Goal: Task Accomplishment & Management: Manage account settings

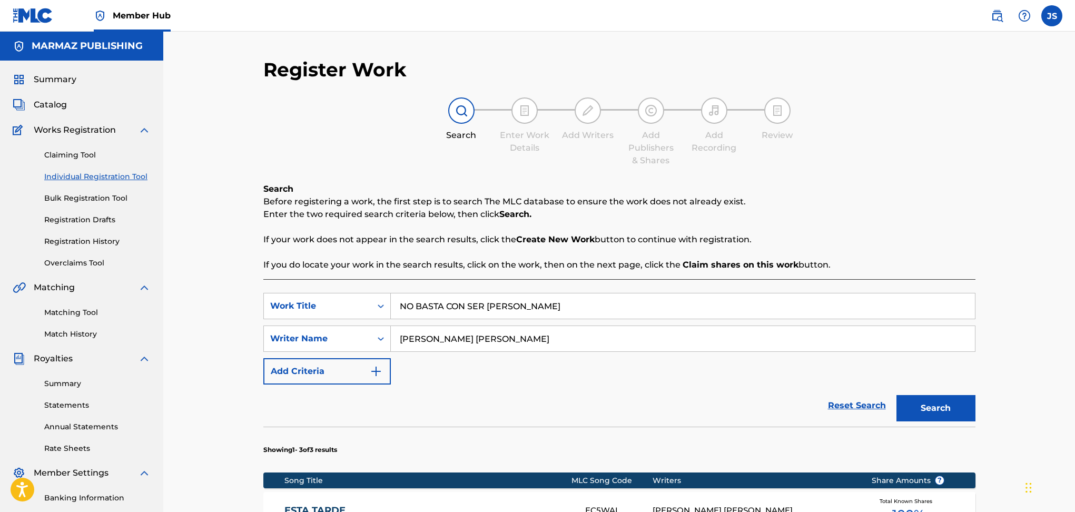
type input "NO BASTA CON SER BONITA"
click at [863, 233] on p "If your work does not appear in the search results, click the Create New Work b…" at bounding box center [619, 239] width 712 height 13
click at [923, 395] on button "Search" at bounding box center [935, 408] width 79 height 26
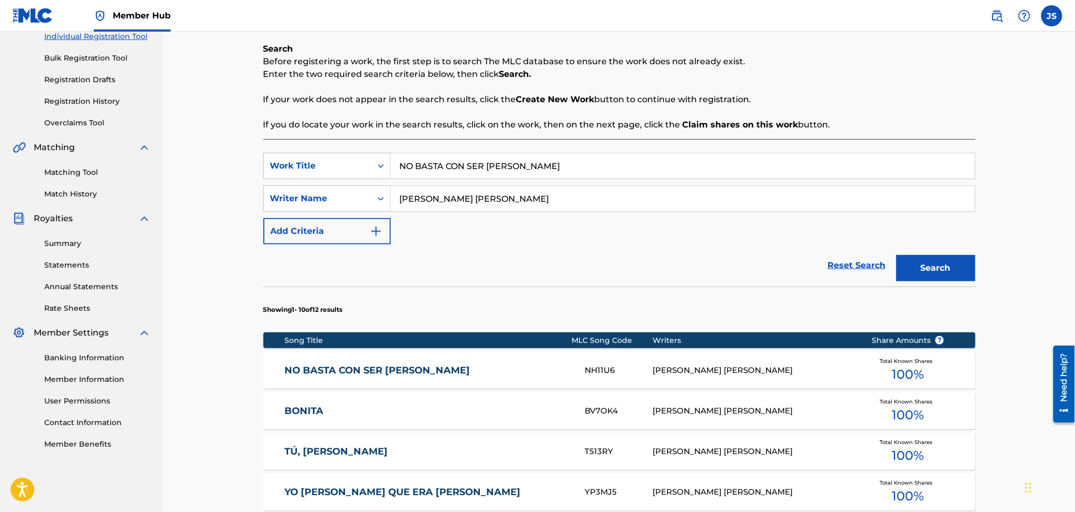
click at [375, 362] on div "NO BASTA CON SER BONITA NH11U6 WILSON ORLANDO VALDERRAMA AGUILAR Total Known Sh…" at bounding box center [619, 370] width 712 height 37
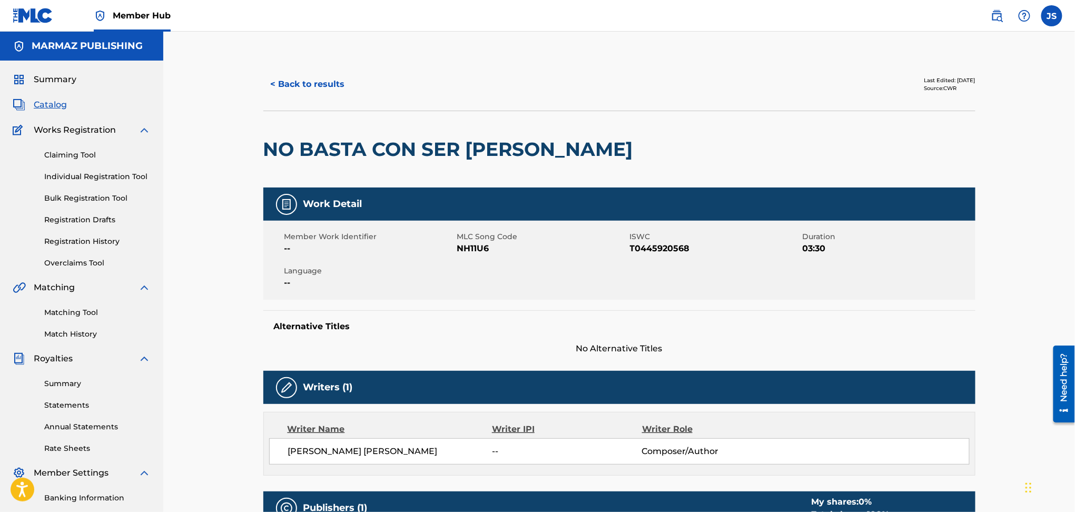
click at [457, 248] on span "NH11U6" at bounding box center [542, 248] width 170 height 13
click at [656, 239] on span "ISWC" at bounding box center [715, 236] width 170 height 11
click at [659, 244] on span "T0445920568" at bounding box center [715, 248] width 170 height 13
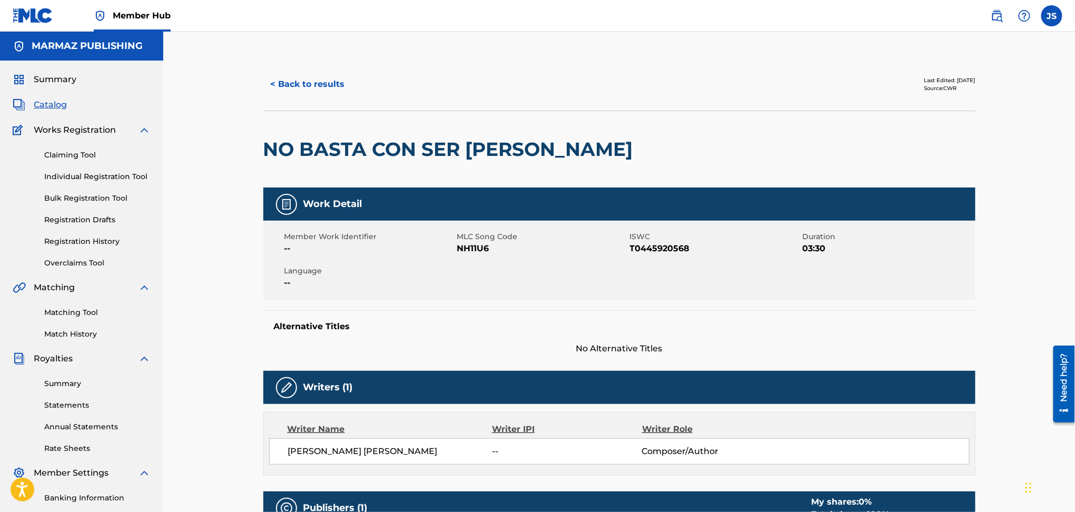
click at [466, 246] on span "NH11U6" at bounding box center [542, 248] width 170 height 13
copy span "NH11U6"
click at [326, 85] on button "< Back to results" at bounding box center [307, 84] width 89 height 26
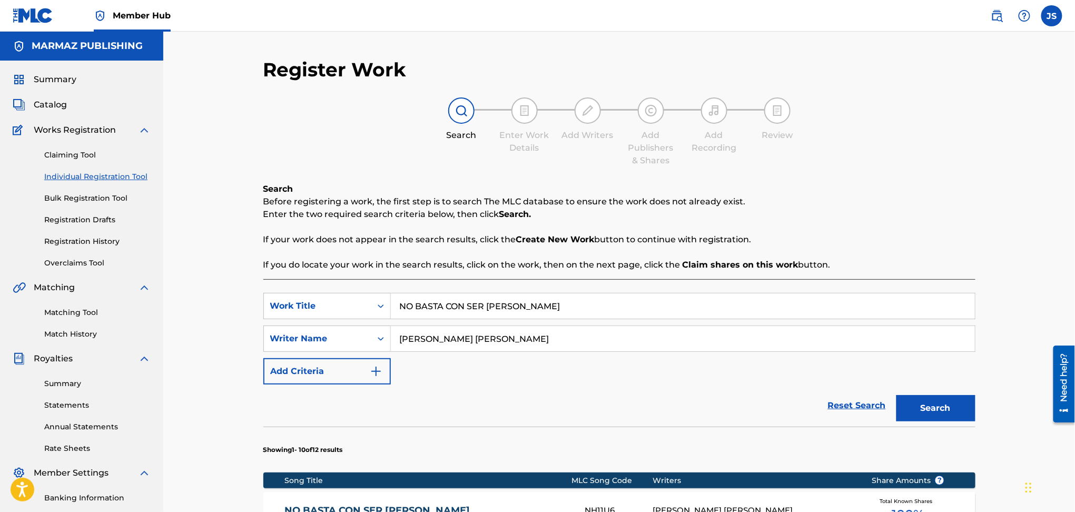
scroll to position [140, 0]
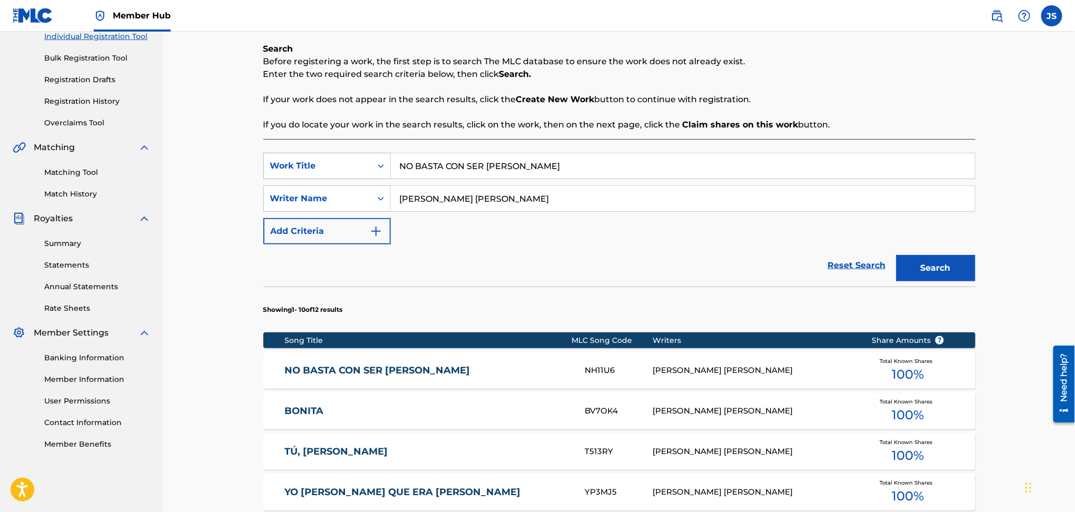
click at [337, 169] on div "SearchWithCriteria6154f6a0-d6d1-4647-a87c-0530312d46f5 Work Title NO BASTA CON …" at bounding box center [619, 166] width 712 height 26
paste input "TENGO UNOS GANONES PRIMO (EN VIVO)"
type input "TENGO UNOS GANONES PRIMO (EN VIVO)"
click at [871, 68] on p "Enter the two required search criteria below, then click Search." at bounding box center [619, 74] width 712 height 13
click at [920, 265] on button "Search" at bounding box center [935, 268] width 79 height 26
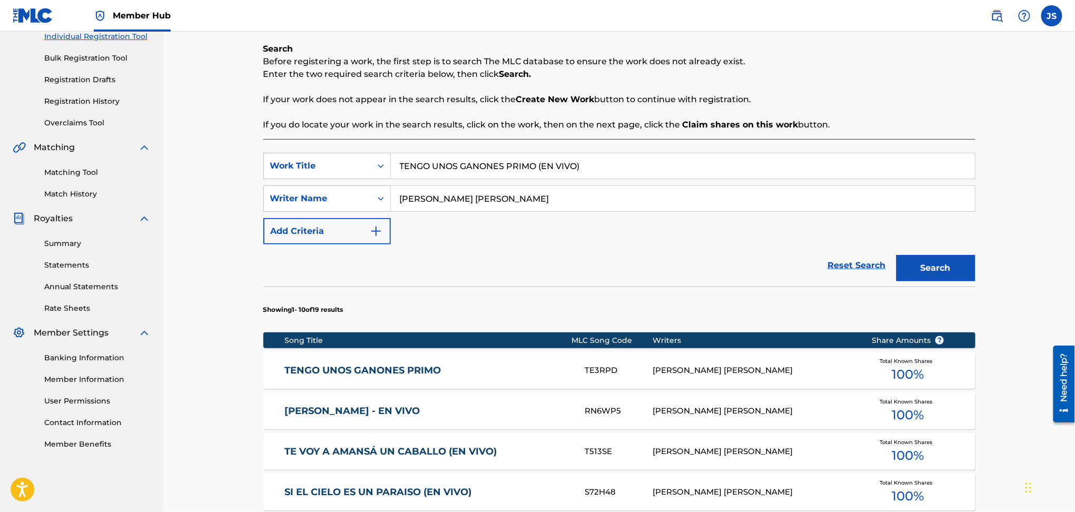
click at [412, 372] on link "TENGO UNOS GANONES PRIMO" at bounding box center [427, 370] width 286 height 12
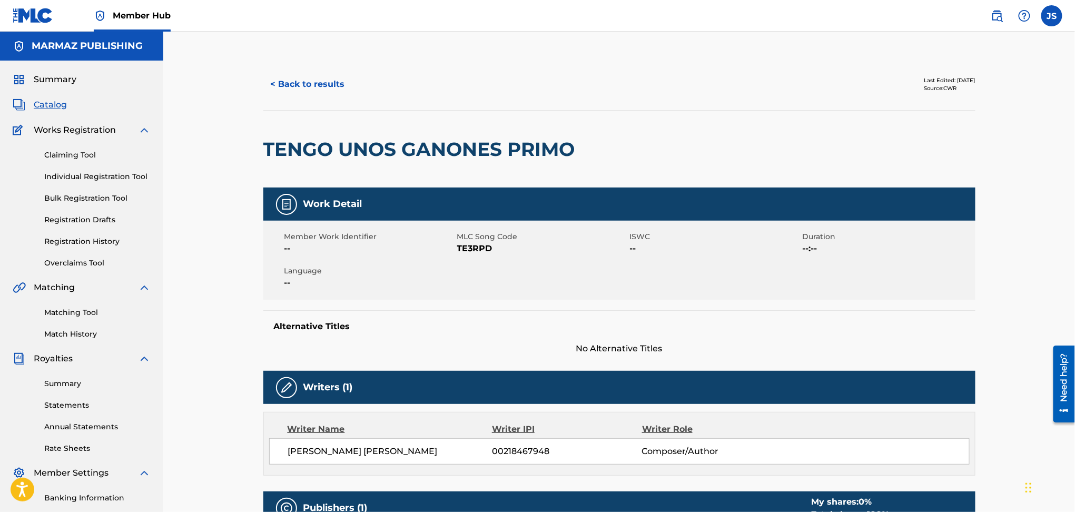
click at [478, 252] on span "TE3RPD" at bounding box center [542, 248] width 170 height 13
copy span "TE3RPD"
click at [273, 81] on button "< Back to results" at bounding box center [307, 84] width 89 height 26
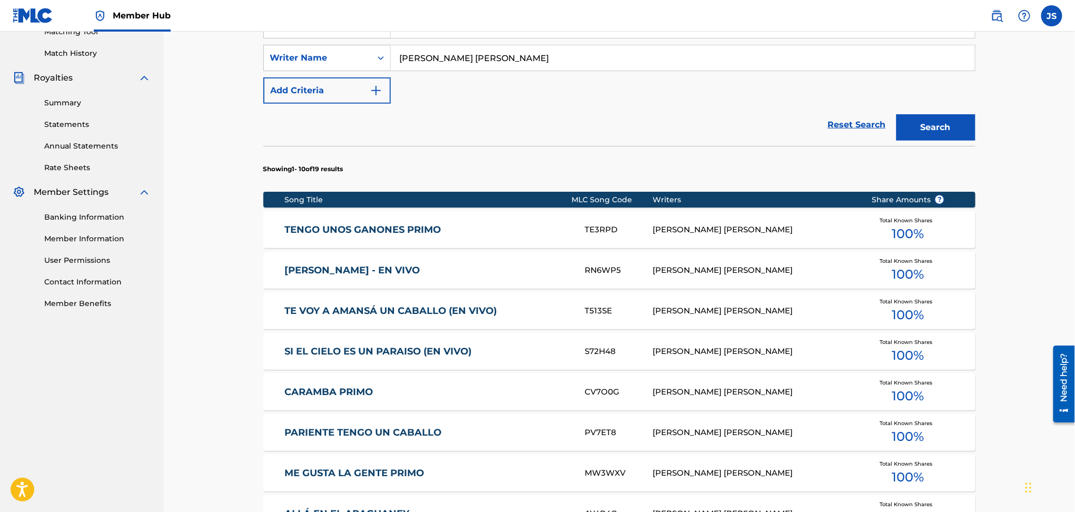
scroll to position [140, 0]
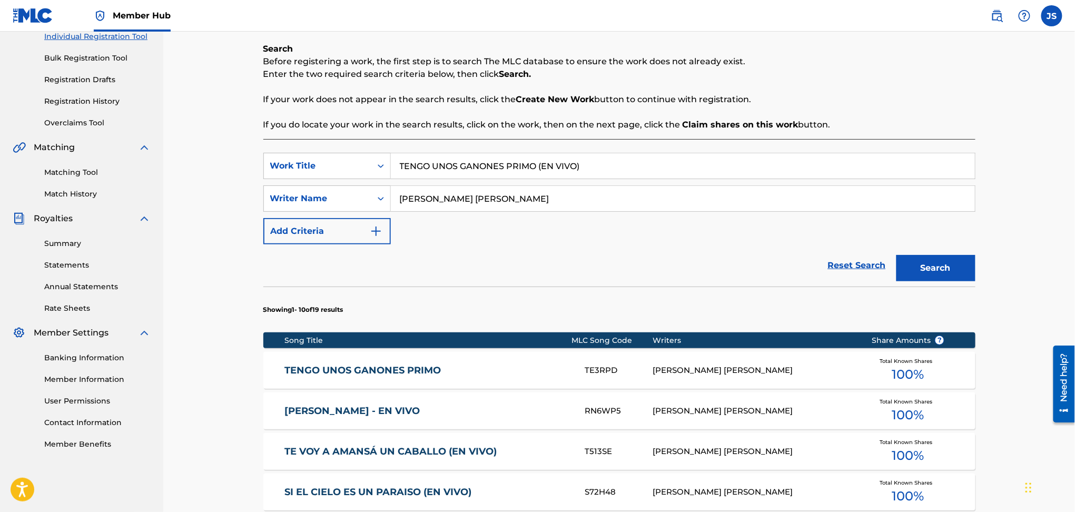
drag, startPoint x: 591, startPoint y: 169, endPoint x: 576, endPoint y: 110, distance: 61.3
click at [216, 171] on div "Register Work Search Enter Work Details Add Writers Add Publishers & Shares Add…" at bounding box center [618, 390] width 911 height 996
paste input "LLANERO SI SOY LLANER"
type input "LLANERO SI SOY LLANERO (EN VIVO)"
click at [796, 92] on div "Search Before registering a work, the first step is to search The MLC database …" at bounding box center [619, 87] width 712 height 88
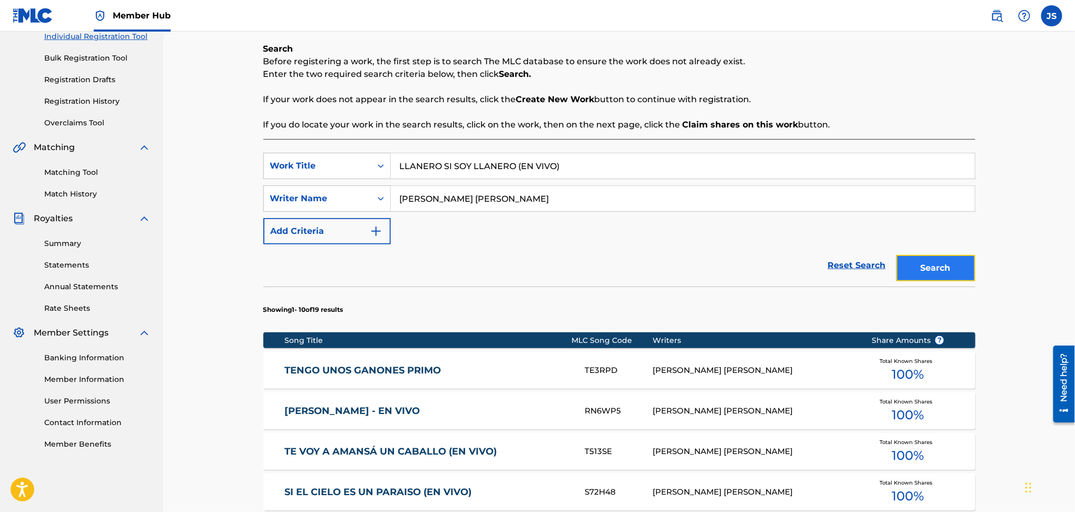
click at [961, 265] on button "Search" at bounding box center [935, 268] width 79 height 26
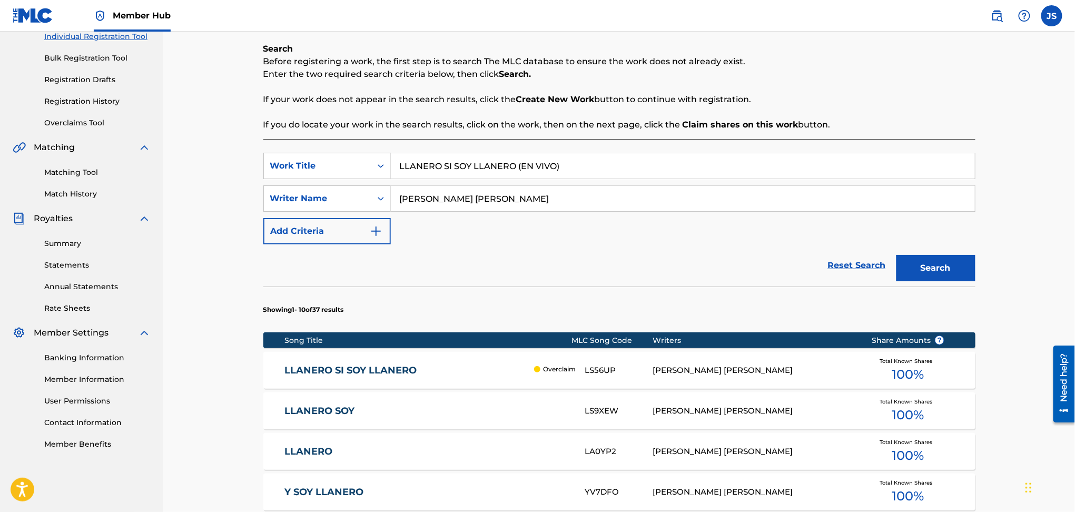
click at [378, 375] on div "LLANERO SI SOY LLANERO Overclaim LS56UP WILSON ORLANDO VALDERRAMA AGUILAR Total…" at bounding box center [619, 370] width 712 height 37
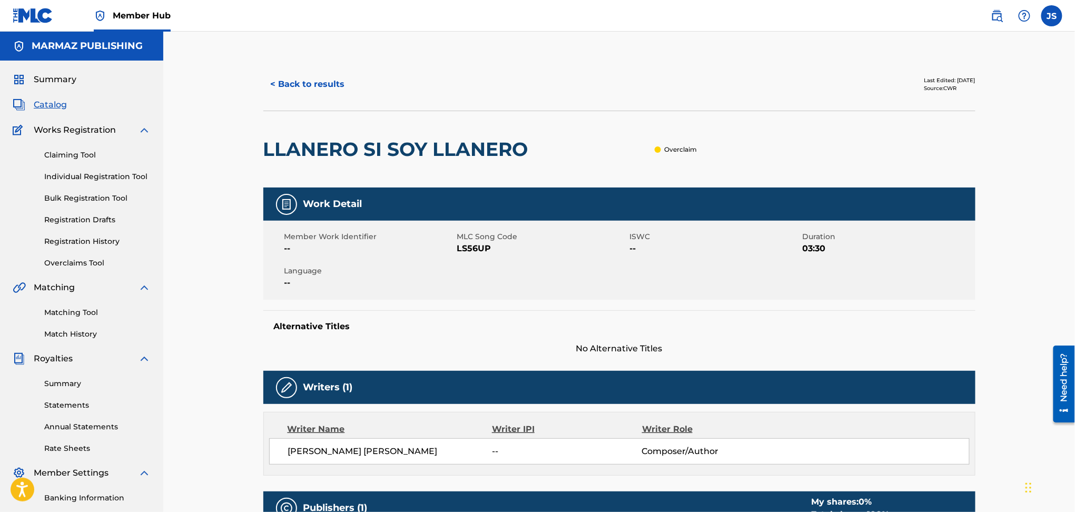
click at [482, 253] on span "LS56UP" at bounding box center [542, 248] width 170 height 13
click at [481, 252] on span "LS56UP" at bounding box center [542, 248] width 170 height 13
copy span "LS56UP"
click at [305, 85] on button "< Back to results" at bounding box center [307, 84] width 89 height 26
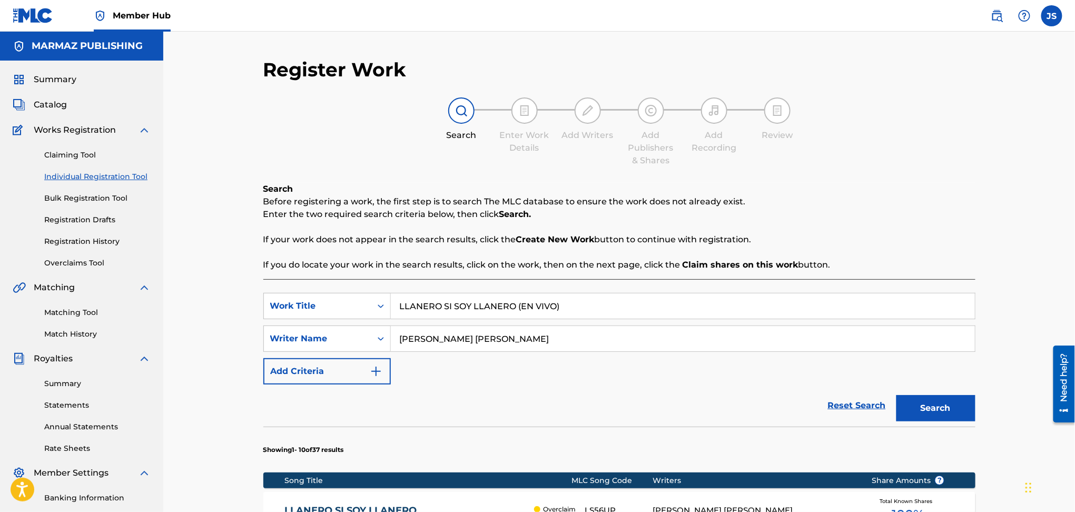
scroll to position [140, 0]
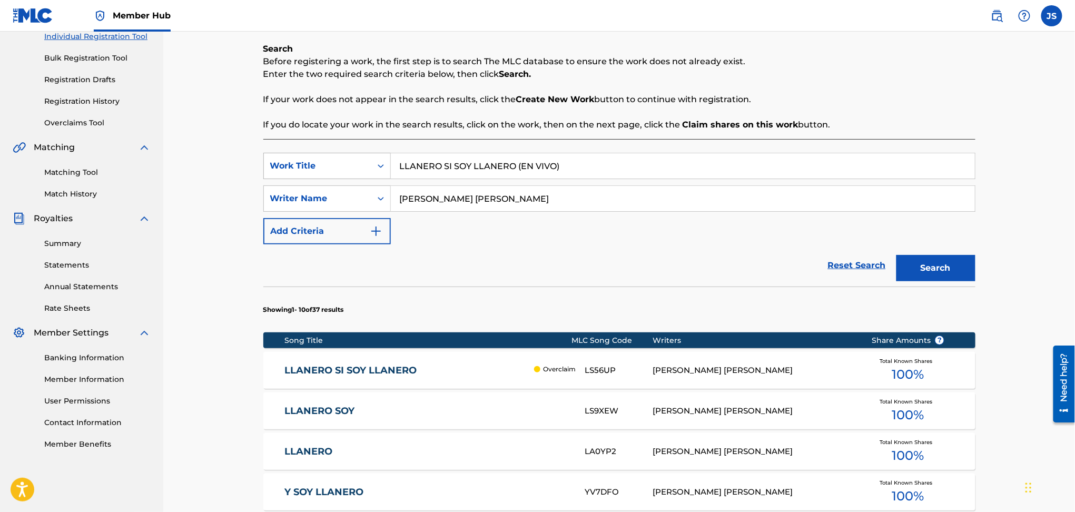
drag, startPoint x: 489, startPoint y: 165, endPoint x: 263, endPoint y: 159, distance: 226.0
click at [256, 162] on div "Register Work Search Enter Work Details Add Writers Add Publishers & Shares Add…" at bounding box center [619, 402] width 737 height 969
paste input "SI EL CIELO ES UN PARAIS"
type input "SI EL CIELO ES UN PARAISO (EN VIVO)"
click at [803, 99] on p "If your work does not appear in the search results, click the Create New Work b…" at bounding box center [619, 99] width 712 height 13
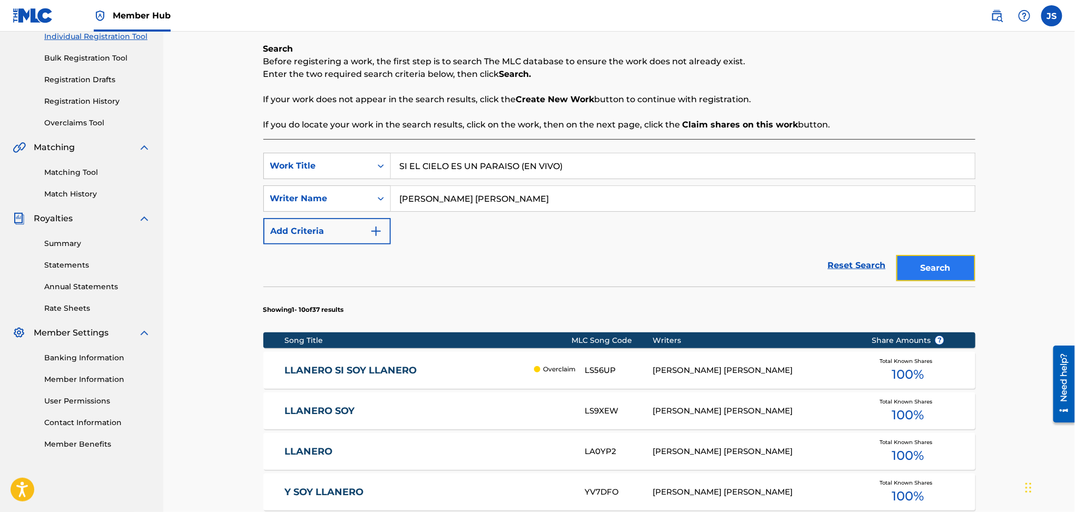
click at [926, 277] on button "Search" at bounding box center [935, 268] width 79 height 26
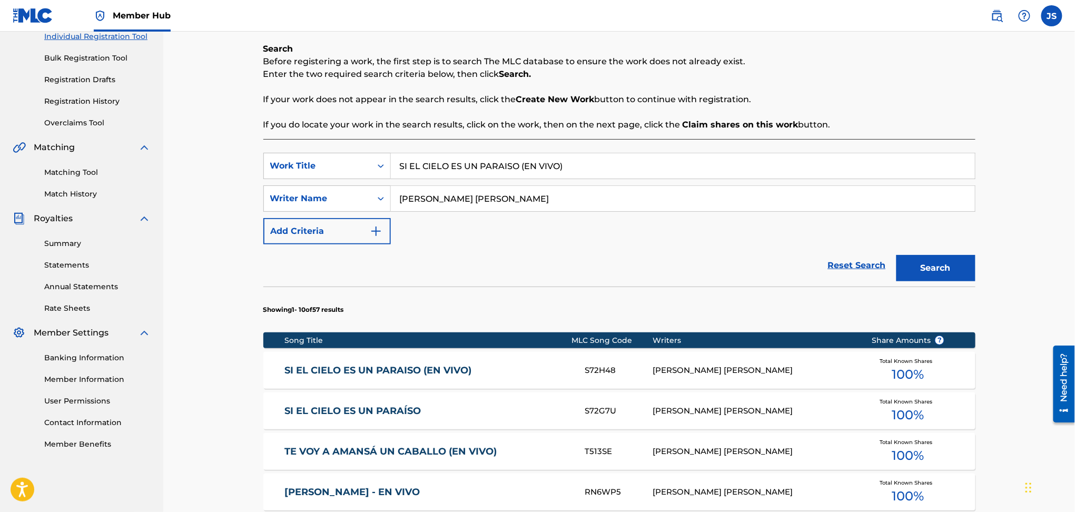
click at [444, 373] on link "SI EL CIELO ES UN PARAISO (EN VIVO)" at bounding box center [427, 370] width 286 height 12
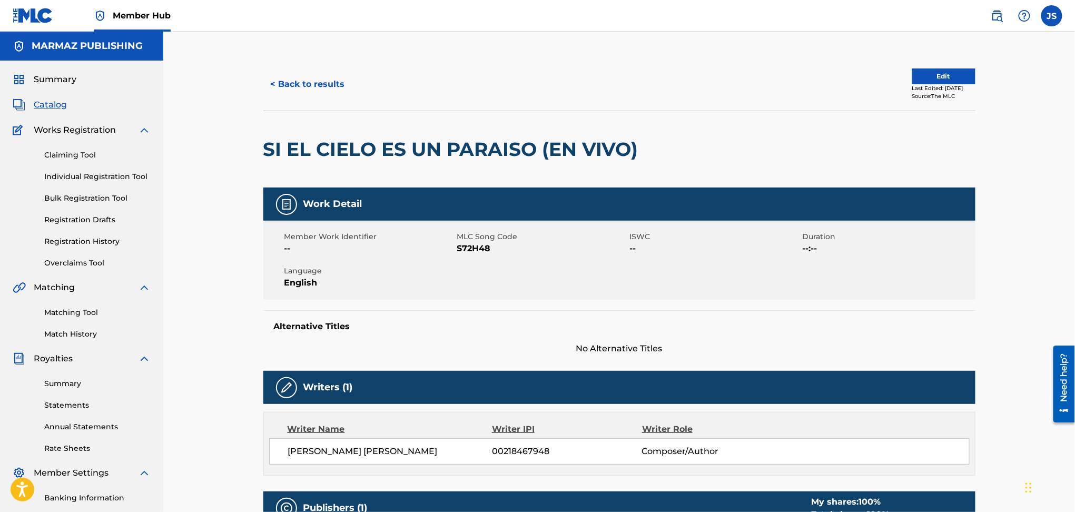
click at [469, 248] on span "S72H48" at bounding box center [542, 248] width 170 height 13
click at [476, 245] on span "S72H48" at bounding box center [542, 248] width 170 height 13
copy span "S72H48"
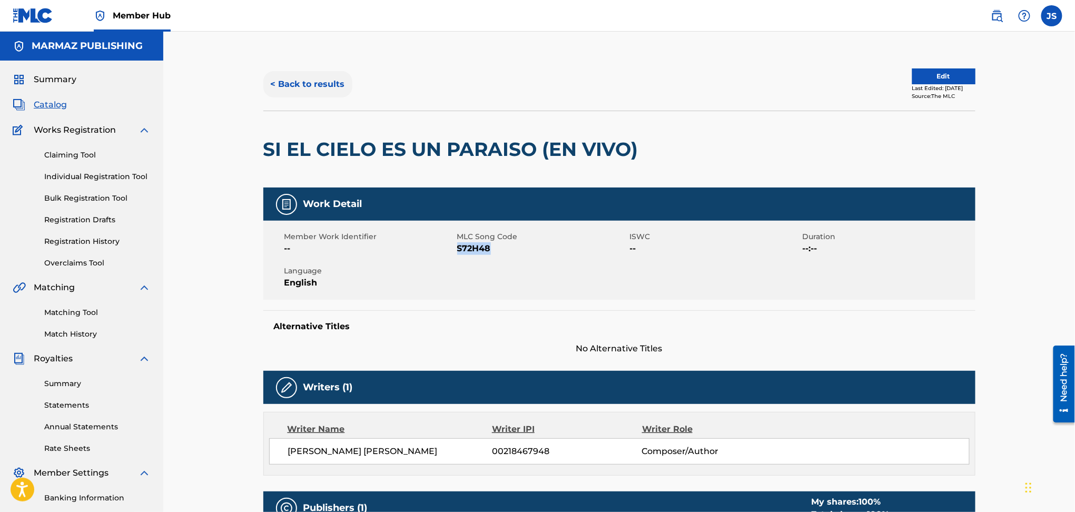
click at [305, 87] on button "< Back to results" at bounding box center [307, 84] width 89 height 26
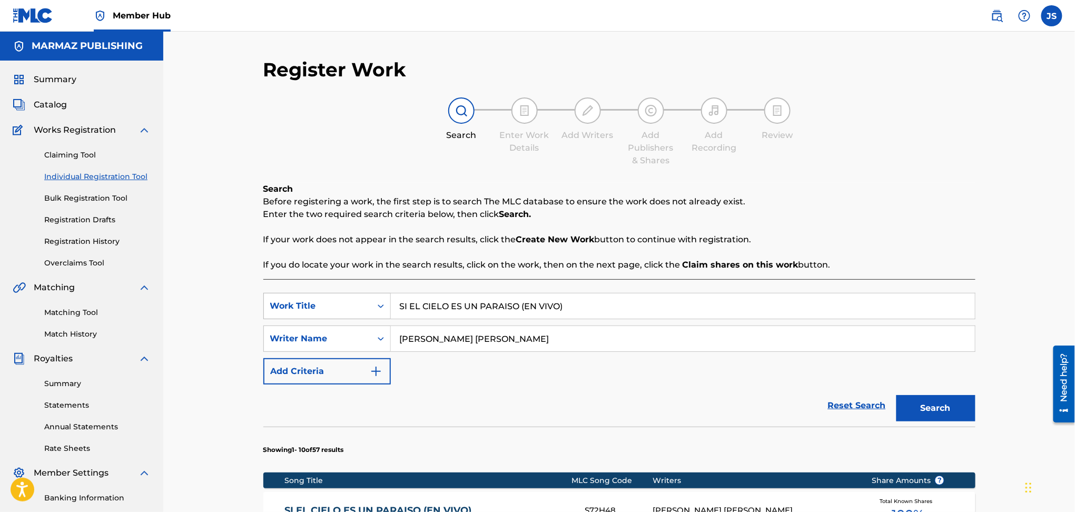
scroll to position [140, 0]
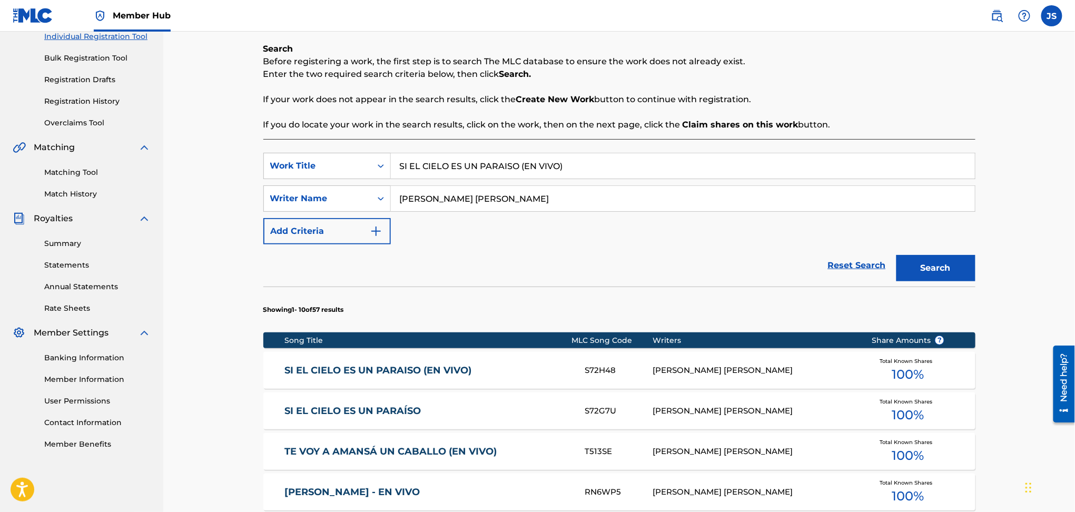
drag, startPoint x: 315, startPoint y: 162, endPoint x: 511, endPoint y: 132, distance: 198.7
click at [195, 164] on div "Register Work Search Enter Work Details Add Writers Add Publishers & Shares Add…" at bounding box center [618, 390] width 911 height 996
paste input "TODA ESTA SABANA ES MIA"
type input "TODA ESTA SABANA ES MIA (EN VIVO)"
click at [734, 109] on div "Search Before registering a work, the first step is to search The MLC database …" at bounding box center [619, 87] width 712 height 88
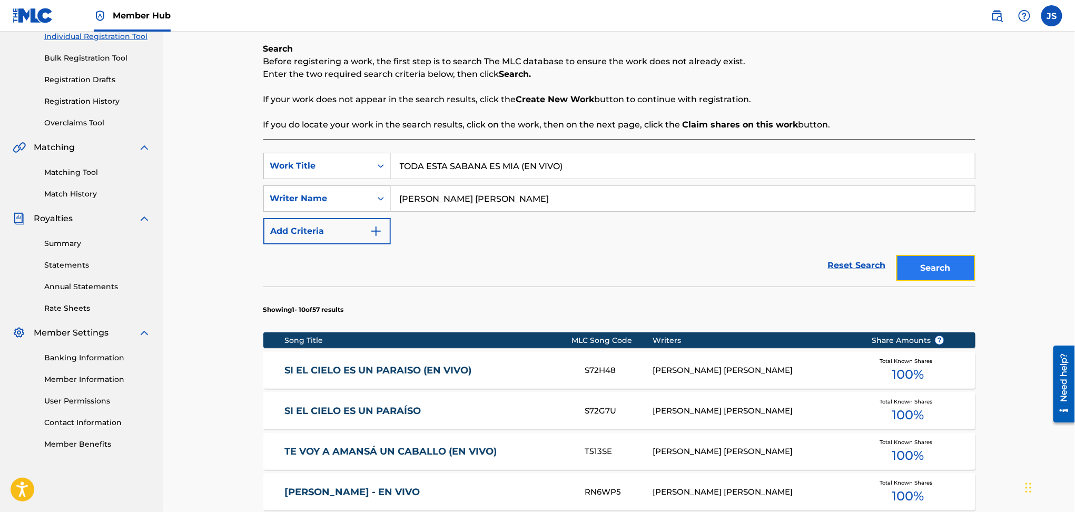
click at [939, 271] on button "Search" at bounding box center [935, 268] width 79 height 26
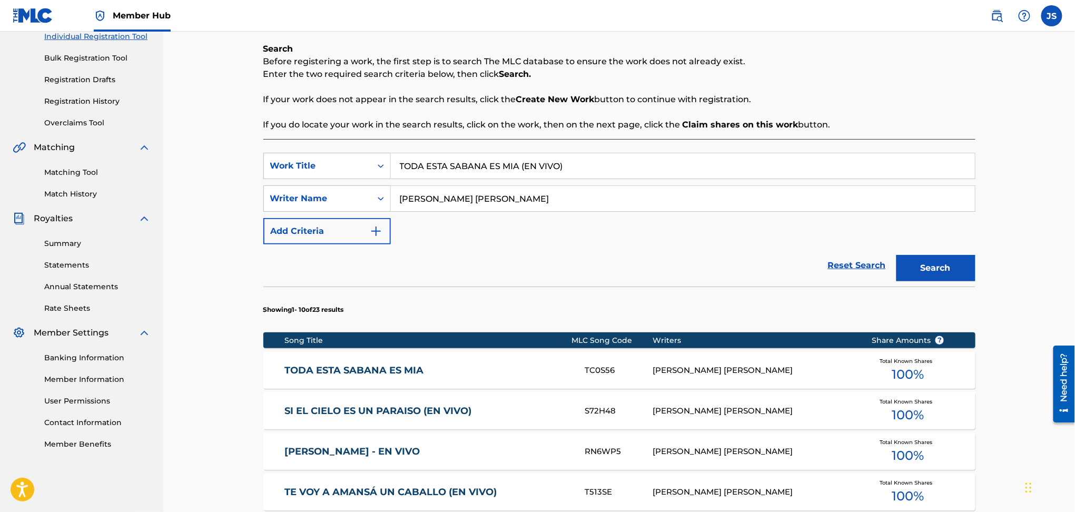
click at [385, 371] on link "TODA ESTA SABANA ES MIA" at bounding box center [427, 370] width 286 height 12
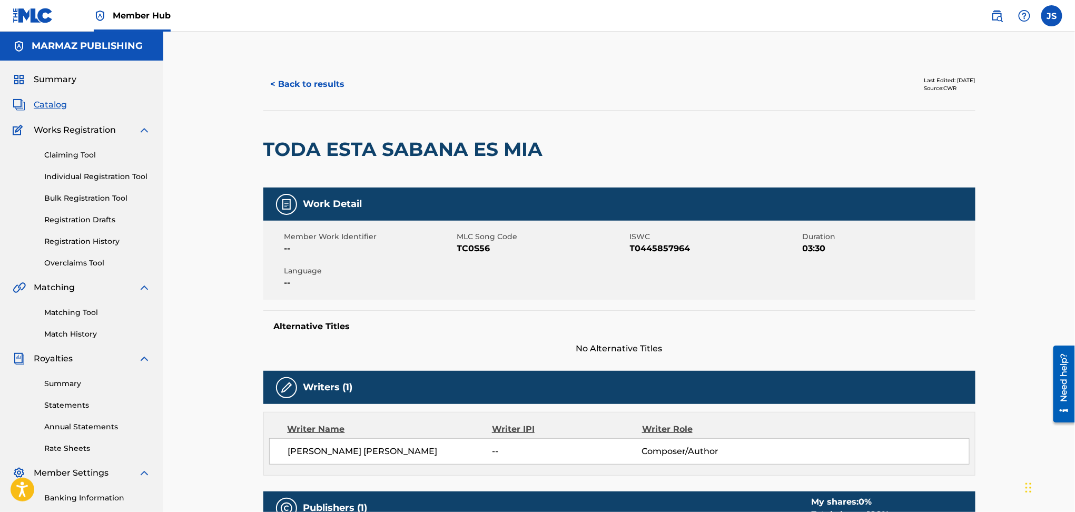
click at [660, 251] on span "T0445857964" at bounding box center [715, 248] width 170 height 13
copy span "T0445857964"
click at [476, 249] on span "TC0S56" at bounding box center [542, 248] width 170 height 13
click at [475, 249] on span "TC0S56" at bounding box center [542, 248] width 170 height 13
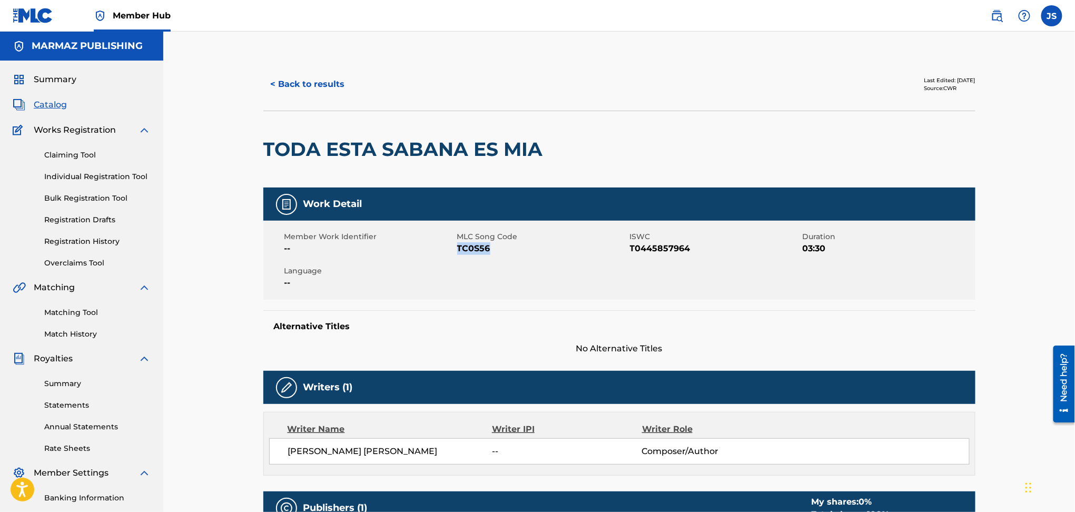
copy span "TC0S56"
click at [309, 81] on button "< Back to results" at bounding box center [307, 84] width 89 height 26
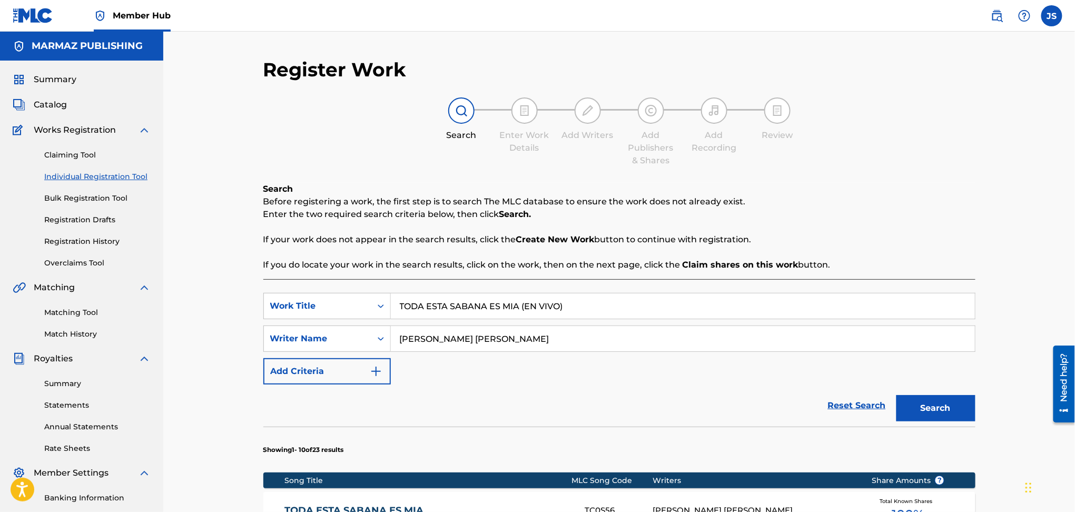
scroll to position [140, 0]
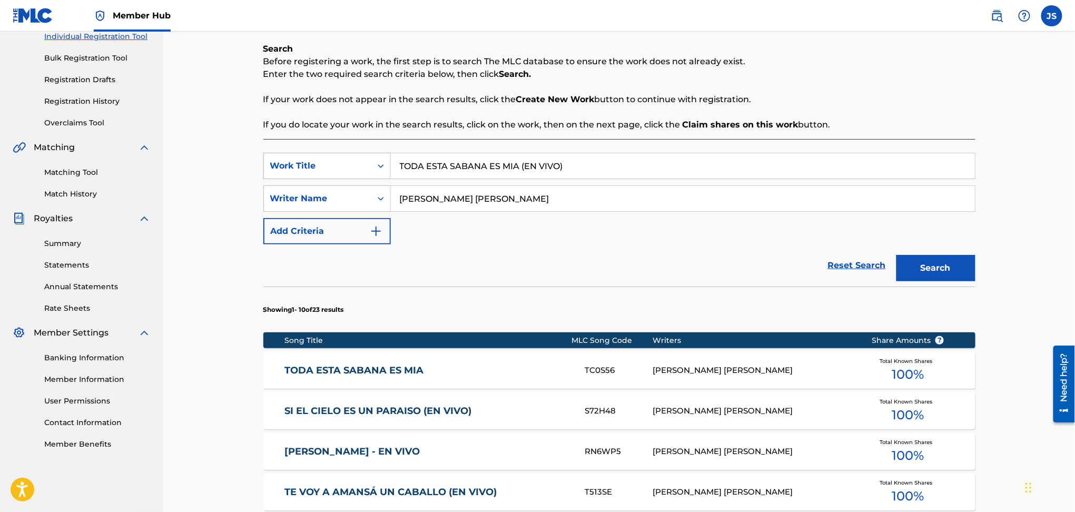
drag, startPoint x: 582, startPoint y: 167, endPoint x: 322, endPoint y: 165, distance: 260.1
click at [323, 167] on div "SearchWithCriteria6154f6a0-d6d1-4647-a87c-0530312d46f5 Work Title TODA ESTA SAB…" at bounding box center [619, 166] width 712 height 26
paste input "SEÑORA SAR"
type input "SEÑORA [PERSON_NAME] (EN VIVO)"
click at [937, 259] on button "Search" at bounding box center [935, 268] width 79 height 26
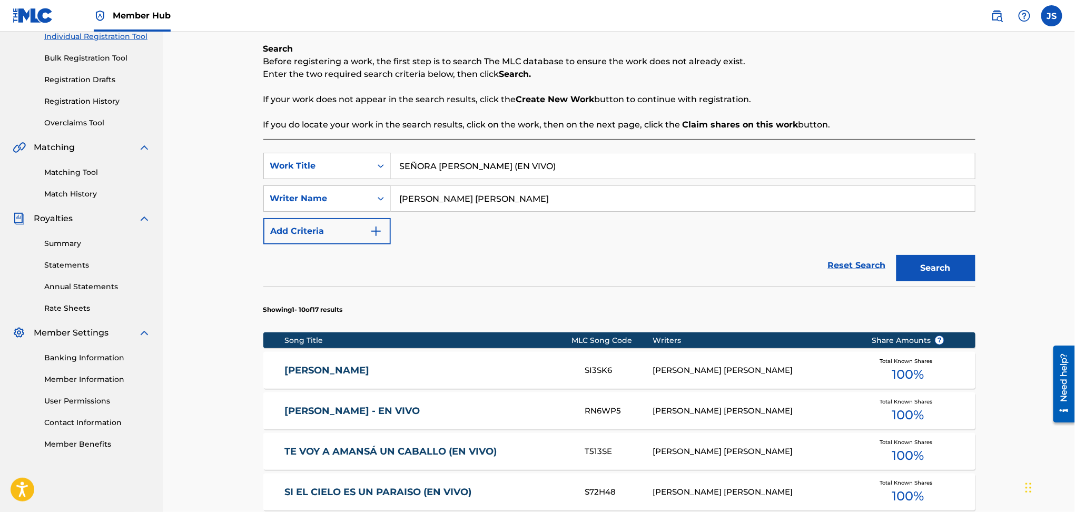
click at [325, 374] on link "[PERSON_NAME]" at bounding box center [427, 370] width 286 height 12
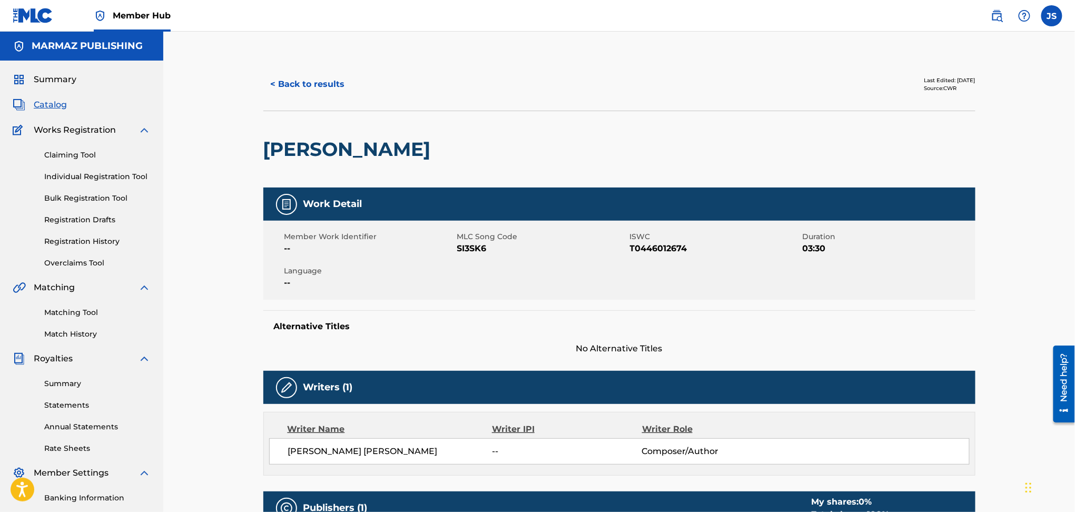
click at [669, 239] on span "ISWC" at bounding box center [715, 236] width 170 height 11
click at [671, 245] on span "T0446012674" at bounding box center [715, 248] width 170 height 13
copy span "T0446012674"
click at [482, 247] on span "SI3SK6" at bounding box center [542, 248] width 170 height 13
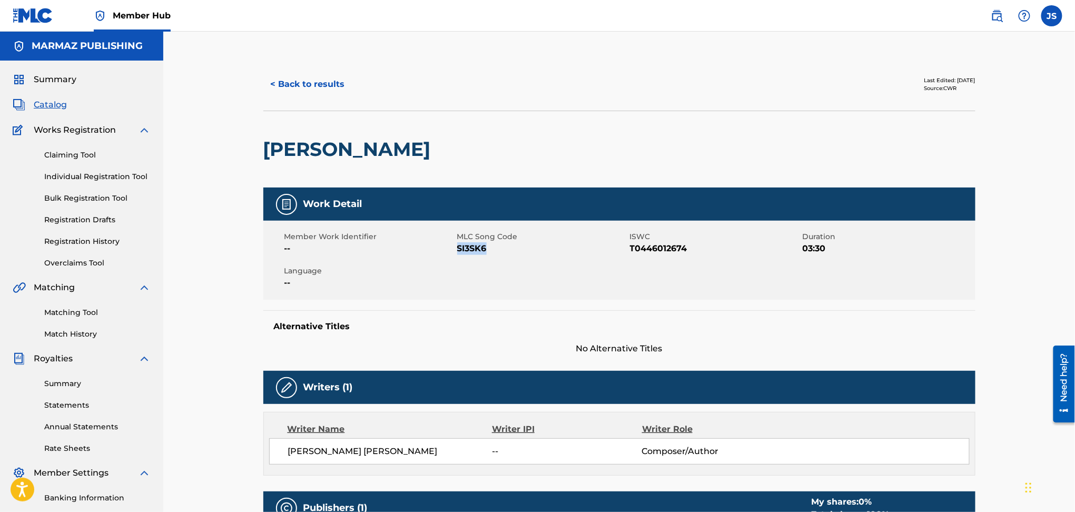
click at [482, 247] on span "SI3SK6" at bounding box center [542, 248] width 170 height 13
copy span "SI3SK6"
click at [338, 93] on button "< Back to results" at bounding box center [307, 84] width 89 height 26
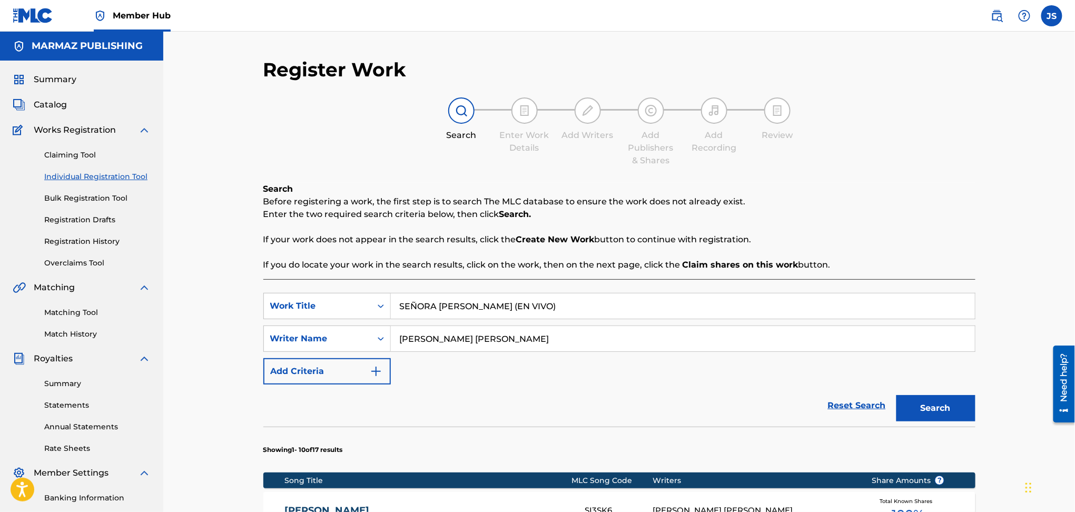
scroll to position [140, 0]
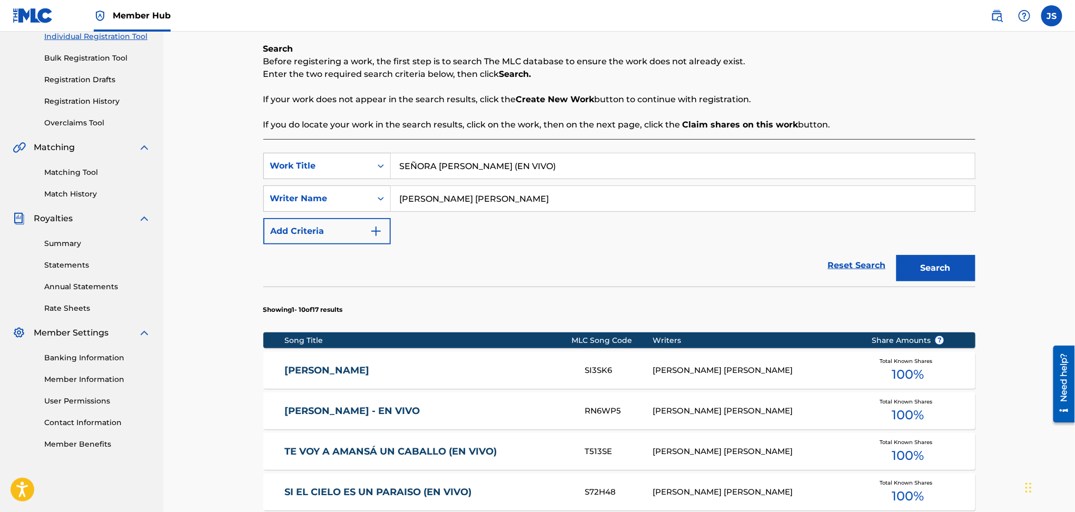
drag, startPoint x: 518, startPoint y: 166, endPoint x: 203, endPoint y: 162, distance: 315.4
click at [176, 170] on div "Register Work Search Enter Work Details Add Writers Add Publishers & Shares Add…" at bounding box center [618, 390] width 911 height 996
paste input "MI CASANARE"
type input "MI CASANARE (EN VIVO)"
click at [938, 263] on button "Search" at bounding box center [935, 268] width 79 height 26
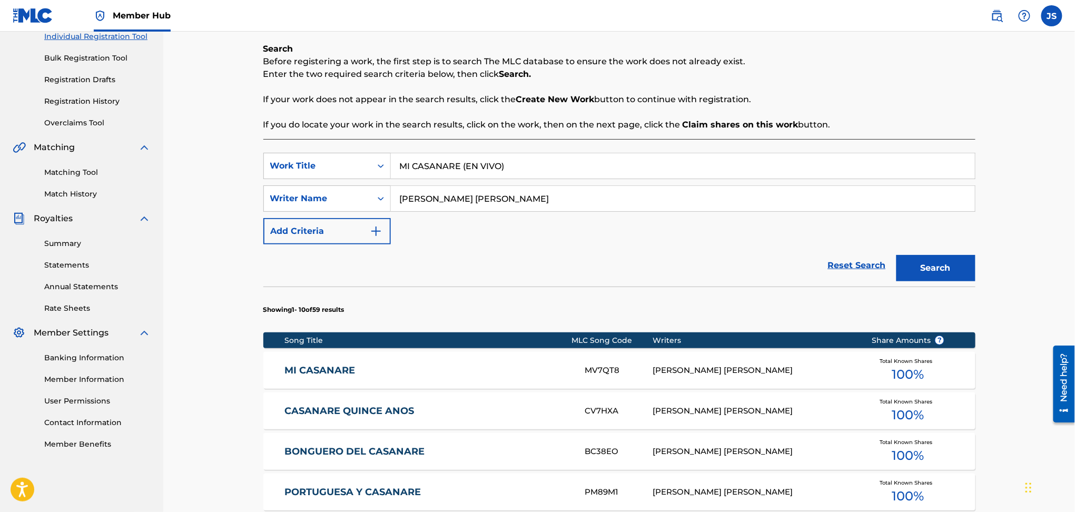
click at [321, 372] on link "MI CASANARE" at bounding box center [427, 370] width 286 height 12
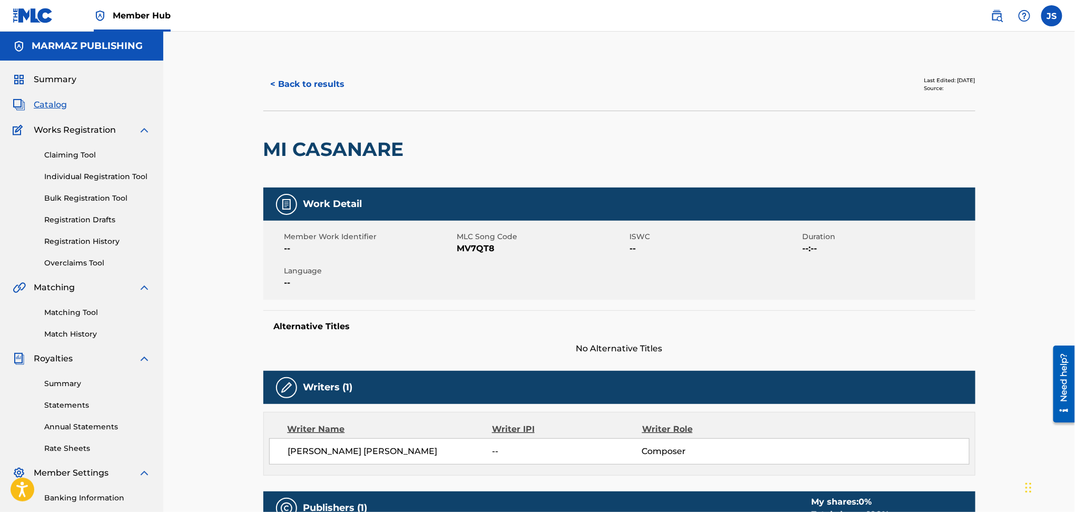
click at [488, 251] on span "MV7QT8" at bounding box center [542, 248] width 170 height 13
click at [322, 94] on button "< Back to results" at bounding box center [307, 84] width 89 height 26
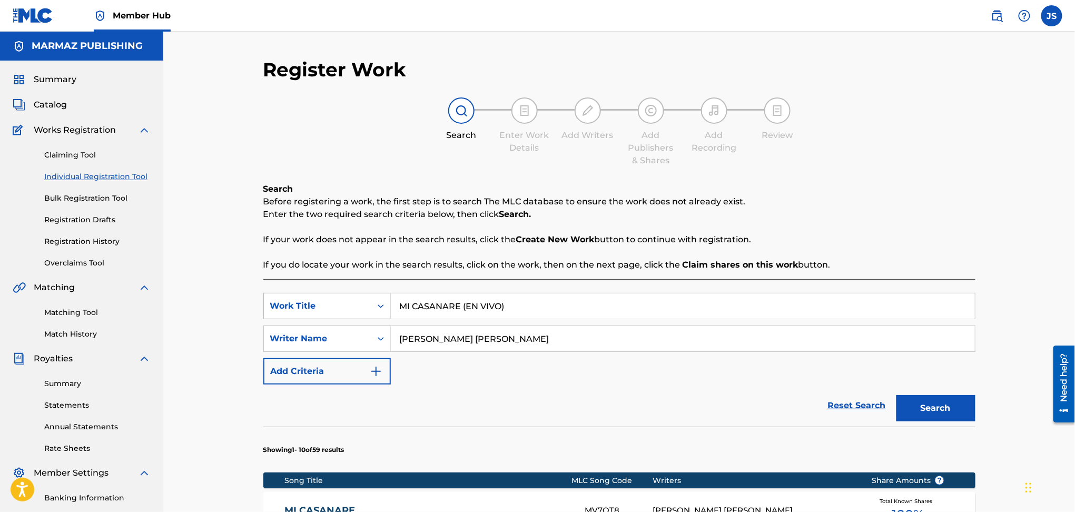
scroll to position [140, 0]
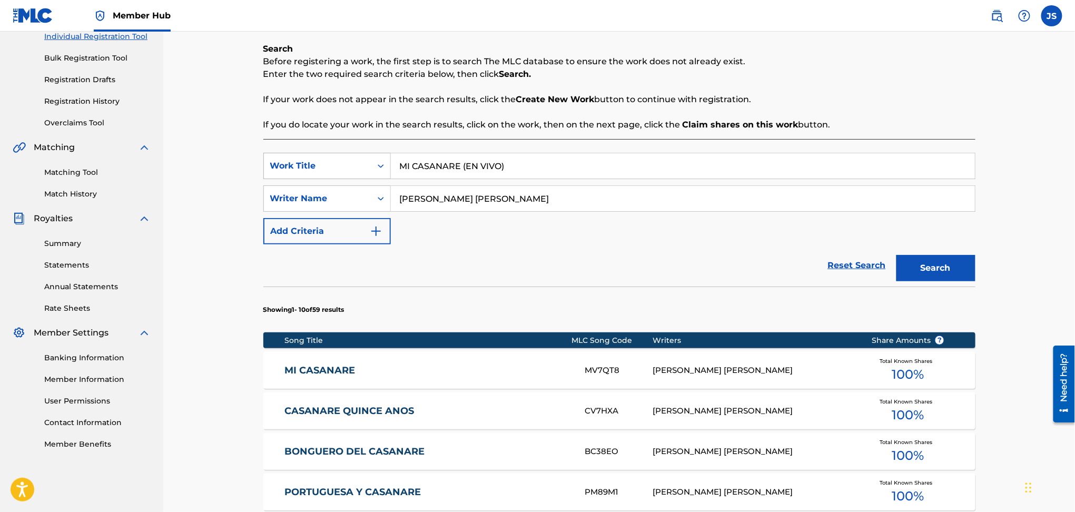
drag, startPoint x: 353, startPoint y: 172, endPoint x: 304, endPoint y: 168, distance: 49.1
click at [294, 172] on div "SearchWithCriteria6154f6a0-d6d1-4647-a87c-0530312d46f5 Work Title MI CASANARE (…" at bounding box center [619, 166] width 712 height 26
paste input "TE VOY A AMANSÁ UN CABALLO"
type input "TE VOY A AMANSÁ UN CABALLO (EN VIVO)"
click at [818, 87] on div "Search Before registering a work, the first step is to search The MLC database …" at bounding box center [619, 87] width 712 height 88
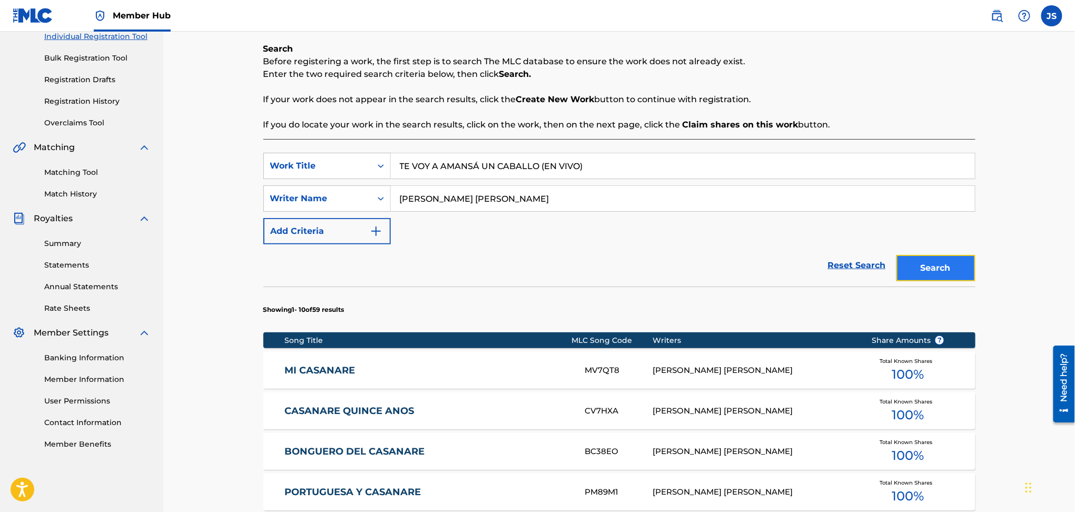
click at [934, 270] on button "Search" at bounding box center [935, 268] width 79 height 26
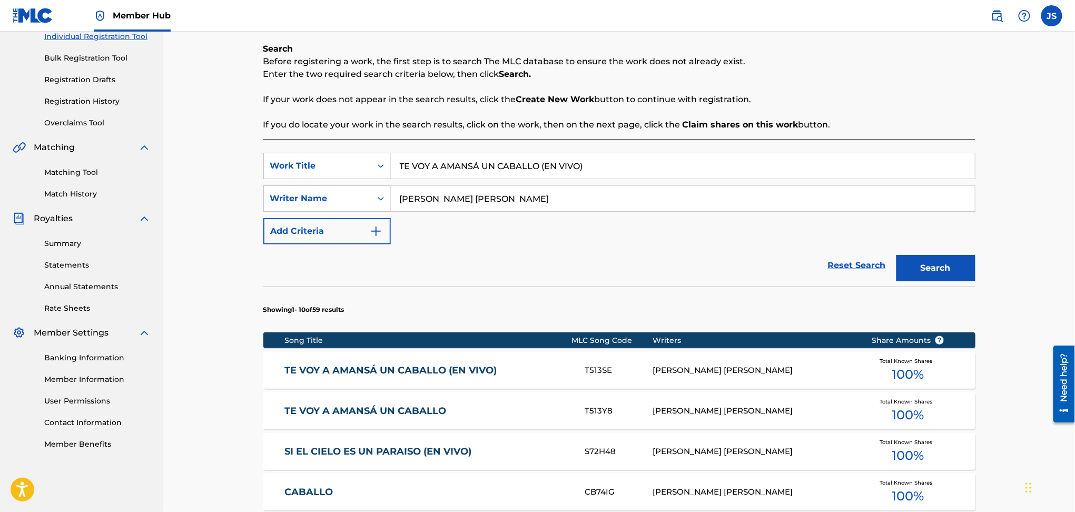
click at [432, 371] on link "TE VOY A AMANSÁ UN CABALLO (EN VIVO)" at bounding box center [427, 370] width 286 height 12
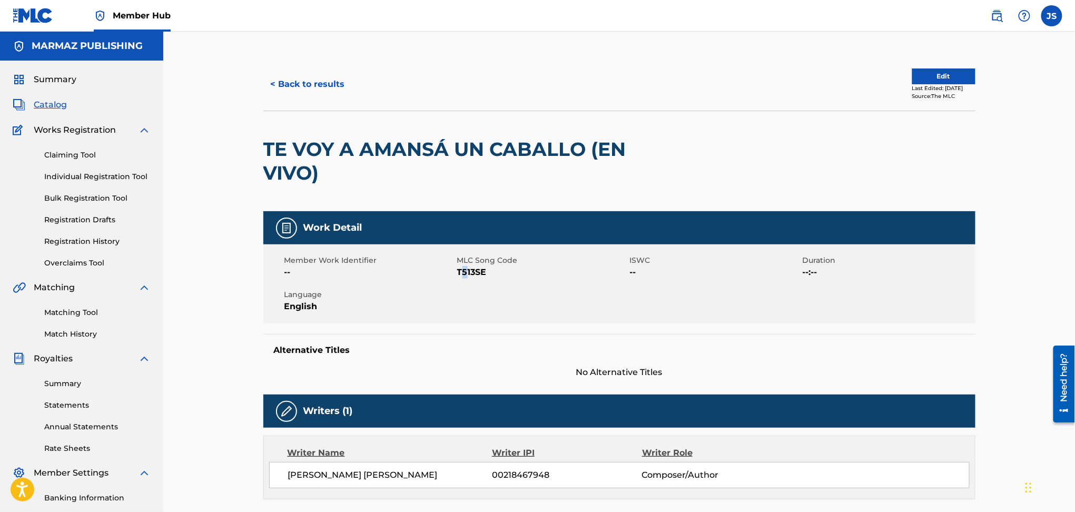
click at [465, 269] on span "T513SE" at bounding box center [542, 272] width 170 height 13
click at [472, 271] on span "T513SE" at bounding box center [542, 272] width 170 height 13
click at [297, 82] on button "< Back to results" at bounding box center [307, 84] width 89 height 26
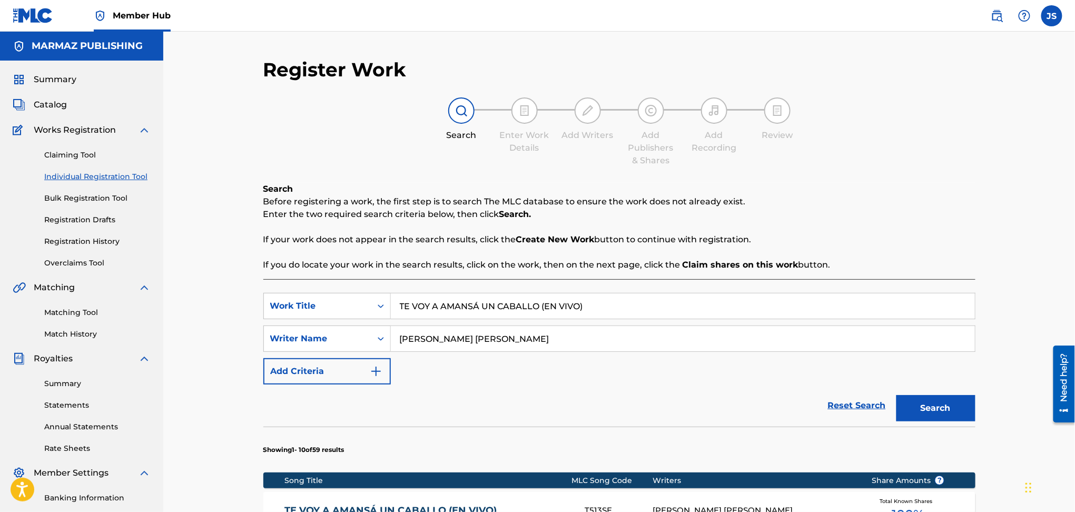
scroll to position [140, 0]
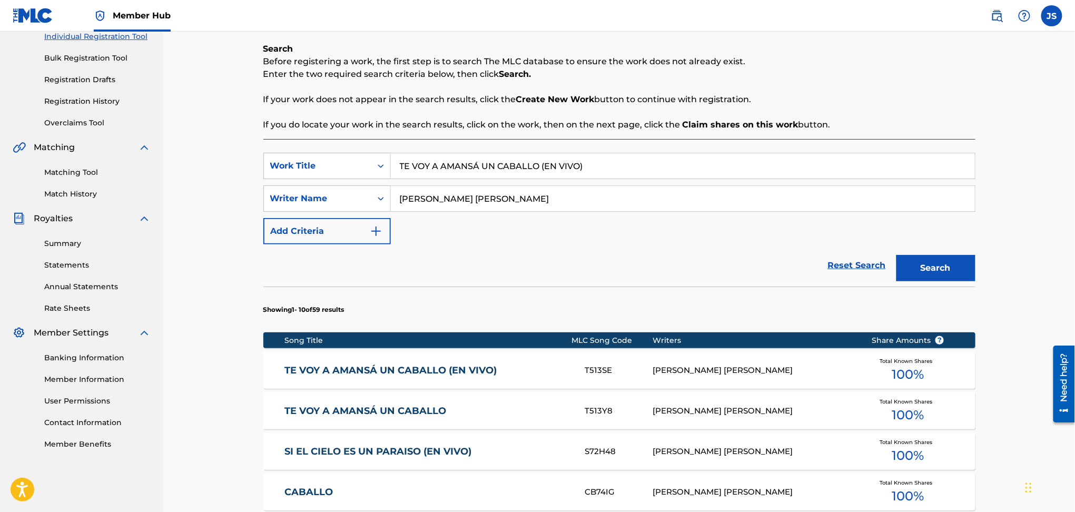
drag, startPoint x: 585, startPoint y: 160, endPoint x: 261, endPoint y: 168, distance: 323.9
click at [261, 168] on div "Register Work Search Enter Work Details Add Writers Add Publishers & Shares Add…" at bounding box center [619, 402] width 737 height 969
paste input "MUCHACHA CUANTO TE QUIER"
type input "MUCHACHA CUANTO TE QUIERO (EN VIVO)"
click at [826, 102] on p "If your work does not appear in the search results, click the Create New Work b…" at bounding box center [619, 99] width 712 height 13
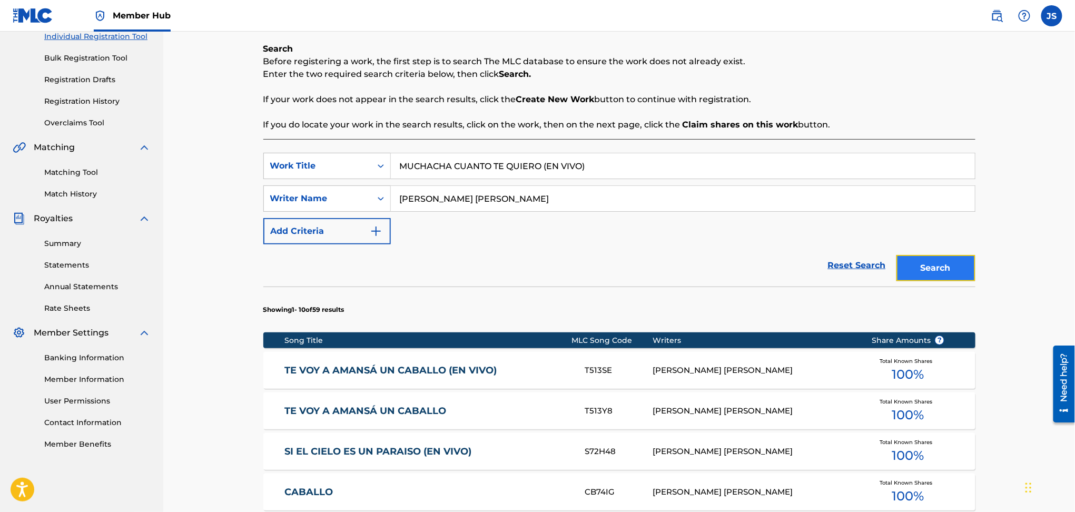
click at [970, 275] on button "Search" at bounding box center [935, 268] width 79 height 26
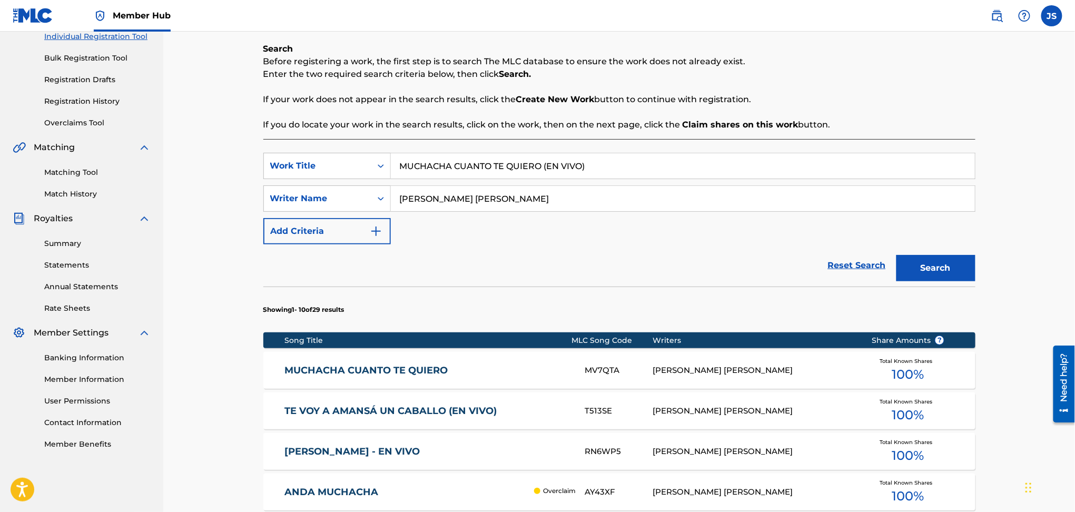
click at [432, 374] on link "MUCHACHA CUANTO TE QUIERO" at bounding box center [427, 370] width 286 height 12
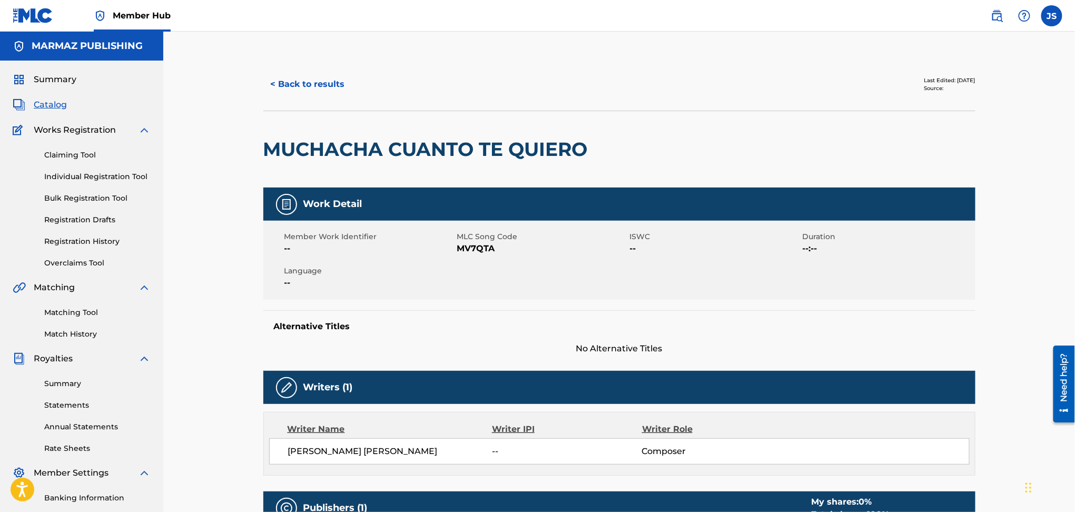
click at [474, 246] on span "MV7QTA" at bounding box center [542, 248] width 170 height 13
copy span "MV7QTA"
click at [302, 83] on button "< Back to results" at bounding box center [307, 84] width 89 height 26
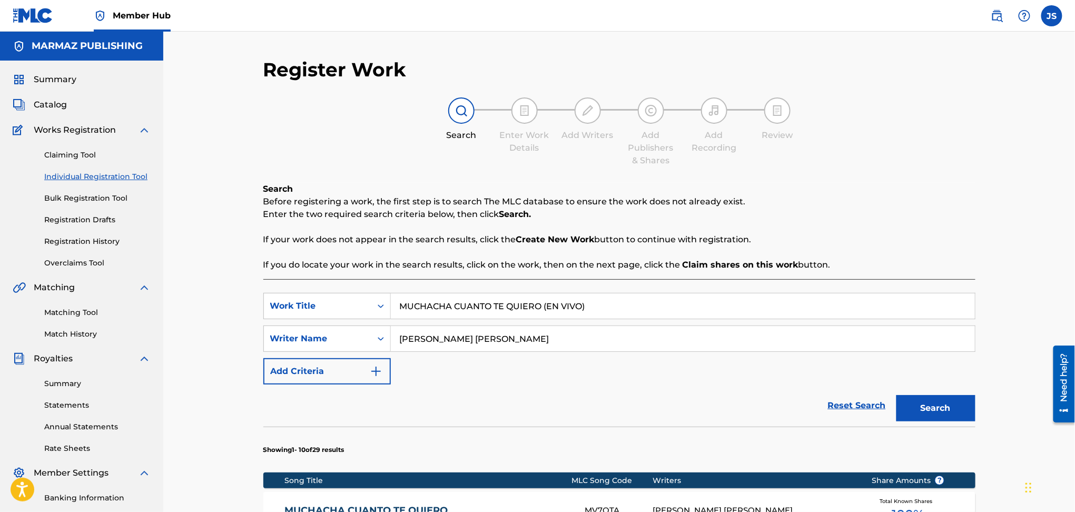
drag, startPoint x: 239, startPoint y: 286, endPoint x: 318, endPoint y: 253, distance: 85.9
paste input "I CABALLO Y Y"
type input "MI CABALLO Y YO (EN VIVO)"
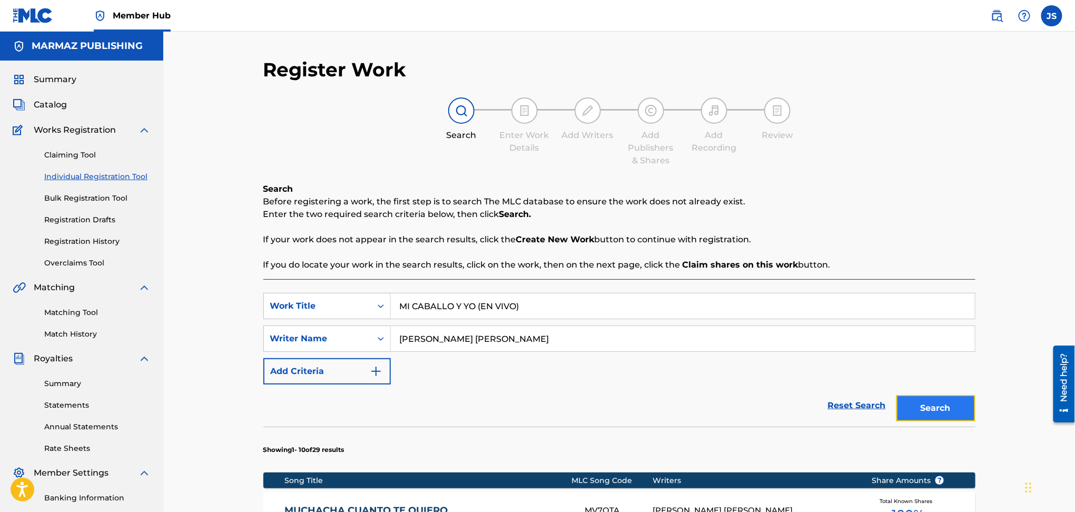
click at [923, 409] on button "Search" at bounding box center [935, 408] width 79 height 26
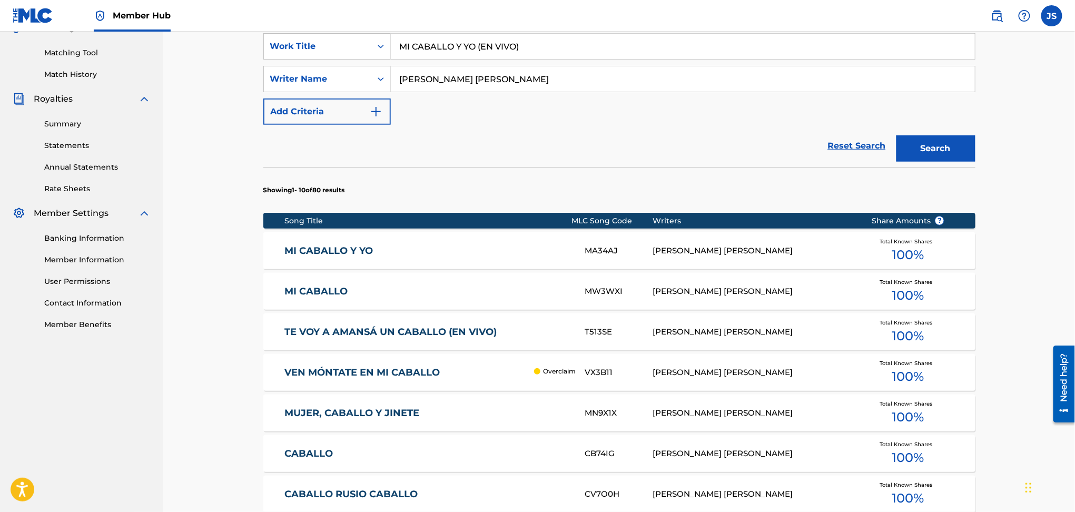
scroll to position [281, 0]
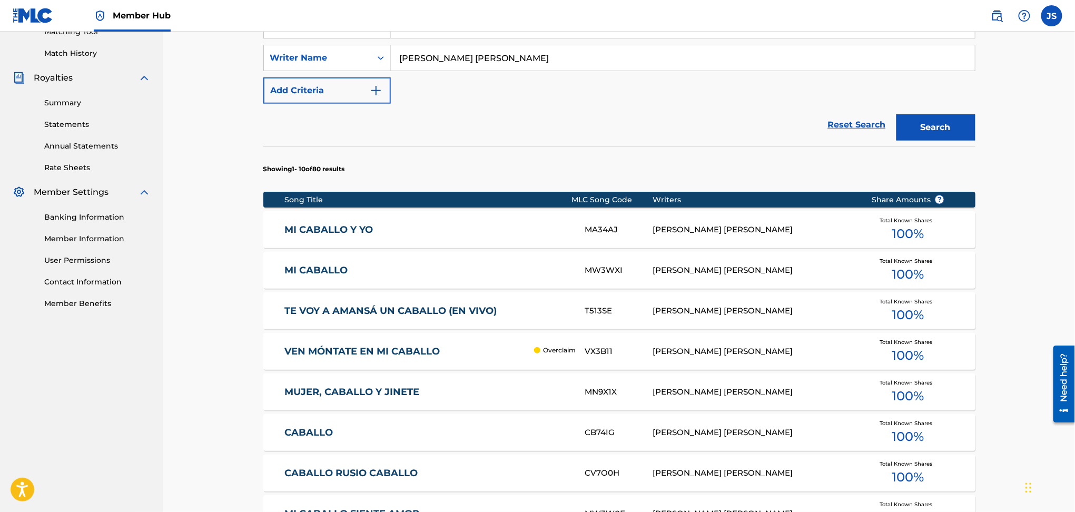
click at [354, 236] on div "MI CABALLO Y YO MA34AJ WILSON ORLANDO VALDERRAMA AGUILAR Total Known Shares 100…" at bounding box center [619, 229] width 712 height 37
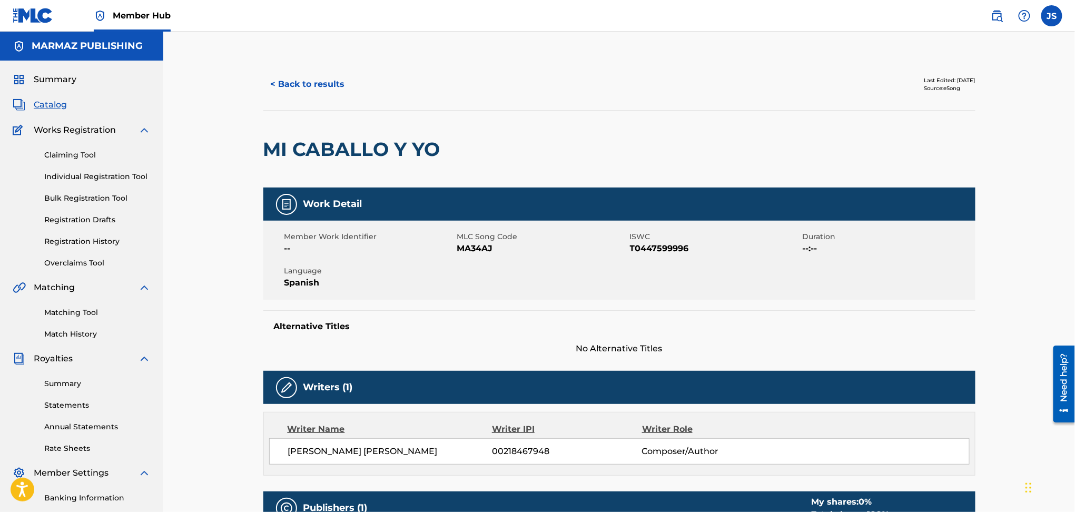
click at [660, 244] on span "T0447599996" at bounding box center [715, 248] width 170 height 13
click at [661, 248] on span "T0447599996" at bounding box center [715, 248] width 170 height 13
copy span "T0447599996"
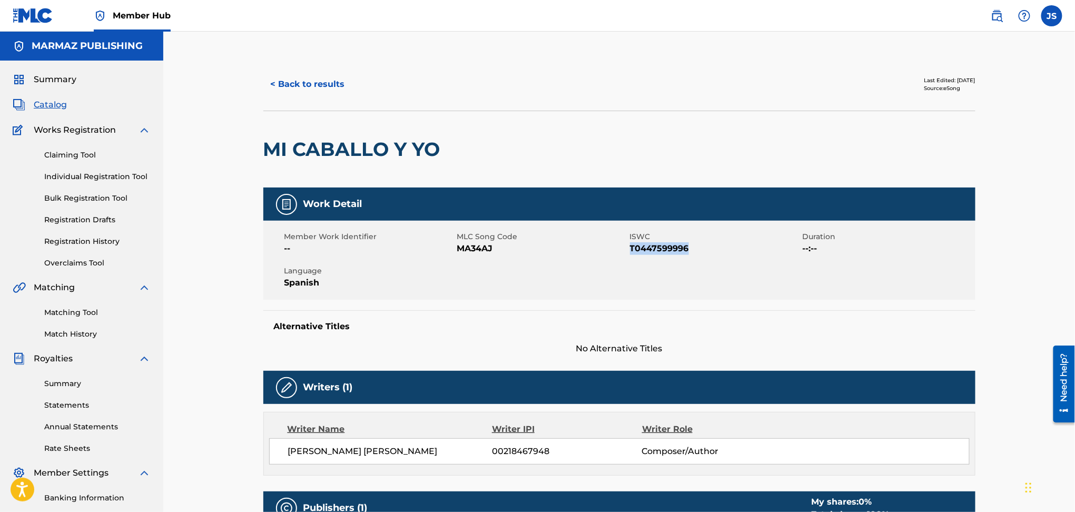
click at [472, 248] on span "MA34AJ" at bounding box center [542, 248] width 170 height 13
click at [316, 87] on button "< Back to results" at bounding box center [307, 84] width 89 height 26
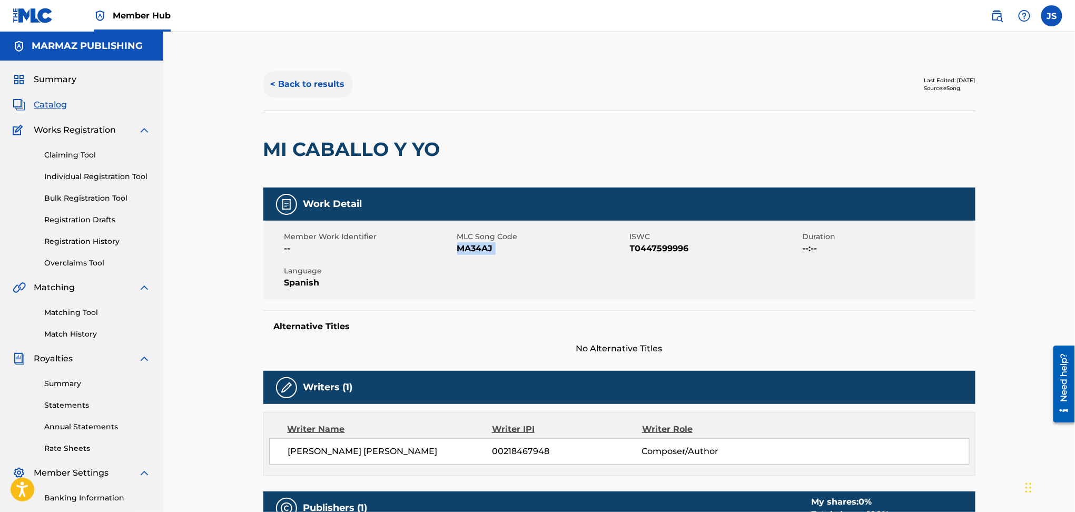
scroll to position [141, 0]
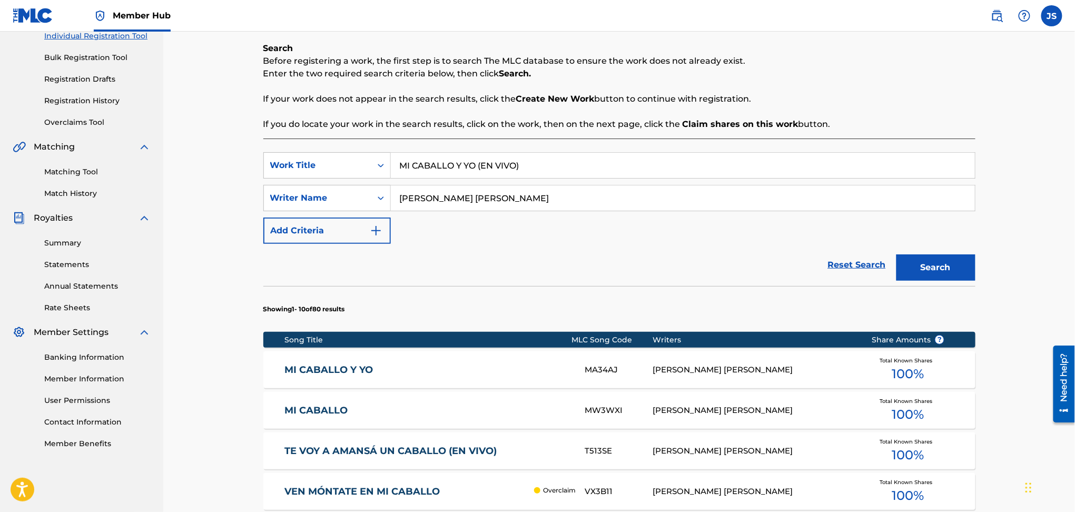
drag, startPoint x: 544, startPoint y: 164, endPoint x: 838, endPoint y: 102, distance: 300.3
click at [282, 175] on div "SearchWithCriteria6154f6a0-d6d1-4647-a87c-0530312d46f5 Work Title MI CABALLO Y …" at bounding box center [619, 165] width 712 height 26
paste input "CABALLO!"
click at [838, 101] on p "If your work does not appear in the search results, click the Create New Work b…" at bounding box center [619, 99] width 712 height 13
drag, startPoint x: 933, startPoint y: 256, endPoint x: 655, endPoint y: 214, distance: 281.1
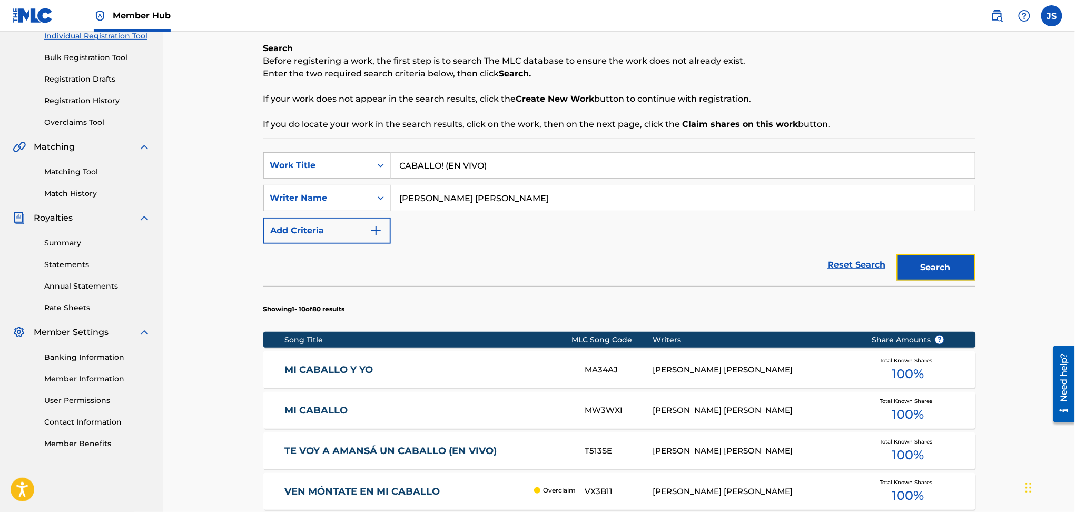
click at [934, 256] on button "Search" at bounding box center [935, 267] width 79 height 26
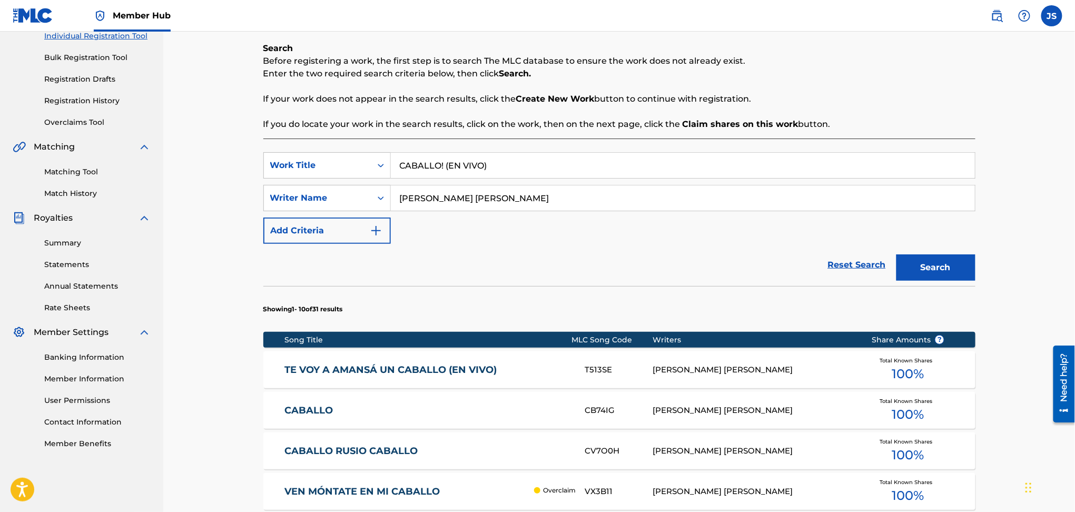
click at [442, 173] on input "CABALLO! (EN VIVO)" at bounding box center [683, 165] width 584 height 25
click at [442, 170] on input "CABALLO! (EN VIVO)" at bounding box center [683, 165] width 584 height 25
click at [445, 170] on input "CABALLO! (EN VIVO)" at bounding box center [683, 165] width 584 height 25
click at [896, 254] on button "Search" at bounding box center [935, 267] width 79 height 26
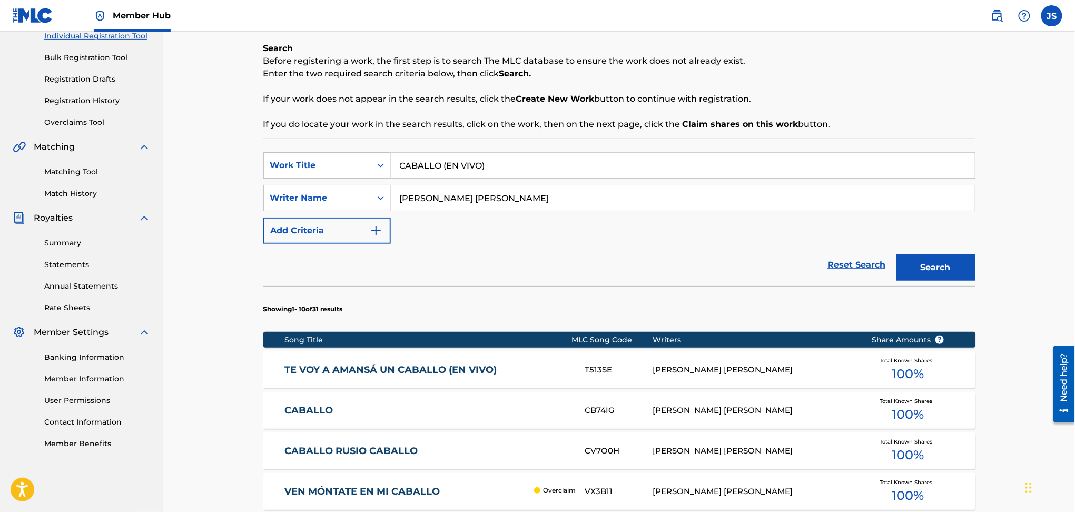
type input "CABALLO (EN VIVO)"
click at [896, 254] on button "Search" at bounding box center [935, 267] width 79 height 26
click at [297, 413] on link "CABALLO" at bounding box center [427, 410] width 286 height 12
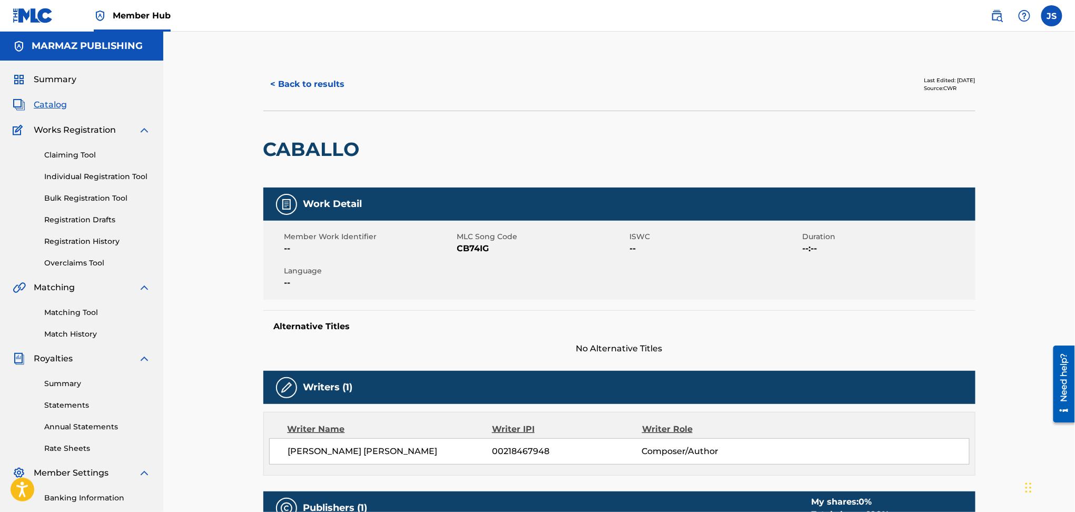
click at [485, 248] on span "CB74IG" at bounding box center [542, 248] width 170 height 13
click at [314, 95] on button "< Back to results" at bounding box center [307, 84] width 89 height 26
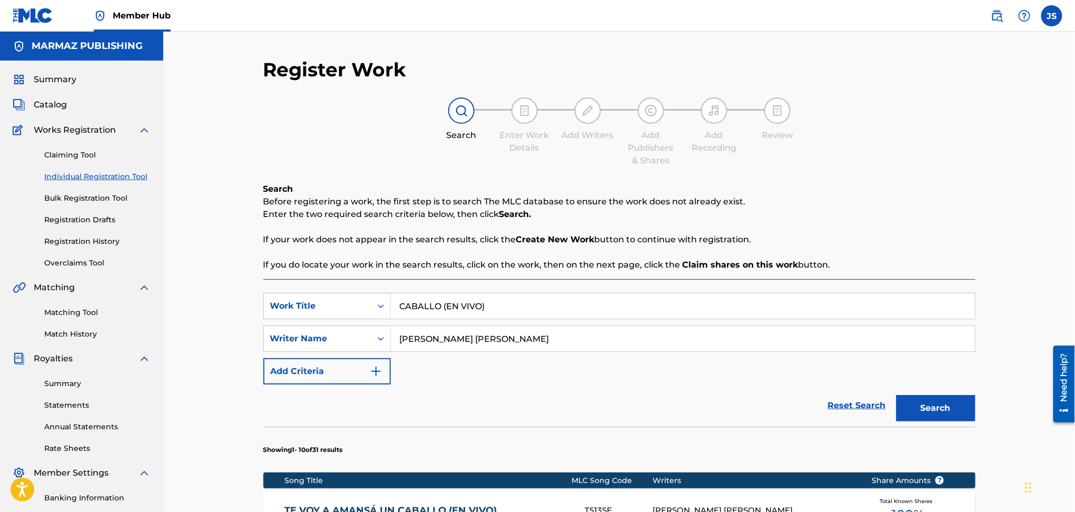
scroll to position [141, 0]
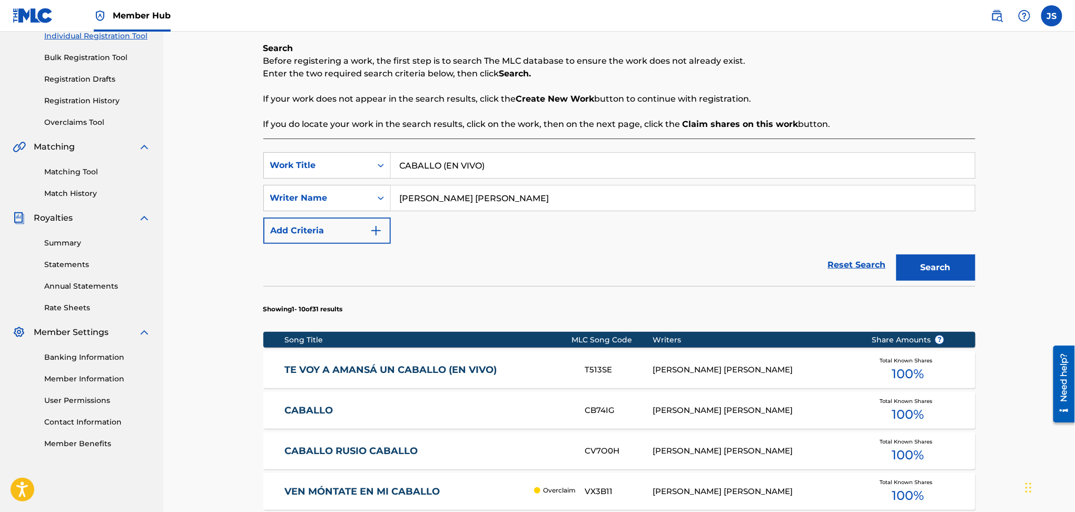
drag, startPoint x: 515, startPoint y: 163, endPoint x: 272, endPoint y: 151, distance: 243.0
click at [272, 151] on div "SearchWithCriteria6154f6a0-d6d1-4647-a87c-0530312d46f5 Work Title CABALLO (EN V…" at bounding box center [619, 493] width 712 height 711
paste input "ANDA MUCHACHA"
type input "ANDA MUCHACHA (EN VIVO)"
click at [781, 122] on strong "Claim shares on this work" at bounding box center [740, 124] width 116 height 10
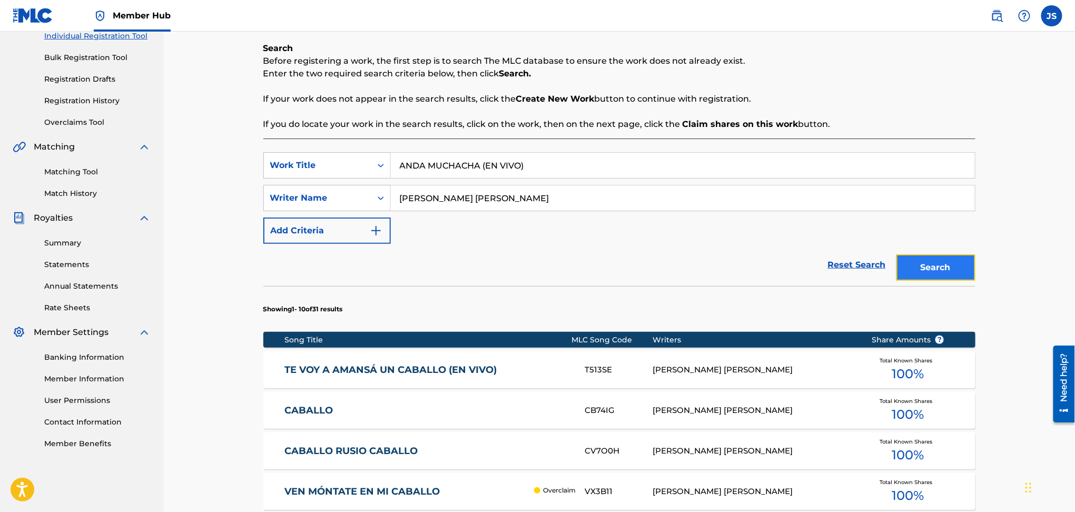
click at [955, 274] on button "Search" at bounding box center [935, 267] width 79 height 26
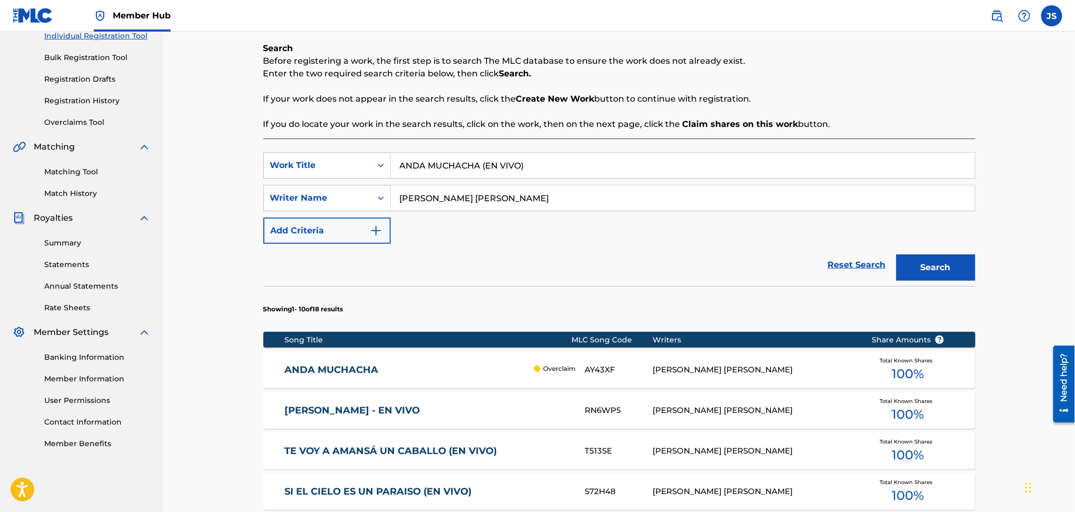
click at [306, 375] on div "ANDA MUCHACHA Overclaim AY43XF WILSON ORLANDO VALDERRAMA AGUILAR Total Known Sh…" at bounding box center [619, 369] width 712 height 37
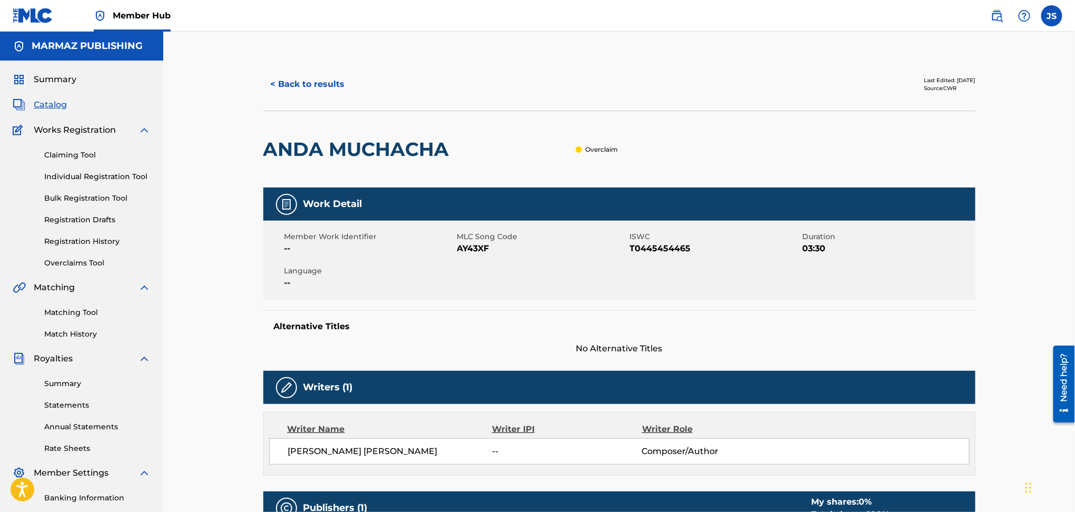
click at [657, 244] on span "T0445454465" at bounding box center [715, 248] width 170 height 13
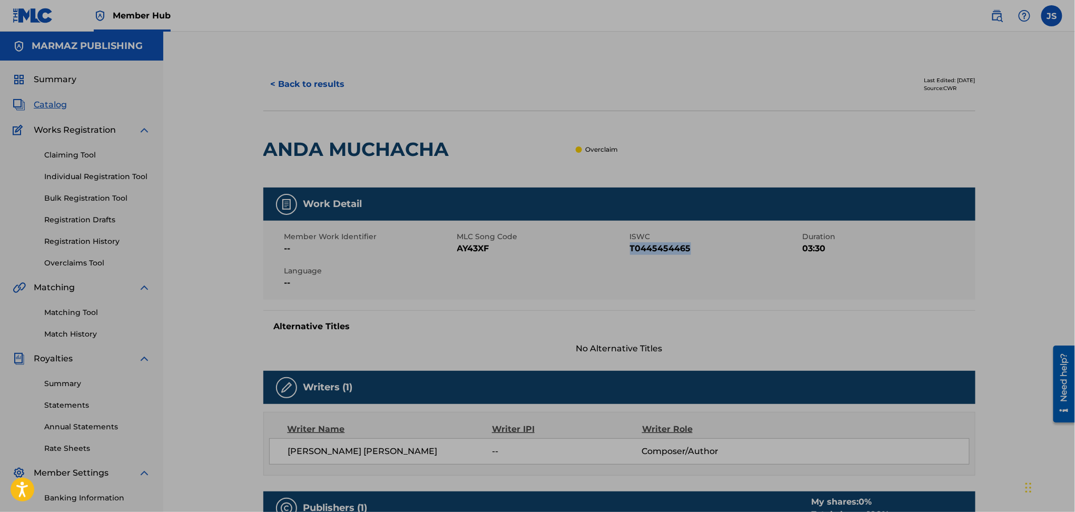
click at [475, 249] on span "AY43XF" at bounding box center [542, 248] width 170 height 13
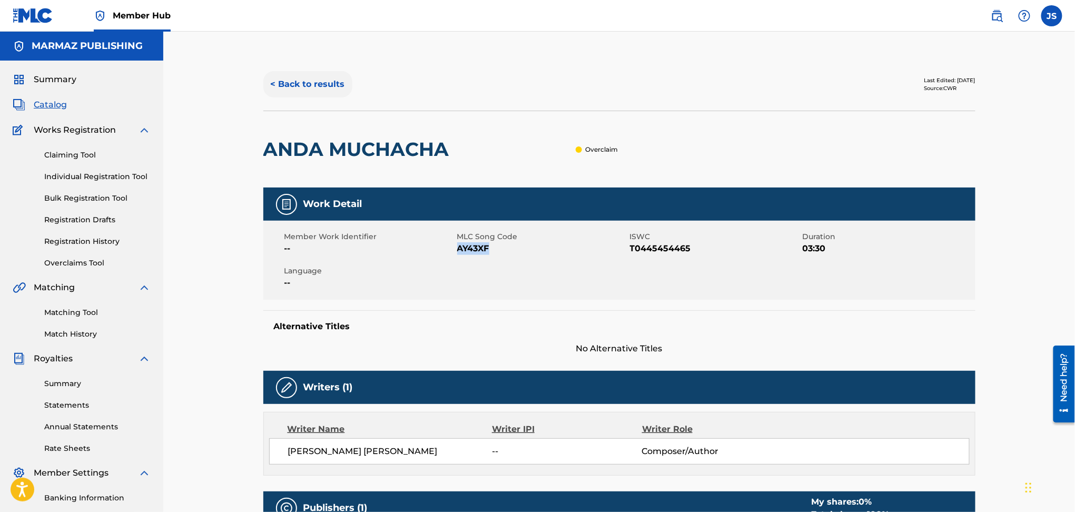
click at [314, 96] on button "< Back to results" at bounding box center [307, 84] width 89 height 26
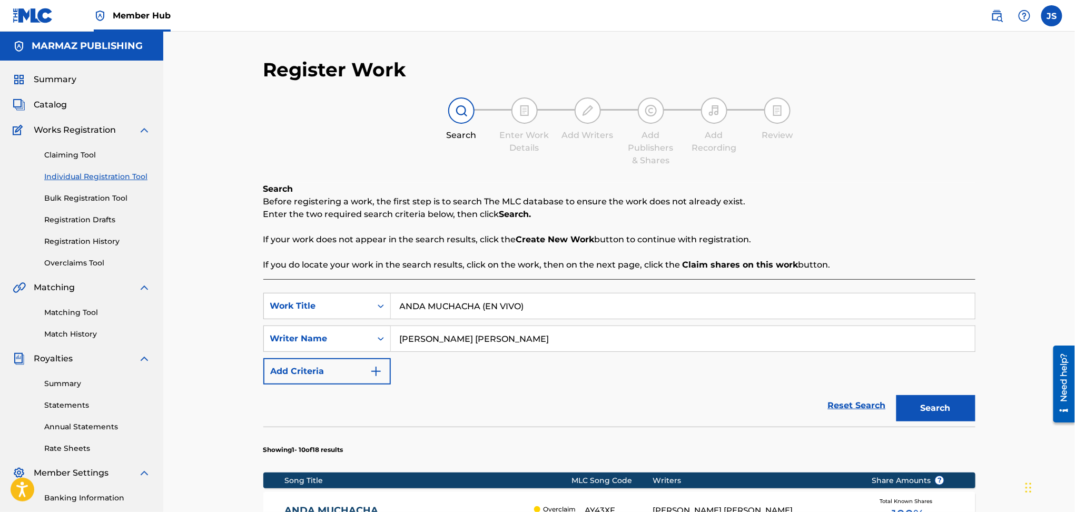
scroll to position [141, 0]
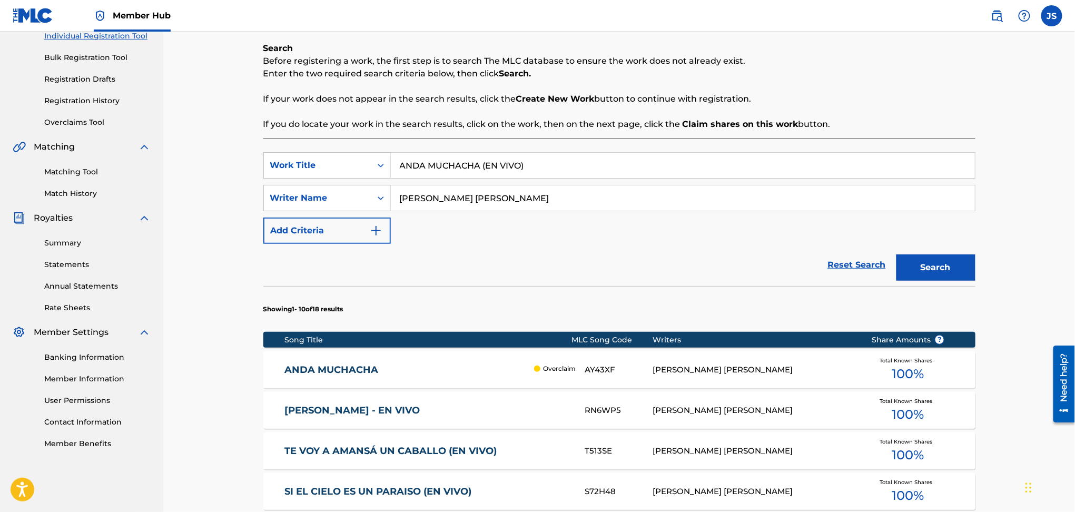
click at [235, 148] on div "Register Work Search Enter Work Details Add Writers Add Publishers & Shares Add…" at bounding box center [618, 389] width 911 height 996
paste input "QUÍ MISMITO"
type input "AQUÍ MISMITO (EN VIVO)"
click at [848, 85] on div "Search Before registering a work, the first step is to search The MLC database …" at bounding box center [619, 86] width 712 height 88
click at [953, 265] on button "Search" at bounding box center [935, 267] width 79 height 26
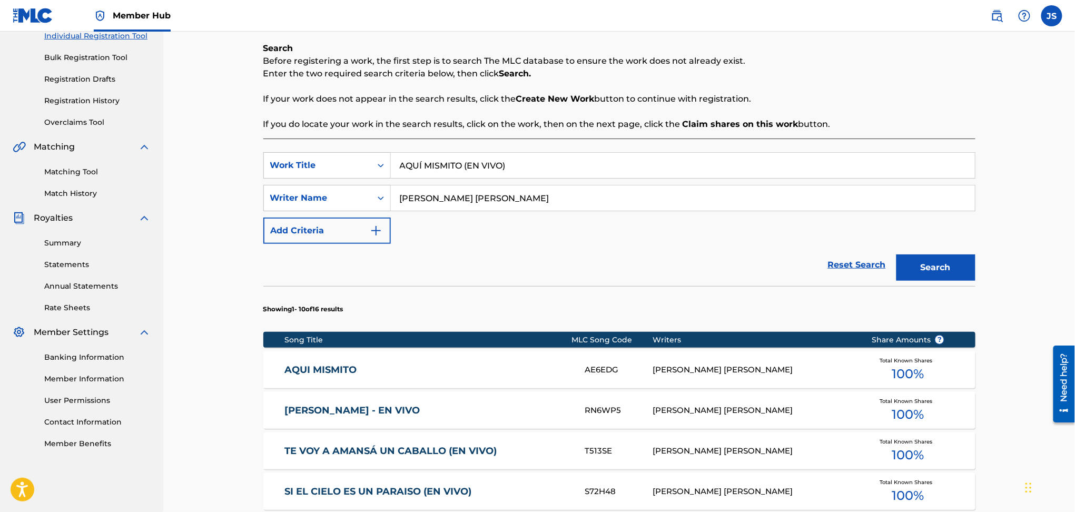
click at [326, 360] on div "AQUI MISMITO AE6EDG WILSON ORLANDO VALDERRAMA AGUILAR Total Known Shares 100 %" at bounding box center [619, 369] width 712 height 37
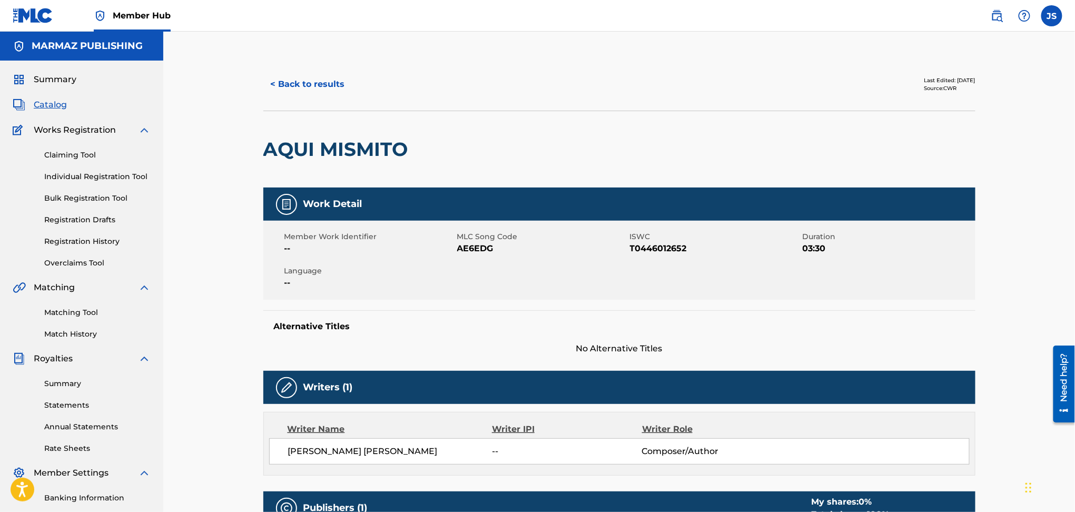
click at [643, 244] on span "T0446012652" at bounding box center [715, 248] width 170 height 13
click at [474, 246] on span "AE6EDG" at bounding box center [542, 248] width 170 height 13
click at [309, 86] on button "< Back to results" at bounding box center [307, 84] width 89 height 26
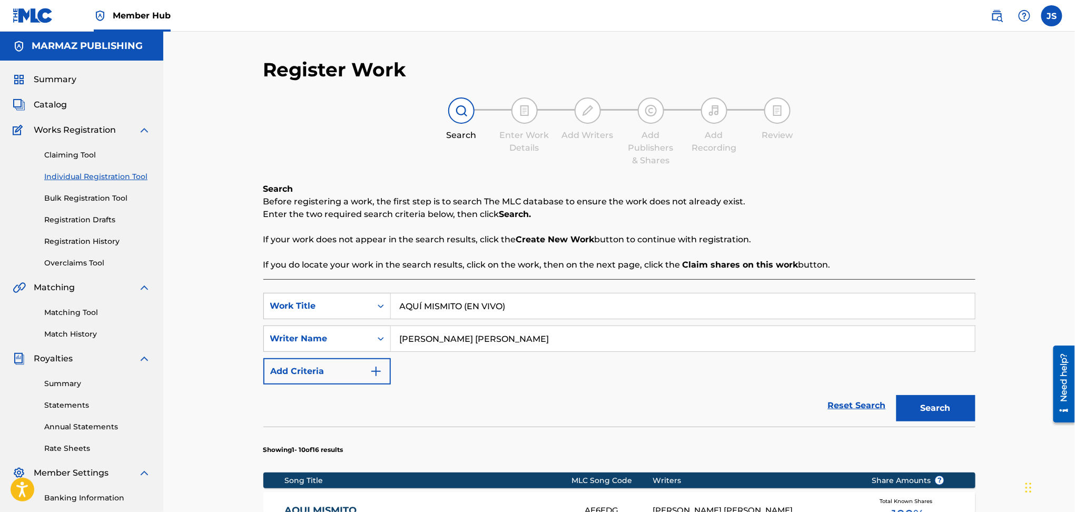
scroll to position [141, 0]
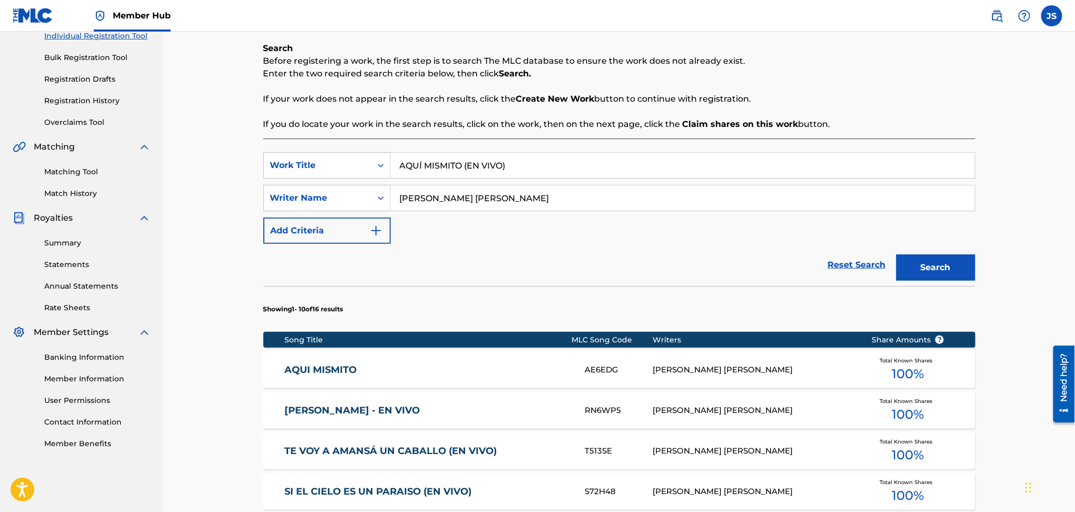
click at [332, 371] on link "AQUI MISMITO" at bounding box center [427, 370] width 286 height 12
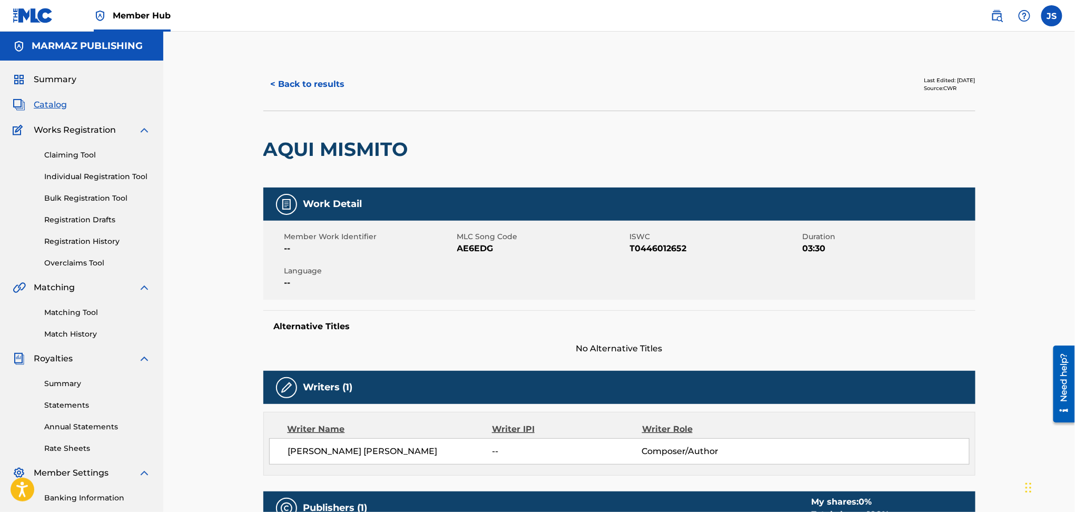
click at [651, 252] on span "T0446012652" at bounding box center [715, 248] width 170 height 13
click at [476, 252] on span "AE6EDG" at bounding box center [542, 248] width 170 height 13
click at [322, 82] on button "< Back to results" at bounding box center [307, 84] width 89 height 26
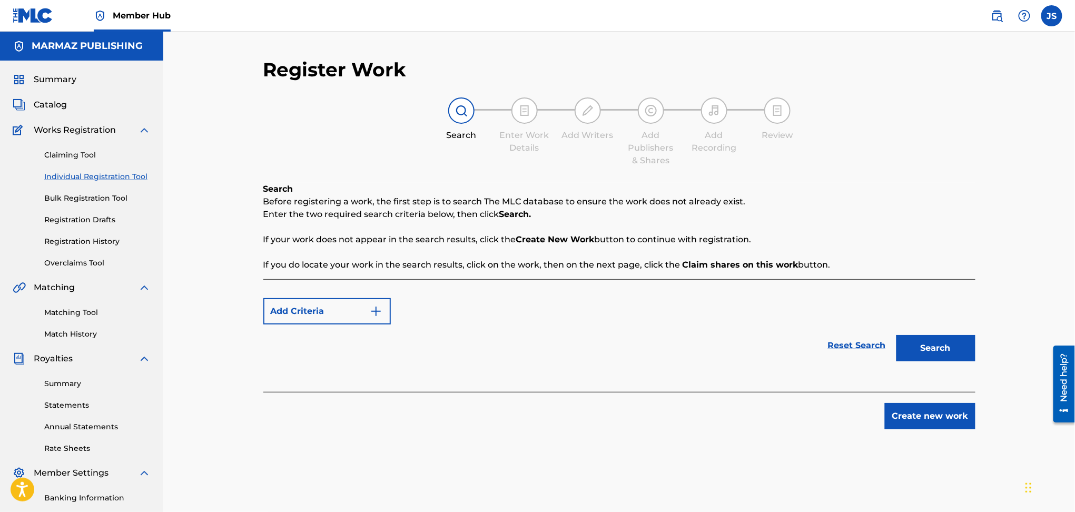
scroll to position [141, 0]
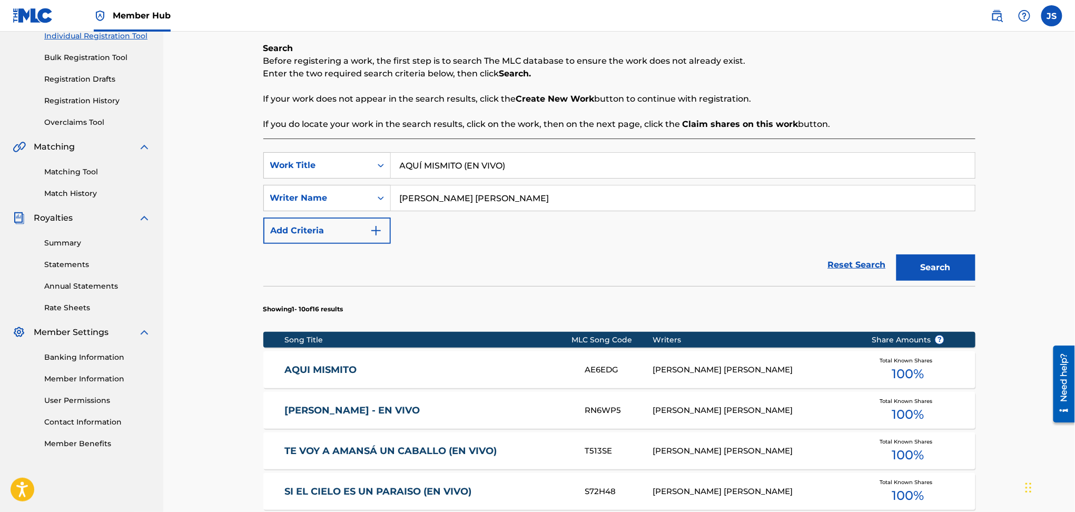
click at [266, 178] on div "SearchWithCriteria6154f6a0-d6d1-4647-a87c-0530312d46f5 Work Title AQUÍ MISMITO …" at bounding box center [619, 198] width 712 height 92
paste input "SEÑORA [PERSON_NAME]"
type input "SEÑORA [PERSON_NAME]"
click at [862, 95] on p "If your work does not appear in the search results, click the Create New Work b…" at bounding box center [619, 99] width 712 height 13
click at [973, 256] on button "Search" at bounding box center [935, 267] width 79 height 26
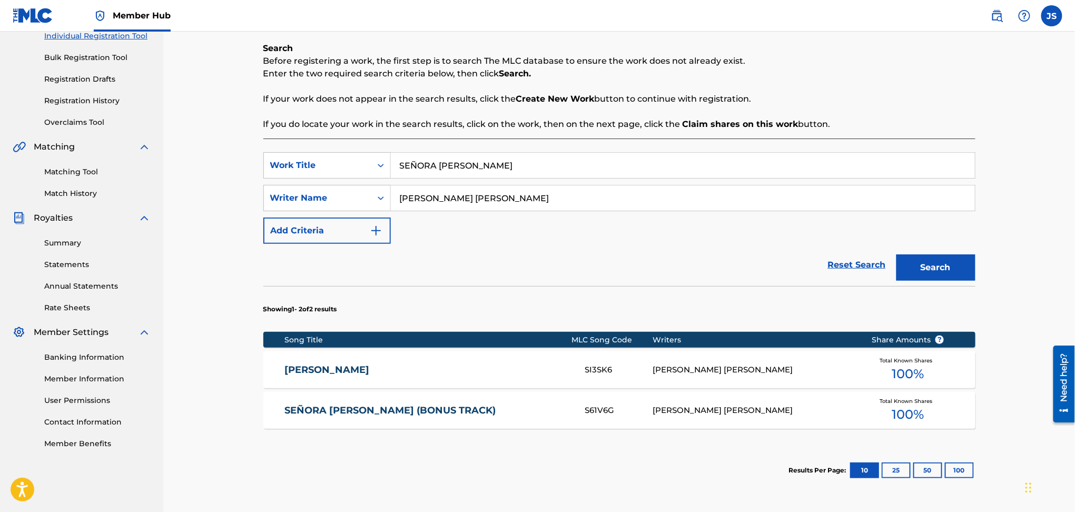
click at [335, 373] on link "[PERSON_NAME]" at bounding box center [427, 370] width 286 height 12
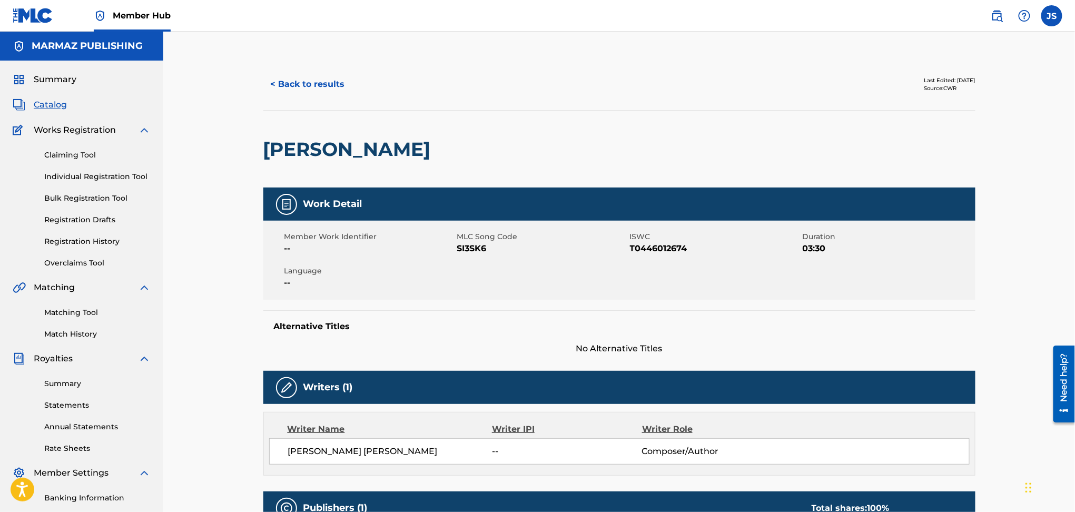
click at [658, 245] on span "T0446012674" at bounding box center [715, 248] width 170 height 13
click at [475, 244] on span "SI3SK6" at bounding box center [542, 248] width 170 height 13
click at [313, 81] on button "< Back to results" at bounding box center [307, 84] width 89 height 26
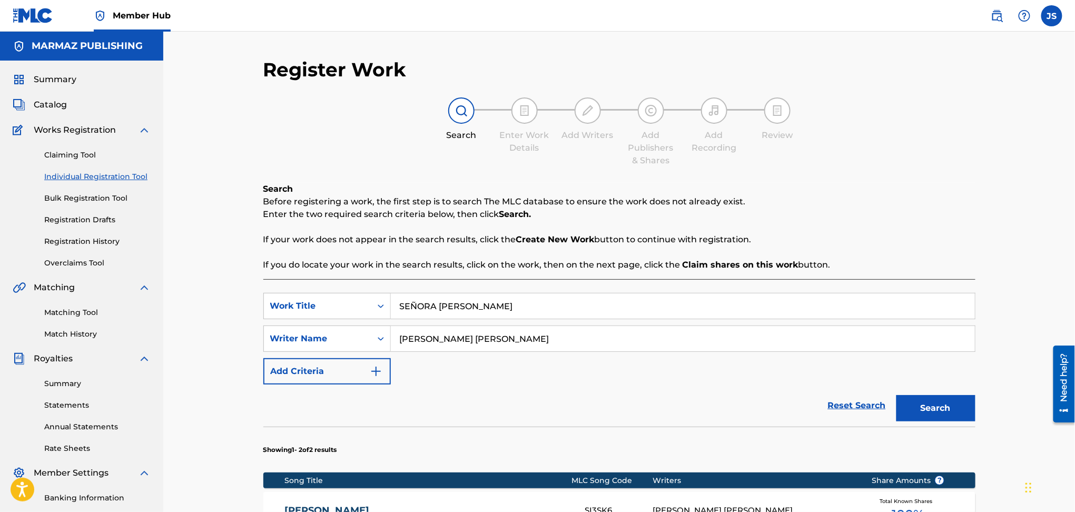
scroll to position [141, 0]
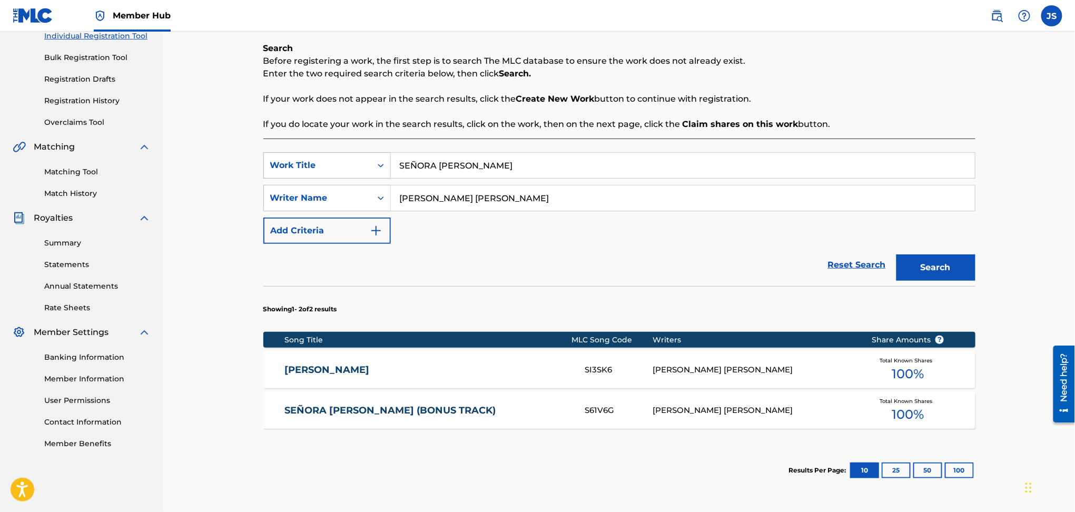
click at [354, 175] on div "SearchWithCriteria6154f6a0-d6d1-4647-a87c-0530312d46f5 Work Title SEÑORA SARA" at bounding box center [619, 165] width 712 height 26
paste input "[PERSON_NAME]"
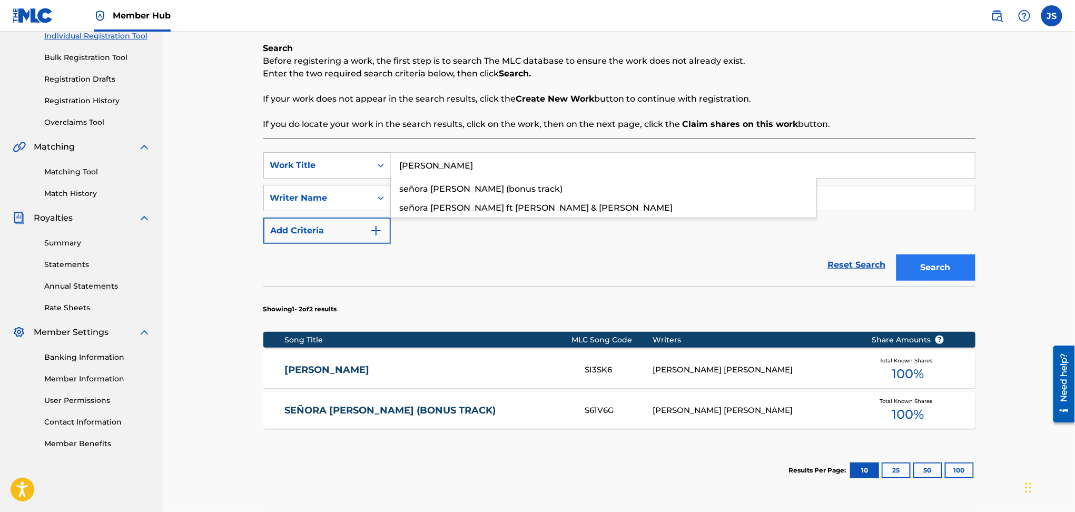
type input "[PERSON_NAME]"
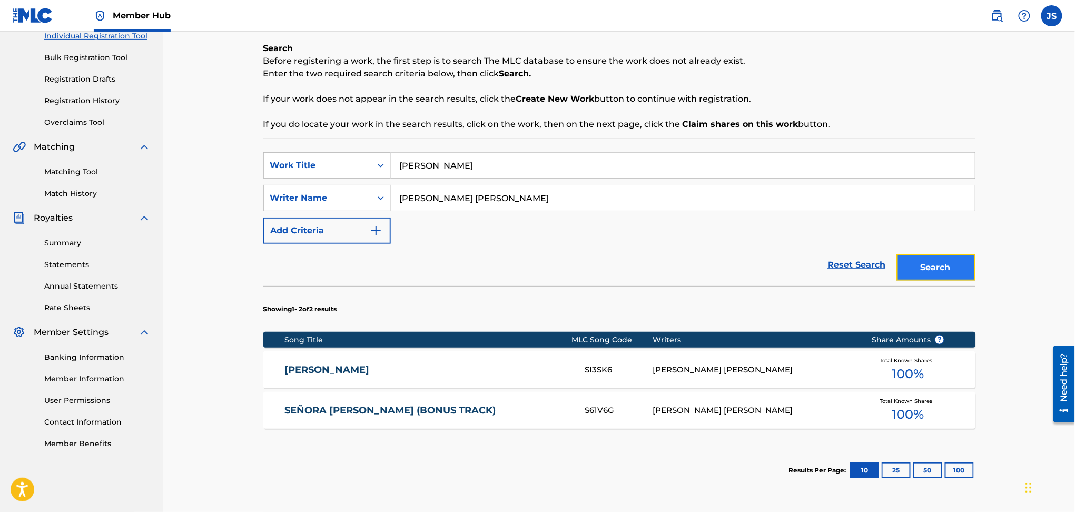
click at [921, 271] on button "Search" at bounding box center [935, 267] width 79 height 26
click at [331, 362] on div "JUAN ESTEBAN JB8G2U WILSON ORLANDO VALDERRAMA AGUILAR Total Known Shares 100 %" at bounding box center [619, 369] width 712 height 37
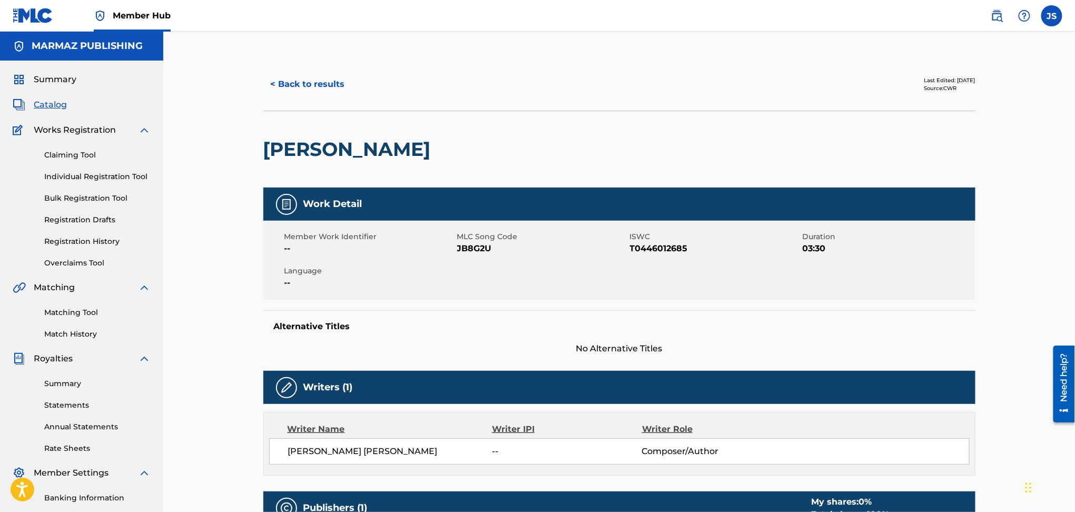
click at [636, 251] on span "T0446012685" at bounding box center [715, 248] width 170 height 13
click at [476, 245] on span "JB8G2U" at bounding box center [542, 248] width 170 height 13
click at [321, 83] on button "< Back to results" at bounding box center [307, 84] width 89 height 26
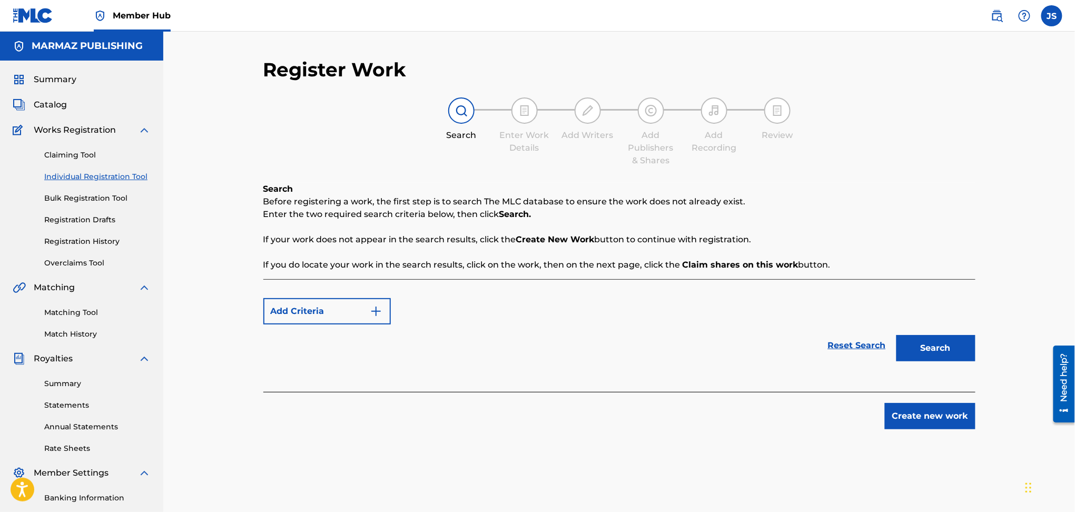
scroll to position [141, 0]
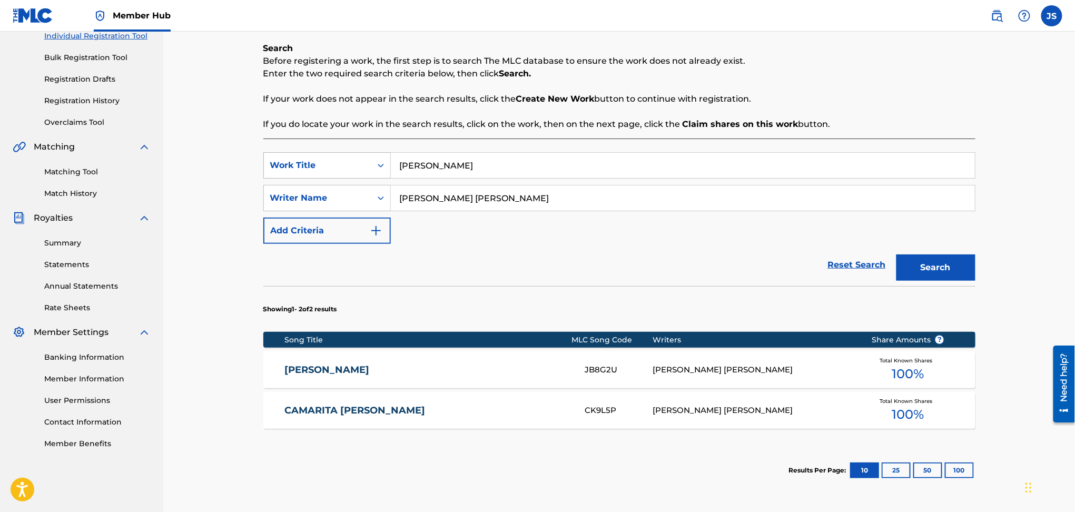
click at [323, 177] on div "SearchWithCriteria6154f6a0-d6d1-4647-a87c-0530312d46f5 Work Title JUAN ESTEBAN" at bounding box center [619, 165] width 712 height 26
paste input "BONITA"
type input "BONITA"
click at [579, 266] on div "Reset Search Search" at bounding box center [619, 265] width 712 height 42
click at [897, 262] on button "Search" at bounding box center [935, 267] width 79 height 26
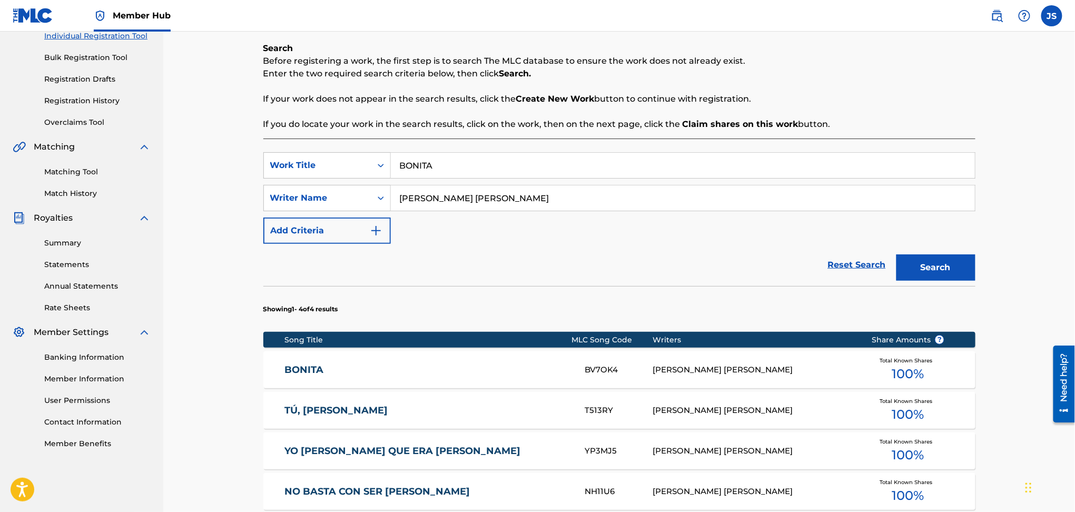
drag, startPoint x: 302, startPoint y: 367, endPoint x: 301, endPoint y: 307, distance: 60.0
click at [302, 367] on link "BONITA" at bounding box center [427, 370] width 286 height 12
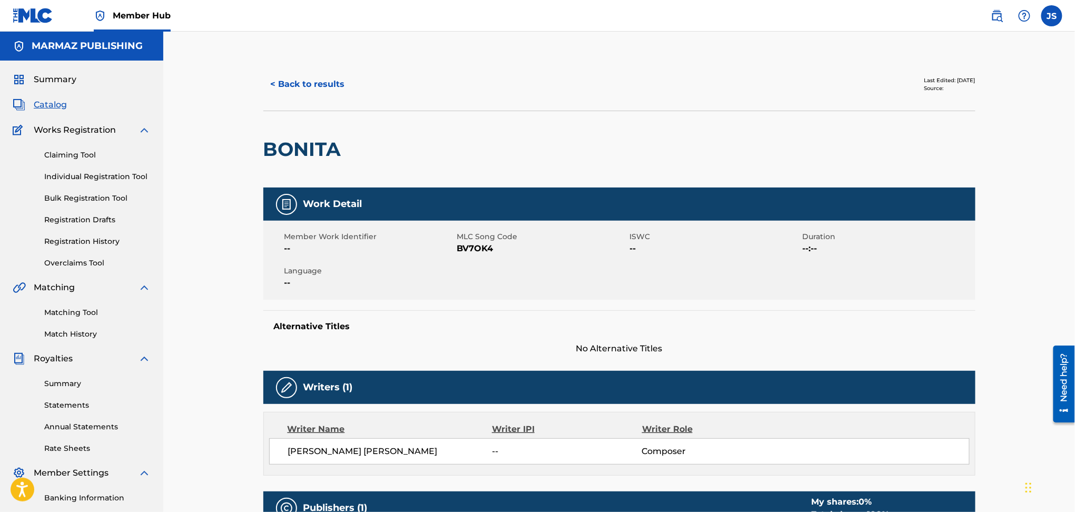
click at [485, 243] on span "BV7OK4" at bounding box center [542, 248] width 170 height 13
click at [308, 80] on button "< Back to results" at bounding box center [307, 84] width 89 height 26
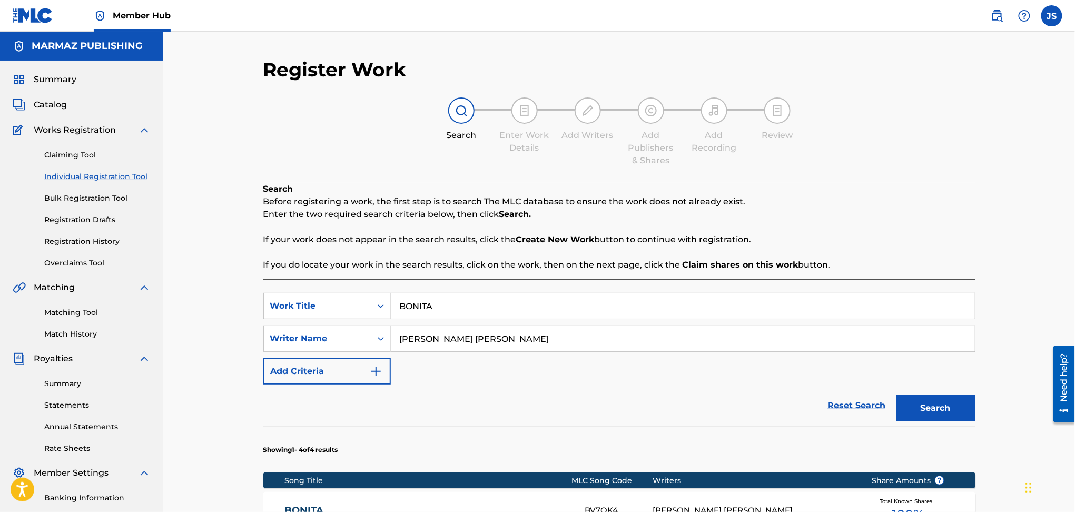
scroll to position [141, 0]
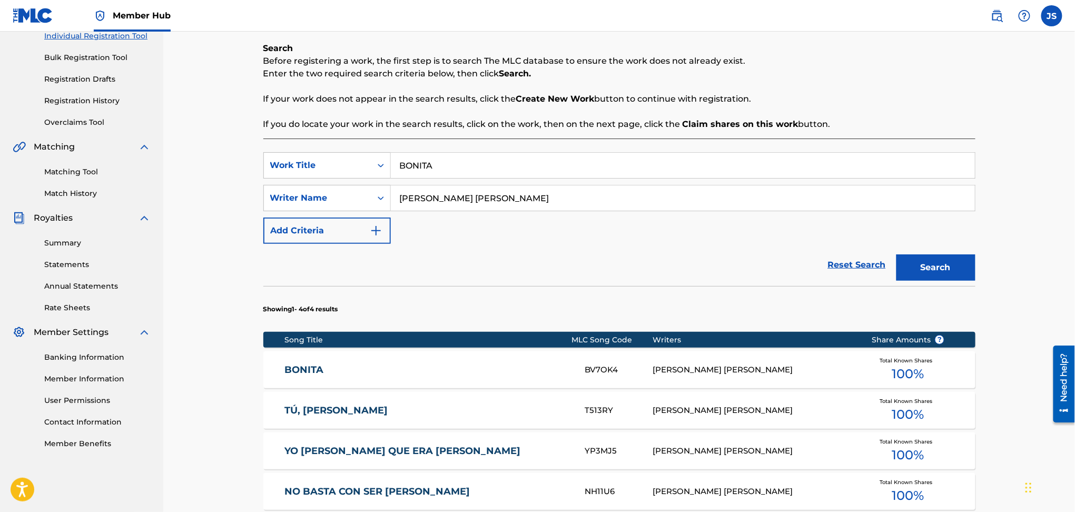
click at [297, 165] on div "SearchWithCriteria6154f6a0-d6d1-4647-a87c-0530312d46f5 Work Title BONITA" at bounding box center [619, 165] width 712 height 26
paste input "MI VERSO Y YO"
type input "MI VERSO Y YO"
click at [804, 82] on div "Search Before registering a work, the first step is to search The MLC database …" at bounding box center [619, 86] width 712 height 88
click at [927, 264] on button "Search" at bounding box center [935, 267] width 79 height 26
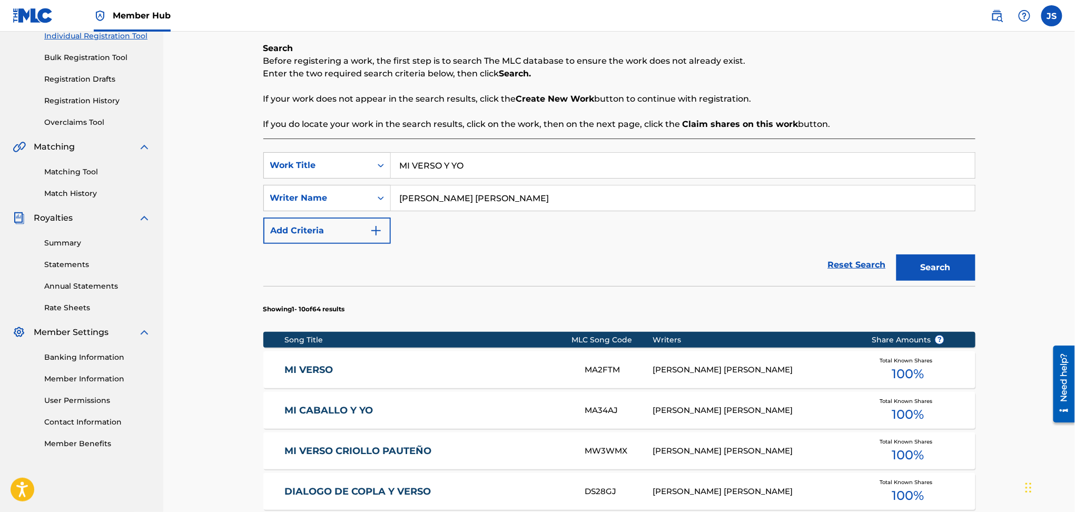
click at [307, 371] on link "MI VERSO" at bounding box center [427, 370] width 286 height 12
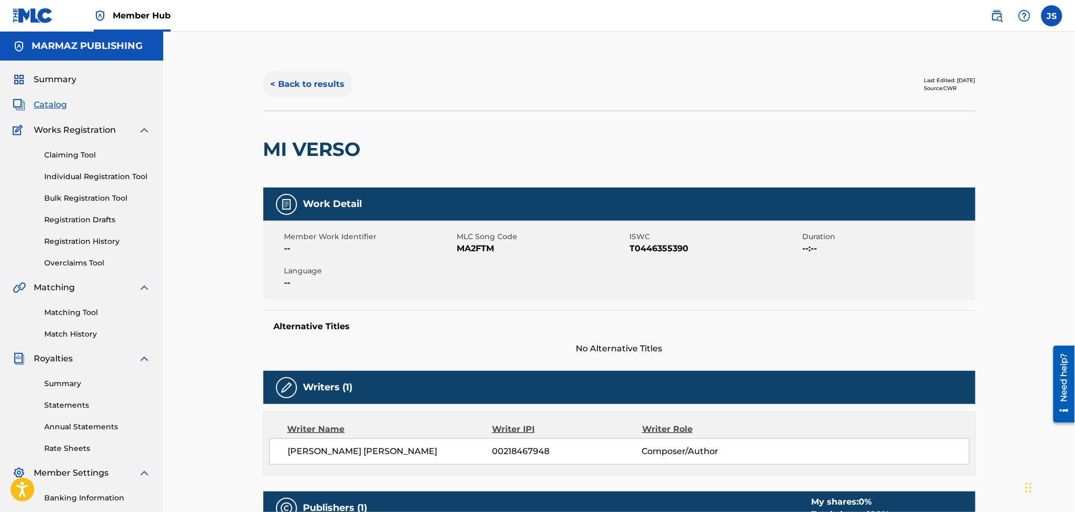
click at [299, 92] on button "< Back to results" at bounding box center [307, 84] width 89 height 26
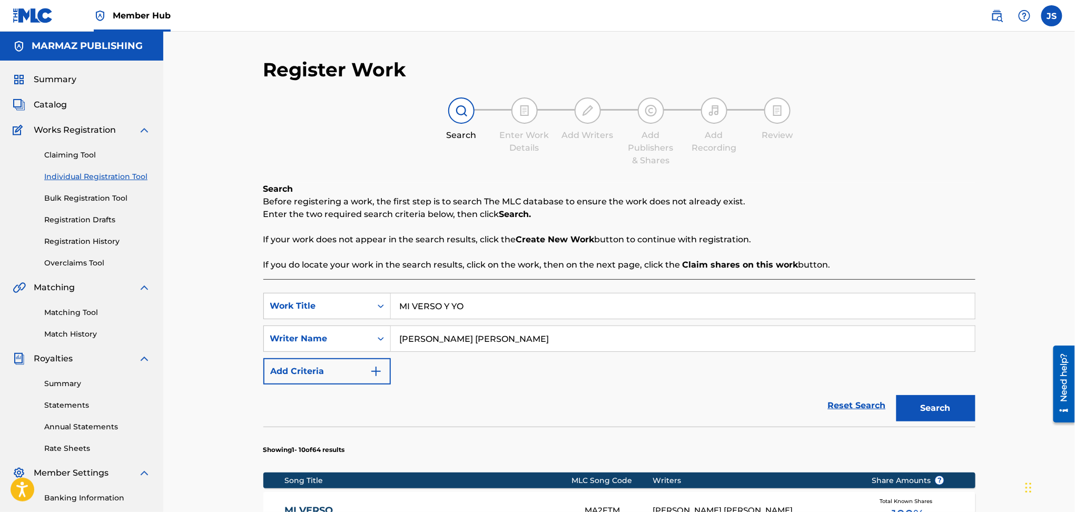
scroll to position [141, 0]
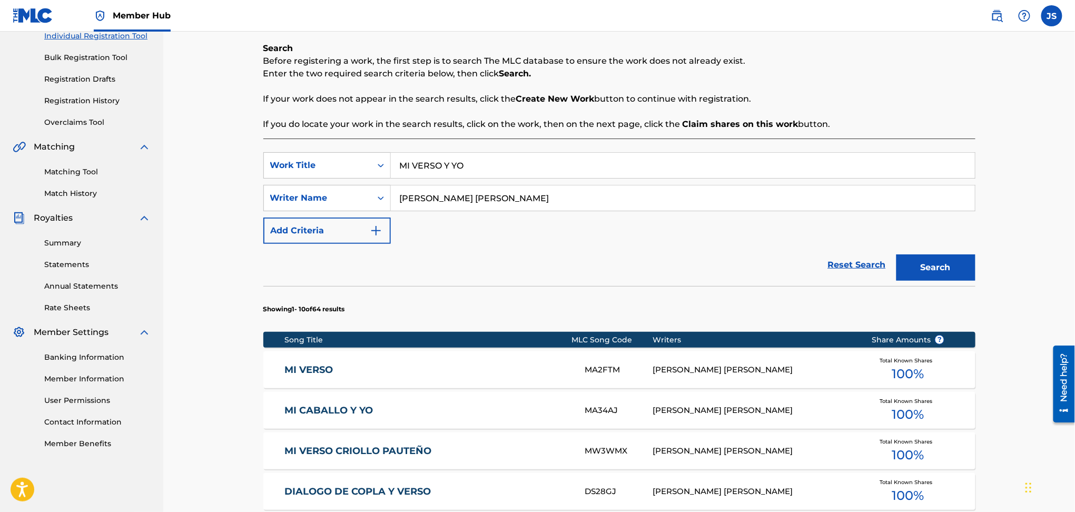
click at [331, 169] on div "SearchWithCriteria6154f6a0-d6d1-4647-a87c-0530312d46f5 Work Title MI VERSO Y YO" at bounding box center [619, 165] width 712 height 26
paste input "COMPA VAMOS PA´ LA MANGA"
type input "COMPA VAMOS PA´ LA MANGA"
click at [730, 89] on div "Search Before registering a work, the first step is to search The MLC database …" at bounding box center [619, 86] width 712 height 88
click at [950, 267] on button "Search" at bounding box center [935, 267] width 79 height 26
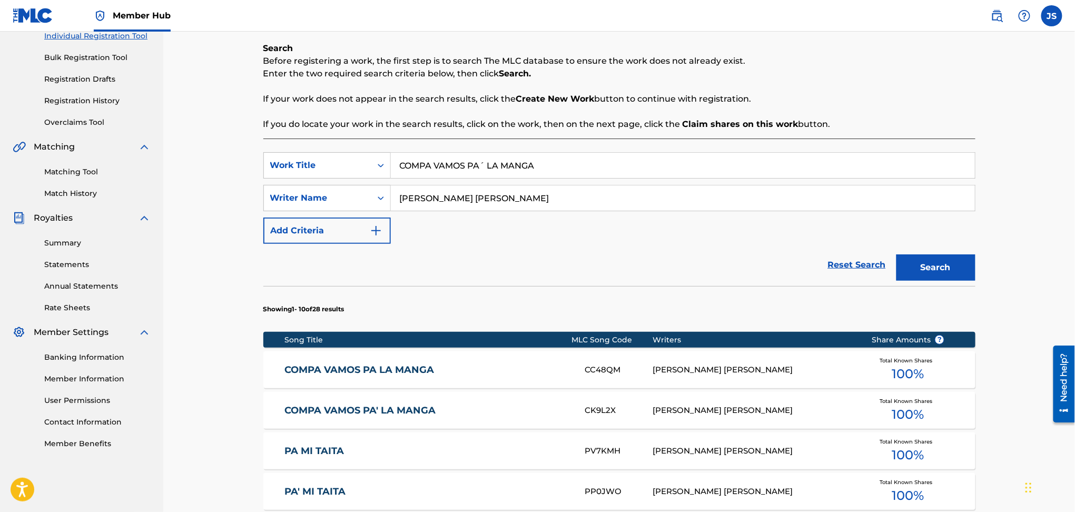
click at [405, 366] on link "COMPA VAMOS PA LA MANGA" at bounding box center [427, 370] width 286 height 12
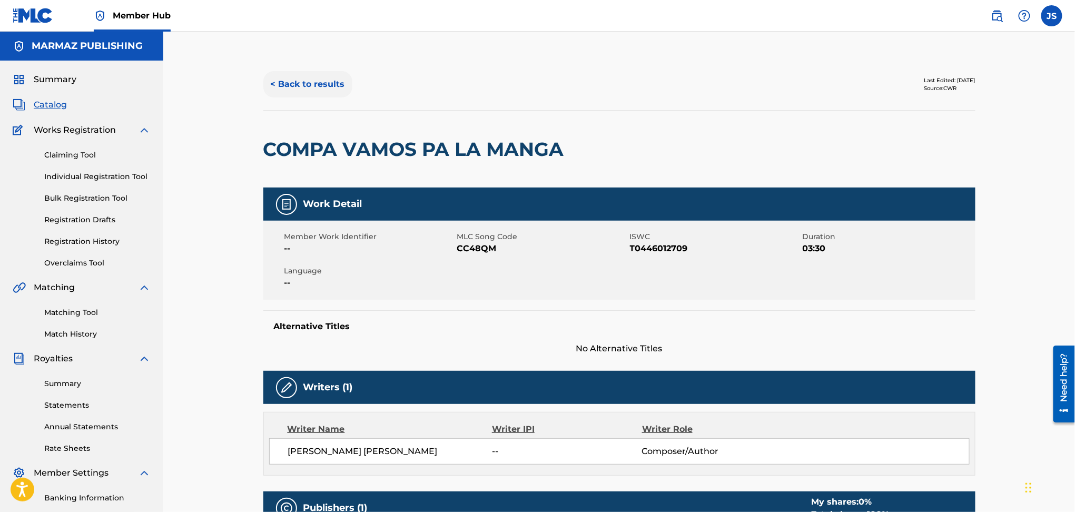
click at [282, 86] on button "< Back to results" at bounding box center [307, 84] width 89 height 26
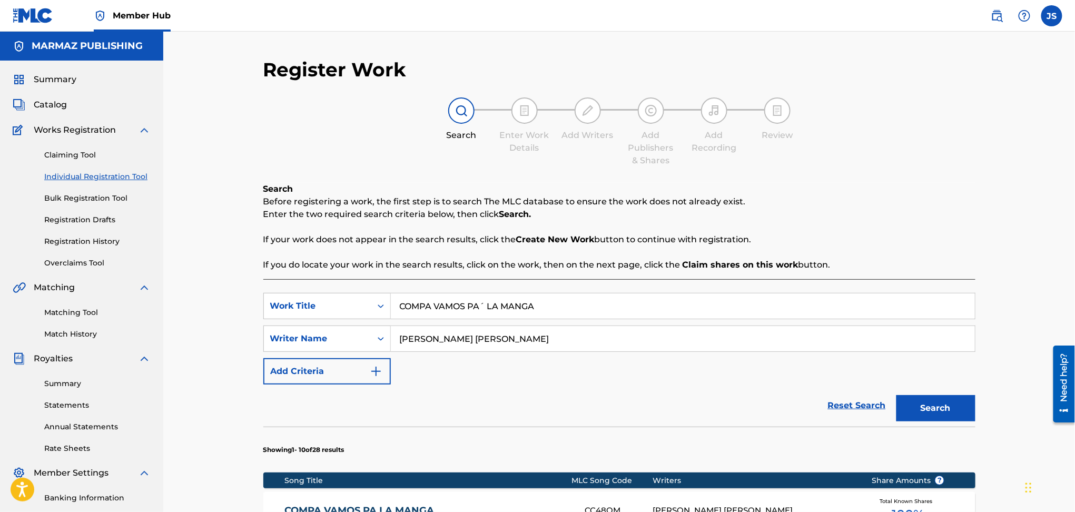
scroll to position [141, 0]
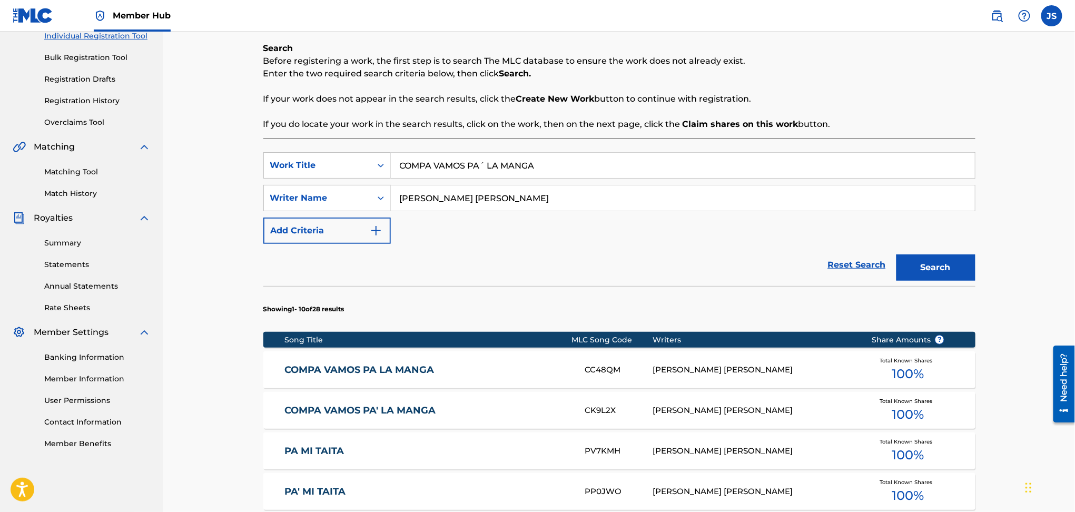
click at [365, 409] on link "COMPA VAMOS PA' LA MANGA" at bounding box center [427, 410] width 286 height 12
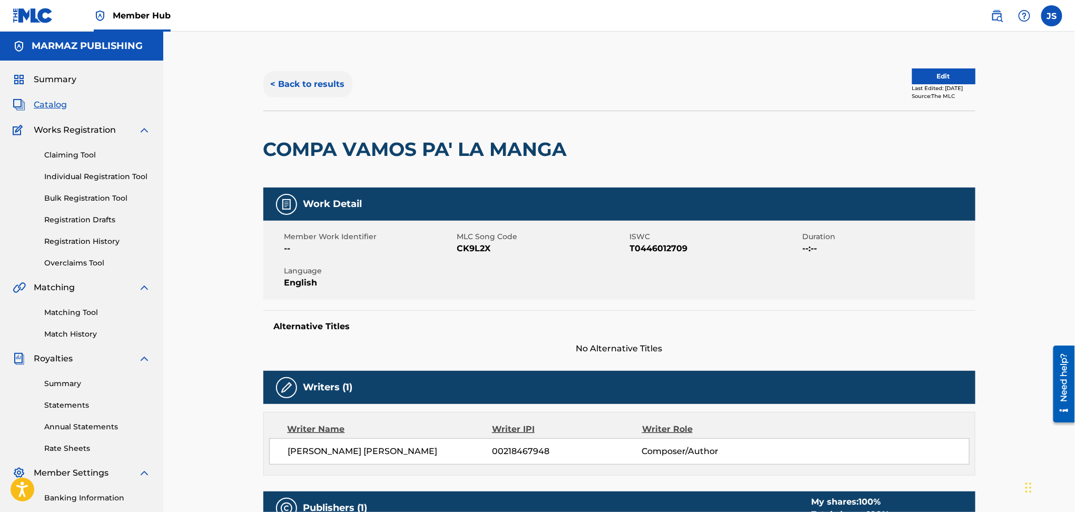
click at [335, 86] on button "< Back to results" at bounding box center [307, 84] width 89 height 26
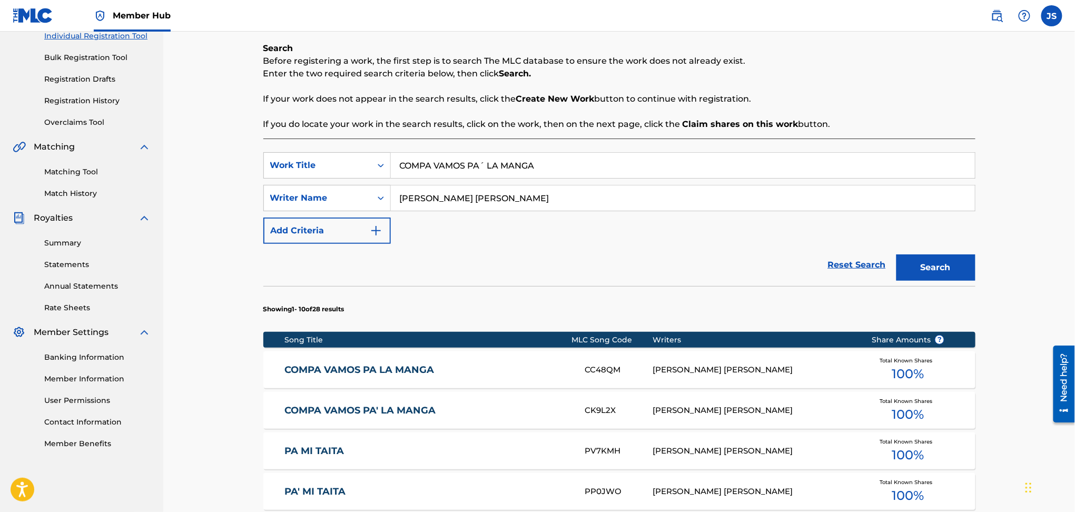
click at [424, 373] on link "COMPA VAMOS PA LA MANGA" at bounding box center [427, 370] width 286 height 12
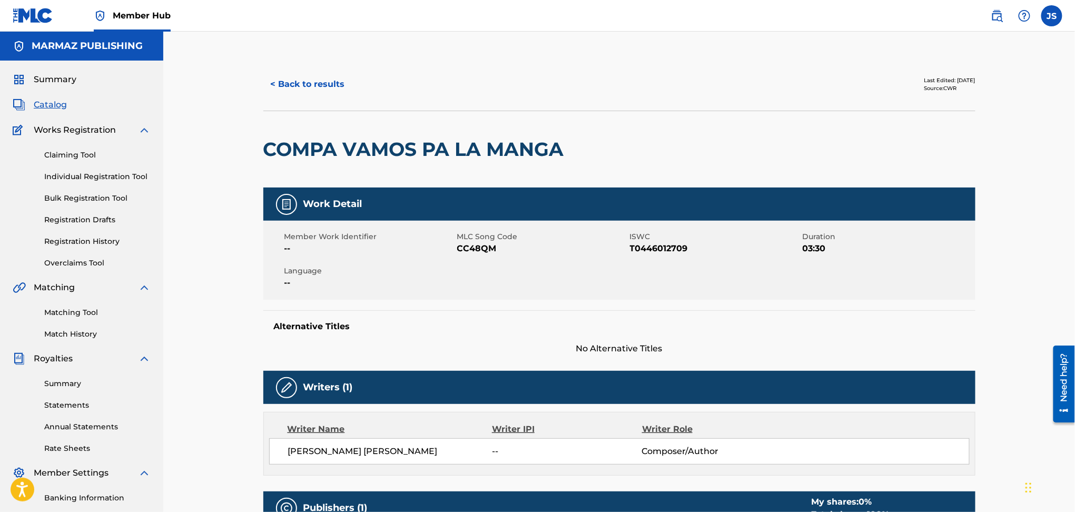
click at [663, 253] on span "T0446012709" at bounding box center [715, 248] width 170 height 13
click at [663, 250] on span "T0446012709" at bounding box center [715, 248] width 170 height 13
click at [472, 247] on span "CC48QM" at bounding box center [542, 248] width 170 height 13
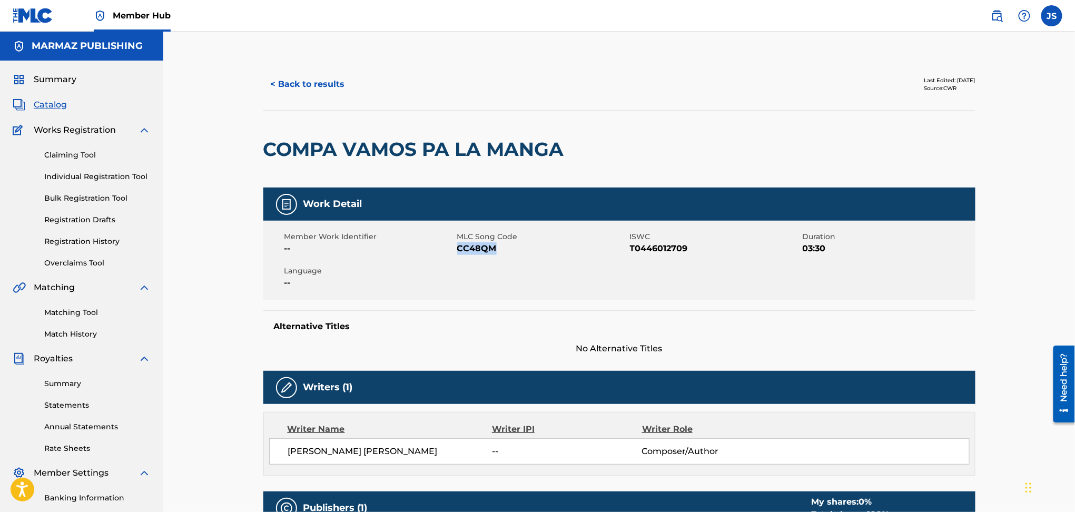
click at [238, 54] on div "< Back to results Last Edited: March 23, 2024 Source: CWR COMPA VAMOS PA LA MAN…" at bounding box center [618, 456] width 911 height 849
click at [291, 89] on button "< Back to results" at bounding box center [307, 84] width 89 height 26
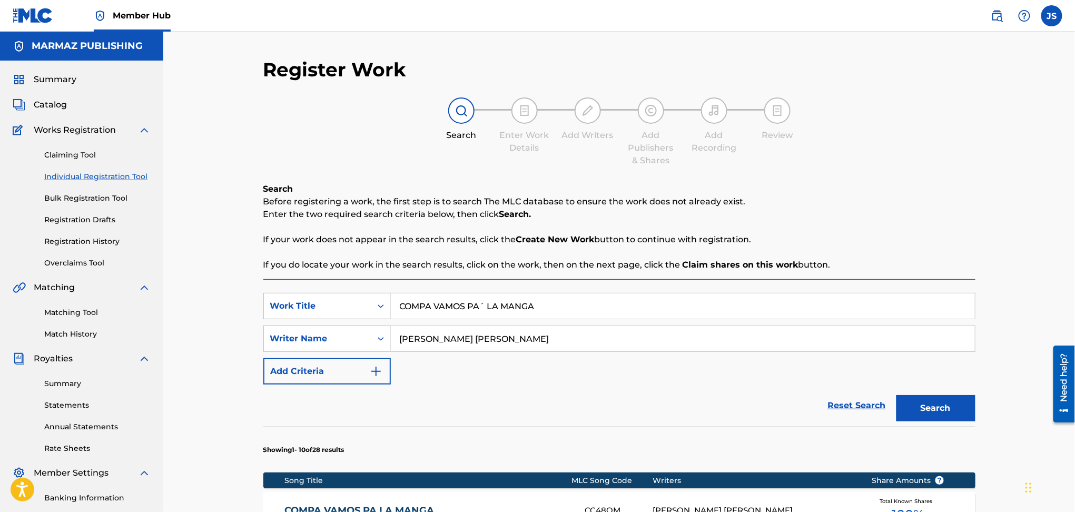
scroll to position [141, 0]
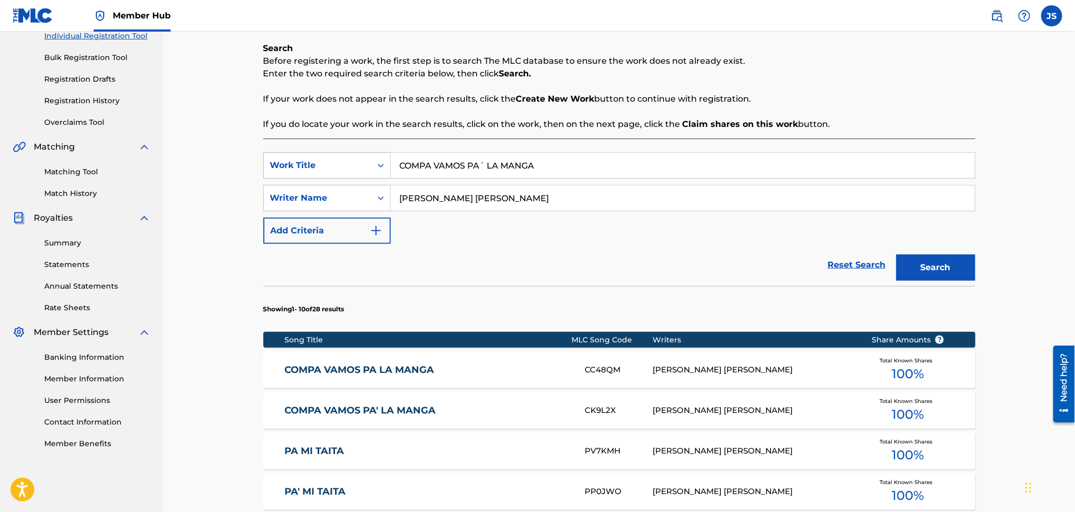
drag, startPoint x: 436, startPoint y: 169, endPoint x: 315, endPoint y: 172, distance: 121.1
click at [315, 172] on div "SearchWithCriteria6154f6a0-d6d1-4647-a87c-0530312d46f5 Work Title COMPA VAMOS P…" at bounding box center [619, 165] width 712 height 26
paste input "ACHILAPEANDO TU AMOR"
type input "CACHILAPEANDO TU AMOR"
drag, startPoint x: 756, startPoint y: 95, endPoint x: 892, endPoint y: 253, distance: 208.3
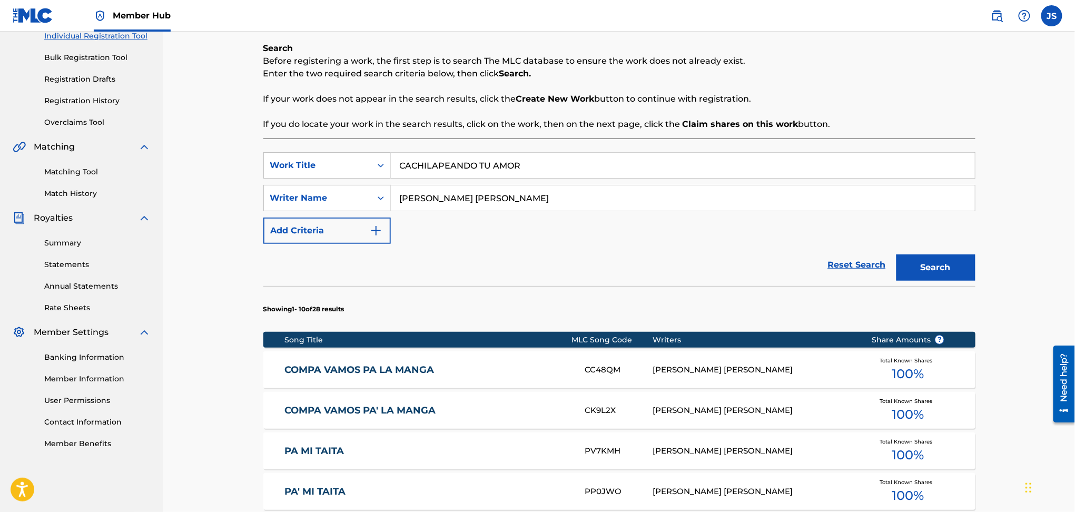
click at [757, 95] on p "If your work does not appear in the search results, click the Create New Work b…" at bounding box center [619, 99] width 712 height 13
click at [922, 267] on button "Search" at bounding box center [935, 267] width 79 height 26
click at [376, 368] on link "CACHILAPEANDO TU AMOR" at bounding box center [427, 370] width 286 height 12
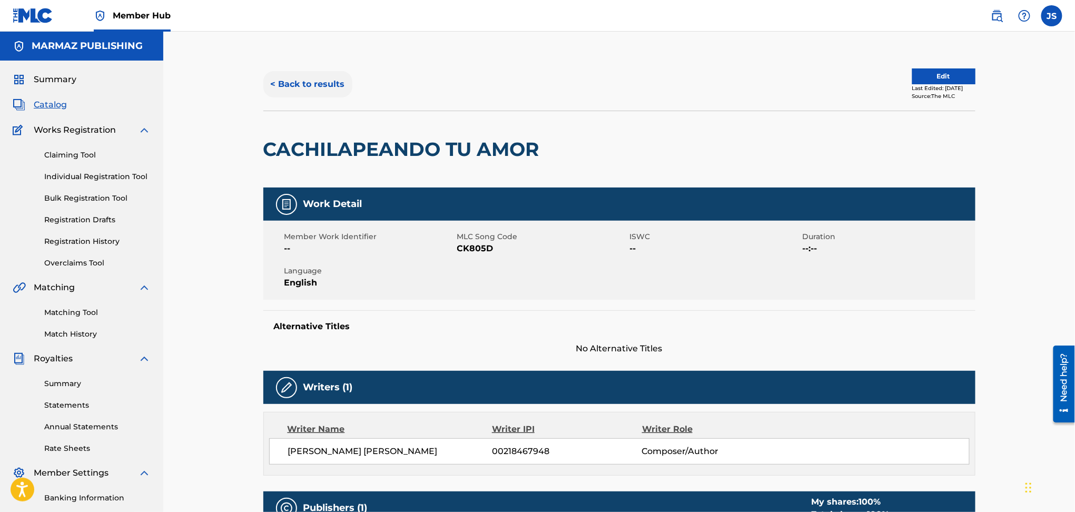
click at [321, 76] on button "< Back to results" at bounding box center [307, 84] width 89 height 26
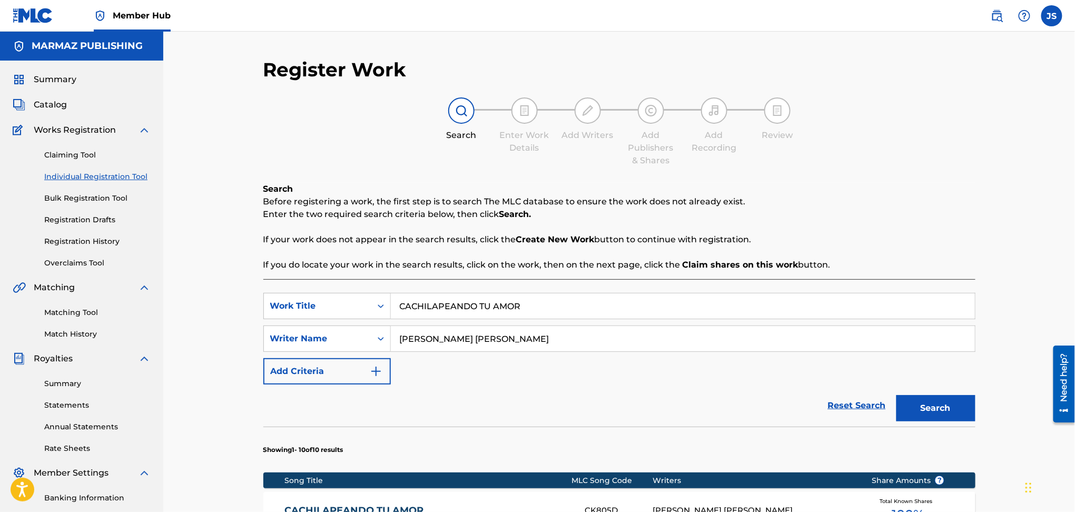
scroll to position [141, 0]
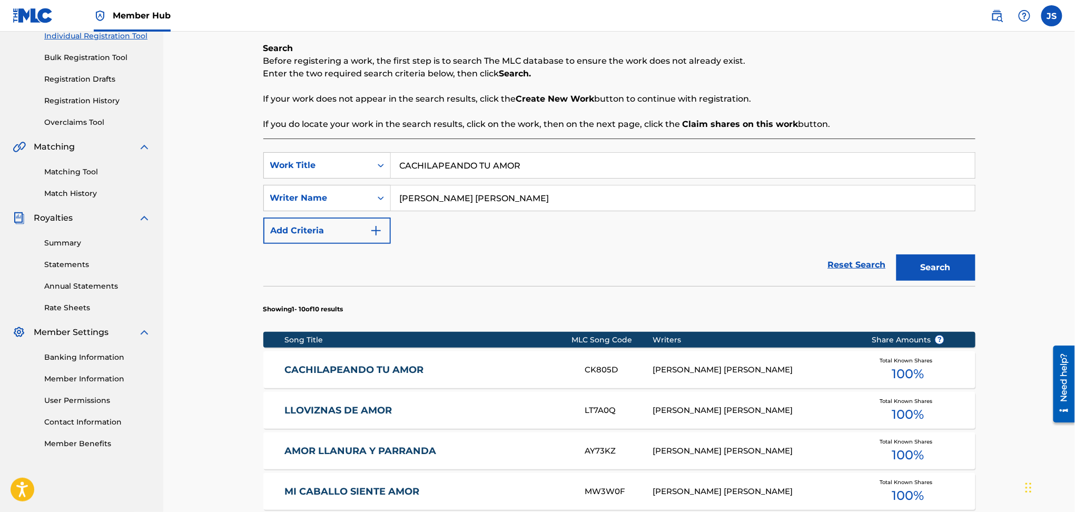
click at [402, 383] on div "CACHILAPEANDO TU AMOR CK805D WILSON ORLANDO VALDERRAMA AGUILAR Total Known Shar…" at bounding box center [619, 369] width 712 height 37
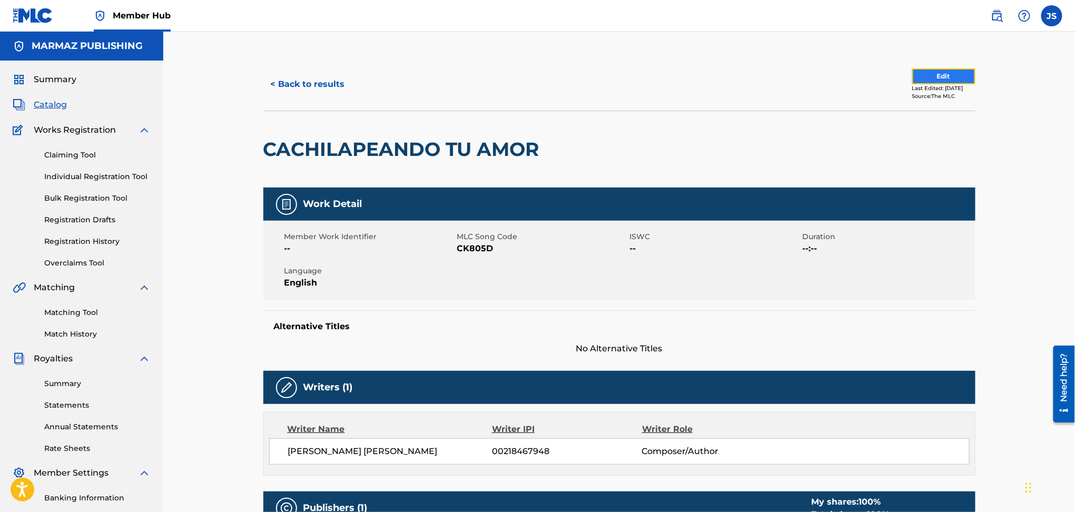
click at [935, 80] on button "Edit" at bounding box center [943, 76] width 63 height 16
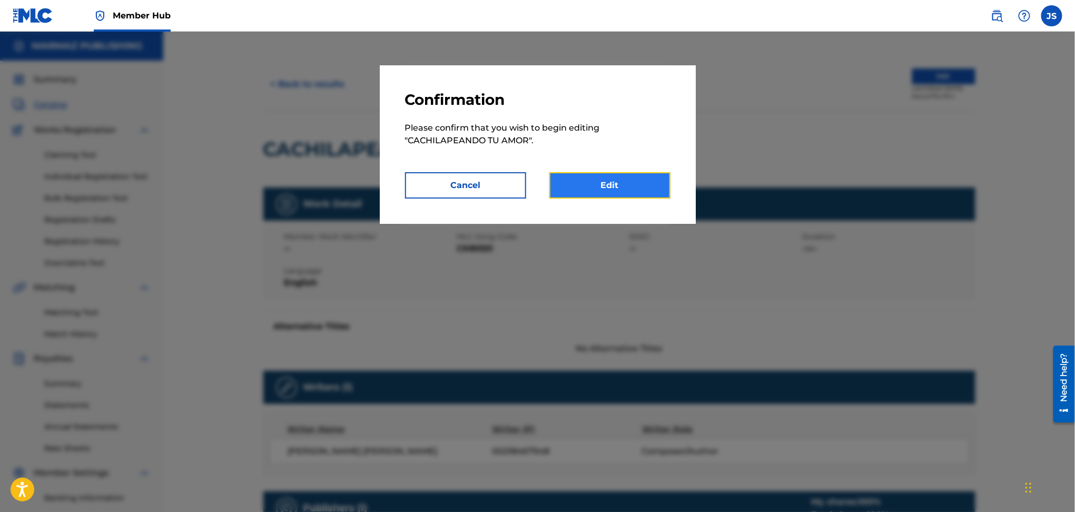
click at [587, 182] on link "Edit" at bounding box center [609, 185] width 121 height 26
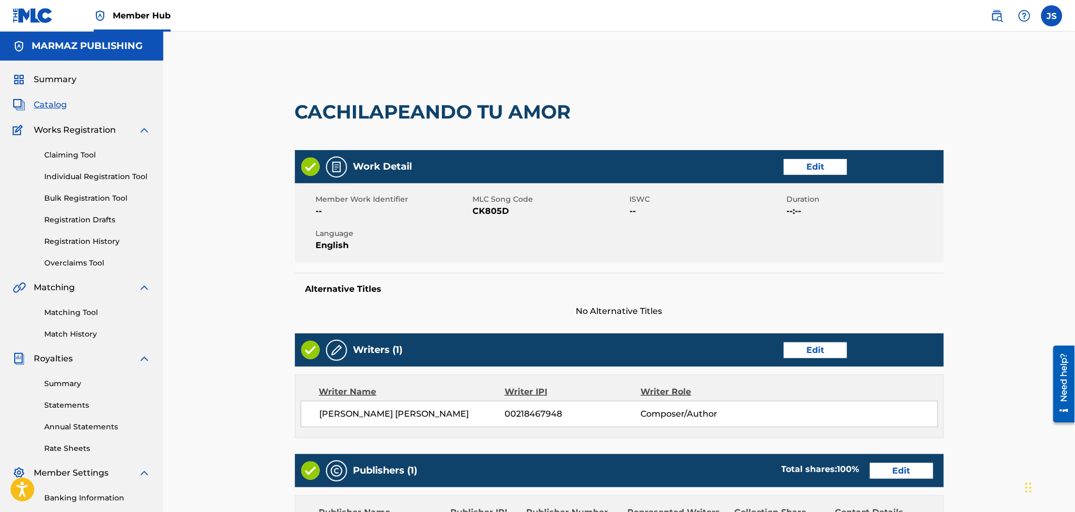
scroll to position [256, 0]
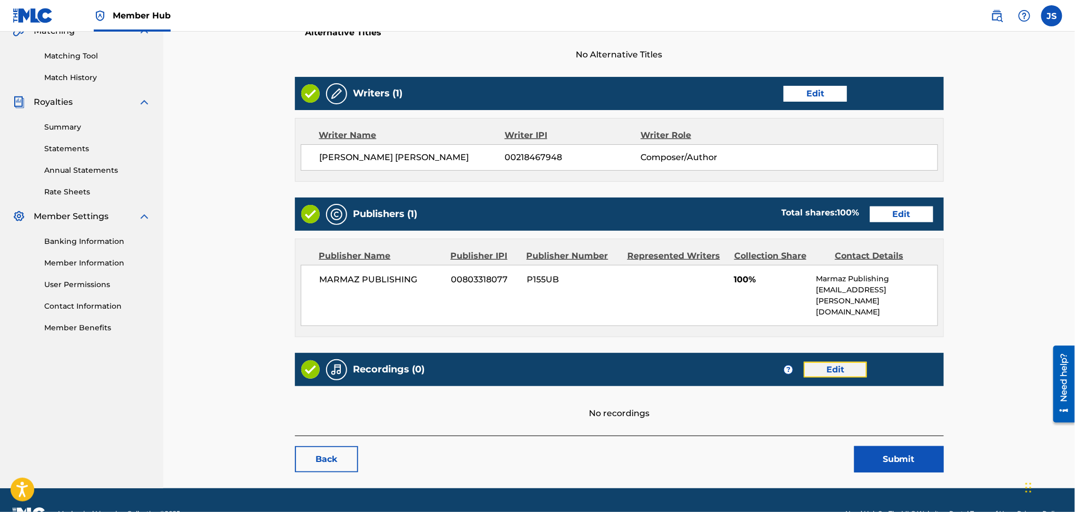
click at [828, 362] on link "Edit" at bounding box center [834, 370] width 63 height 16
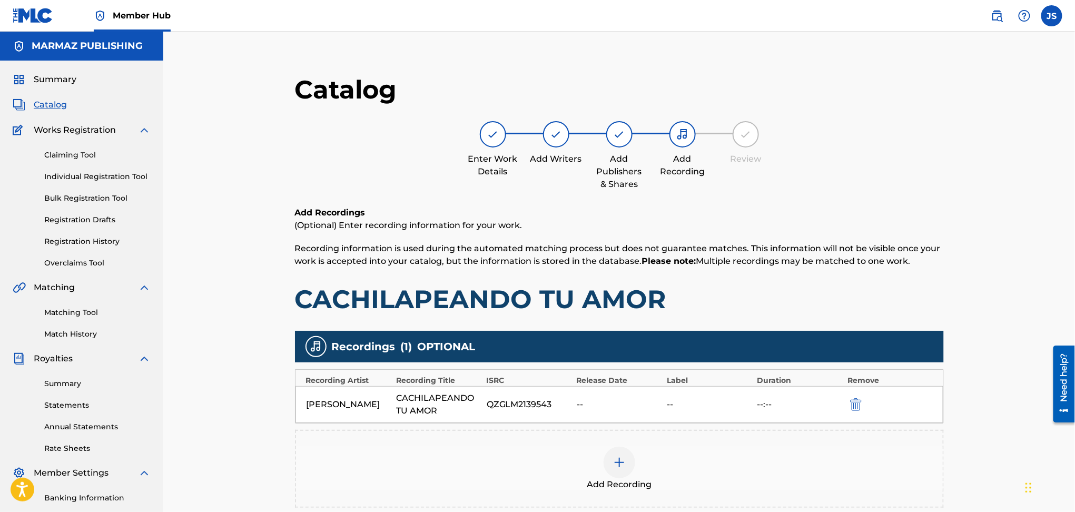
click at [625, 464] on div at bounding box center [619, 462] width 32 height 32
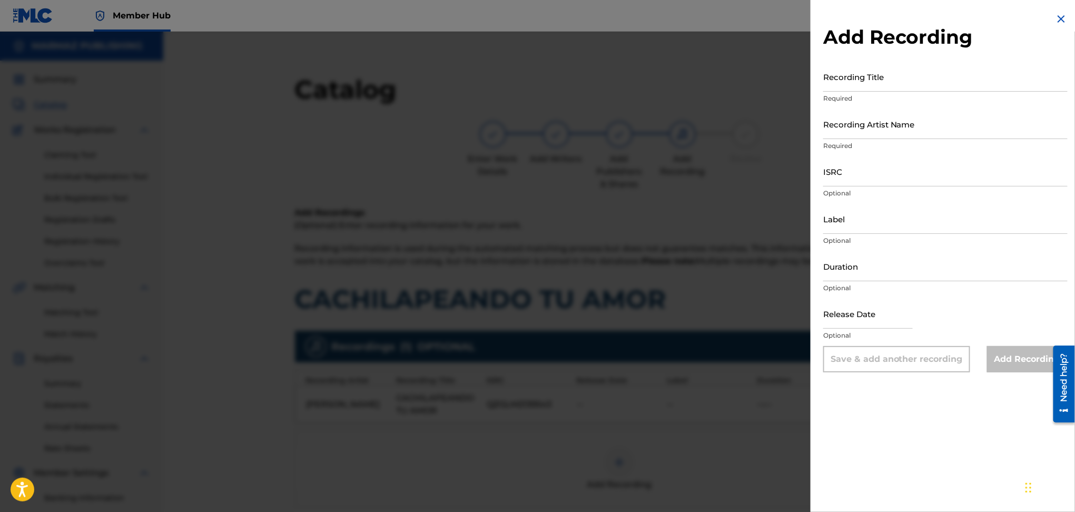
click at [868, 92] on div "Recording Title Required" at bounding box center [945, 85] width 244 height 47
click at [875, 172] on input "ISRC" at bounding box center [945, 171] width 244 height 30
paste input "UKXN22348901"
type input "UKXN22348901"
click at [888, 83] on input "Recording Title" at bounding box center [945, 77] width 244 height 30
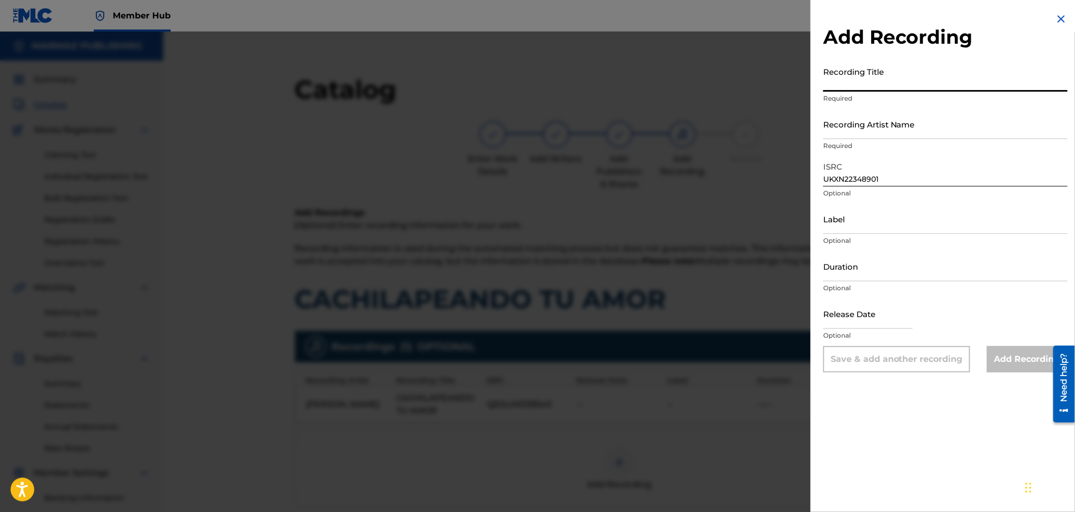
paste input "CACHILAPEANDO TU AMOR"
type input "CACHILAPEANDO TU AMOR"
click at [924, 133] on input "Recording Artist Name" at bounding box center [945, 124] width 244 height 30
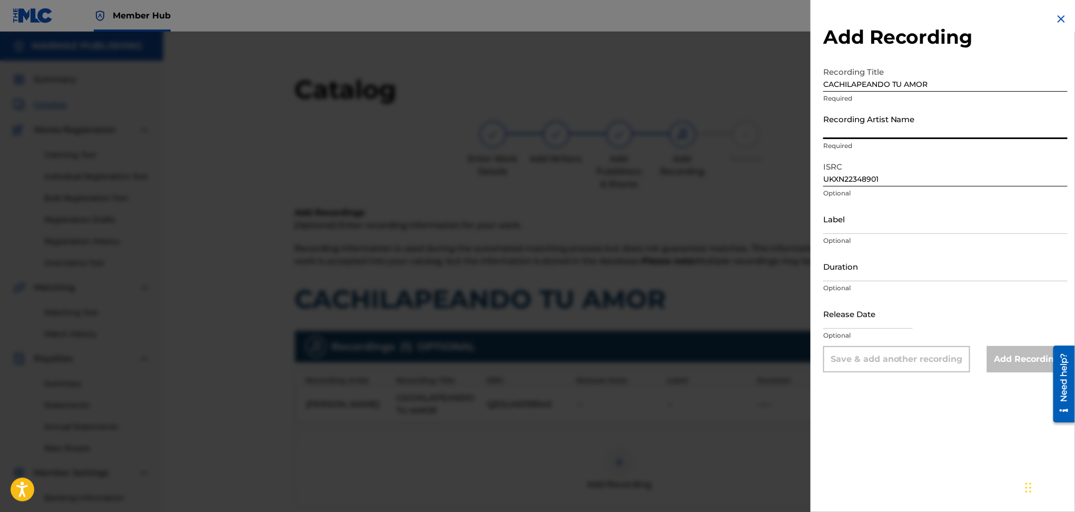
click at [902, 133] on input "Recording Artist Name" at bounding box center [945, 124] width 244 height 30
paste input "[PERSON_NAME]"
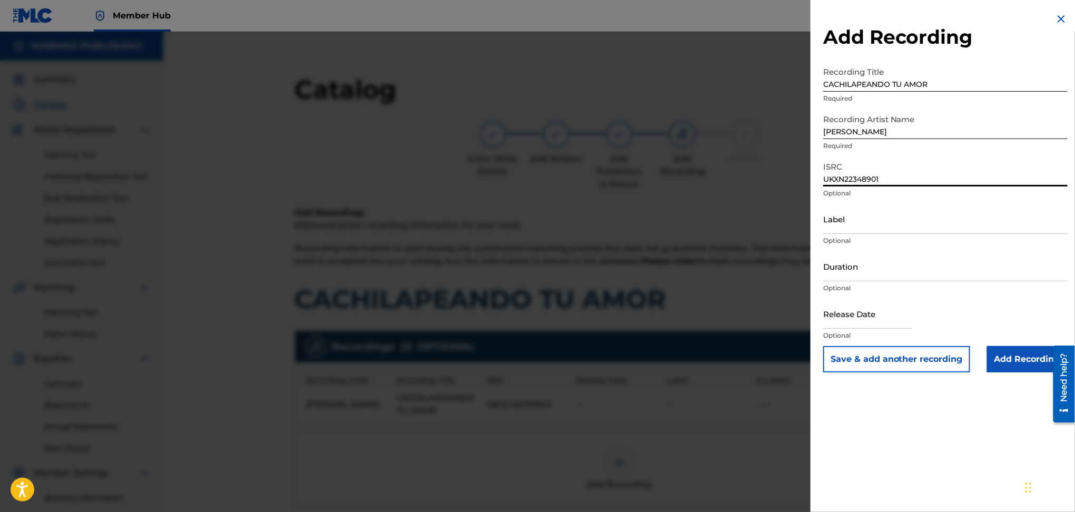
click at [913, 131] on input "ROGELIO INFANTe" at bounding box center [945, 124] width 244 height 30
paste input "E"
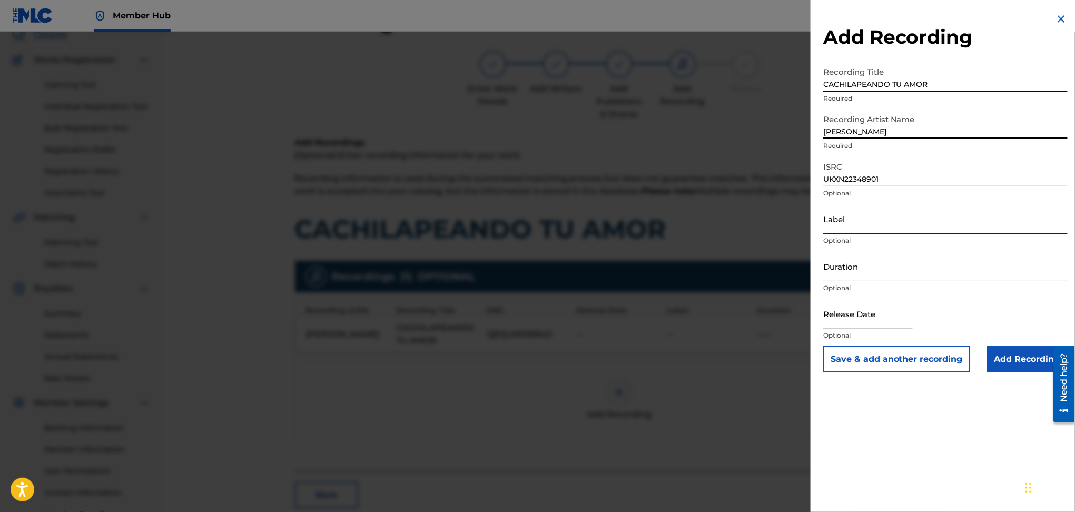
type input "[PERSON_NAME]"
click at [869, 224] on input "Label" at bounding box center [945, 219] width 244 height 30
type input "MARMAZ RECORDS"
click at [889, 280] on input "Duration" at bounding box center [945, 266] width 244 height 30
type input "03:31"
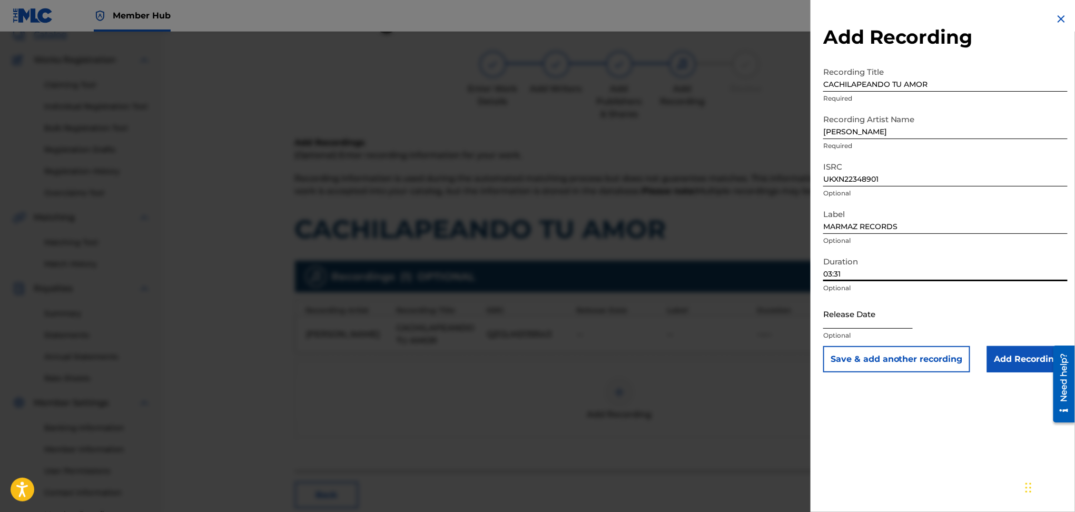
click at [889, 319] on input "text" at bounding box center [868, 314] width 90 height 30
select select "8"
select select "2025"
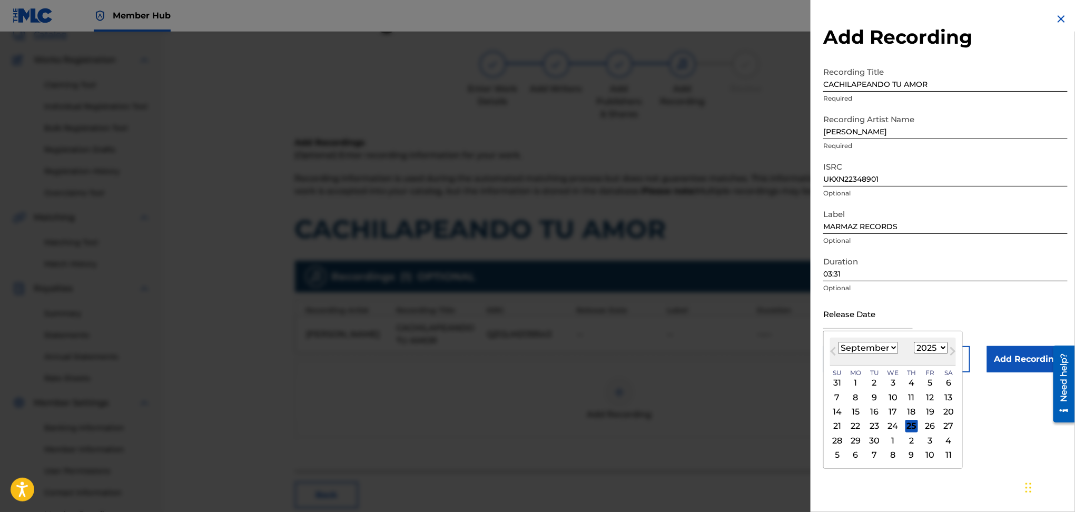
click at [1008, 300] on div "Release Date Previous Month Next Month September 2025 January February March Ap…" at bounding box center [945, 322] width 244 height 47
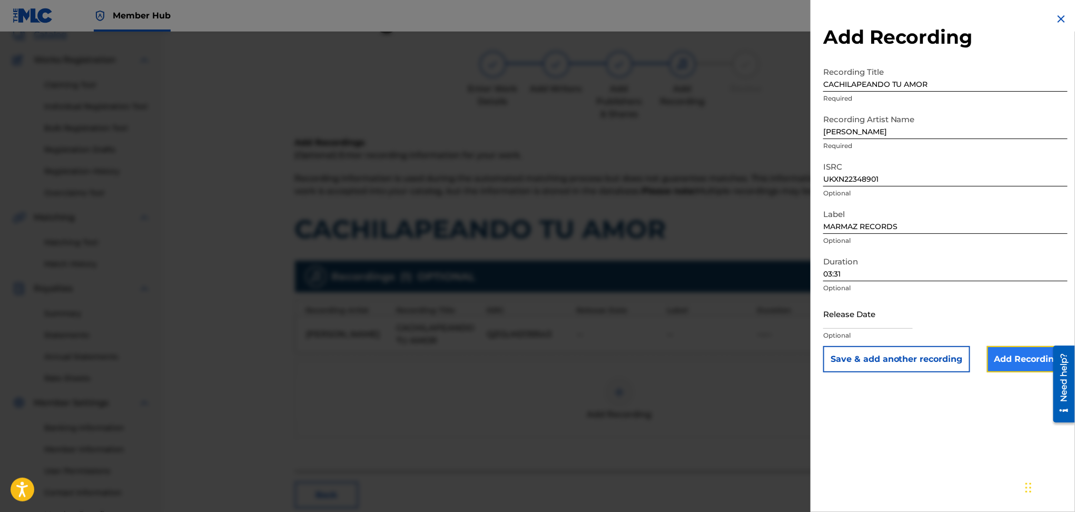
click at [1027, 356] on input "Add Recording" at bounding box center [1027, 359] width 81 height 26
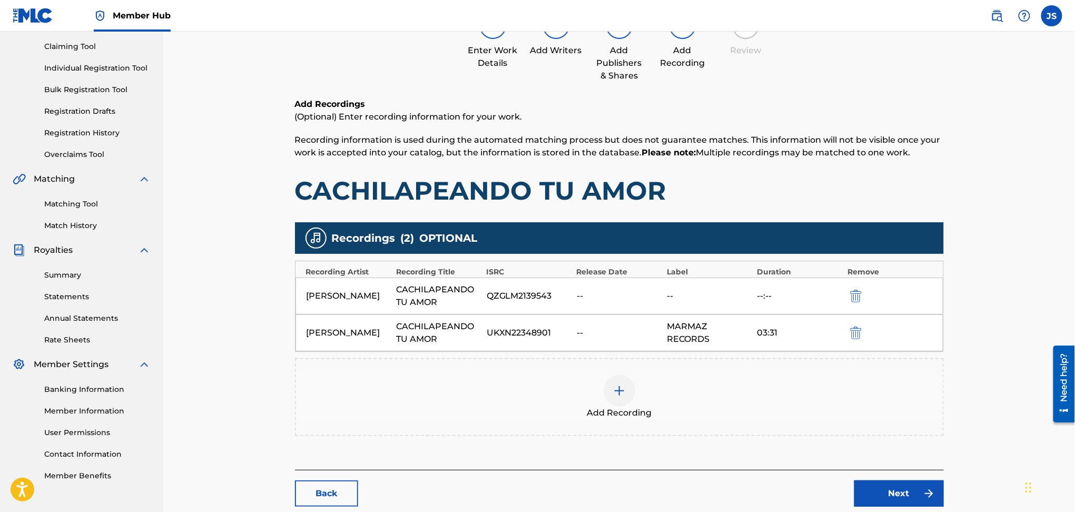
scroll to position [140, 0]
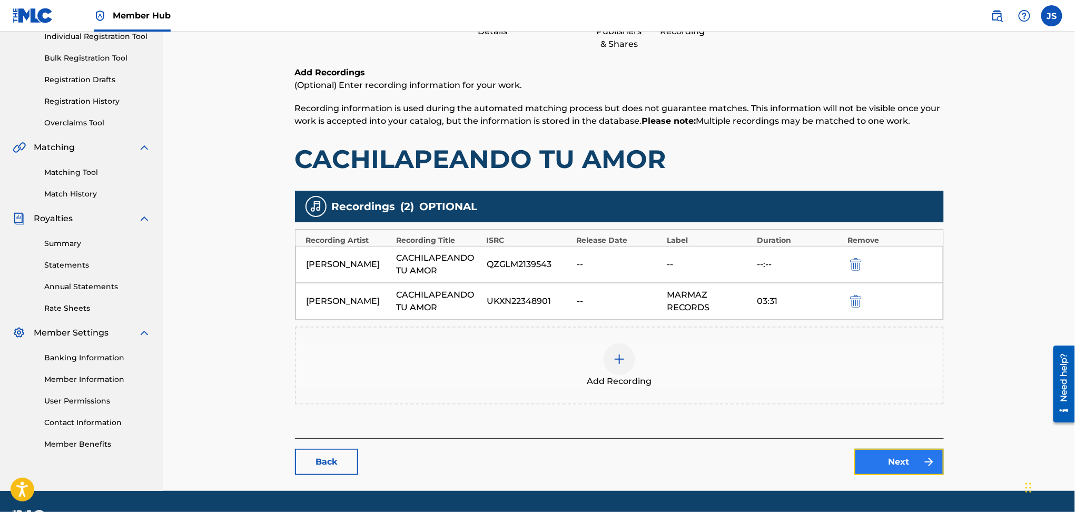
click at [925, 451] on link "Next" at bounding box center [899, 462] width 90 height 26
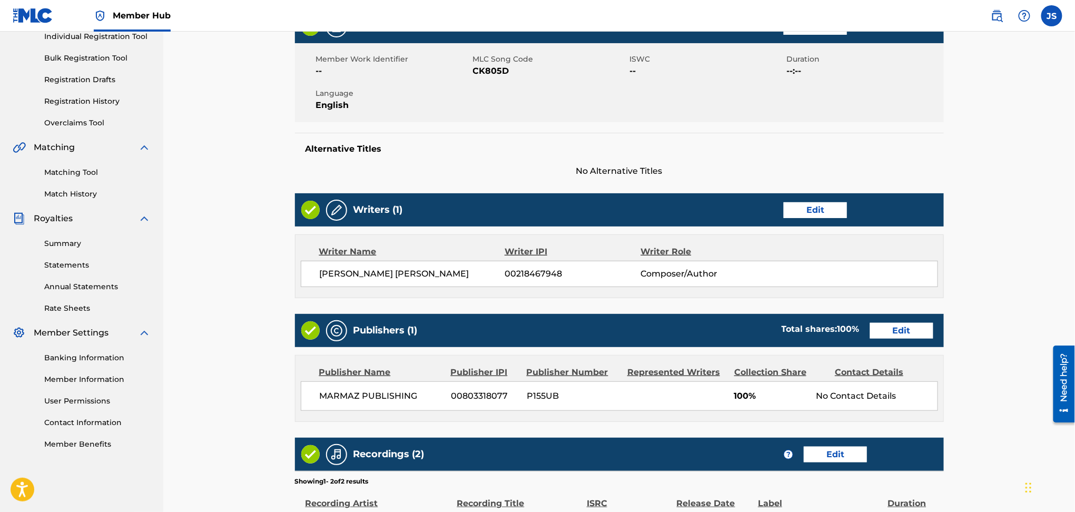
scroll to position [317, 0]
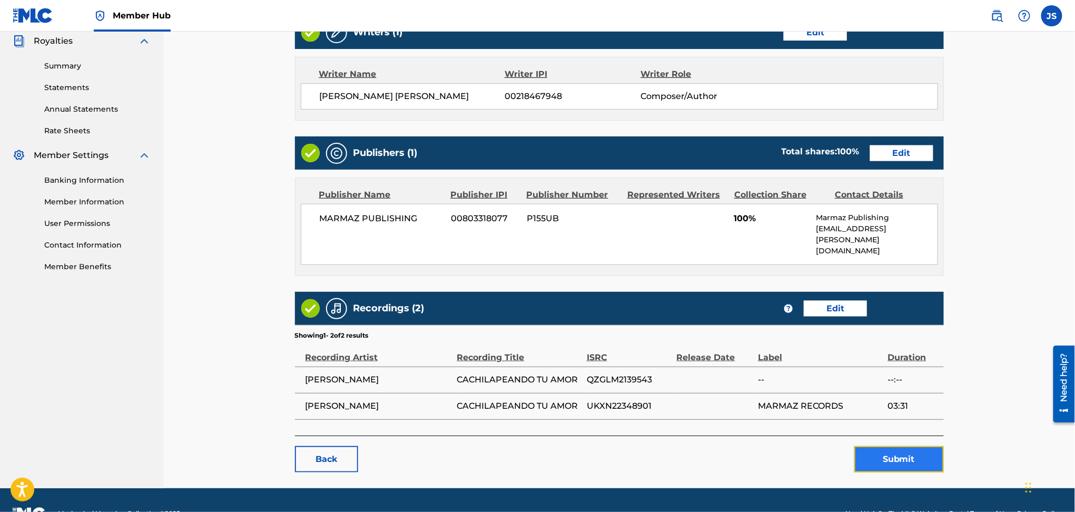
click at [914, 446] on button "Submit" at bounding box center [899, 459] width 90 height 26
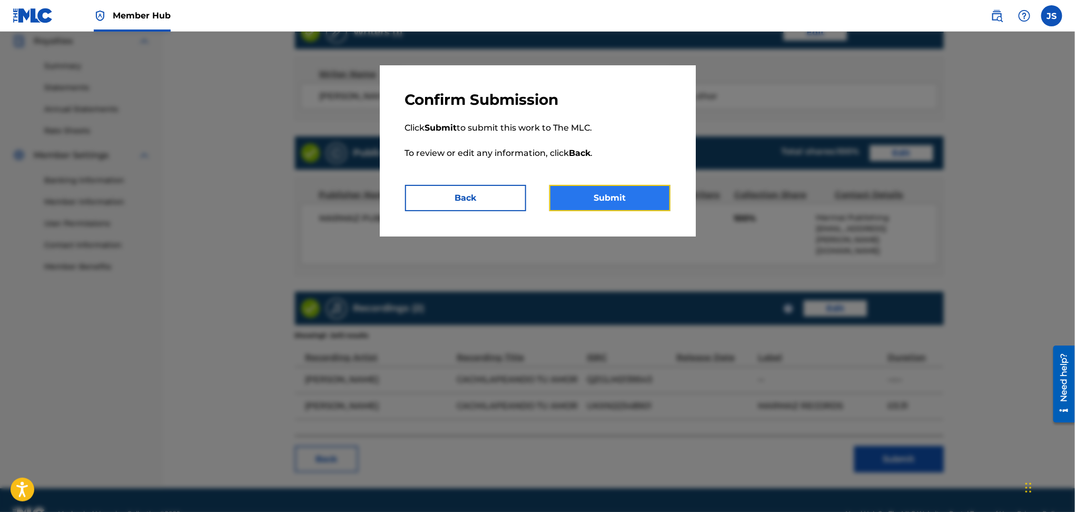
click at [626, 197] on button "Submit" at bounding box center [609, 198] width 121 height 26
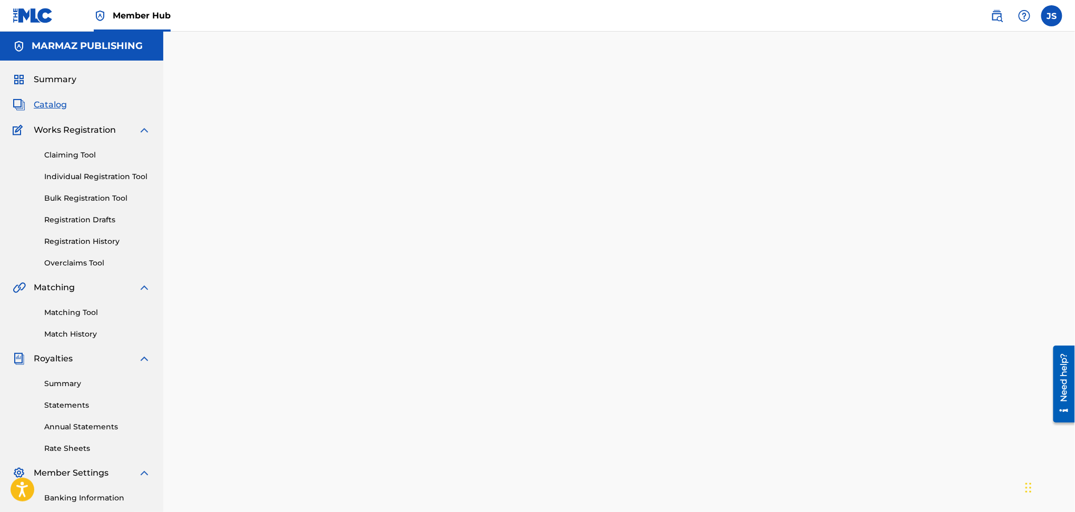
click at [55, 104] on span "Catalog" at bounding box center [50, 104] width 33 height 13
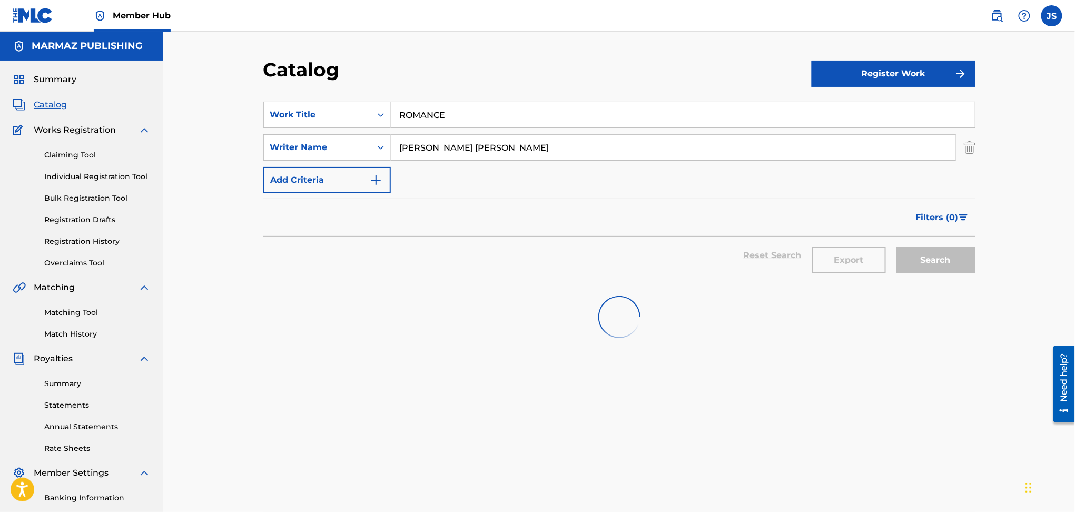
click at [309, 109] on div "SearchWithCriteria8641dabf-16bd-48cb-9f1b-d58c803cf5c8 Work Title ROMANCE" at bounding box center [619, 115] width 712 height 26
paste input "ANCHITO DE LA SABANA"
click at [467, 62] on div "Catalog" at bounding box center [537, 73] width 548 height 31
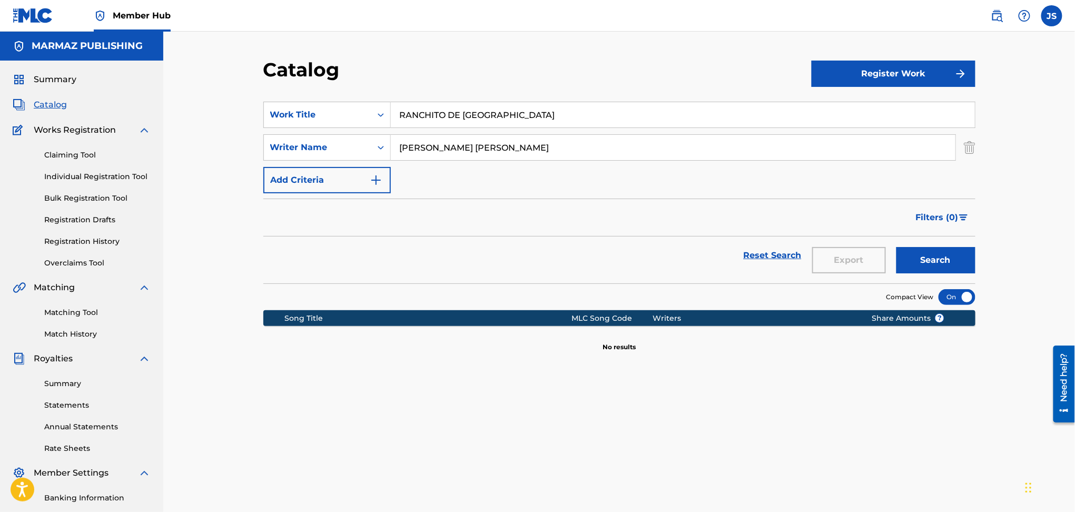
click at [373, 100] on section "SearchWithCriteria8641dabf-16bd-48cb-9f1b-d58c803cf5c8 Work Title RANCHITO DE L…" at bounding box center [619, 186] width 712 height 194
drag, startPoint x: 559, startPoint y: 76, endPoint x: 639, endPoint y: 137, distance: 100.6
click at [561, 76] on div "Catalog" at bounding box center [537, 73] width 548 height 31
click at [942, 252] on button "Search" at bounding box center [935, 260] width 79 height 26
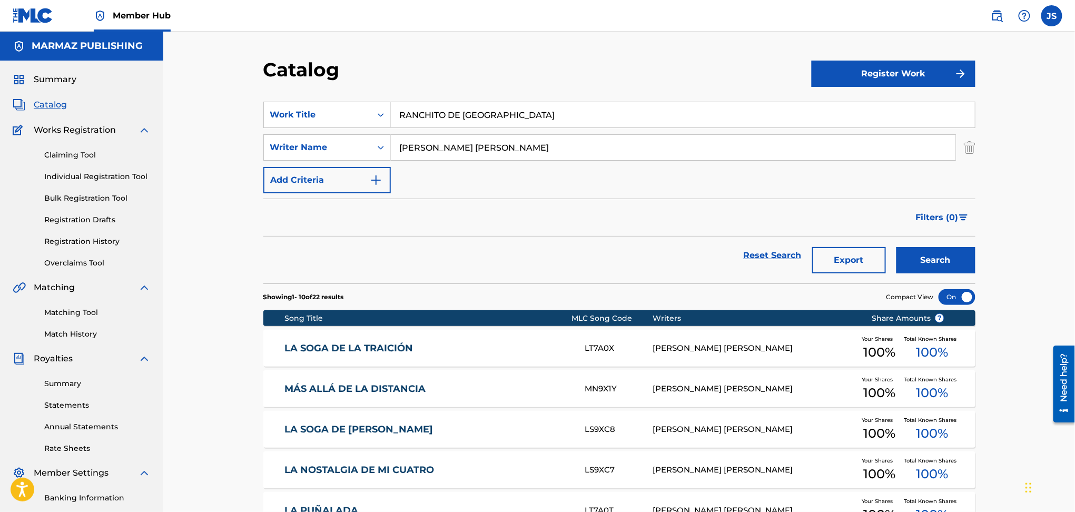
scroll to position [70, 0]
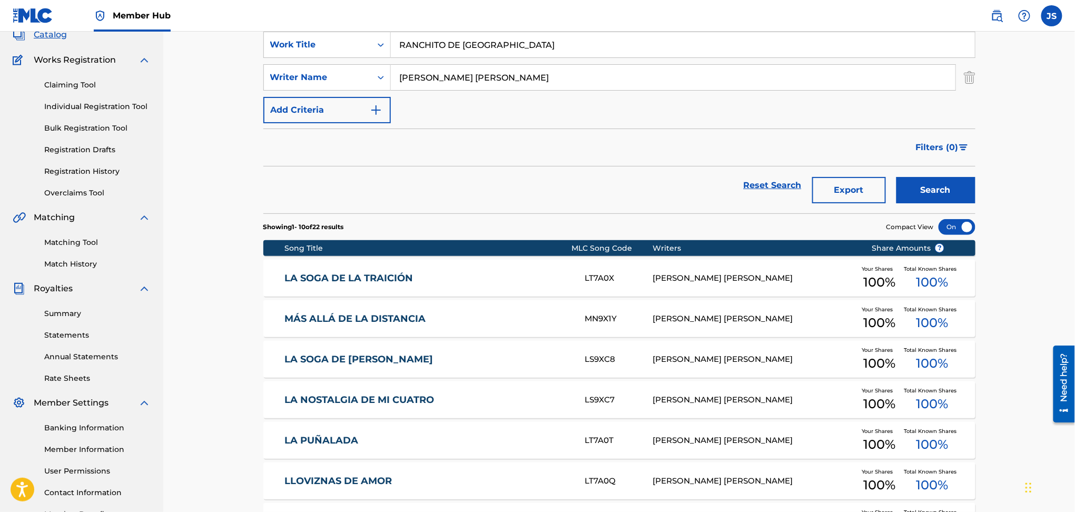
drag, startPoint x: 523, startPoint y: 35, endPoint x: 542, endPoint y: 82, distance: 50.7
click at [313, 41] on div "SearchWithCriteria8641dabf-16bd-48cb-9f1b-d58c803cf5c8 Work Title RANCHITO DE L…" at bounding box center [619, 45] width 712 height 26
paste input "TRES CABALLOS PA´ MI SILL"
type input "TRES CABALLOS PA´ MI SILLA"
drag, startPoint x: 948, startPoint y: 185, endPoint x: 955, endPoint y: 195, distance: 12.1
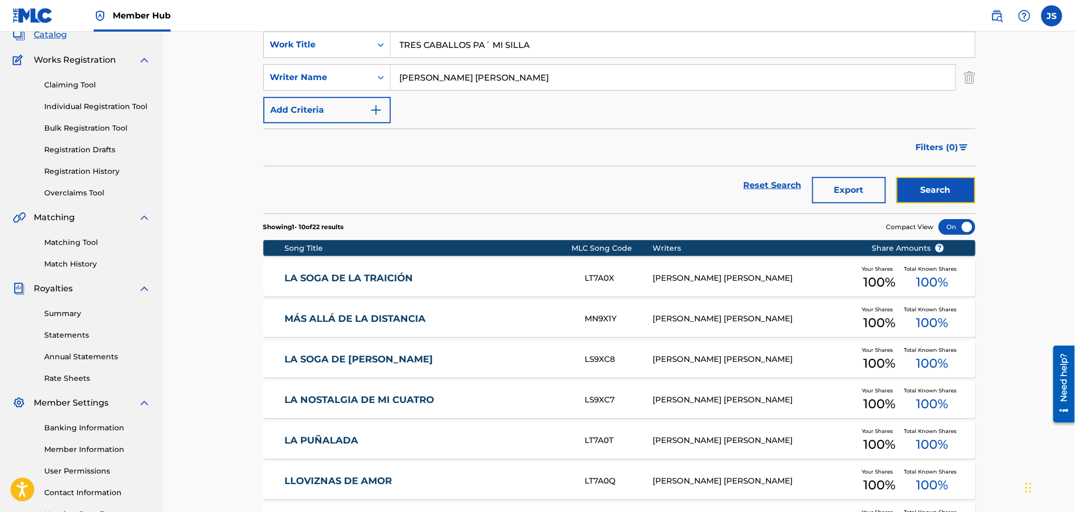
click at [949, 185] on button "Search" at bounding box center [935, 190] width 79 height 26
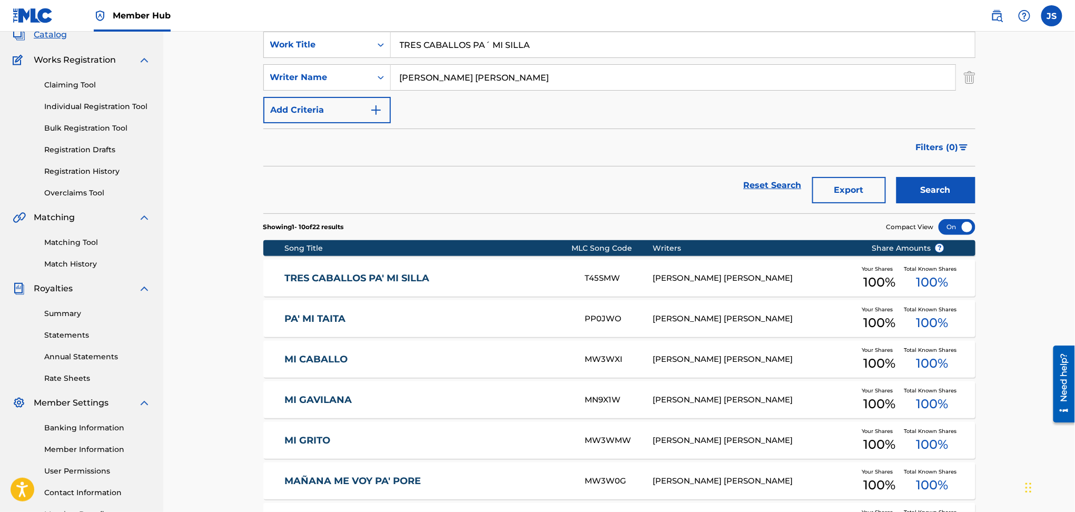
drag, startPoint x: 399, startPoint y: 277, endPoint x: 443, endPoint y: 251, distance: 51.2
click at [399, 277] on link "TRES CABALLOS PA' MI SILLA" at bounding box center [427, 278] width 286 height 12
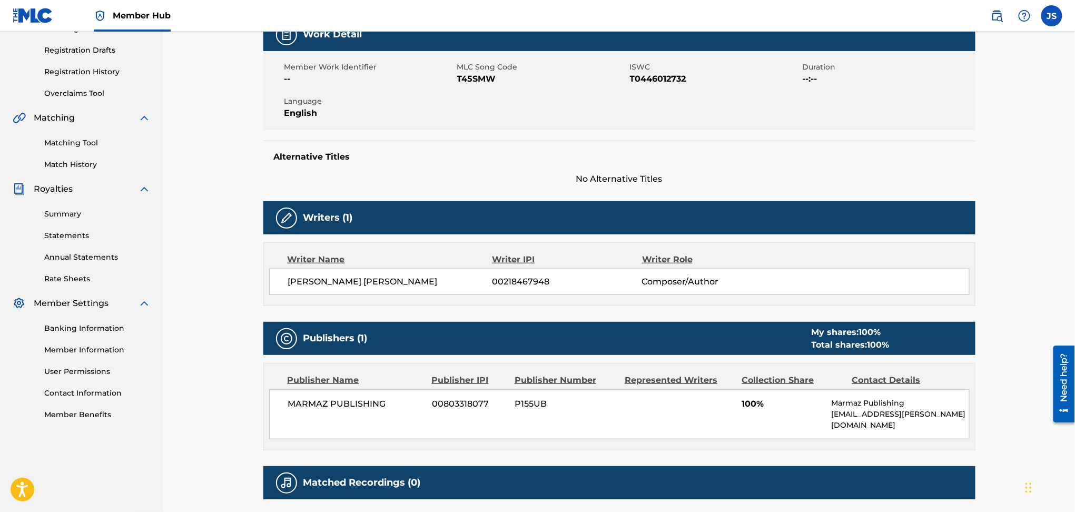
scroll to position [15, 0]
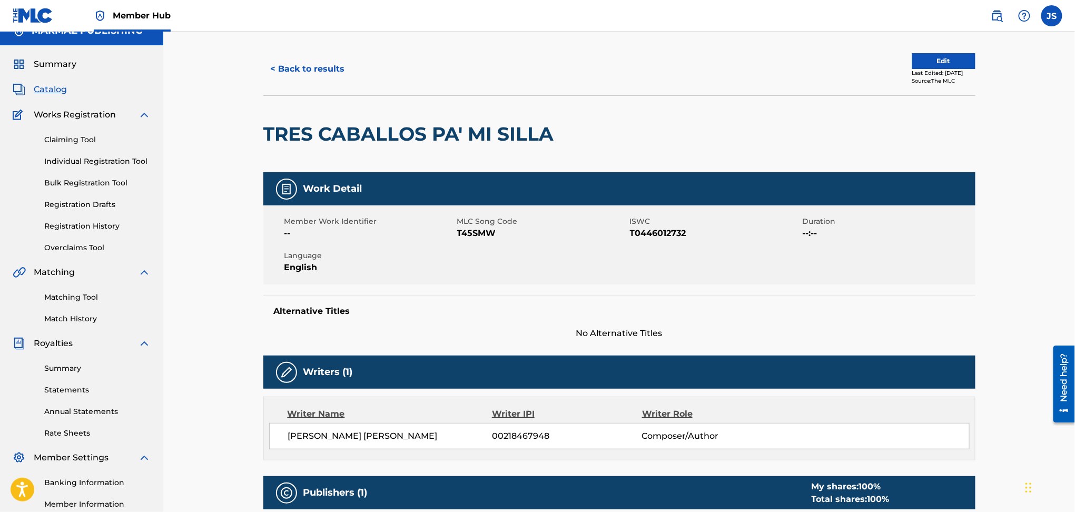
click at [484, 230] on span "T45SMW" at bounding box center [542, 233] width 170 height 13
click at [645, 230] on span "T0446012732" at bounding box center [715, 233] width 170 height 13
click at [486, 230] on span "T45SMW" at bounding box center [542, 233] width 170 height 13
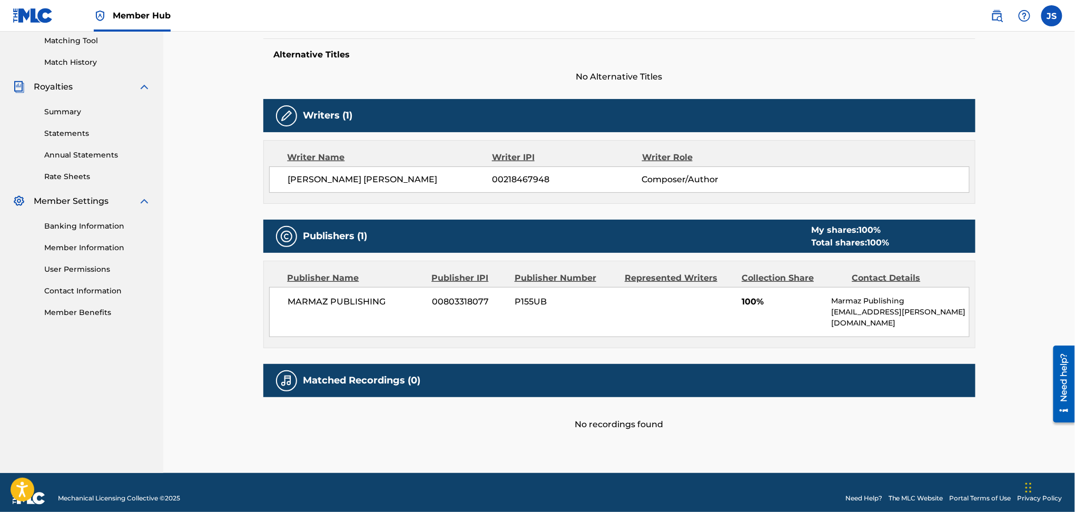
scroll to position [0, 0]
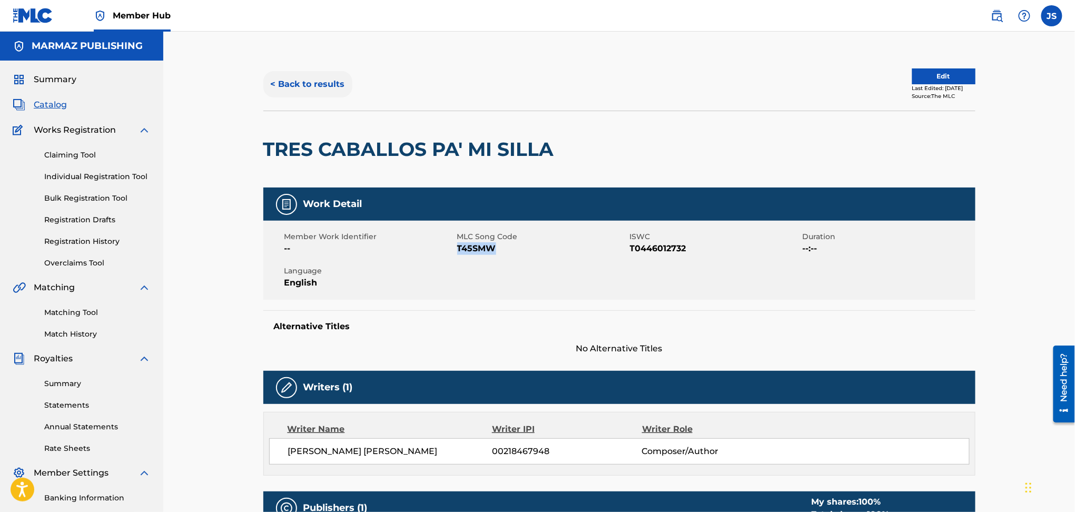
click at [294, 95] on button "< Back to results" at bounding box center [307, 84] width 89 height 26
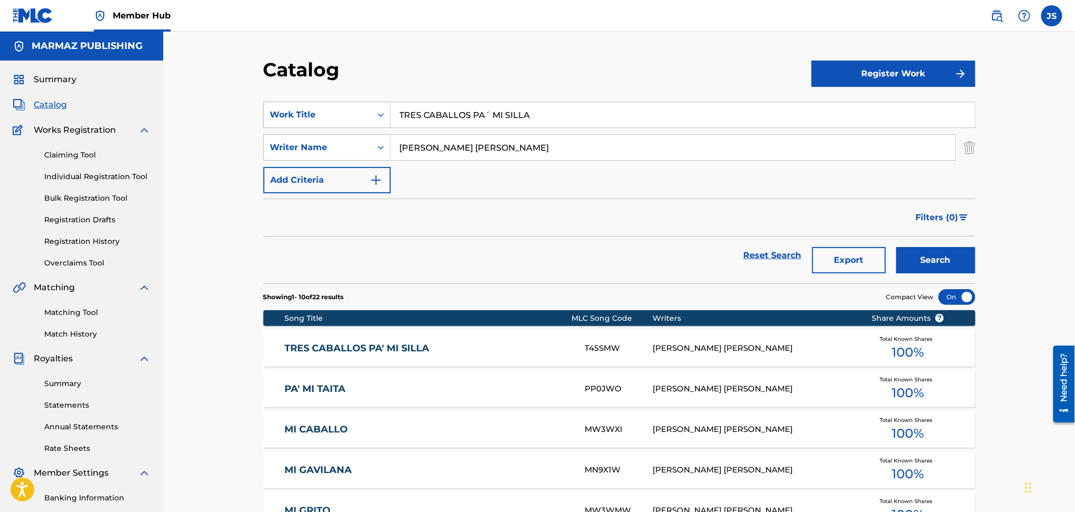
click at [293, 103] on div "SearchWithCriteria8641dabf-16bd-48cb-9f1b-d58c803cf5c8 Work Title TRES CABALLOS…" at bounding box center [619, 115] width 712 height 26
paste input "NOCHE [PERSON_NAME]"
click at [509, 71] on div "Catalog" at bounding box center [537, 73] width 548 height 31
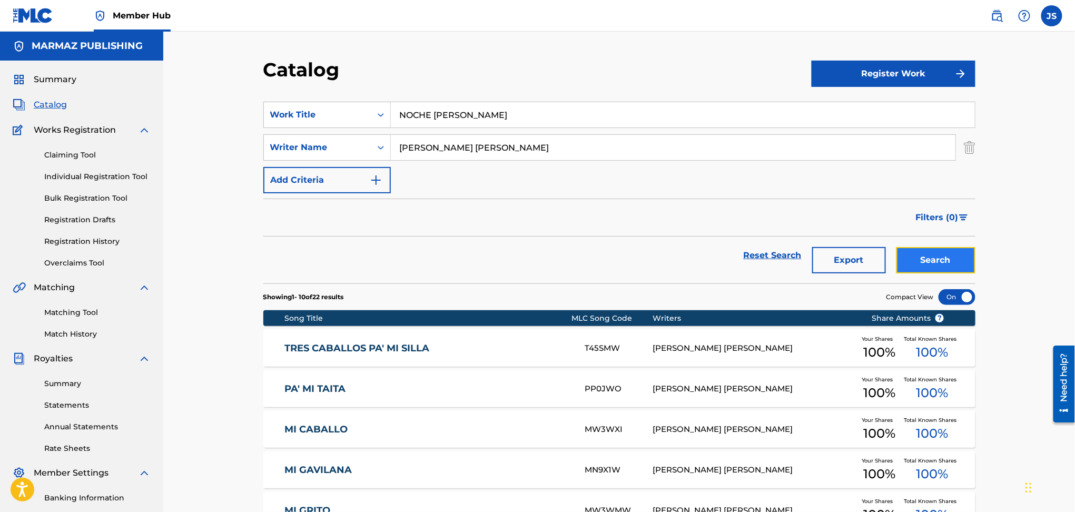
click at [932, 256] on button "Search" at bounding box center [935, 260] width 79 height 26
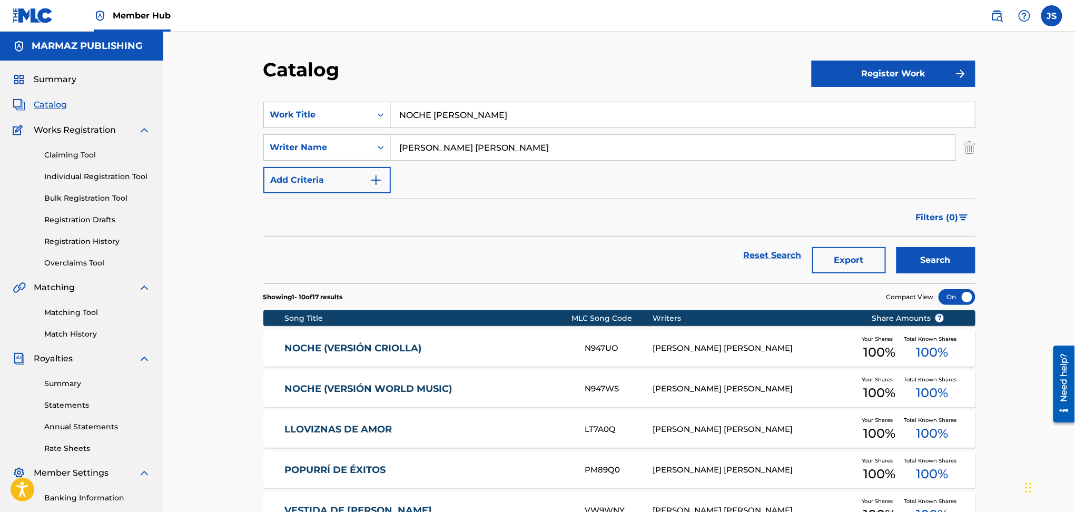
scroll to position [70, 0]
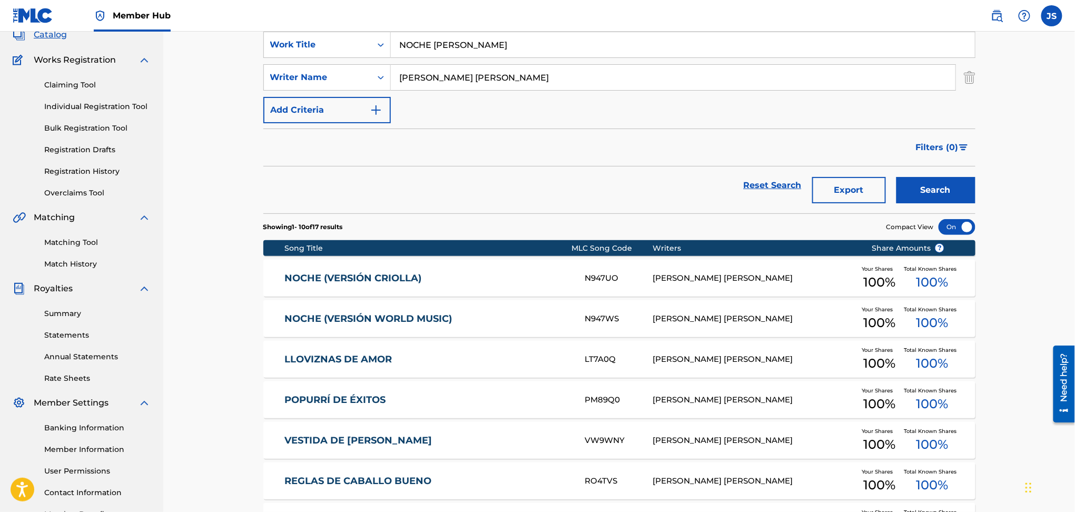
click at [326, 35] on div "SearchWithCriteria8641dabf-16bd-48cb-9f1b-d58c803cf5c8 Work Title NOCHE DE MAYO" at bounding box center [619, 45] width 712 height 26
click at [343, 78] on div "SearchWithCriteria12fac2c7-57d8-467e-8a8e-47d6d92018cb Writer Name WILSON ORLAN…" at bounding box center [619, 77] width 712 height 26
click at [266, 33] on div "SearchWithCriteria8641dabf-16bd-48cb-9f1b-d58c803cf5c8 Work Title NOCHE DE MAYO" at bounding box center [619, 45] width 712 height 26
paste input "MI FUND"
click at [571, 185] on div "Reset Search Export Search" at bounding box center [619, 185] width 712 height 38
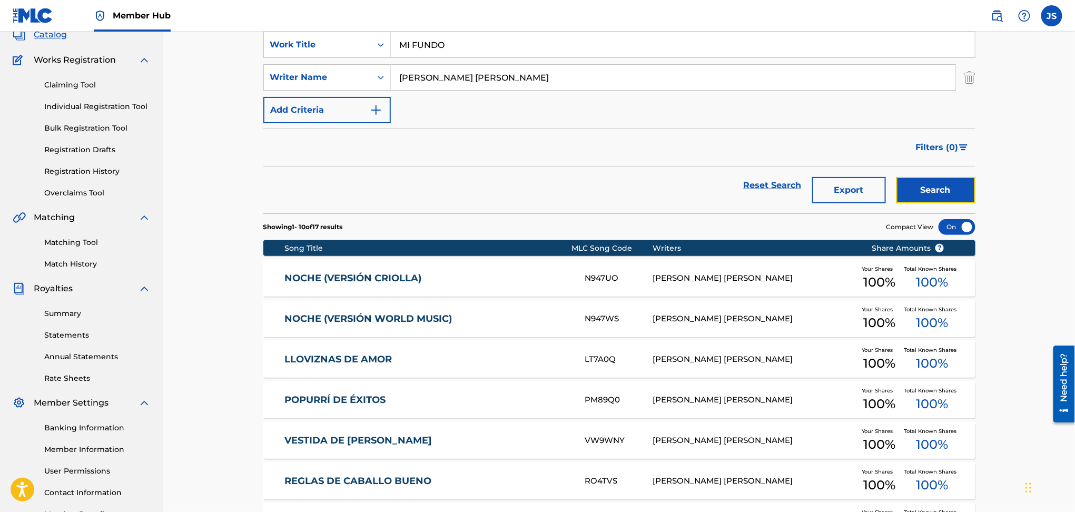
click at [940, 186] on button "Search" at bounding box center [935, 190] width 79 height 26
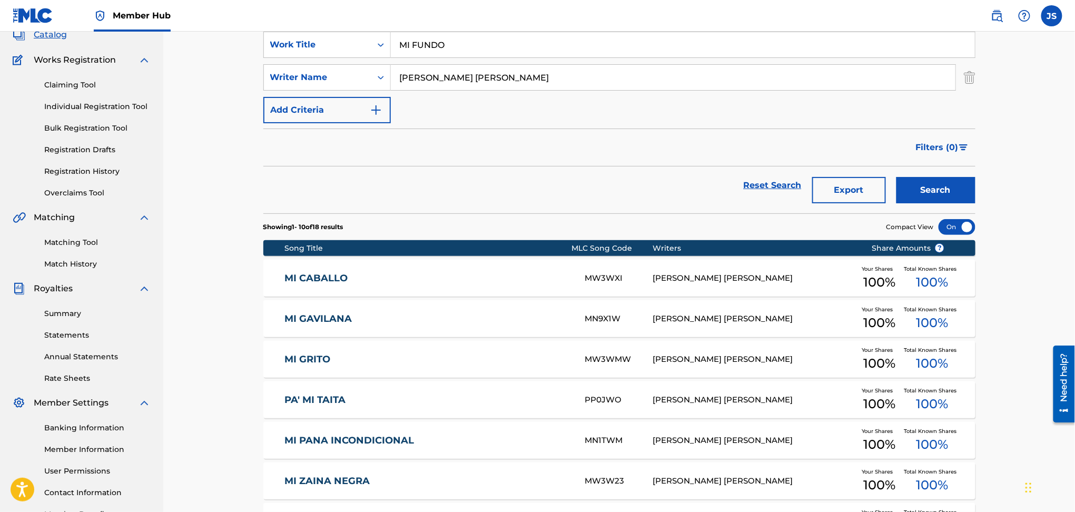
scroll to position [0, 0]
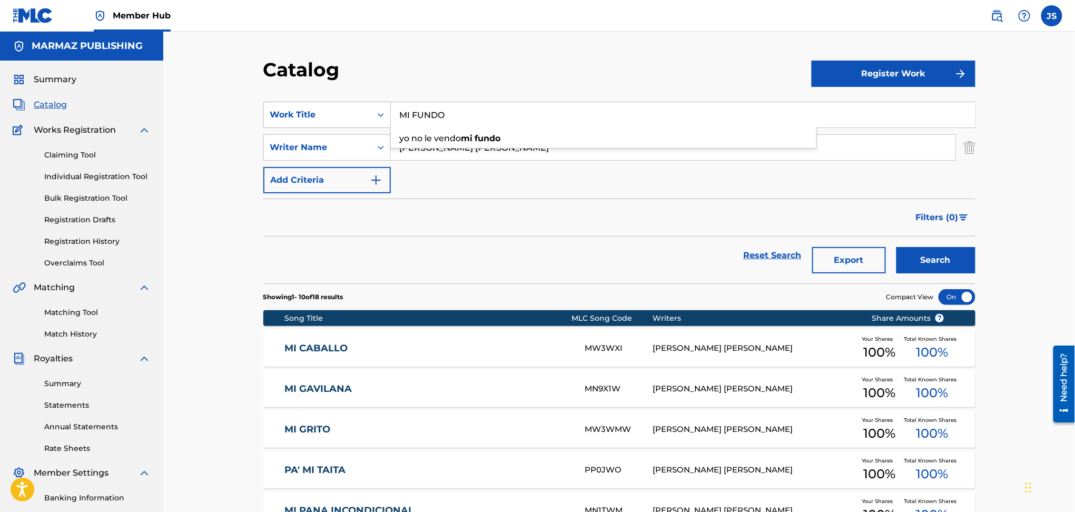
drag, startPoint x: 540, startPoint y: 115, endPoint x: 358, endPoint y: 107, distance: 182.3
click at [358, 107] on div "SearchWithCriteria8641dabf-16bd-48cb-9f1b-d58c803cf5c8 Work Title MI FUNDO yo n…" at bounding box center [619, 115] width 712 height 26
paste input "SEÑORA [PERSON_NAME] (BONUS TRACK)"
click at [588, 69] on div "Catalog" at bounding box center [537, 73] width 548 height 31
click at [976, 248] on div "Catalog Register Work SearchWithCriteria8641dabf-16bd-48cb-9f1b-d58c803cf5c8 Wo…" at bounding box center [619, 422] width 737 height 728
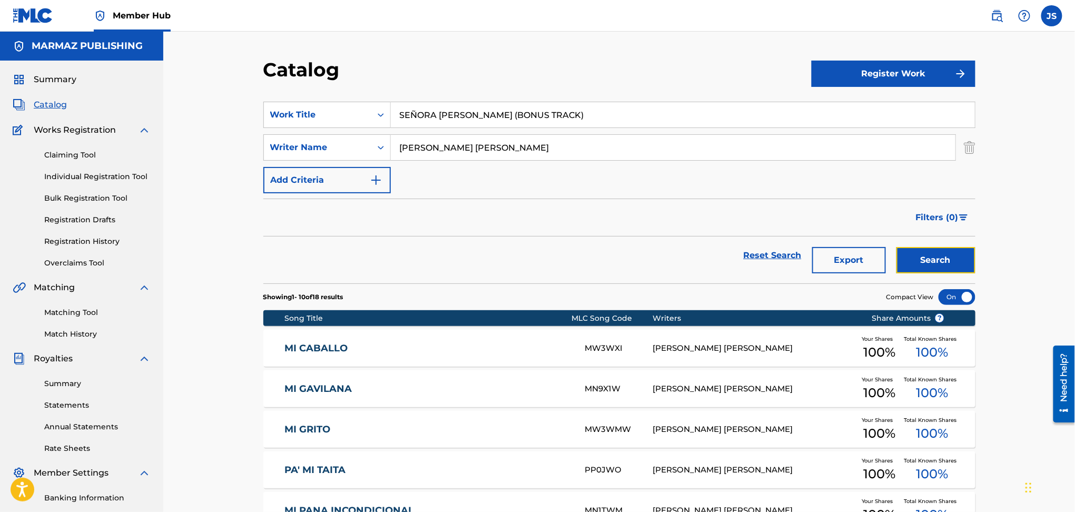
click at [961, 256] on button "Search" at bounding box center [935, 260] width 79 height 26
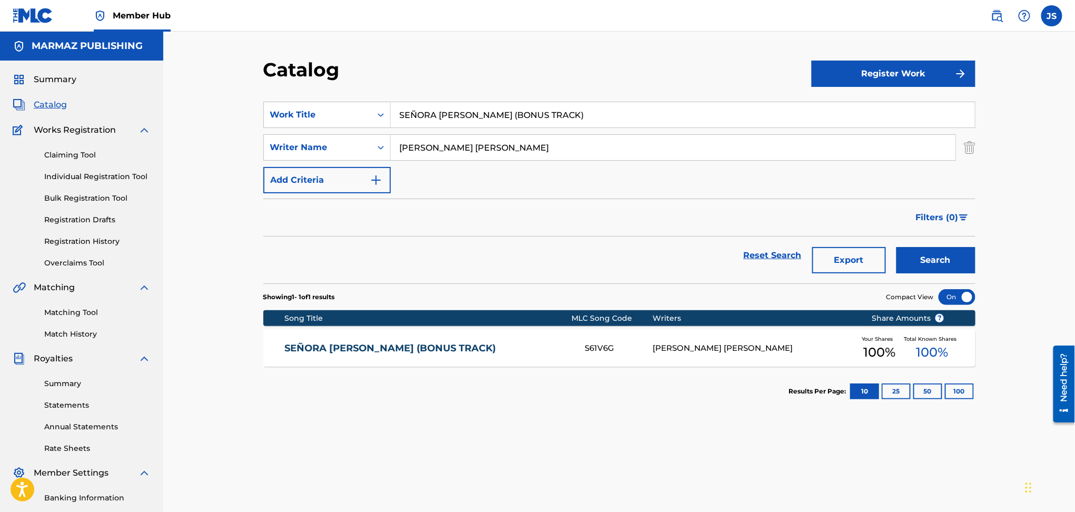
paste input "COMO TE AÑORA MI TIERRA"
drag, startPoint x: 554, startPoint y: 113, endPoint x: 580, endPoint y: 128, distance: 30.3
click at [385, 122] on div "SearchWithCriteria8641dabf-16bd-48cb-9f1b-d58c803cf5c8 Work Title SEÑORA SARA (…" at bounding box center [619, 115] width 712 height 26
type input "COMO TE AÑORA MI TIERRA"
click at [520, 80] on div "Catalog" at bounding box center [537, 73] width 548 height 31
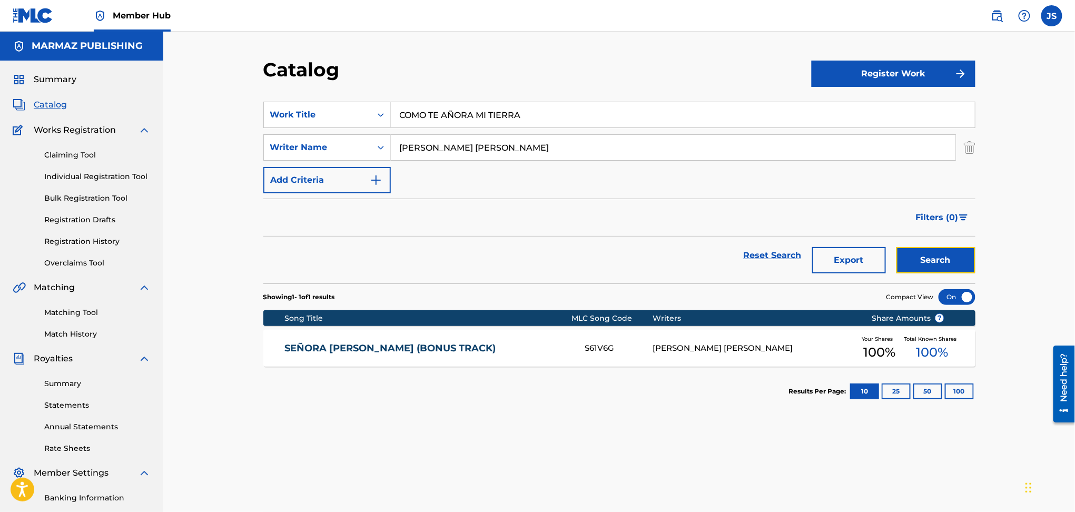
click at [936, 255] on button "Search" at bounding box center [935, 260] width 79 height 26
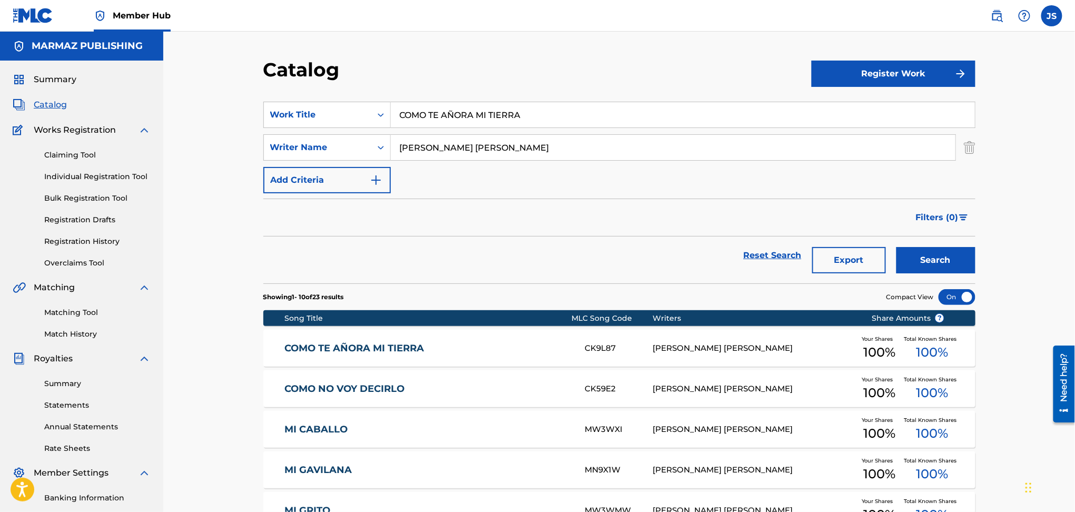
click at [415, 342] on link "COMO TE AÑORA MI TIERRA" at bounding box center [427, 348] width 286 height 12
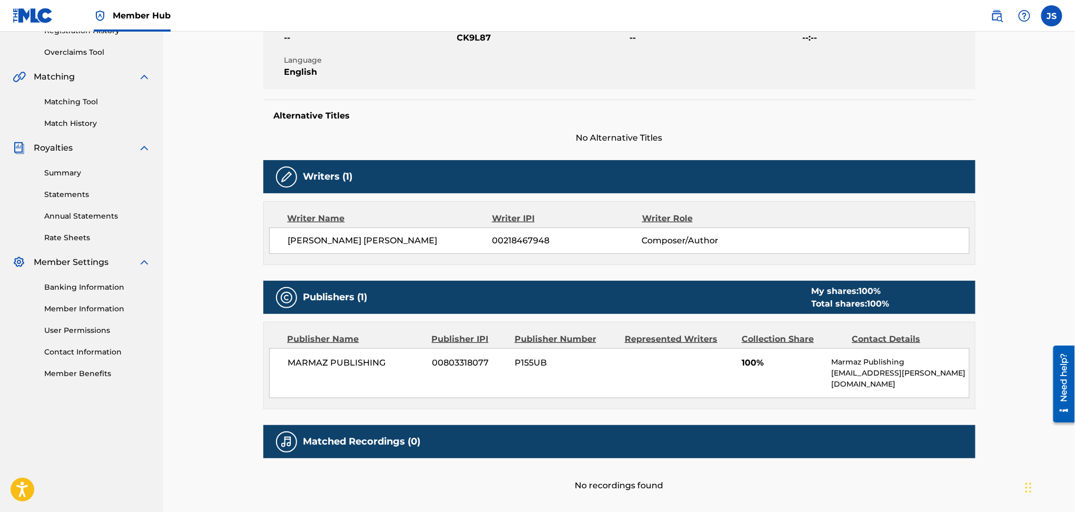
scroll to position [127, 0]
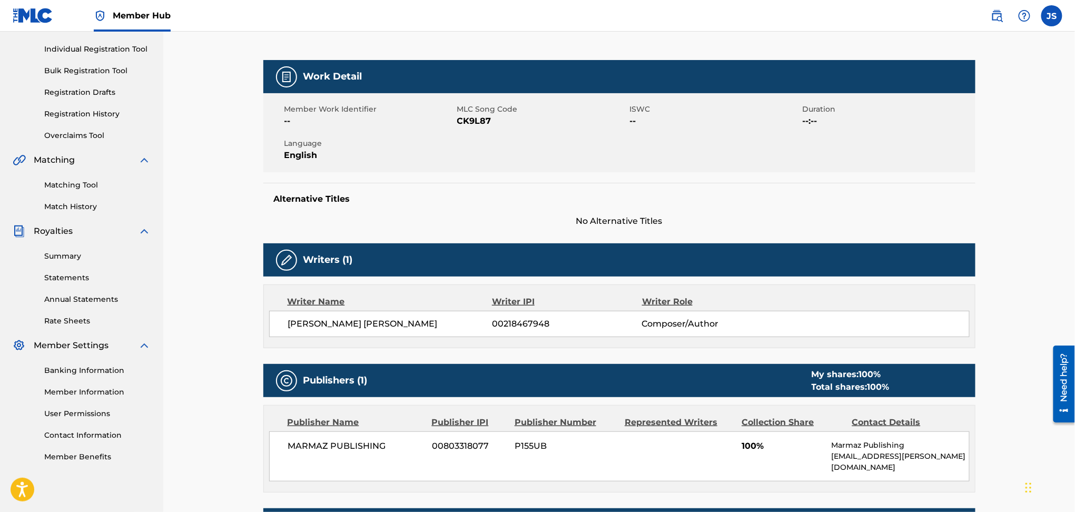
click at [479, 127] on span "CK9L87" at bounding box center [542, 121] width 170 height 13
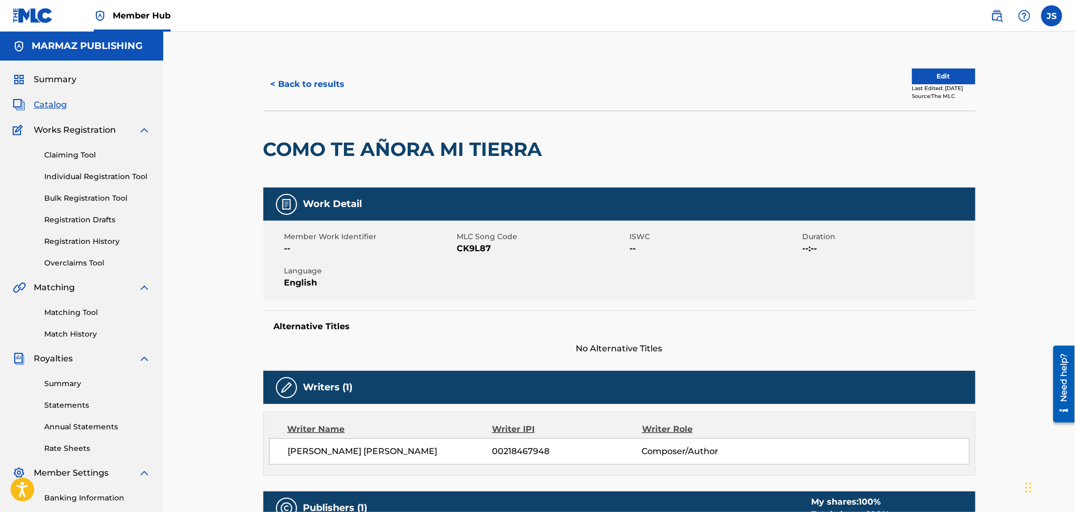
click at [479, 251] on span "CK9L87" at bounding box center [542, 248] width 170 height 13
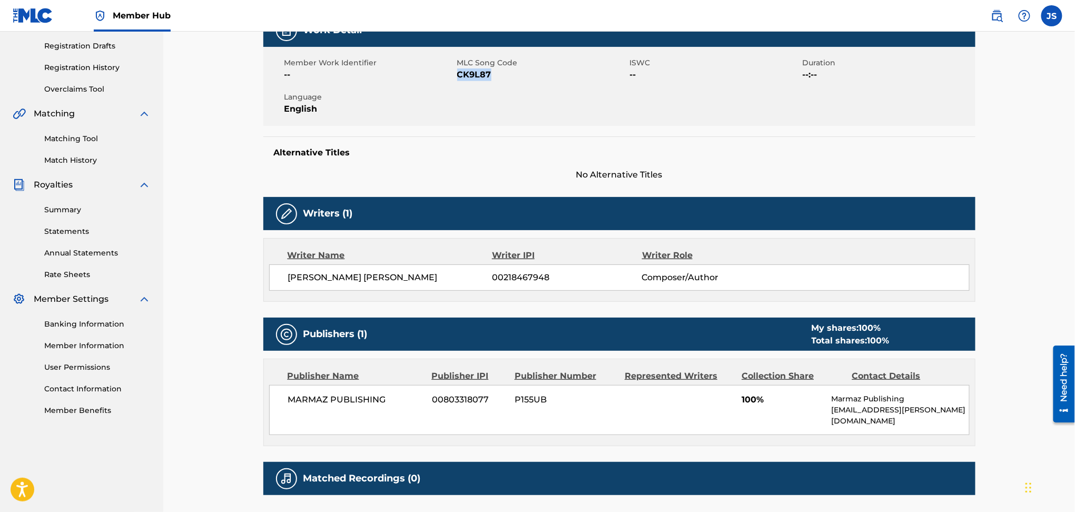
scroll to position [70, 0]
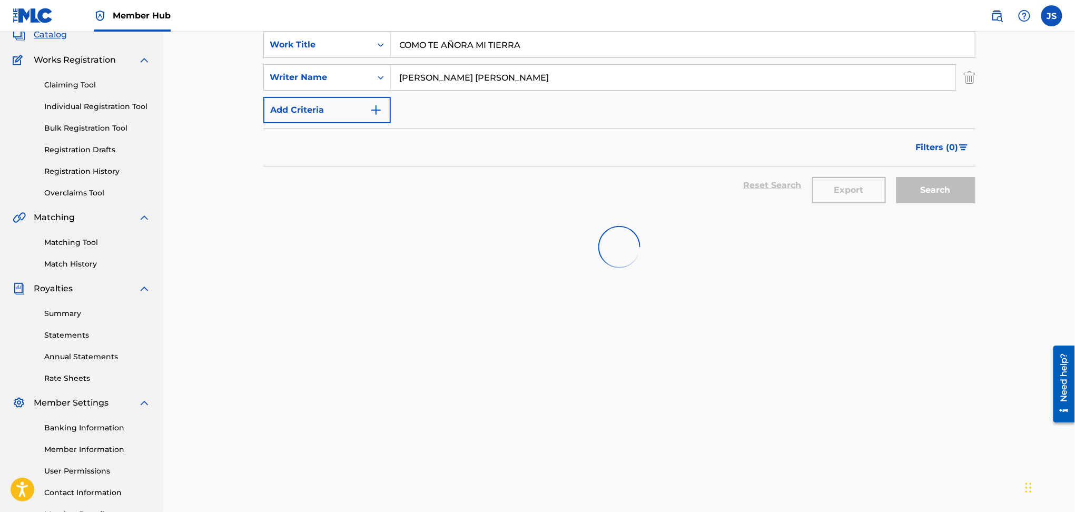
drag, startPoint x: 461, startPoint y: 108, endPoint x: 286, endPoint y: 94, distance: 175.4
click at [274, 99] on section "SearchWithCriteria8641dabf-16bd-48cb-9f1b-d58c803cf5c8 Work Title COMO TE AÑORA…" at bounding box center [619, 116] width 712 height 194
paste input "NUEVE AMIGOS COLEADORES"
type input "NUEVE AMIGOS COLEADORES"
click at [499, 19] on div "Catalog" at bounding box center [537, 3] width 548 height 31
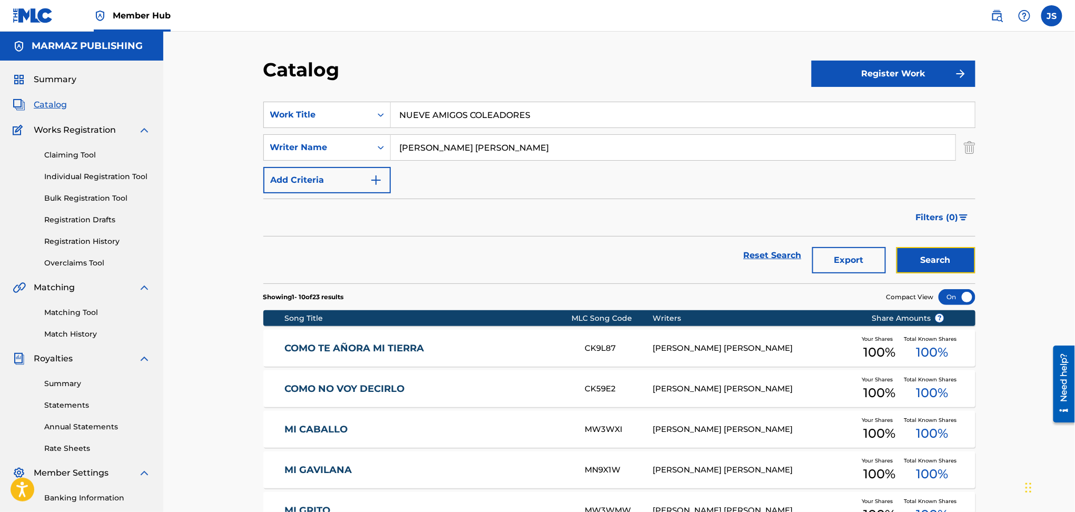
click at [931, 262] on button "Search" at bounding box center [935, 260] width 79 height 26
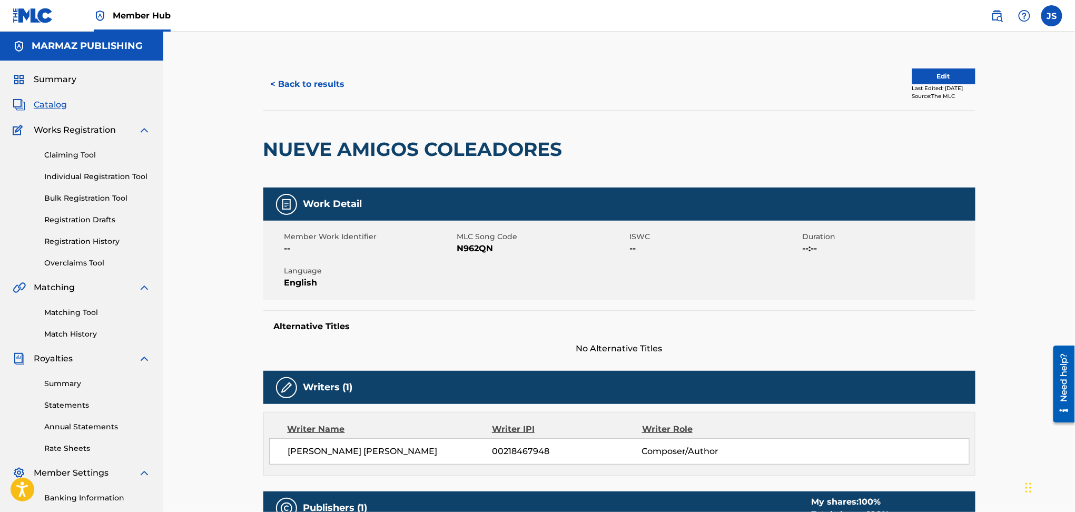
click at [475, 250] on span "N962QN" at bounding box center [542, 248] width 170 height 13
click at [281, 71] on button "< Back to results" at bounding box center [307, 84] width 89 height 26
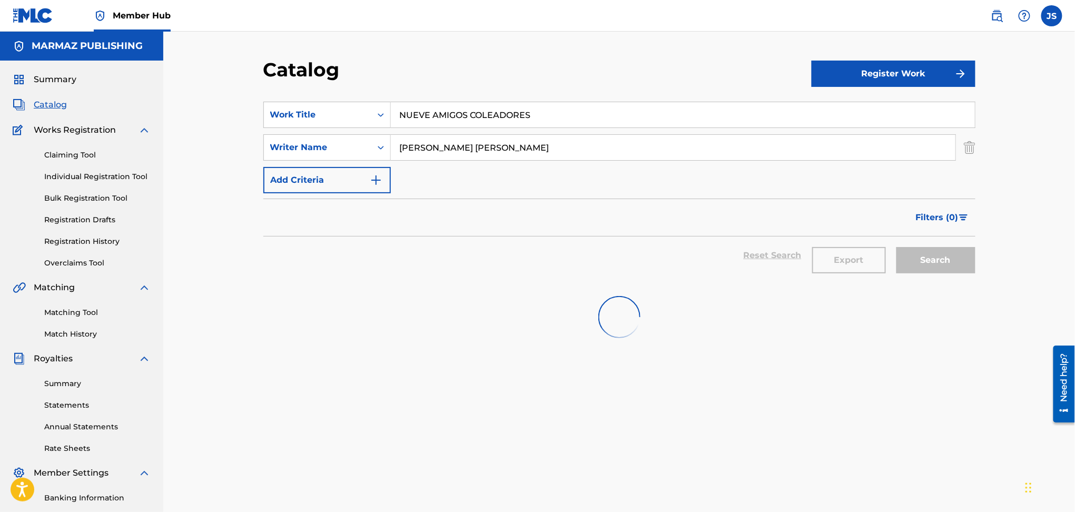
drag, startPoint x: 527, startPoint y: 117, endPoint x: 108, endPoint y: 146, distance: 419.1
click at [107, 146] on main "MARMAZ PUBLISHING Summary Catalog Works Registration Claiming Tool Individual R…" at bounding box center [537, 317] width 1075 height 571
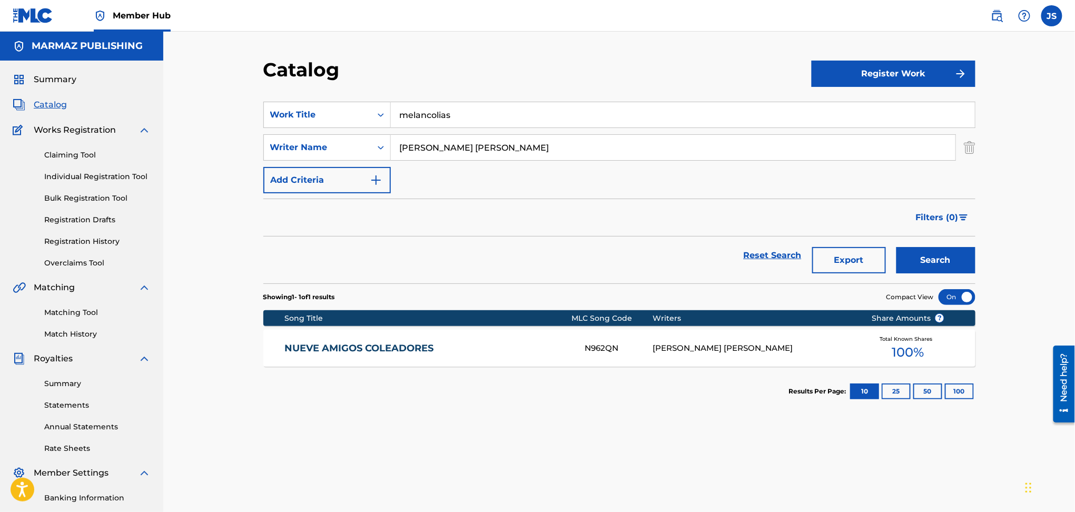
type input "melancolias"
click at [896, 247] on button "Search" at bounding box center [935, 260] width 79 height 26
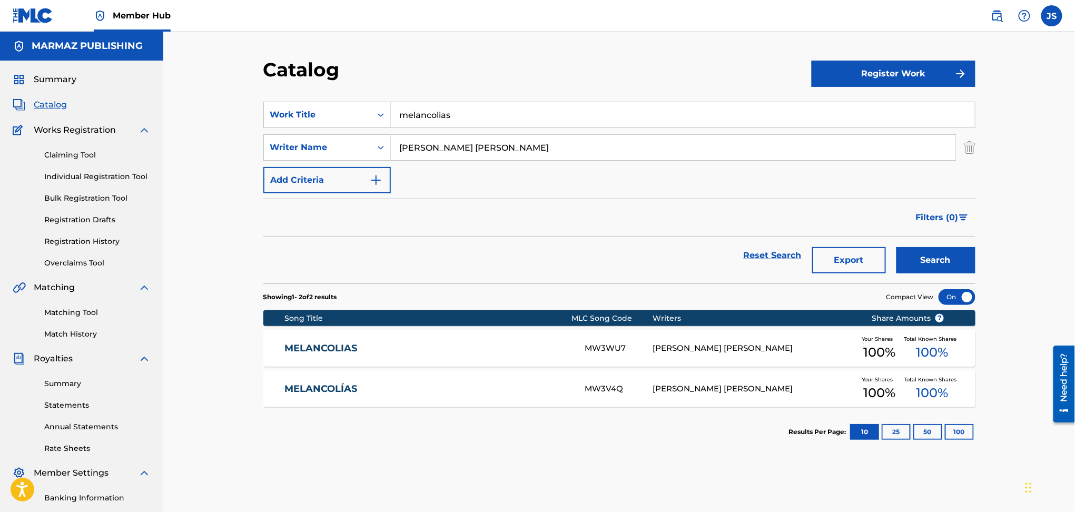
click at [331, 345] on link "MELANCOLIAS" at bounding box center [427, 348] width 286 height 12
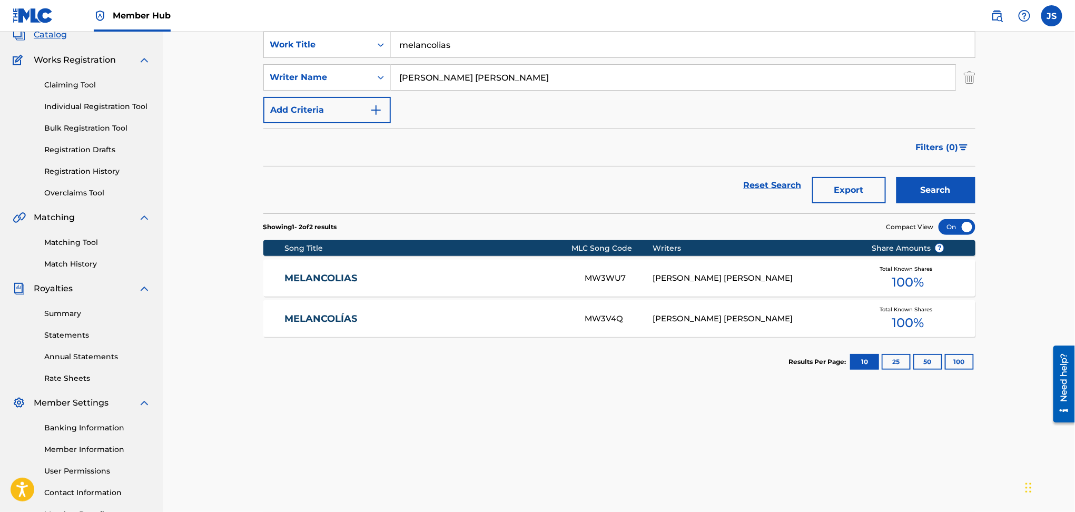
click at [321, 317] on link "MELANCOLÍAS" at bounding box center [427, 319] width 286 height 12
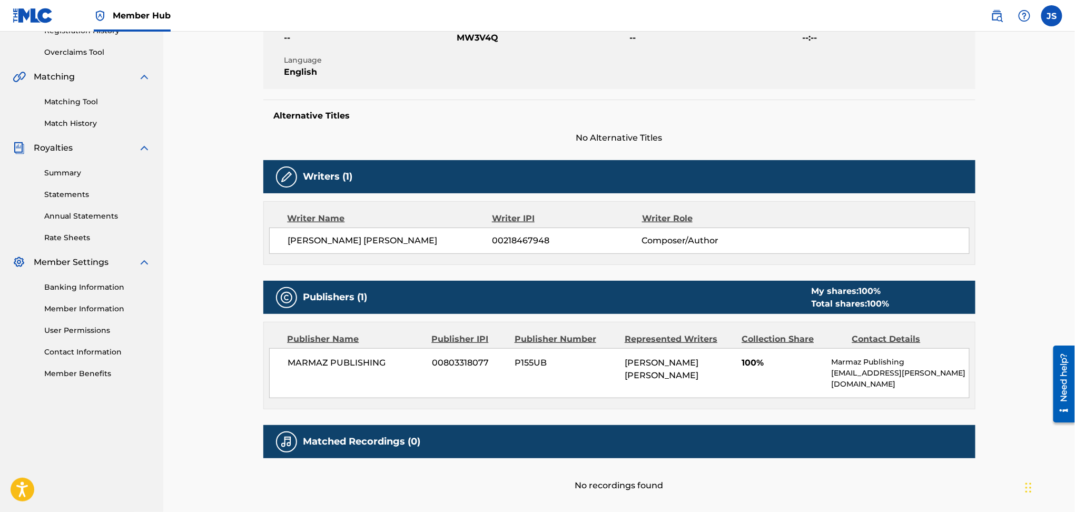
scroll to position [140, 0]
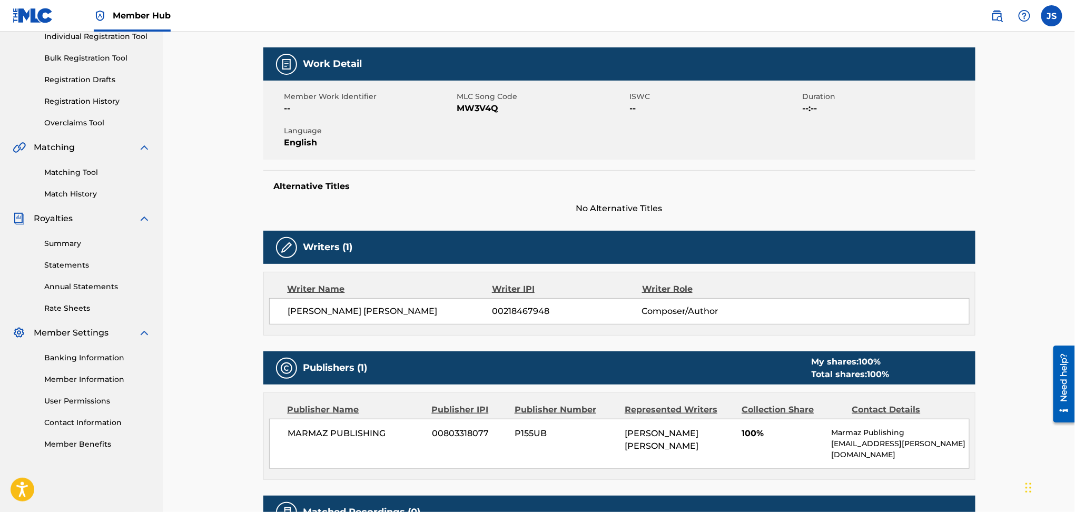
click at [474, 109] on span "MW3V4Q" at bounding box center [542, 108] width 170 height 13
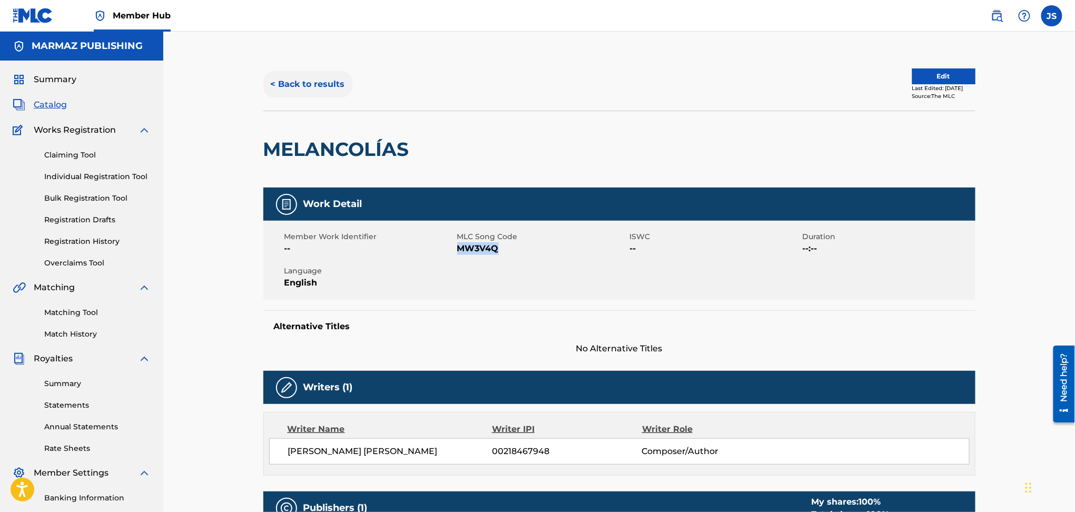
click at [284, 74] on button "< Back to results" at bounding box center [307, 84] width 89 height 26
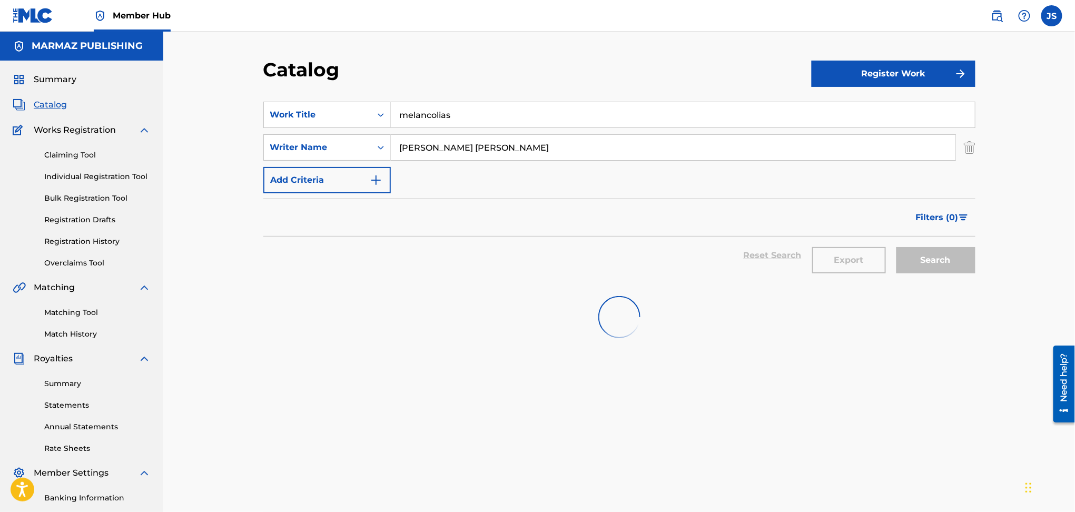
scroll to position [70, 0]
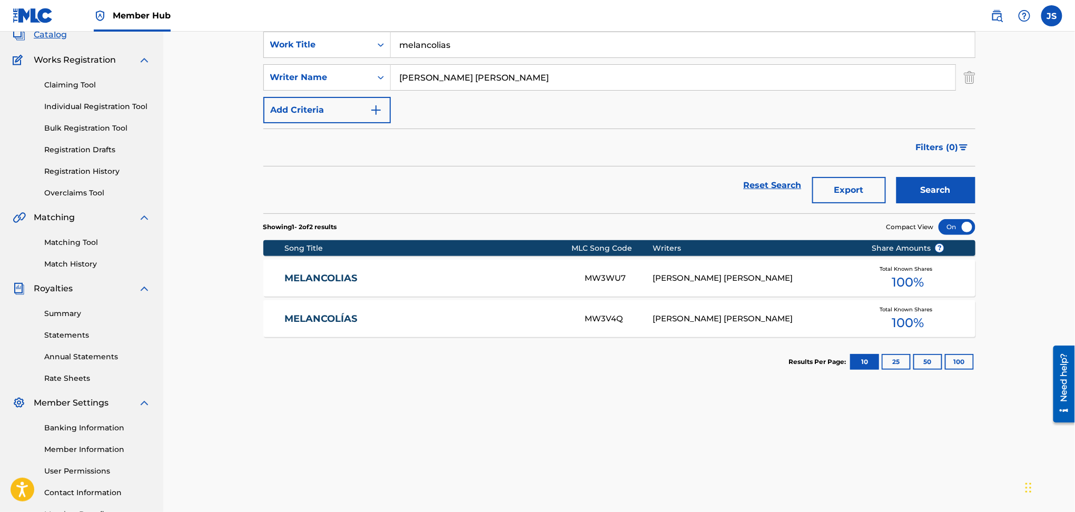
click at [295, 58] on div "SearchWithCriteria8641dabf-16bd-48cb-9f1b-d58c803cf5c8 Work Title melancolias" at bounding box center [619, 45] width 712 height 26
paste input "DONDE ANDARÁ MI CABALLO"
type input "DONDE ANDARÁ MI CABALLO"
click at [568, 19] on div "Catalog" at bounding box center [537, 3] width 548 height 31
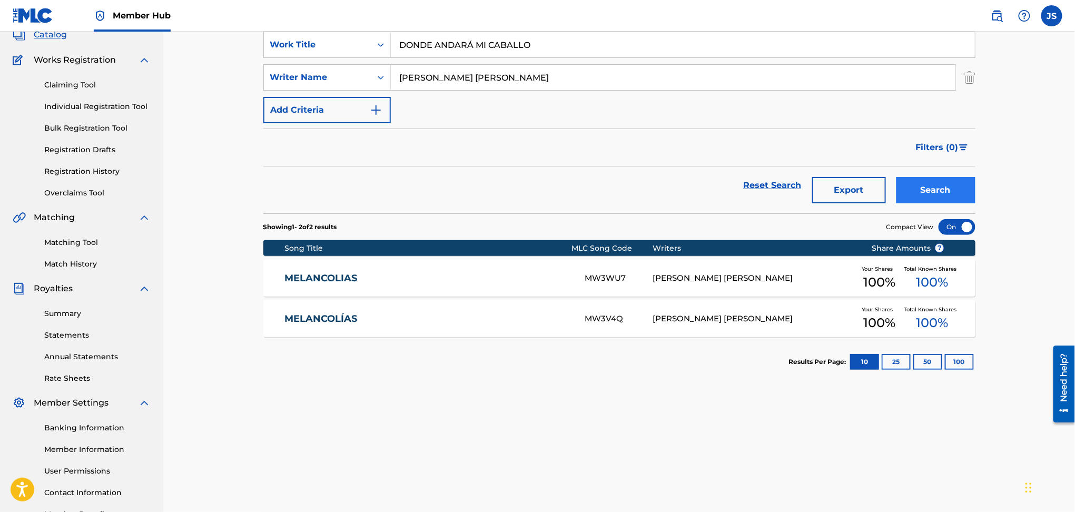
scroll to position [0, 0]
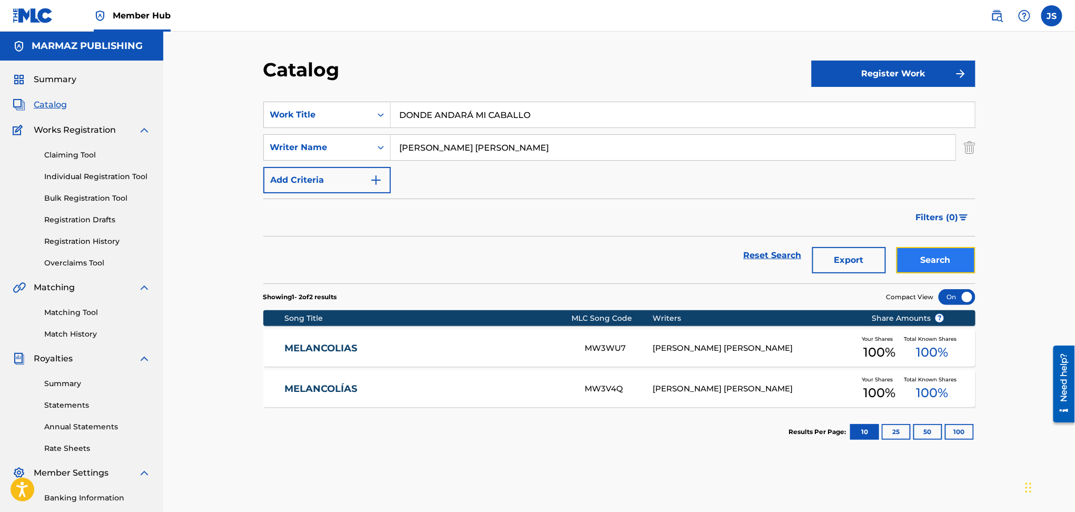
click at [961, 261] on button "Search" at bounding box center [935, 260] width 79 height 26
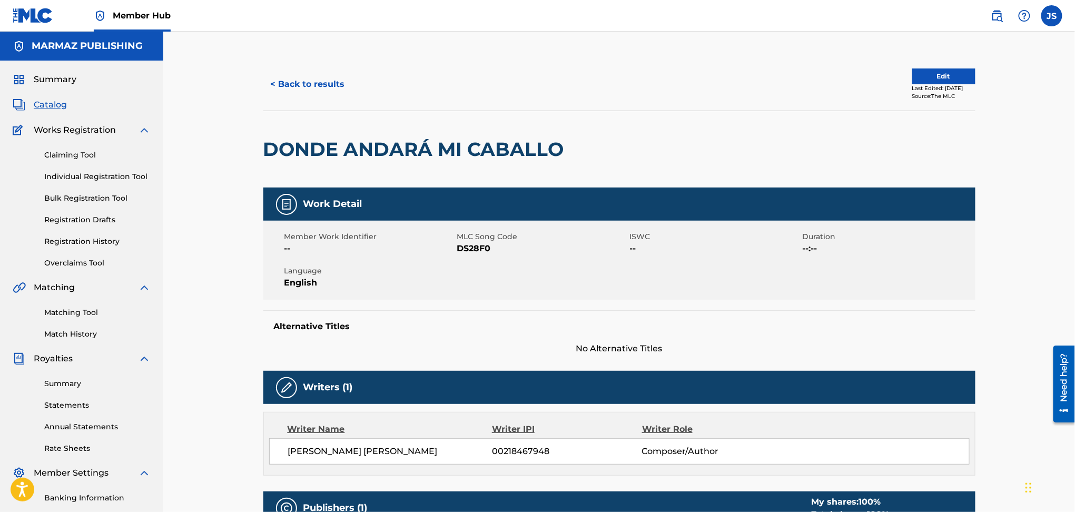
click at [477, 247] on span "DS28F0" at bounding box center [542, 248] width 170 height 13
click at [309, 81] on button "< Back to results" at bounding box center [307, 84] width 89 height 26
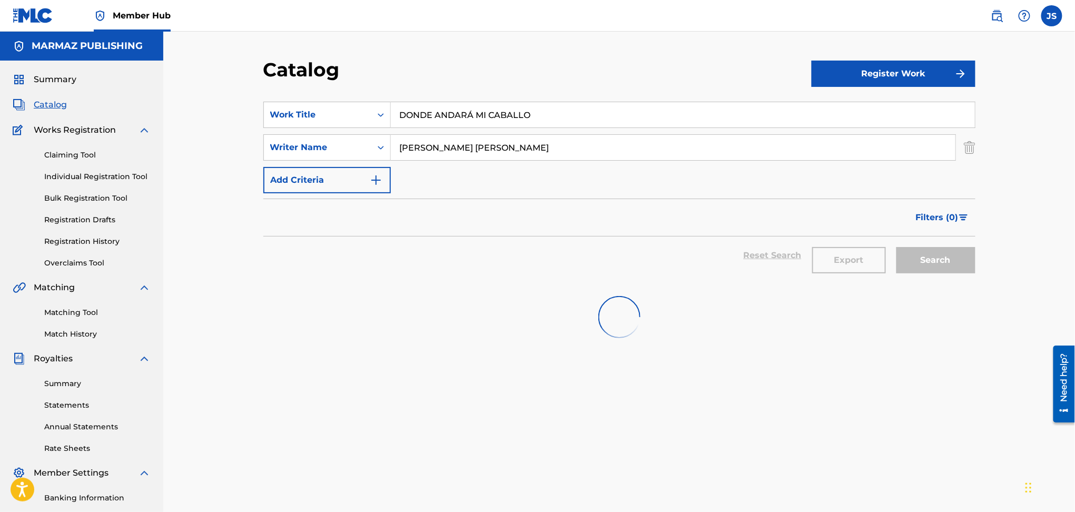
drag, startPoint x: 523, startPoint y: 114, endPoint x: 584, endPoint y: 68, distance: 76.5
click at [275, 108] on div "SearchWithCriteria8641dabf-16bd-48cb-9f1b-d58c803cf5c8 Work Title DONDE ANDARÁ …" at bounding box center [619, 115] width 712 height 26
paste input "CAMARITA [PERSON_NAME]"
type input "CAMARITA [PERSON_NAME]"
drag, startPoint x: 584, startPoint y: 68, endPoint x: 916, endPoint y: 277, distance: 391.8
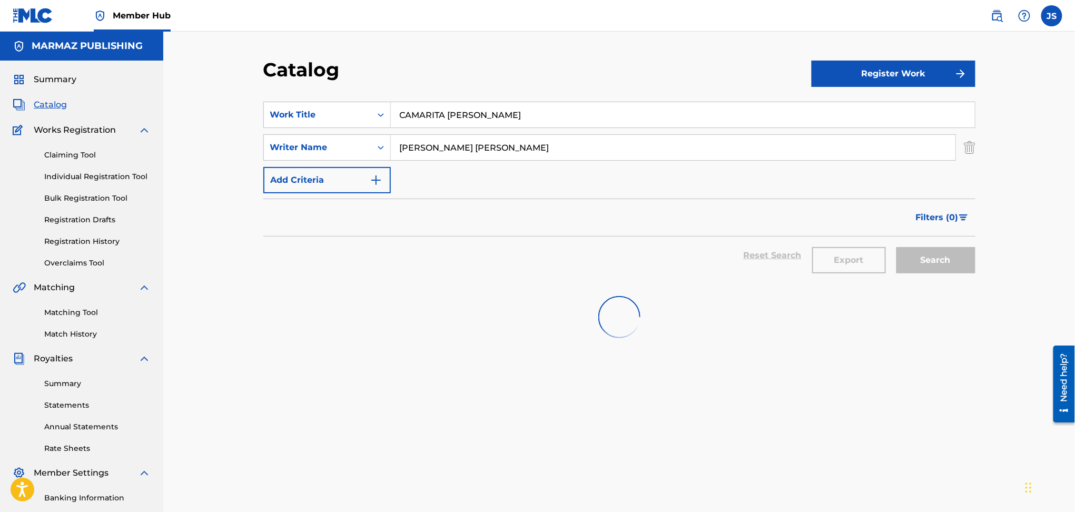
click at [585, 68] on div "Catalog" at bounding box center [537, 73] width 548 height 31
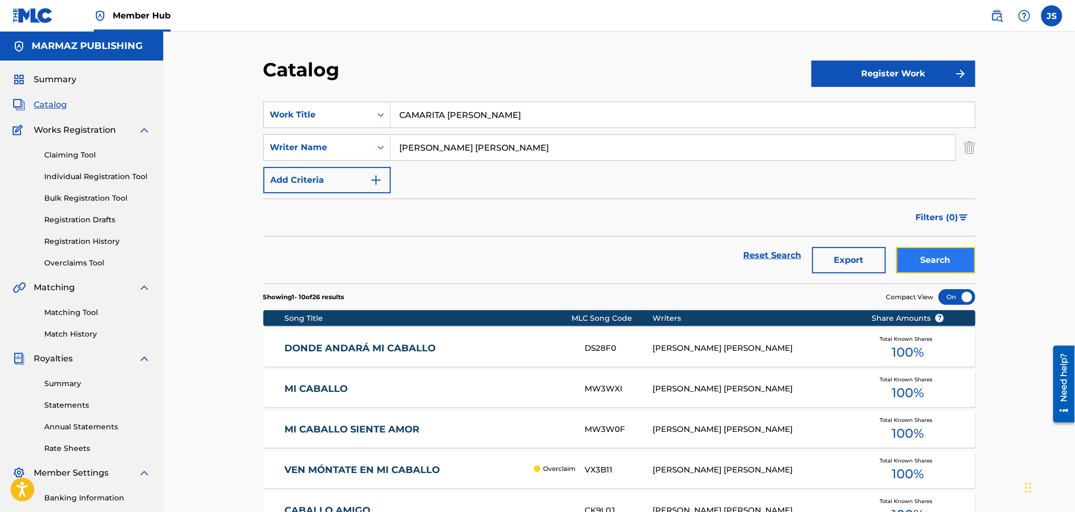
click at [924, 265] on button "Search" at bounding box center [935, 260] width 79 height 26
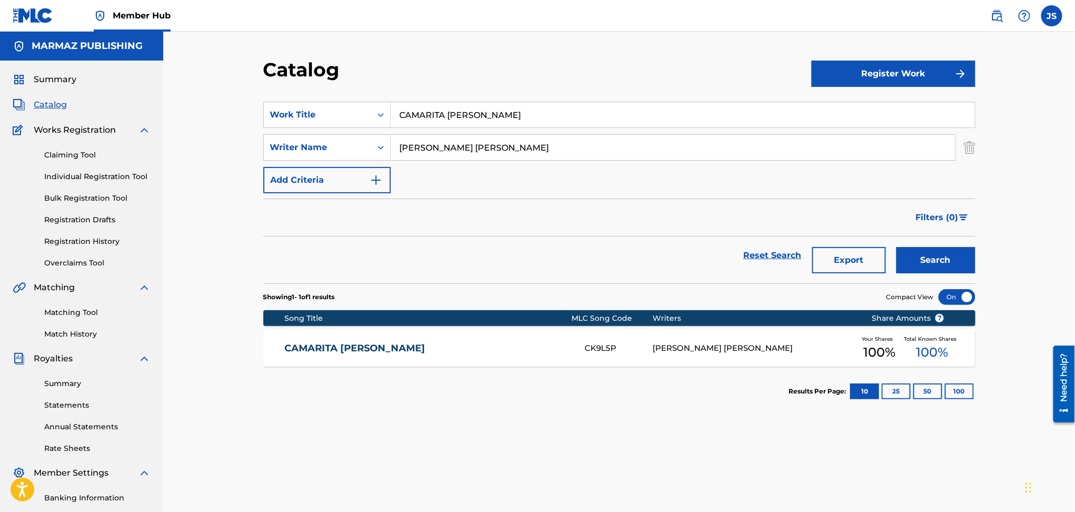
scroll to position [70, 0]
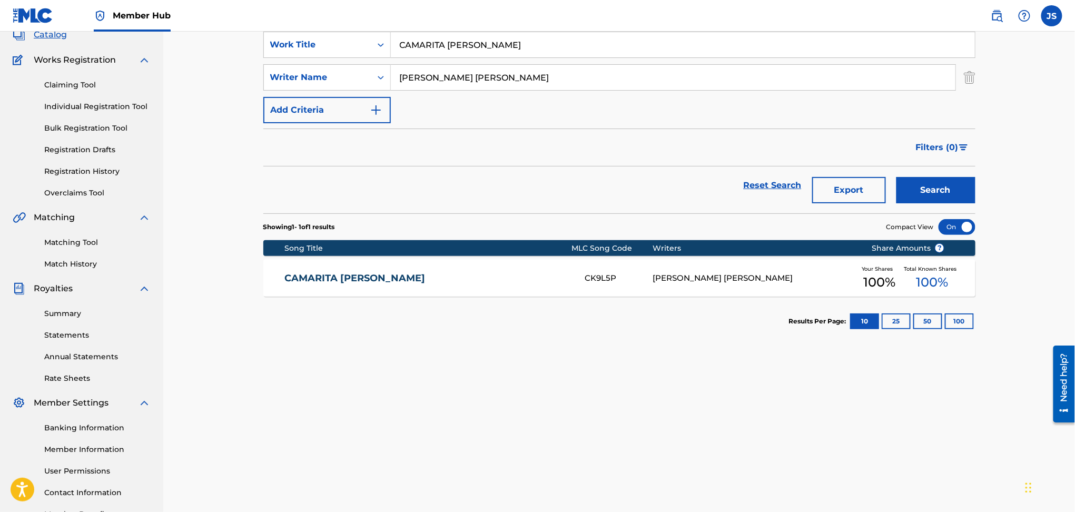
click at [383, 271] on div "CAMARITA JUAN FARFÁN CK9L5P WILSON ORLANDO VALDERRAMA AGUILAR Your Shares 100 %…" at bounding box center [619, 278] width 712 height 37
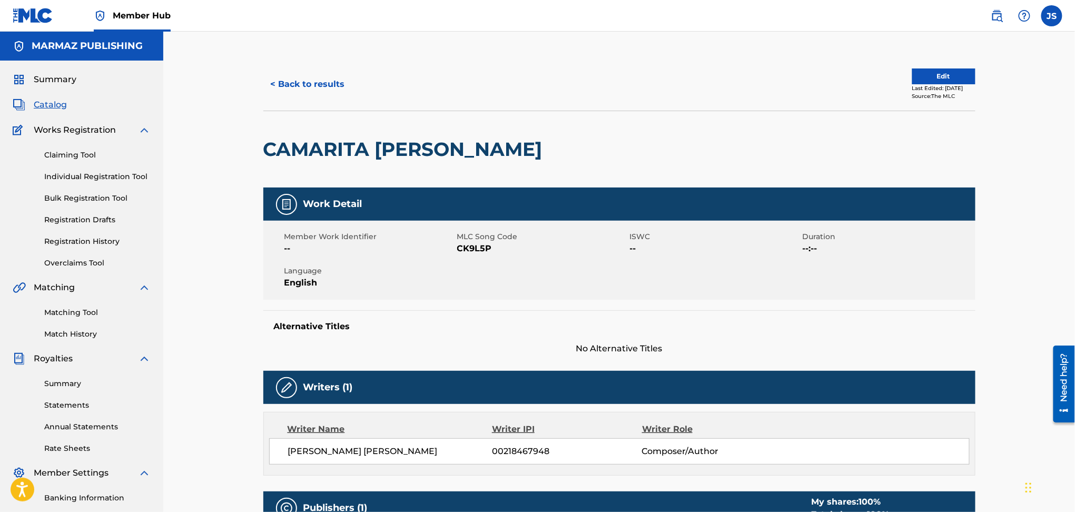
click at [477, 252] on span "CK9L5P" at bounding box center [542, 248] width 170 height 13
click at [324, 85] on button "< Back to results" at bounding box center [307, 84] width 89 height 26
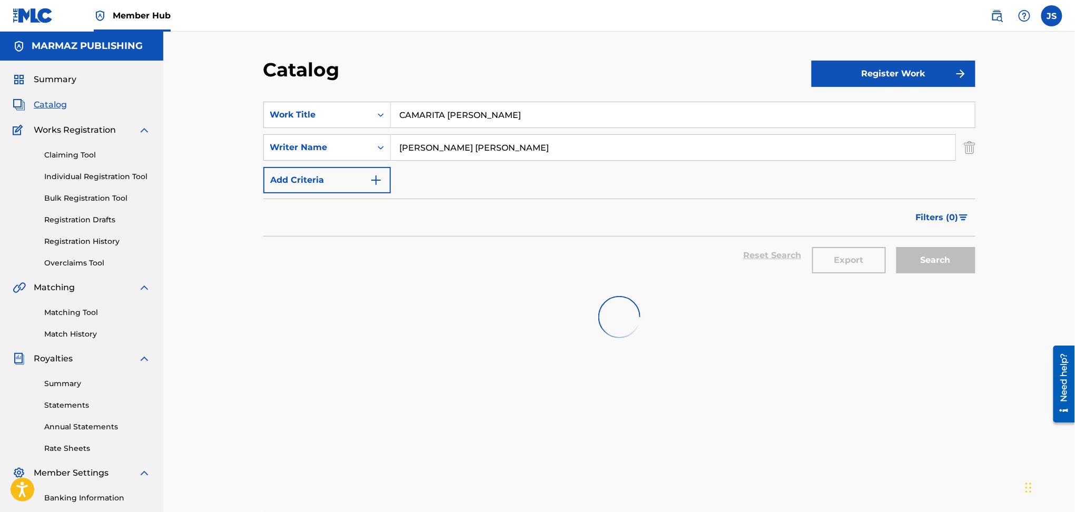
scroll to position [61, 0]
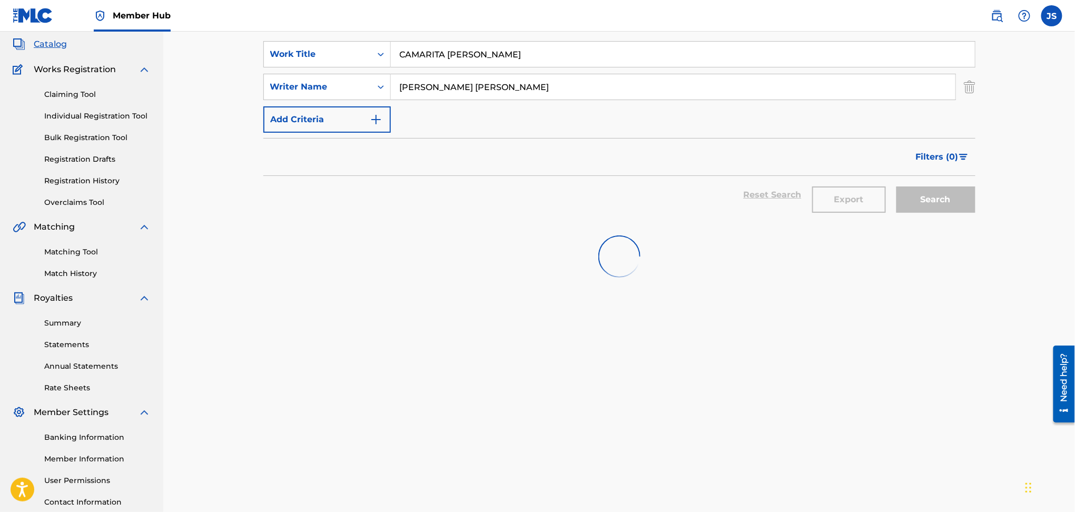
paste input "UNA ROMANZA A MI RÍO"
click at [194, 59] on div "Catalog Register Work SearchWithCriteria8641dabf-16bd-48cb-9f1b-d58c803cf5c8 Wo…" at bounding box center [618, 256] width 911 height 571
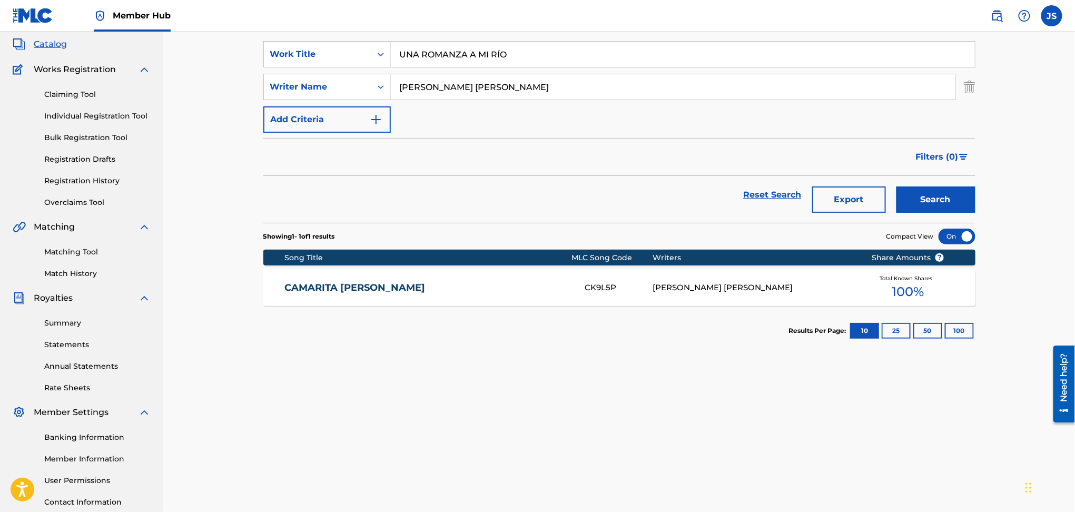
type input "UNA ROMANZA A MI RÍO"
click at [469, 28] on div "Catalog" at bounding box center [537, 12] width 548 height 31
click at [908, 213] on button "Search" at bounding box center [935, 199] width 79 height 26
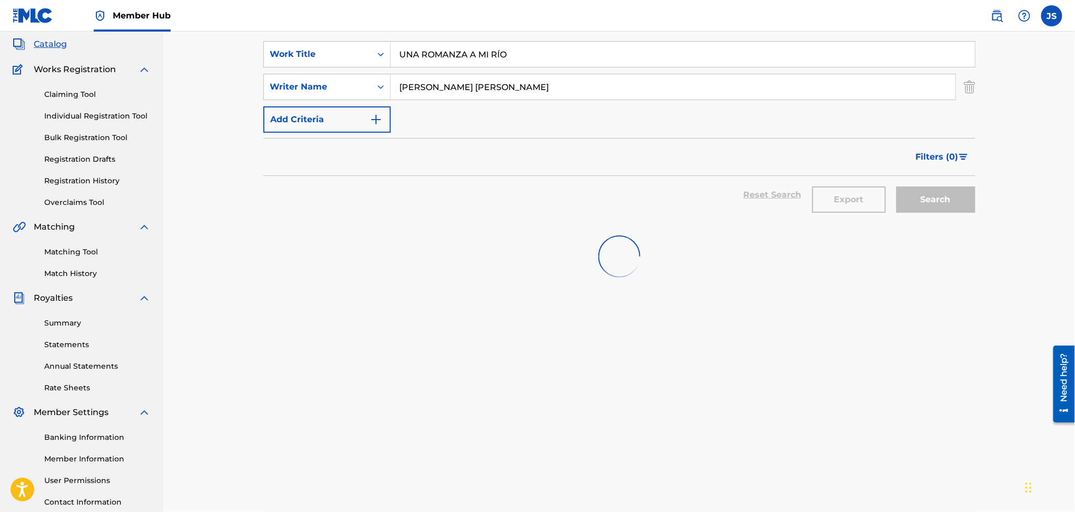
scroll to position [0, 0]
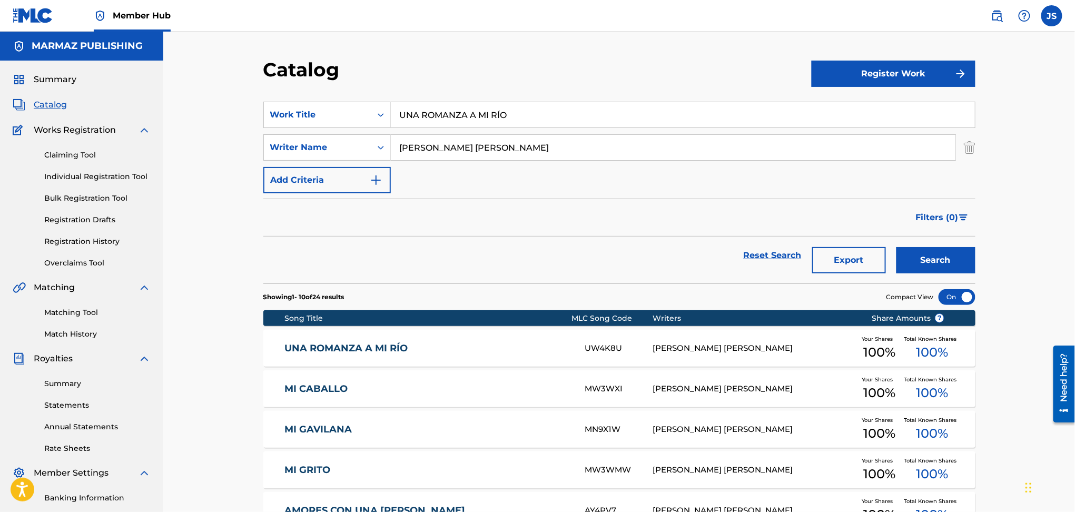
click at [391, 344] on link "UNA ROMANZA A MI RÍO" at bounding box center [427, 348] width 286 height 12
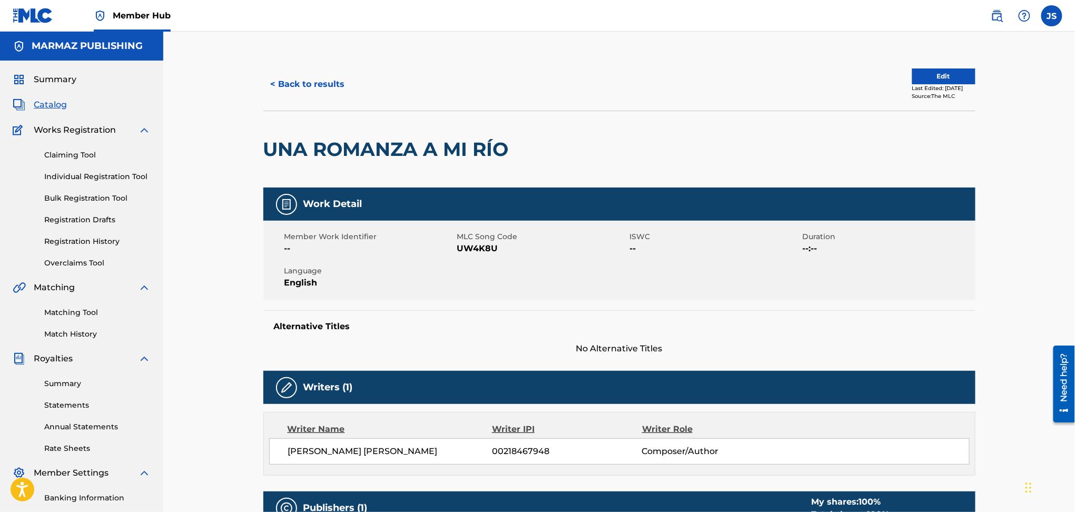
click at [479, 248] on span "UW4K8U" at bounding box center [542, 248] width 170 height 13
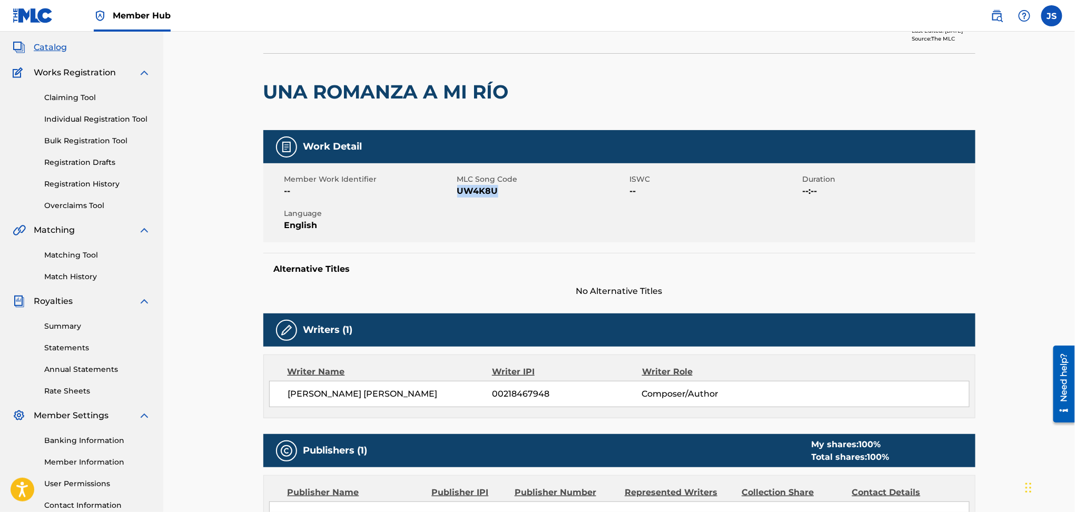
scroll to position [272, 0]
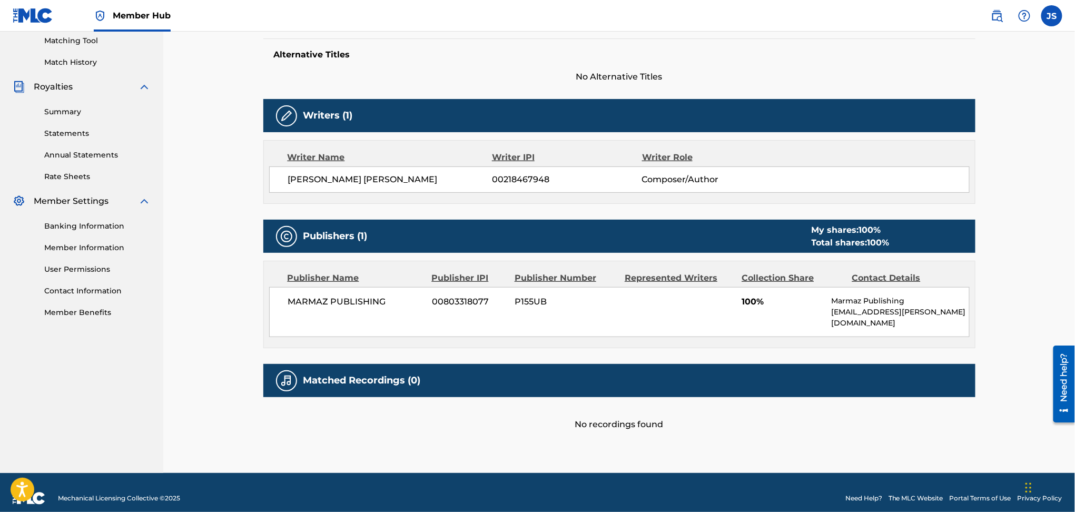
click at [296, 78] on div "Alternative Titles No Alternative Titles" at bounding box center [619, 60] width 712 height 45
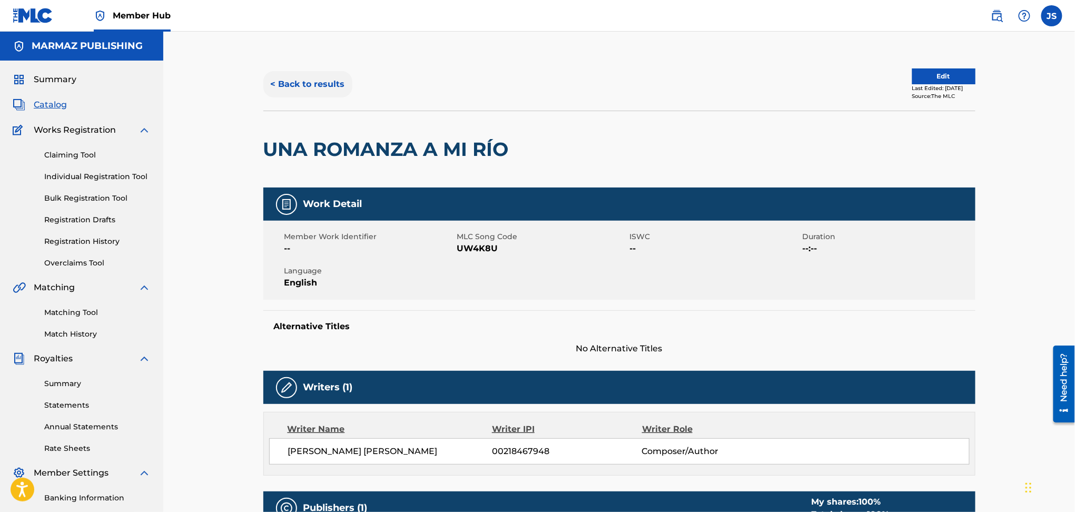
click at [318, 84] on button "< Back to results" at bounding box center [307, 84] width 89 height 26
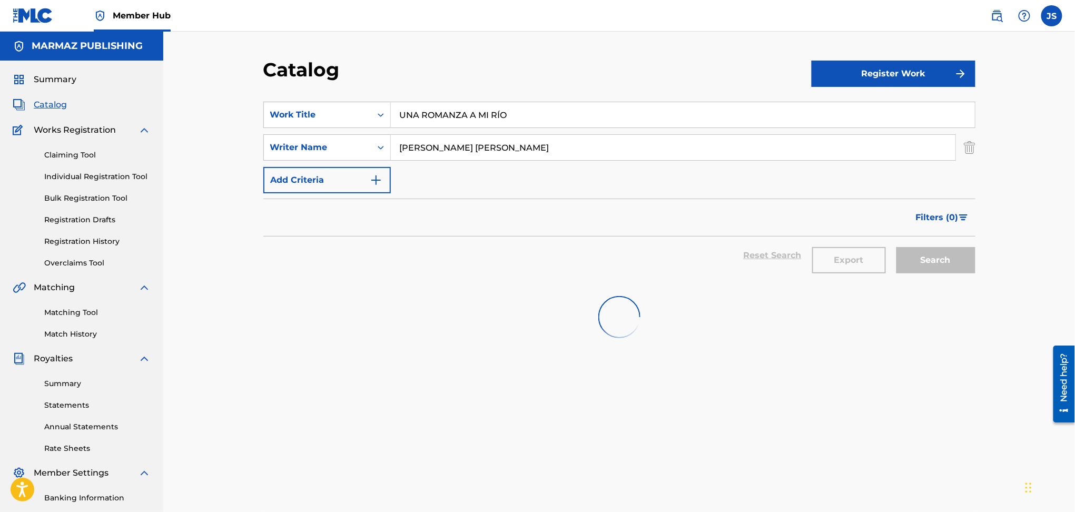
drag, startPoint x: 514, startPoint y: 118, endPoint x: 285, endPoint y: 93, distance: 230.4
click at [283, 94] on section "SearchWithCriteria8641dabf-16bd-48cb-9f1b-d58c803cf5c8 Work Title UNA ROMANZA A…" at bounding box center [619, 186] width 712 height 194
paste input "EN UN BAILE SABANER"
click at [588, 86] on div "Catalog" at bounding box center [537, 73] width 548 height 31
click at [934, 263] on div "Search" at bounding box center [933, 255] width 84 height 38
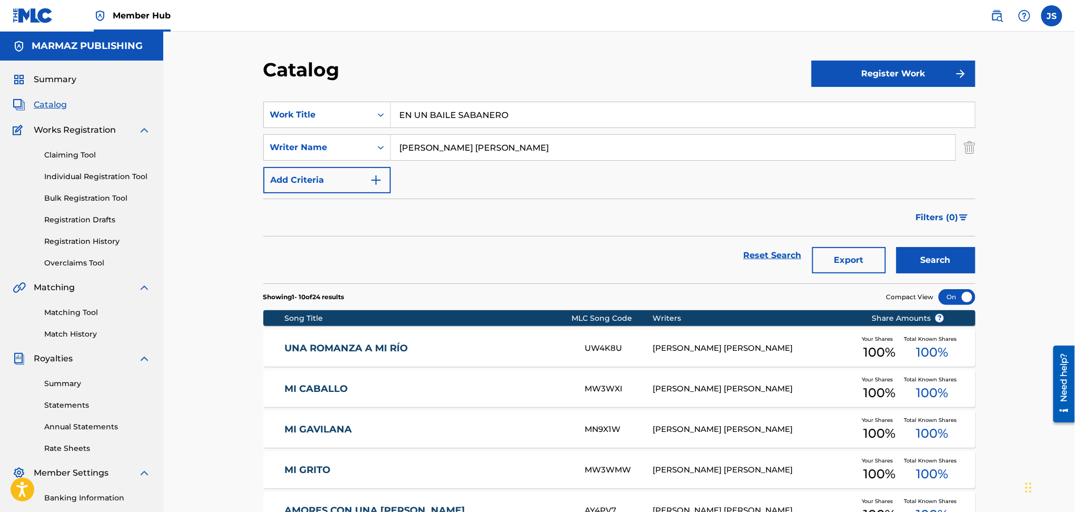
click at [258, 130] on div "Catalog Register Work SearchWithCriteria8641dabf-16bd-48cb-9f1b-d58c803cf5c8 Wo…" at bounding box center [619, 422] width 737 height 728
paste input "MI MEDIO QUESO [PERSON_NAME]"
click at [660, 43] on div "Catalog Register Work SearchWithCriteria8641dabf-16bd-48cb-9f1b-d58c803cf5c8 Wo…" at bounding box center [618, 409] width 911 height 754
click at [936, 257] on button "Search" at bounding box center [935, 260] width 79 height 26
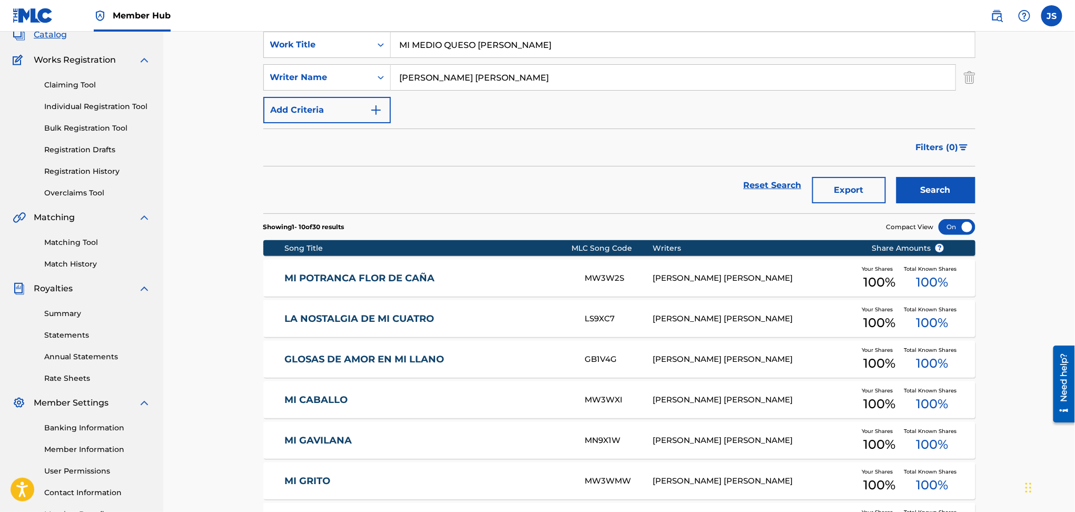
drag, startPoint x: 541, startPoint y: 44, endPoint x: 125, endPoint y: 62, distance: 416.3
click at [125, 62] on main "MARMAZ PUBLISHING Summary Catalog Works Registration Claiming Tool Individual R…" at bounding box center [537, 339] width 1075 height 754
paste input "SEÑORA SARA FT CHABUCO & KIKE PURIZAG"
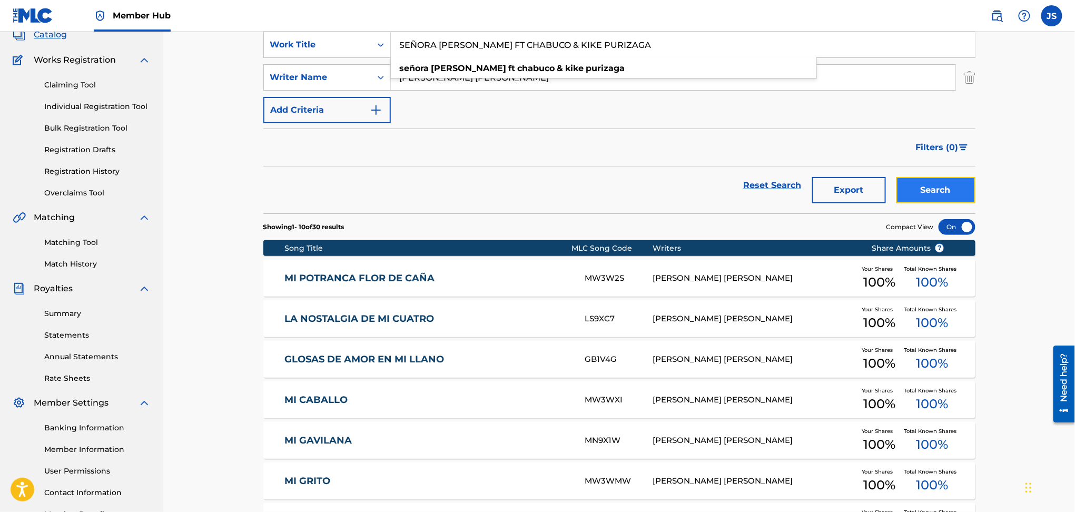
click at [955, 191] on button "Search" at bounding box center [935, 190] width 79 height 26
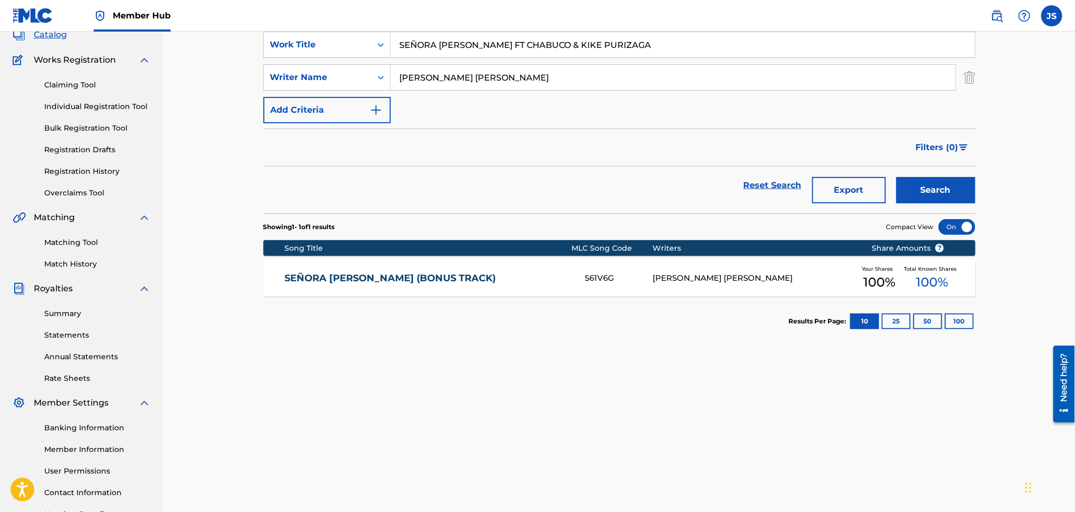
paste input "EL LECO DEL PAJARILLO"
drag, startPoint x: 620, startPoint y: 46, endPoint x: 211, endPoint y: 14, distance: 410.9
click at [211, 14] on div "Member Hub JS JS Juliana Salazar mercadeo.marmaz@gmail.com Notification Prefere…" at bounding box center [537, 256] width 1075 height 653
type input "EL LECO DEL PAJARILLO"
click at [549, 167] on div "Reset Search Export Search" at bounding box center [619, 185] width 712 height 38
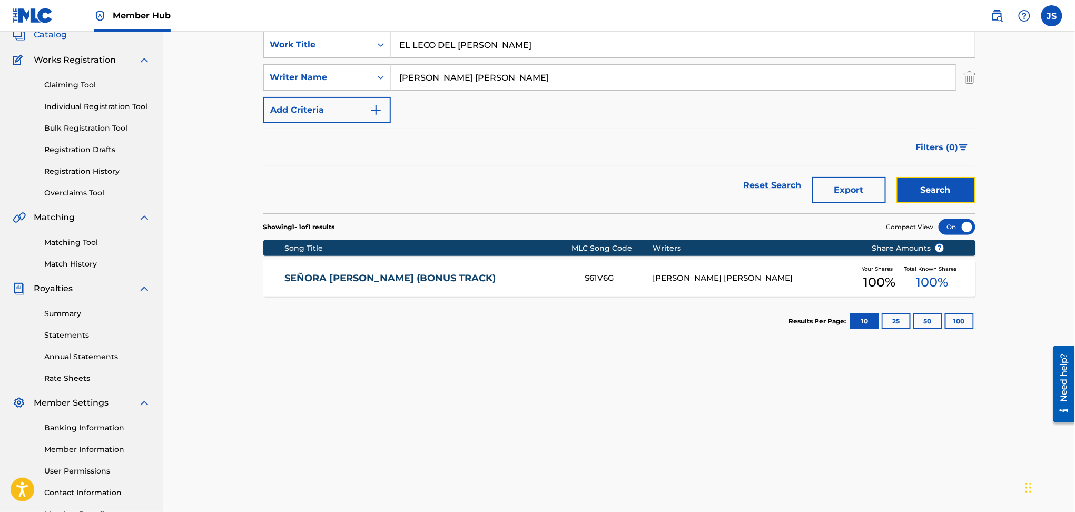
click at [928, 188] on button "Search" at bounding box center [935, 190] width 79 height 26
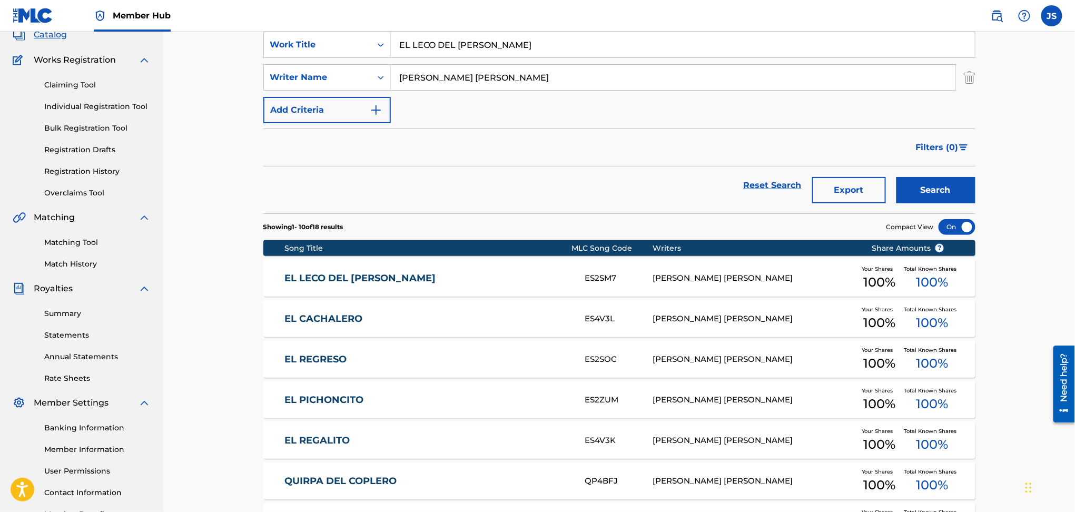
click at [331, 278] on link "EL LECO DEL PAJARILLO" at bounding box center [427, 278] width 286 height 12
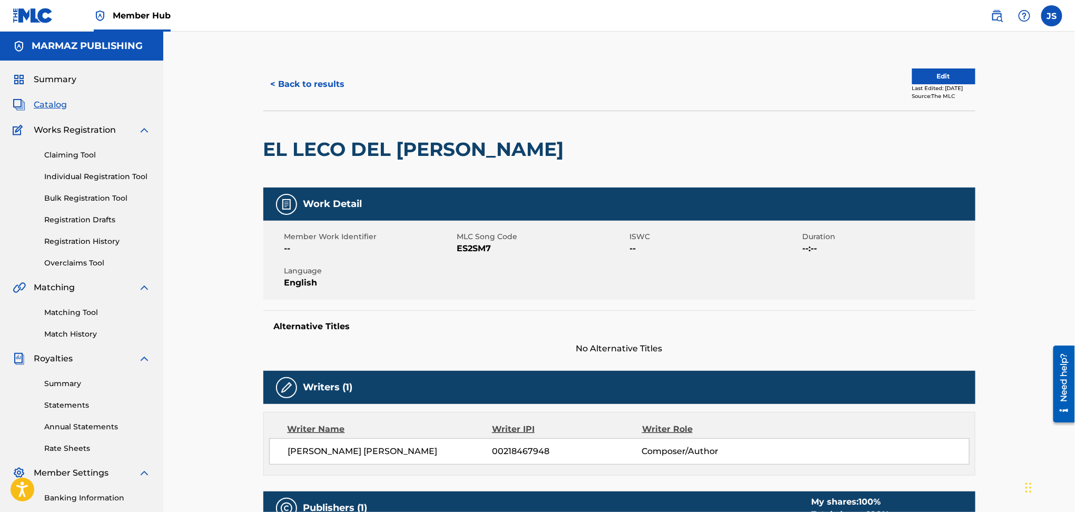
click at [486, 246] on span "ES2SM7" at bounding box center [542, 248] width 170 height 13
click at [259, 56] on div "< Back to results Edit Last Edited: July 15, 2025 Source: The MLC EL LECO DEL P…" at bounding box center [618, 388] width 911 height 713
click at [288, 86] on button "< Back to results" at bounding box center [307, 84] width 89 height 26
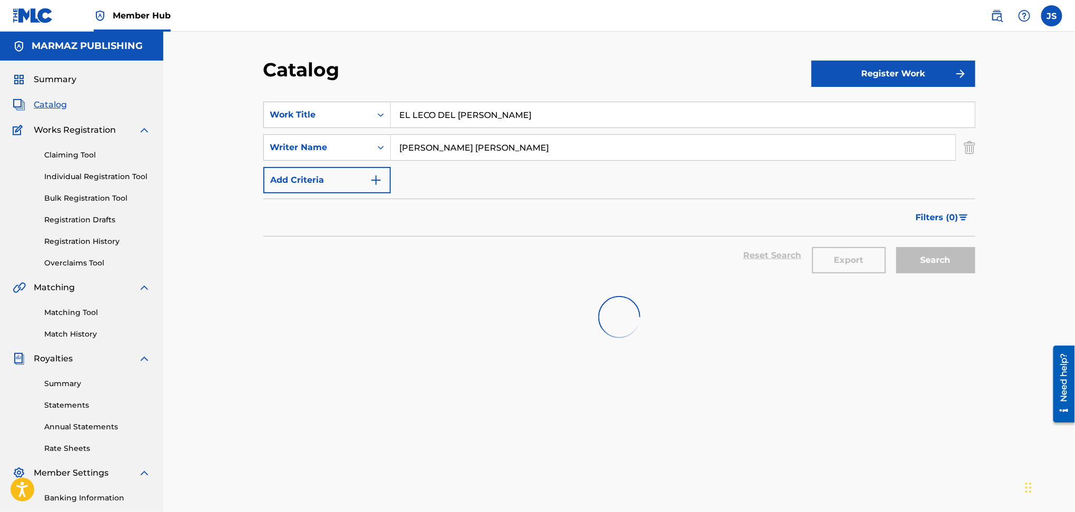
paste input "TÚ, BONITA"
drag, startPoint x: 459, startPoint y: 117, endPoint x: 511, endPoint y: 76, distance: 65.9
click at [262, 103] on div "Catalog Register Work SearchWithCriteria8641dabf-16bd-48cb-9f1b-d58c803cf5c8 Wo…" at bounding box center [619, 330] width 737 height 544
click at [518, 73] on div "Catalog" at bounding box center [537, 73] width 548 height 31
click at [956, 251] on div "Search" at bounding box center [933, 255] width 84 height 38
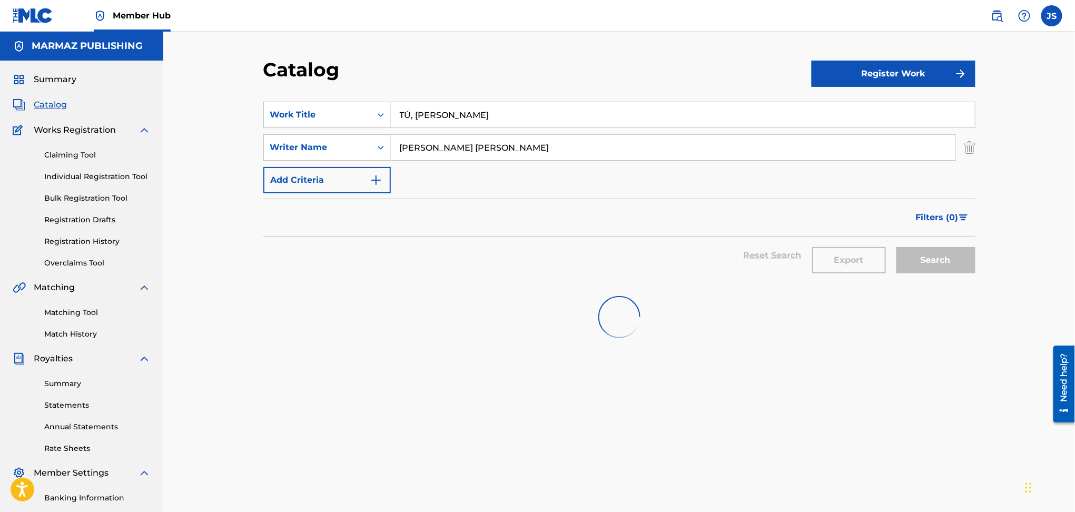
click at [956, 251] on div "Search" at bounding box center [933, 255] width 84 height 38
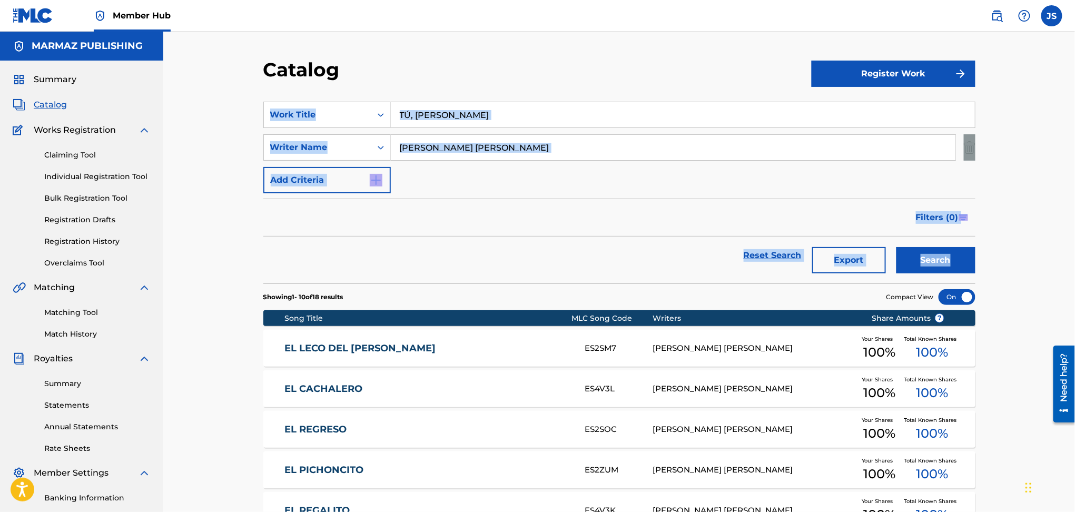
click at [409, 111] on input "TÚ, BONITA" at bounding box center [683, 114] width 584 height 25
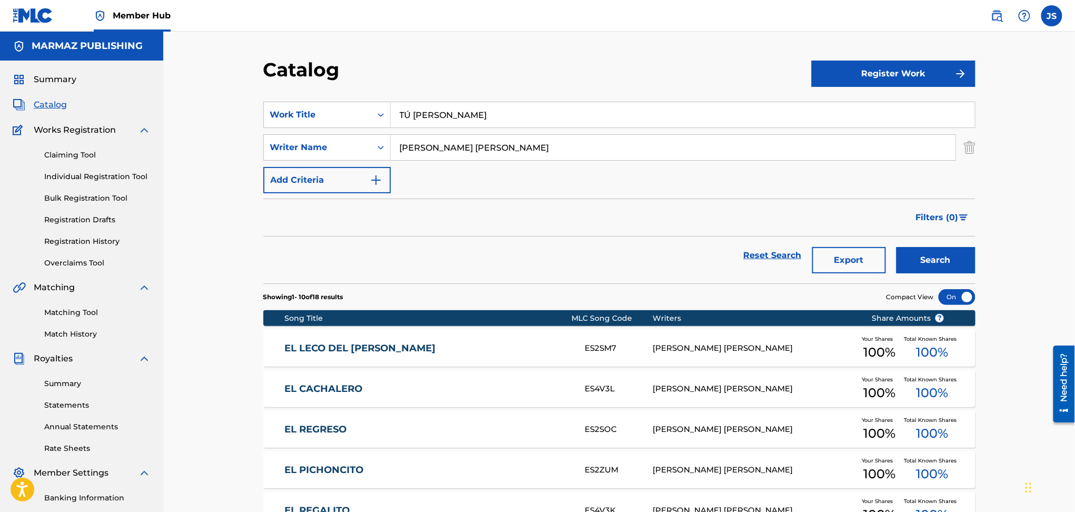
type input "TÚ BONITA"
click at [896, 247] on button "Search" at bounding box center [935, 260] width 79 height 26
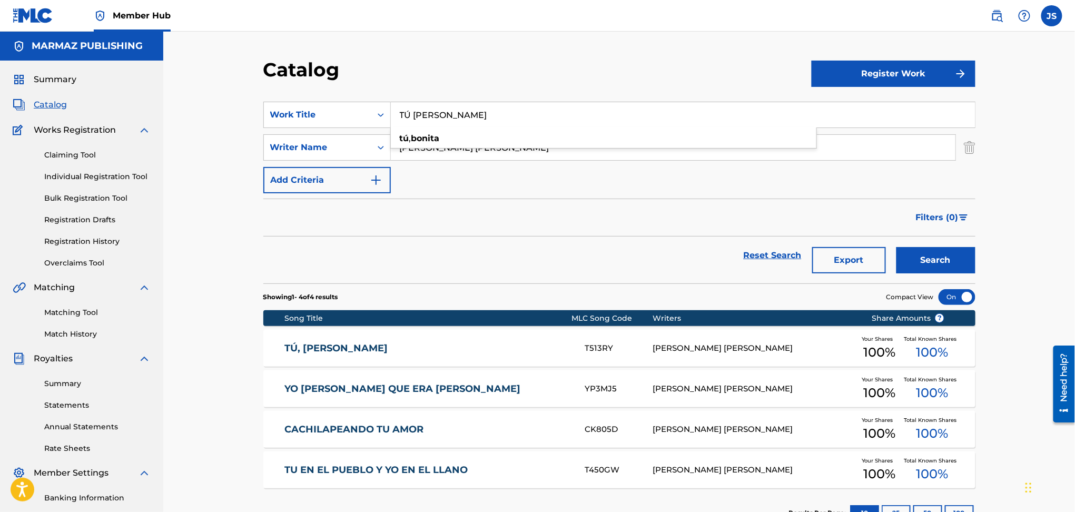
drag, startPoint x: 289, startPoint y: 347, endPoint x: 314, endPoint y: 331, distance: 30.5
click at [289, 347] on link "TÚ, BONITA" at bounding box center [427, 348] width 286 height 12
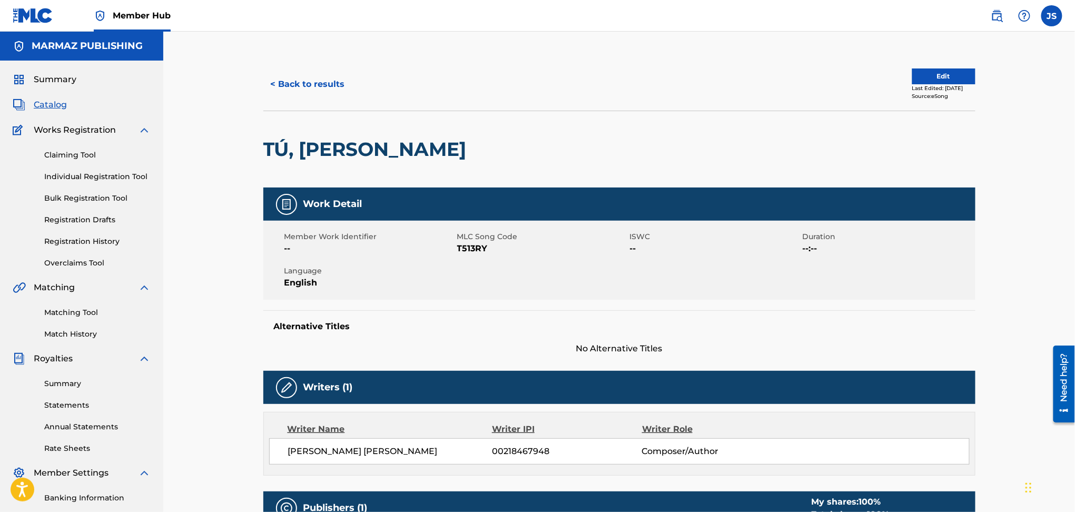
click at [474, 242] on span "T513RY" at bounding box center [542, 248] width 170 height 13
click at [299, 76] on button "< Back to results" at bounding box center [307, 84] width 89 height 26
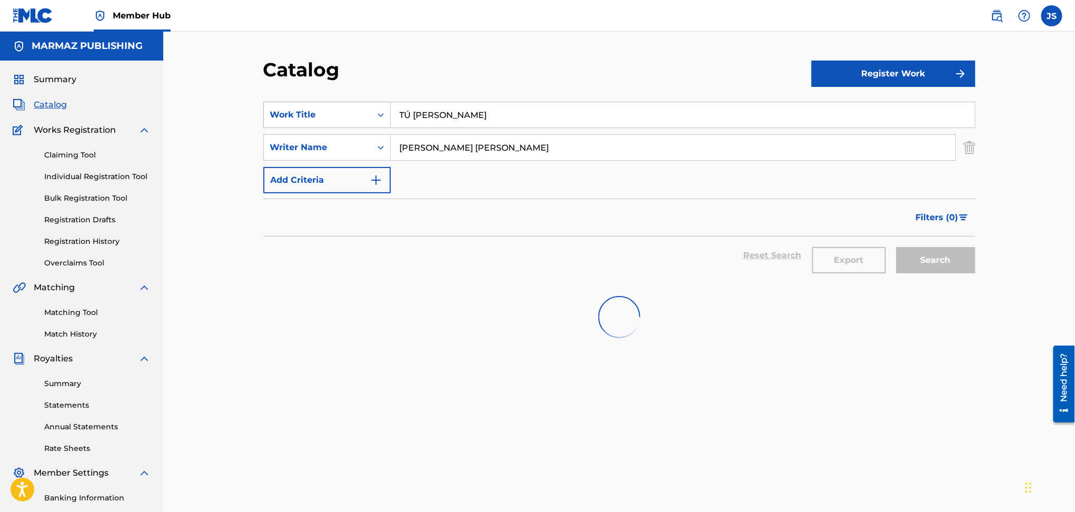
click at [297, 110] on div "SearchWithCriteria8641dabf-16bd-48cb-9f1b-d58c803cf5c8 Work Title TÚ BONITA" at bounding box center [619, 115] width 712 height 26
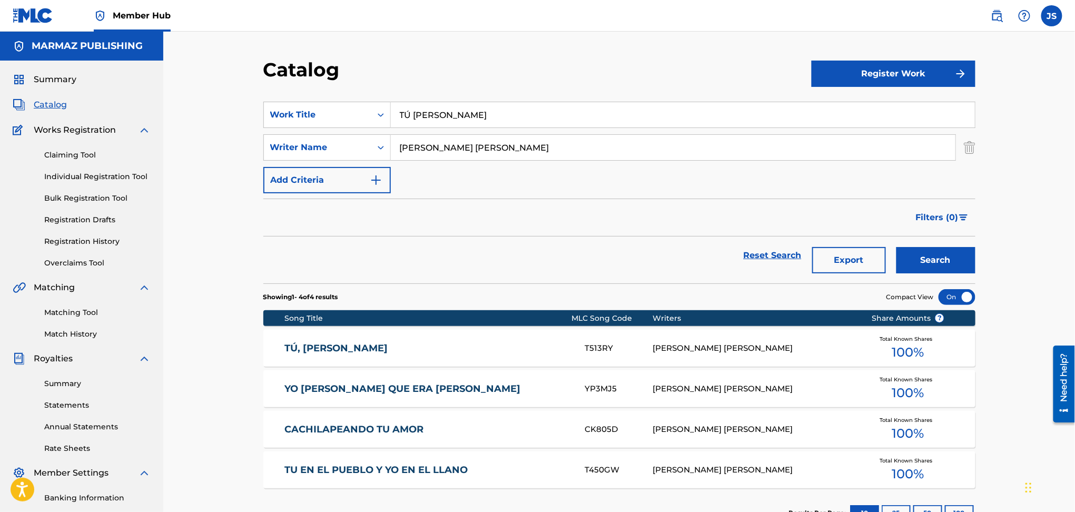
paste input "[PERSON_NAME]"
click at [510, 88] on div "Catalog" at bounding box center [537, 73] width 548 height 31
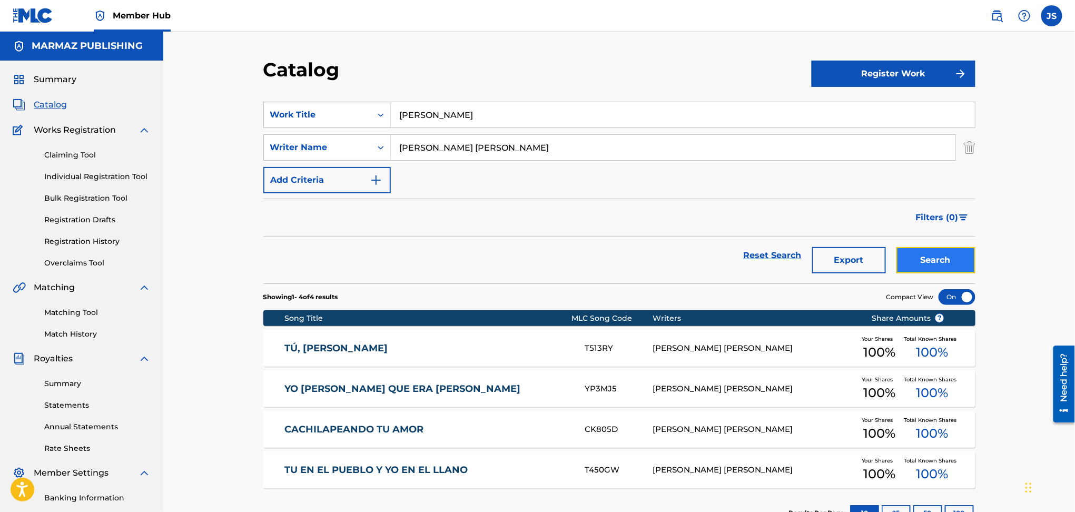
click at [938, 261] on button "Search" at bounding box center [935, 260] width 79 height 26
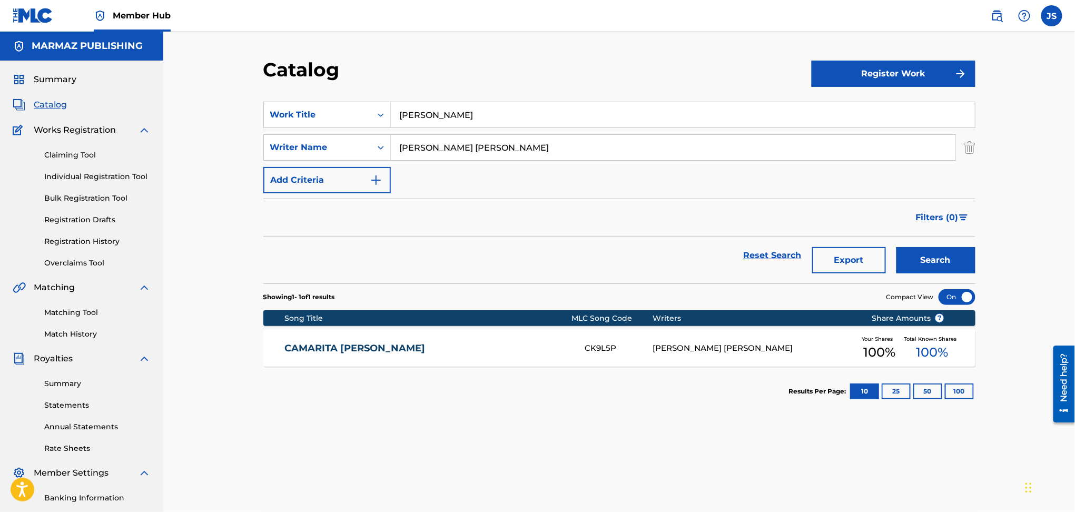
drag, startPoint x: 470, startPoint y: 107, endPoint x: 338, endPoint y: 94, distance: 132.8
click at [338, 94] on section "SearchWithCriteria8641dabf-16bd-48cb-9f1b-d58c803cf5c8 Work Title JUAN ESTEBAN …" at bounding box center [619, 186] width 712 height 194
paste input "VIENTO VIAJERO"
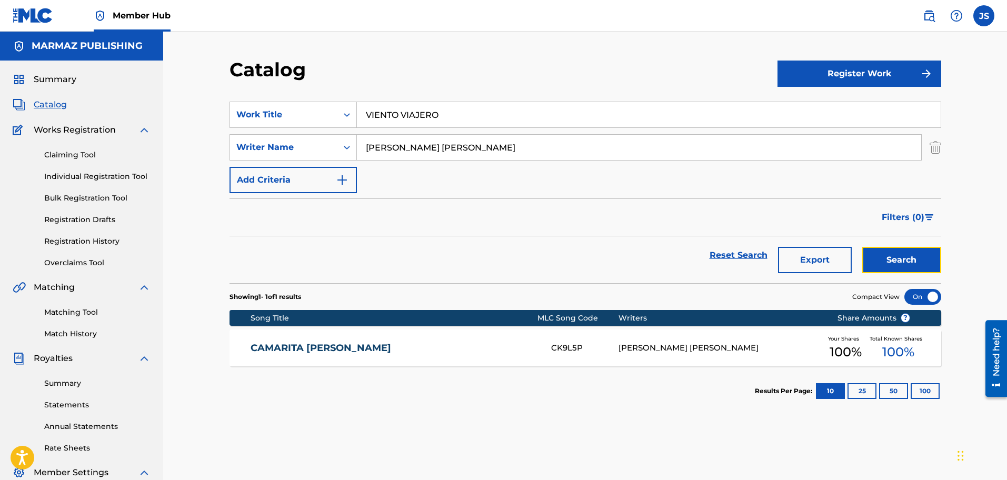
click at [892, 267] on button "Search" at bounding box center [901, 260] width 79 height 26
paste input "NOCHE DE ABRIL"
drag, startPoint x: 472, startPoint y: 106, endPoint x: 465, endPoint y: 90, distance: 17.9
click at [357, 102] on div "VIENTO VIAJERO" at bounding box center [649, 115] width 584 height 26
drag, startPoint x: 478, startPoint y: 90, endPoint x: 772, endPoint y: 241, distance: 330.8
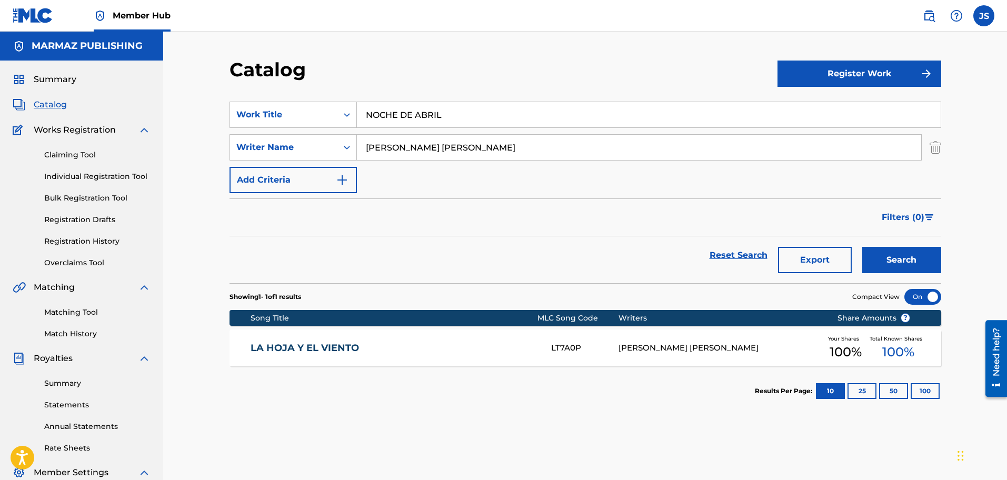
click at [479, 90] on section "SearchWithCriteria8641dabf-16bd-48cb-9f1b-d58c803cf5c8 Work Title NOCHE DE ABRI…" at bounding box center [586, 186] width 712 height 194
click at [865, 257] on button "Search" at bounding box center [901, 260] width 79 height 26
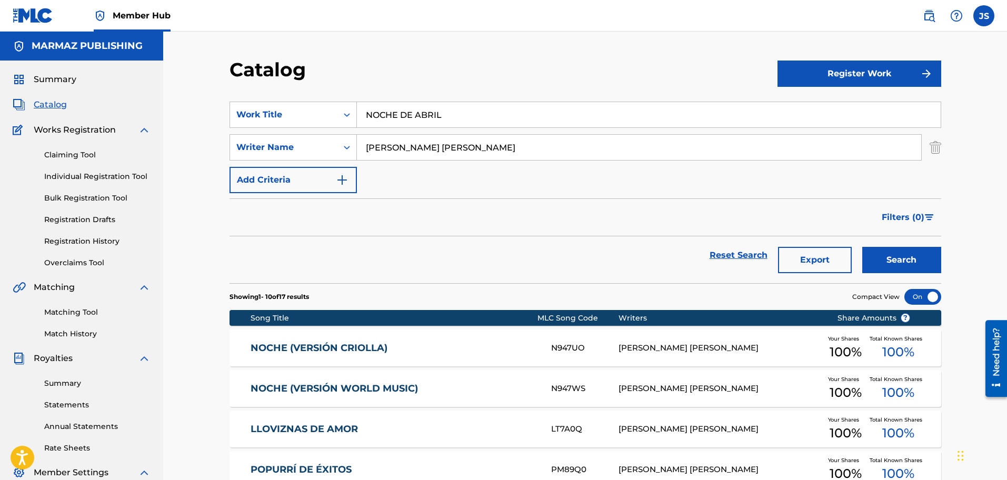
click at [183, 118] on div "Catalog Register Work SearchWithCriteria8641dabf-16bd-48cb-9f1b-d58c803cf5c8 Wo…" at bounding box center [585, 409] width 844 height 754
paste input "ng Tool Individual Registration Tool Bulk Registration Tool Registration Drafts…"
type input "n"
click at [862, 247] on button "Search" at bounding box center [901, 260] width 79 height 26
drag, startPoint x: 491, startPoint y: 108, endPoint x: 326, endPoint y: 101, distance: 164.4
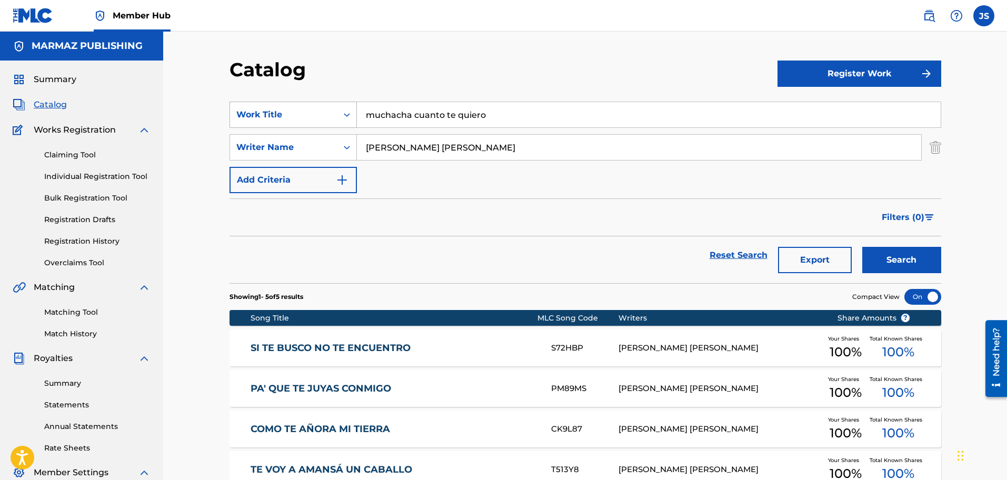
click at [293, 117] on div "SearchWithCriteria8641dabf-16bd-48cb-9f1b-d58c803cf5c8 Work Title muchacha cuan…" at bounding box center [586, 115] width 712 height 26
paste input "MUCHACHA CUANTO TE QUIERO"
click at [909, 253] on button "Search" at bounding box center [901, 260] width 79 height 26
drag, startPoint x: 379, startPoint y: 108, endPoint x: 241, endPoint y: 106, distance: 137.4
click at [241, 106] on div "SearchWithCriteria8641dabf-16bd-48cb-9f1b-d58c803cf5c8 Work Title MUCHACHA CUAN…" at bounding box center [586, 115] width 712 height 26
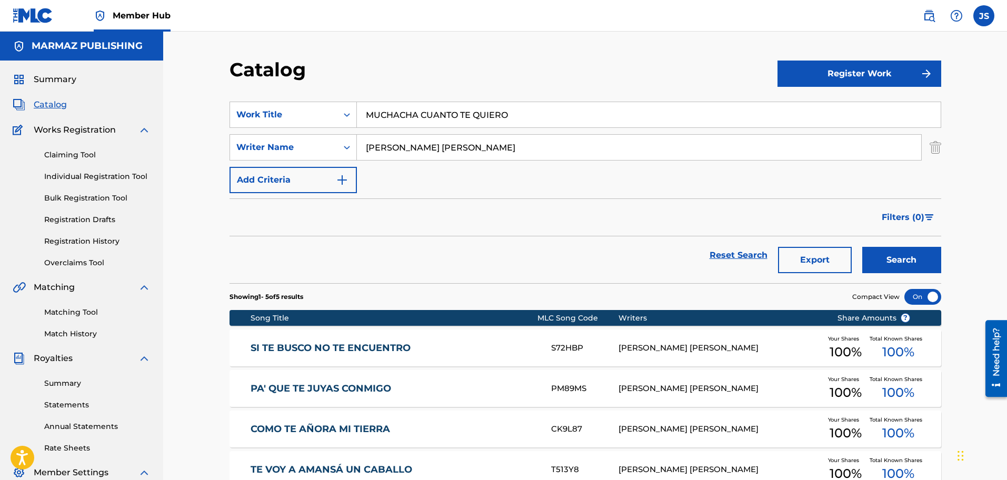
paste input "VEN MÓNTATE EN MI CABALL"
type input "VEN MÓNTATE EN MI CABALLO"
click at [583, 90] on section "SearchWithCriteria8641dabf-16bd-48cb-9f1b-d58c803cf5c8 Work Title VEN MÓNTATE E…" at bounding box center [586, 186] width 712 height 194
click at [906, 270] on button "Search" at bounding box center [901, 260] width 79 height 26
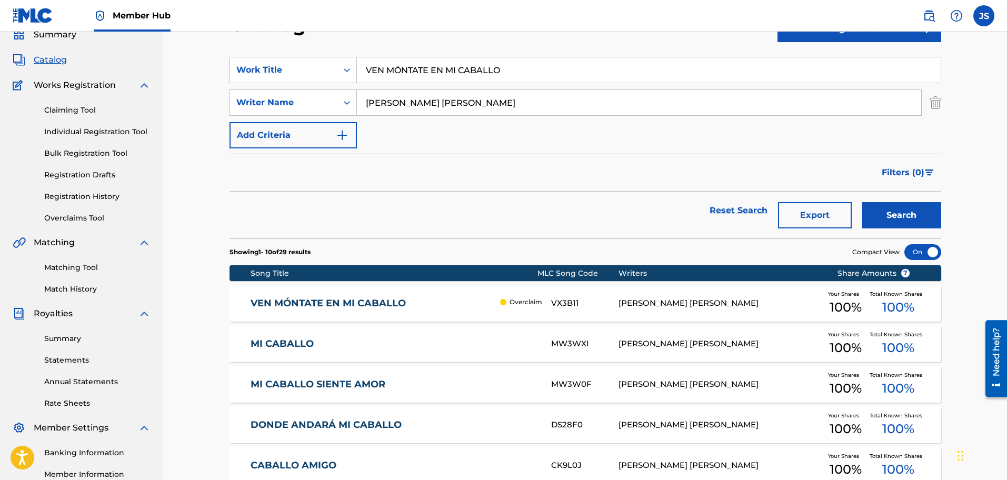
click at [375, 301] on section "Song Title MLC Song Code Writers Share Amounts ? VEN MÓNTATE EN MI CABALLO Over…" at bounding box center [586, 473] width 712 height 426
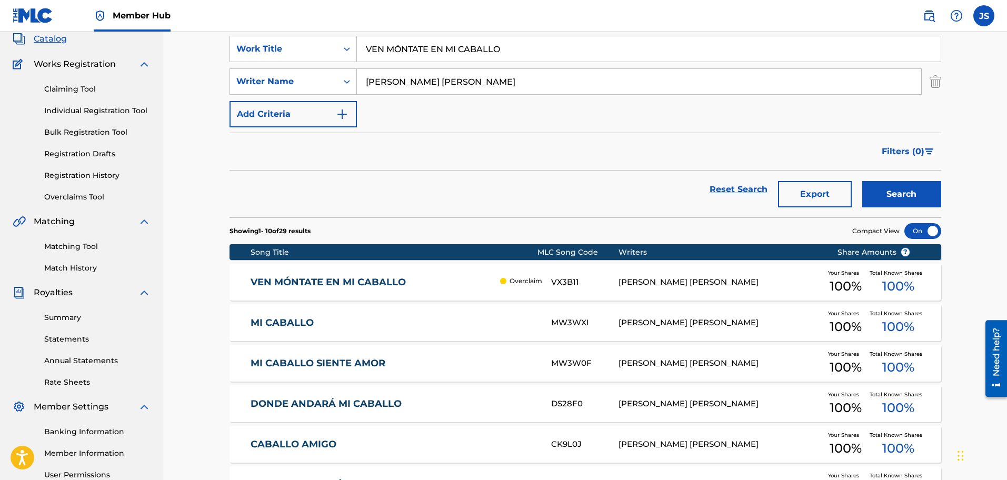
click at [379, 283] on link "VEN MÓNTATE EN MI CABALLO" at bounding box center [373, 282] width 244 height 12
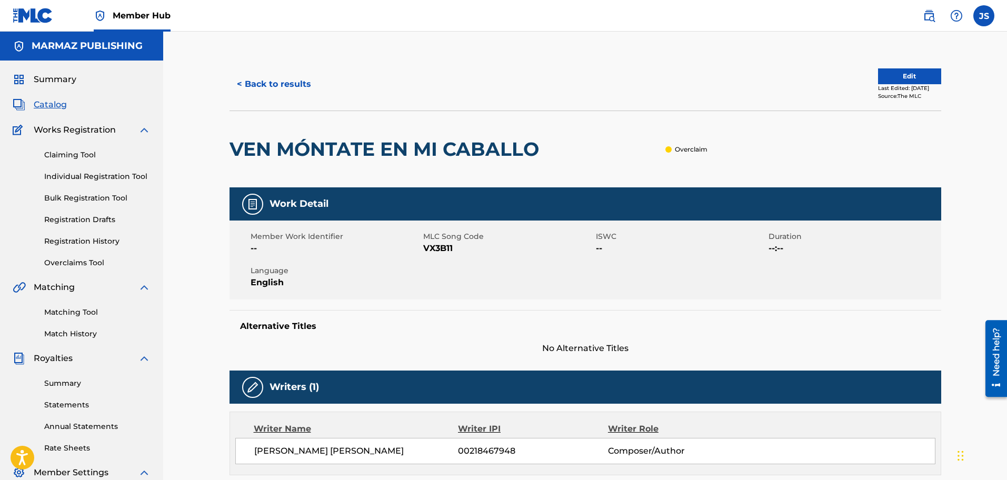
click at [684, 153] on p "Overclaim" at bounding box center [691, 149] width 33 height 9
drag, startPoint x: 387, startPoint y: 263, endPoint x: 255, endPoint y: 255, distance: 131.8
click at [255, 445] on span "[PERSON_NAME] [PERSON_NAME]" at bounding box center [356, 451] width 204 height 13
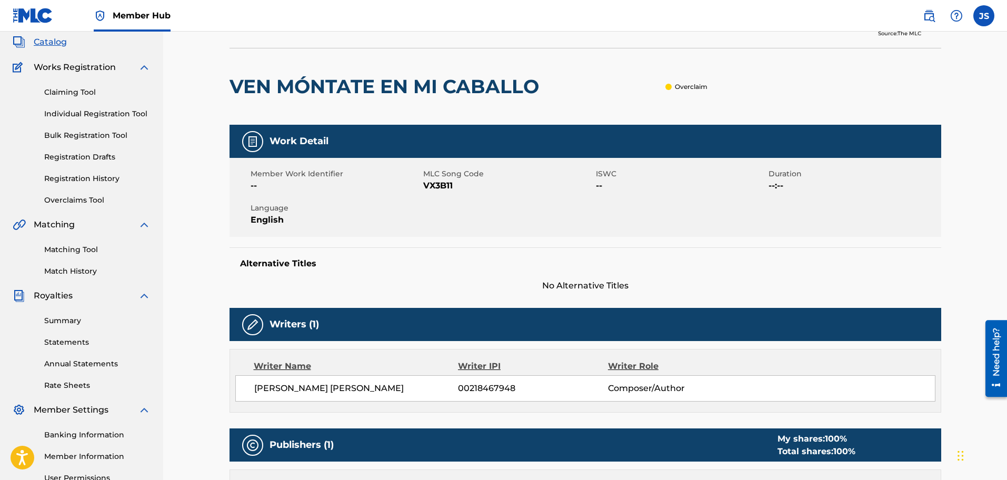
scroll to position [41, 0]
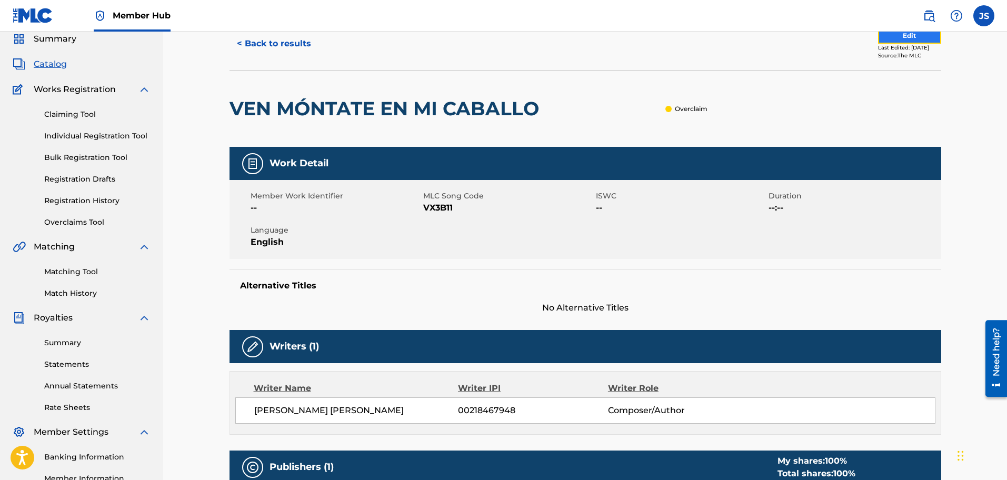
click at [886, 38] on button "Edit" at bounding box center [909, 36] width 63 height 16
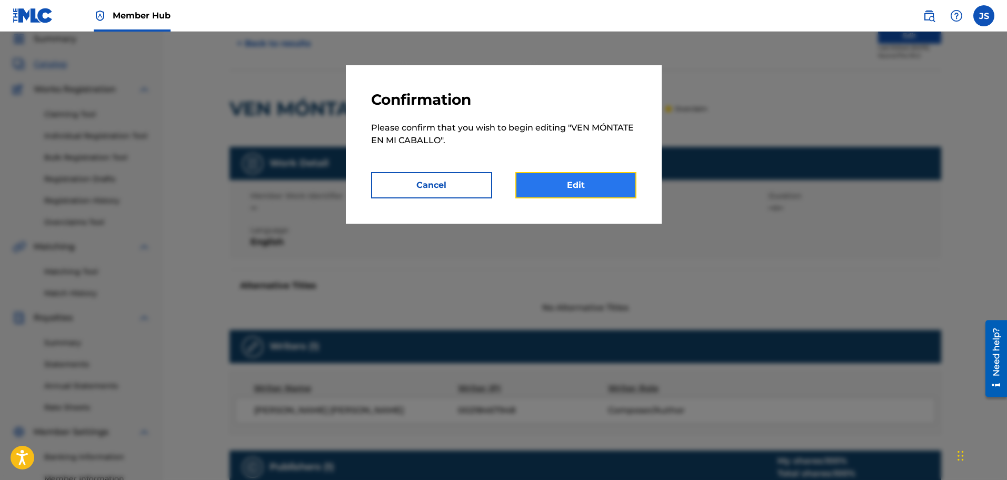
click at [601, 197] on link "Edit" at bounding box center [575, 185] width 121 height 26
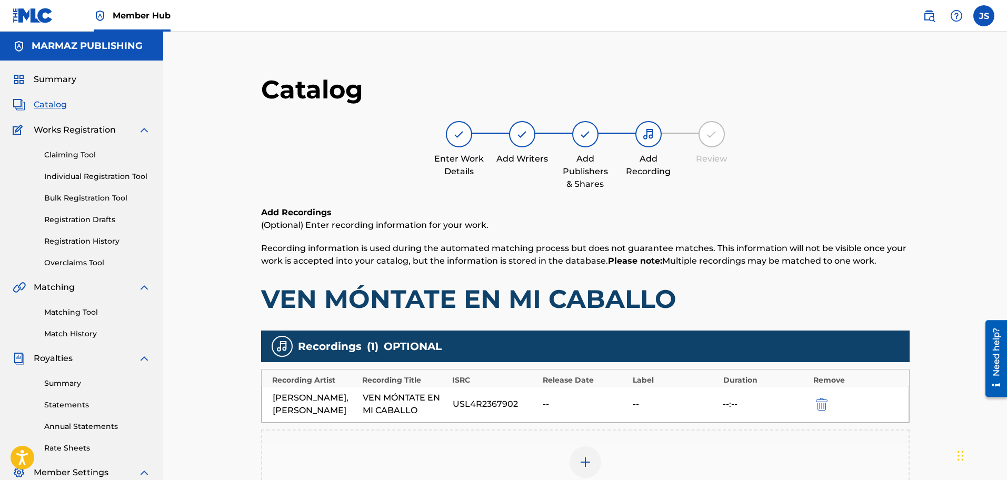
click at [487, 398] on div "USL4R2367902" at bounding box center [495, 404] width 85 height 13
click at [486, 398] on div "USL4R2367902" at bounding box center [495, 404] width 85 height 13
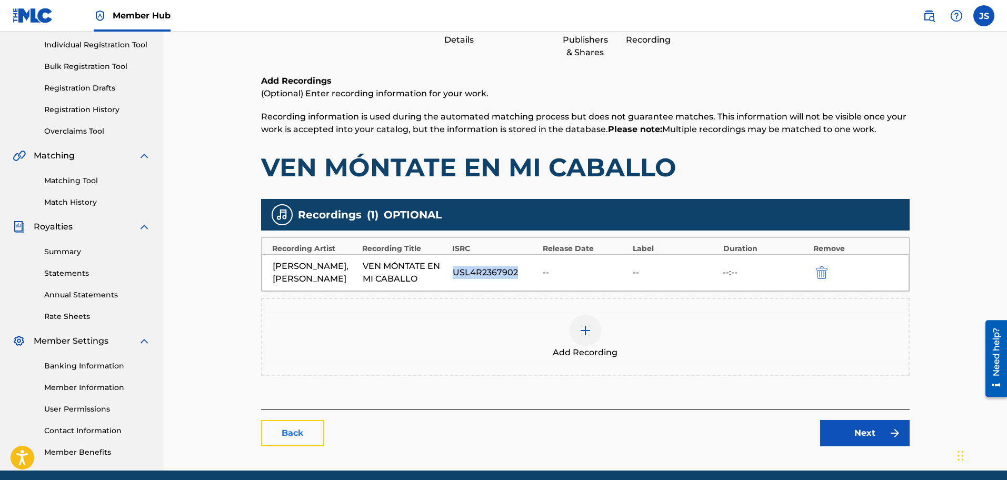
click at [311, 446] on link "Back" at bounding box center [292, 433] width 63 height 26
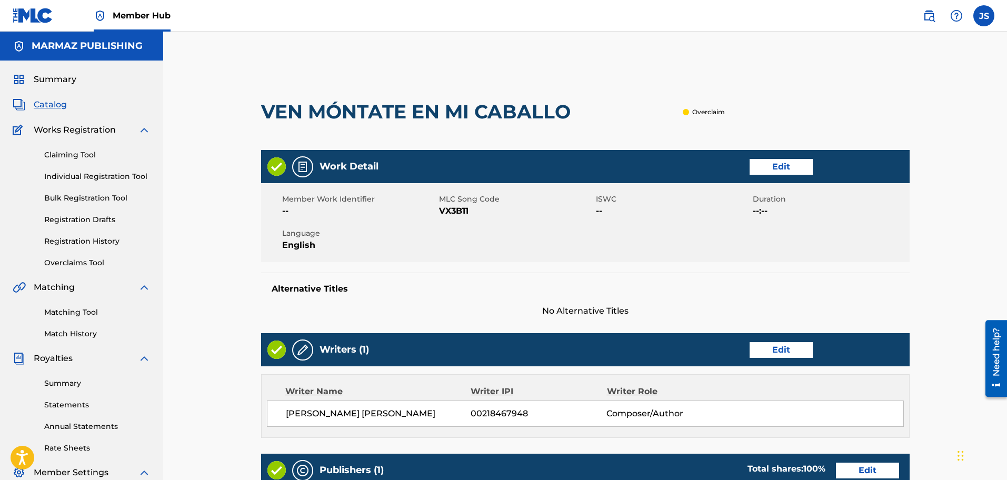
click at [453, 211] on span "VX3B11" at bounding box center [516, 211] width 154 height 13
click at [42, 107] on span "Catalog" at bounding box center [50, 104] width 33 height 13
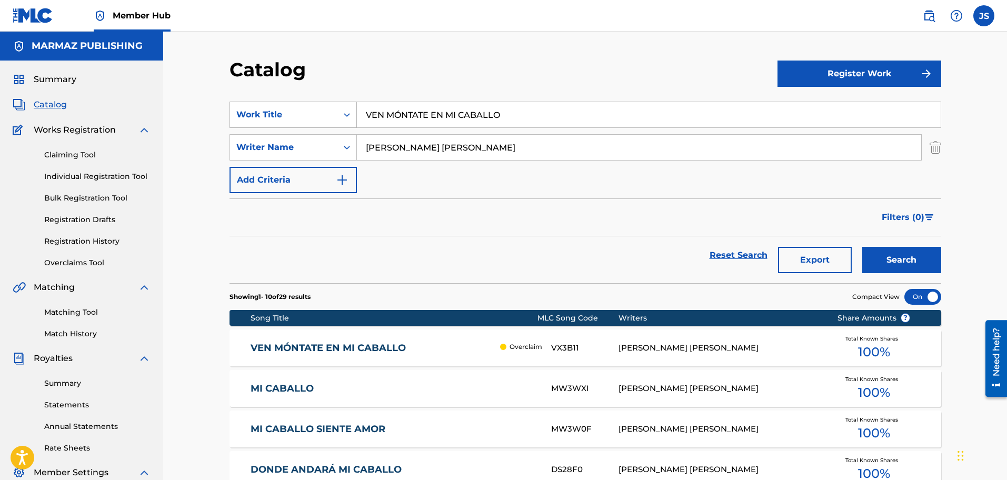
paste input "[PERSON_NAME]"
drag, startPoint x: 517, startPoint y: 124, endPoint x: 302, endPoint y: 118, distance: 214.9
click at [283, 112] on div "SearchWithCriteria8641dabf-16bd-48cb-9f1b-d58c803cf5c8 Work Title VEN MÓNTATE E…" at bounding box center [586, 115] width 712 height 26
type input "[PERSON_NAME]"
click at [344, 143] on div "SearchWithCriteria12fac2c7-57d8-467e-8a8e-47d6d92018cb option Writer Name, sele…" at bounding box center [586, 147] width 712 height 26
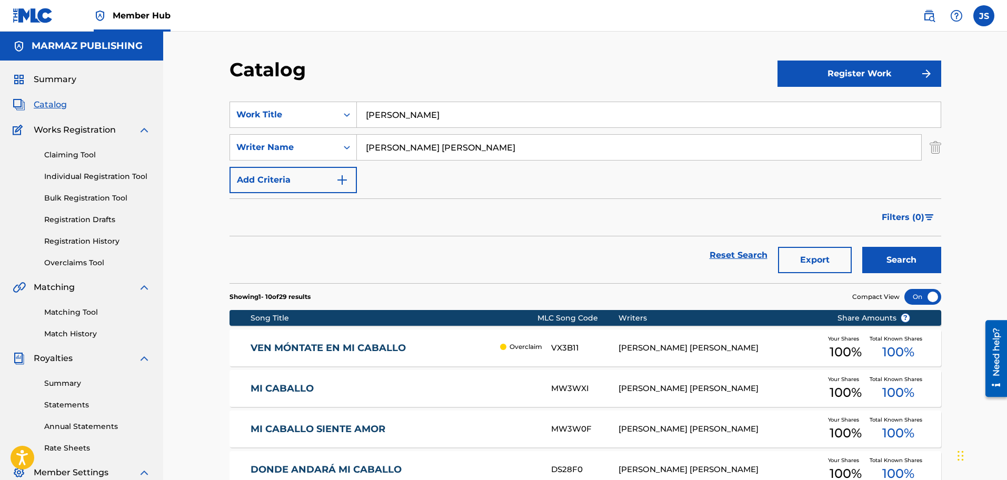
click at [555, 155] on input "[PERSON_NAME] [PERSON_NAME]" at bounding box center [639, 147] width 564 height 25
paste input "MER TOVAR"
type input "[PERSON_NAME]"
click at [340, 102] on div "SearchWithCriteria8641dabf-16bd-48cb-9f1b-d58c803cf5c8 Work Title WILMER TOVAR" at bounding box center [586, 115] width 712 height 26
paste input "LLANO DE MILES LEYENDAS"
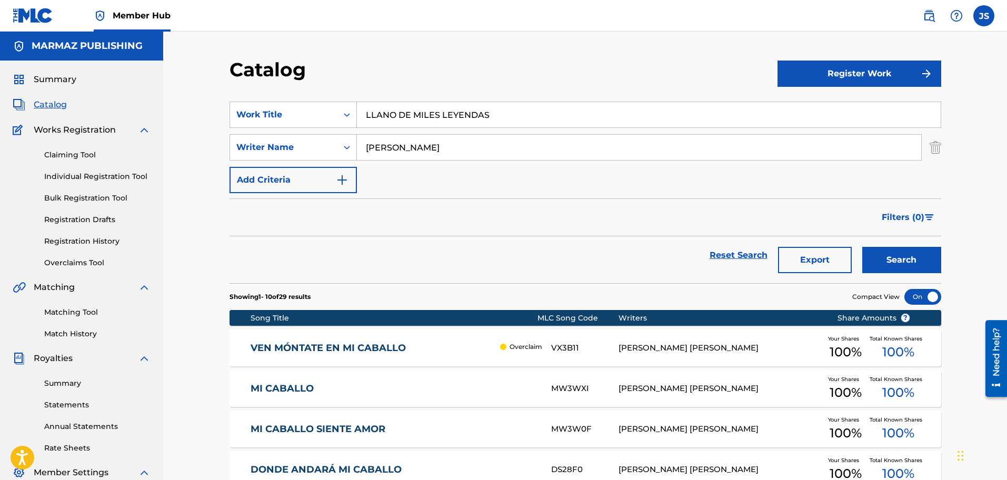
click at [483, 90] on section "SearchWithCriteria8641dabf-16bd-48cb-9f1b-d58c803cf5c8 Work Title LLANO DE MILE…" at bounding box center [586, 186] width 712 height 194
click at [866, 257] on button "Search" at bounding box center [901, 260] width 79 height 26
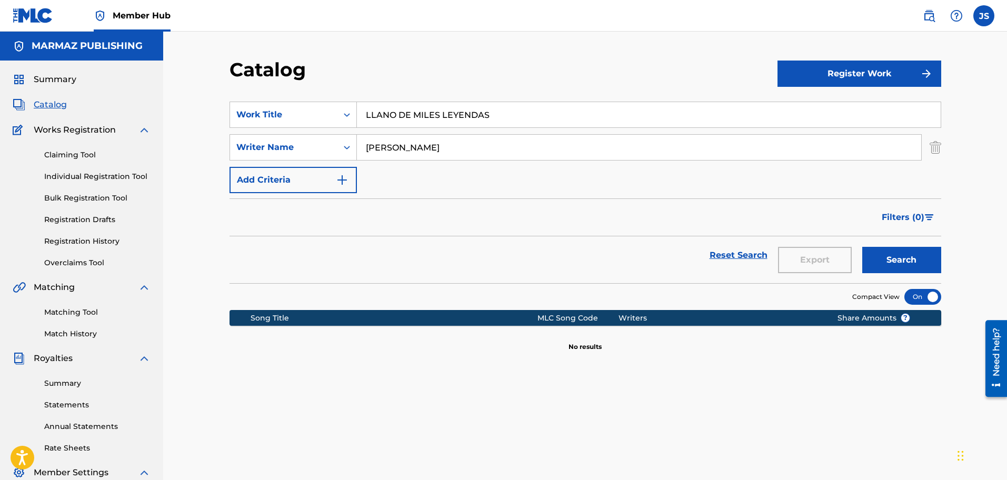
click at [287, 129] on div "SearchWithCriteria8641dabf-16bd-48cb-9f1b-d58c803cf5c8 Work Title LLANO DE MILE…" at bounding box center [586, 148] width 712 height 92
click at [514, 122] on input "LLANO DE MILES LEYENDAS" at bounding box center [649, 114] width 584 height 25
click at [127, 84] on main "MARMAZ PUBLISHING Summary Catalog Works Registration Claiming Tool Individual R…" at bounding box center [503, 317] width 1007 height 571
paste input "SOLITA Y REGANDO EL LLANTO"
click at [426, 57] on div "Catalog Register Work SearchWithCriteria8641dabf-16bd-48cb-9f1b-d58c803cf5c8 Wo…" at bounding box center [585, 317] width 844 height 571
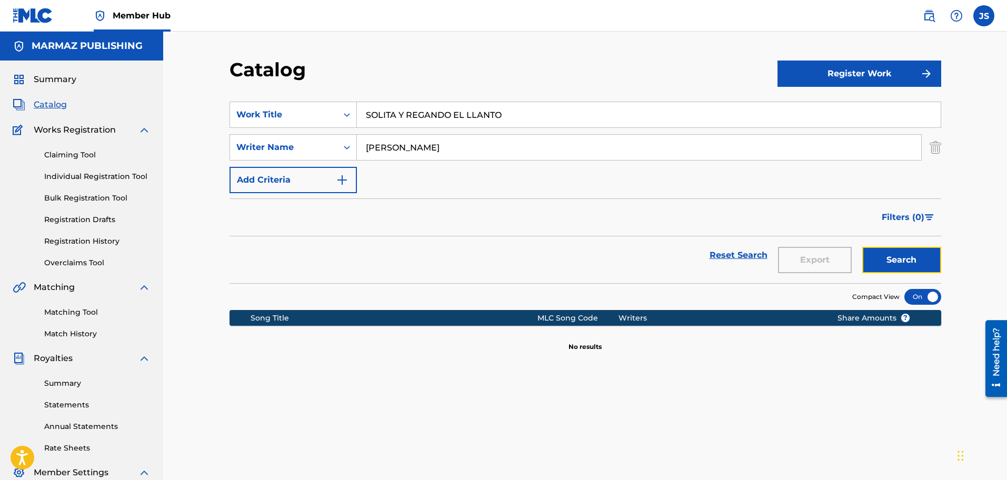
click at [929, 261] on button "Search" at bounding box center [901, 260] width 79 height 26
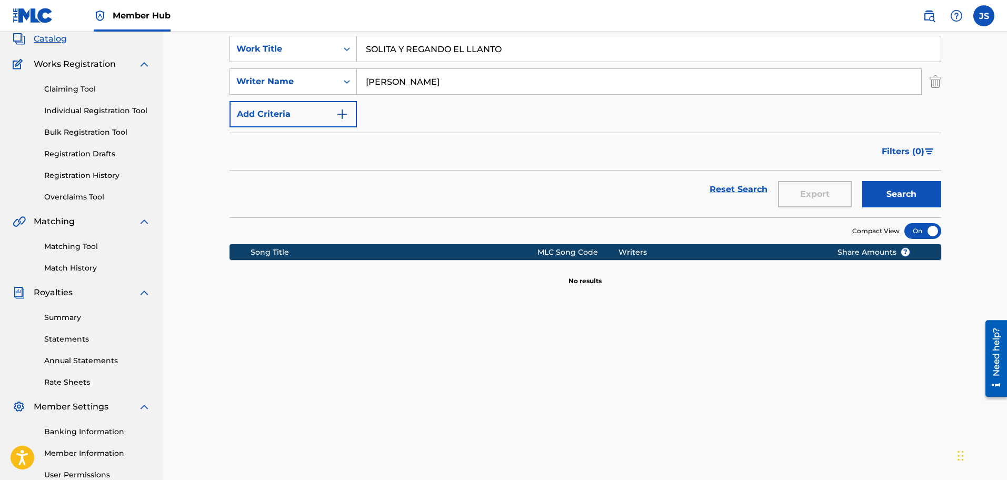
click at [119, 30] on div "Member Hub JS JS Juliana Salazar mercadeo.marmaz@gmail.com Notification Prefere…" at bounding box center [503, 260] width 1007 height 653
paste input "COSTUMBRES DE UN LLAN"
type input "COSTUMBRES DE UN LLANO"
click at [225, 85] on div "Catalog Register Work SearchWithCriteria8641dabf-16bd-48cb-9f1b-d58c803cf5c8 Wo…" at bounding box center [585, 264] width 737 height 544
type input "[PERSON_NAME]"
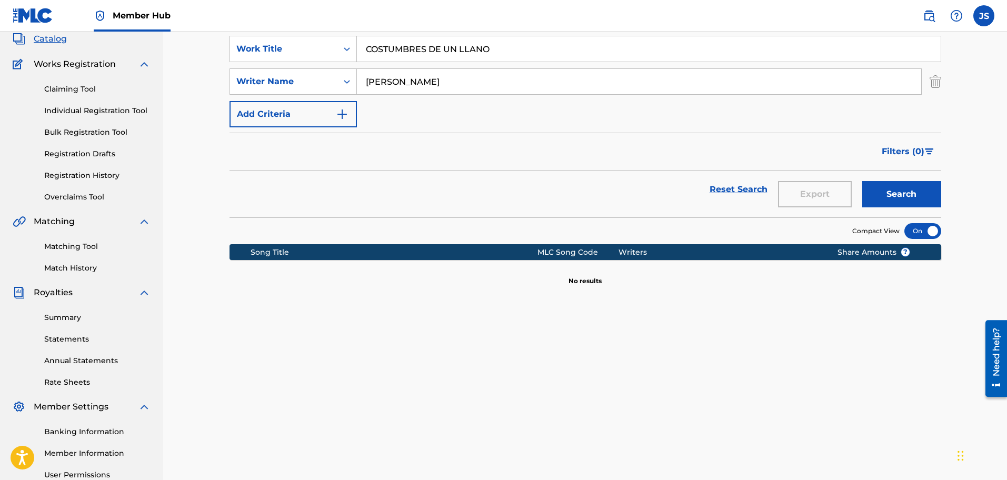
click at [862, 181] on button "Search" at bounding box center [901, 194] width 79 height 26
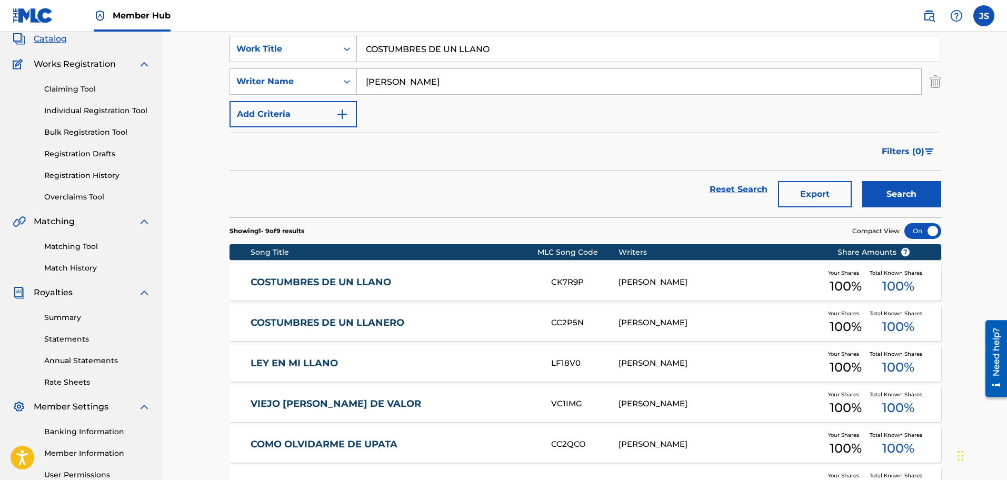
scroll to position [0, 0]
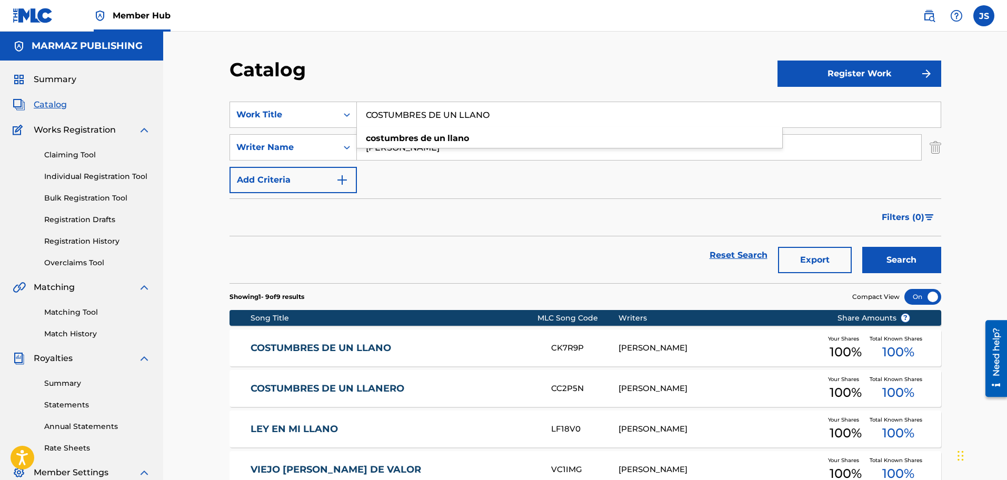
drag, startPoint x: 377, startPoint y: 104, endPoint x: 201, endPoint y: 1, distance: 203.9
click at [165, 92] on div "Catalog Register Work SearchWithCriteria8641dabf-16bd-48cb-9f1b-d58c803cf5c8 Wo…" at bounding box center [585, 386] width 844 height 709
click at [300, 134] on div "SearchWithCriteria12fac2c7-57d8-467e-8a8e-47d6d92018cb Writer Name rogelio infa…" at bounding box center [586, 147] width 712 height 26
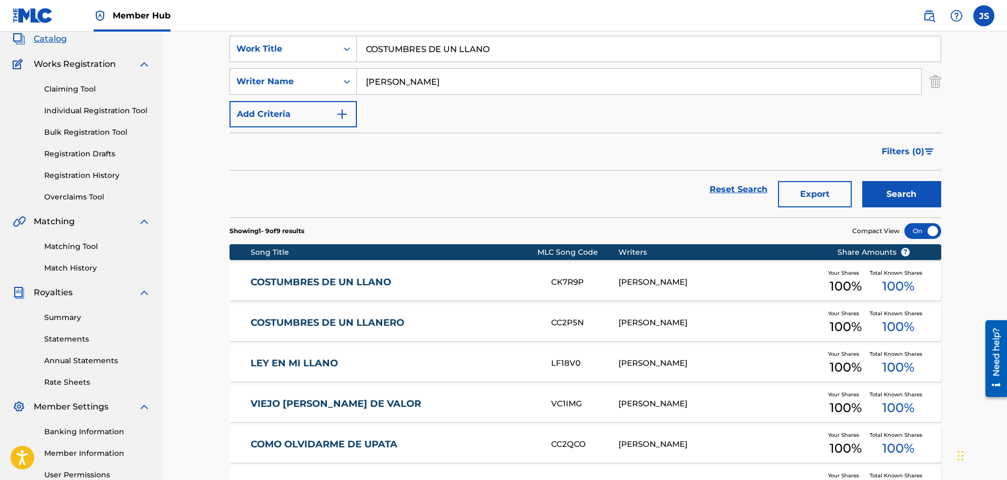
click at [339, 282] on link "COSTUMBRES DE UN LLANO" at bounding box center [394, 282] width 286 height 12
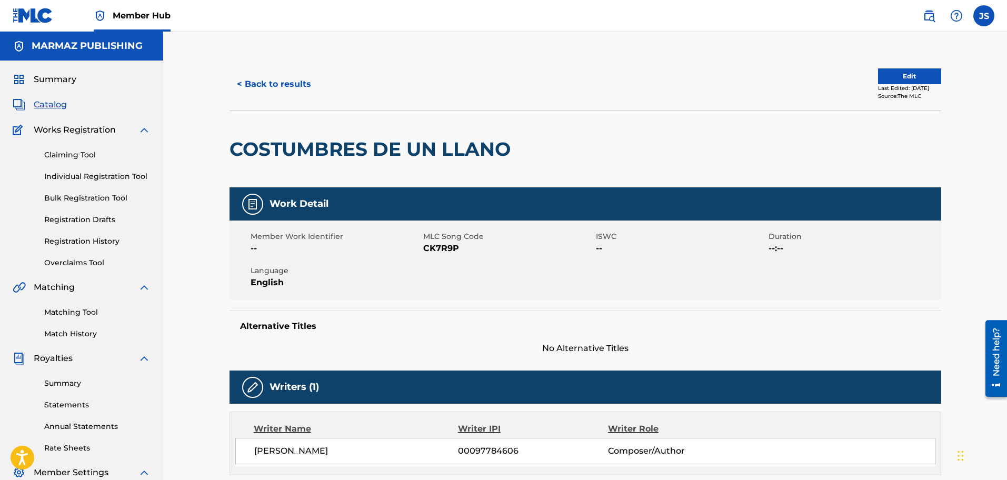
click at [436, 250] on span "CK7R9P" at bounding box center [508, 248] width 170 height 13
click at [276, 90] on button "< Back to results" at bounding box center [274, 84] width 89 height 26
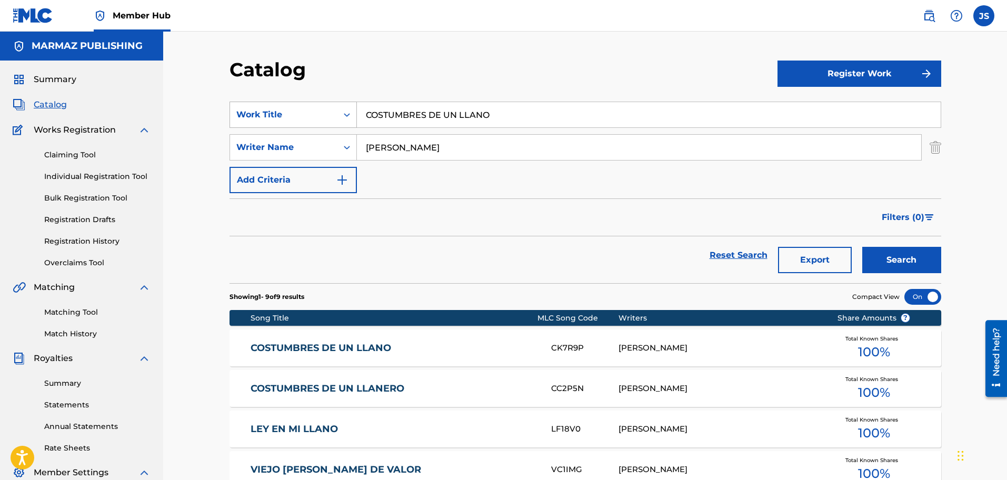
drag, startPoint x: 244, startPoint y: 114, endPoint x: 237, endPoint y: 114, distance: 6.8
click at [237, 114] on div "SearchWithCriteria8641dabf-16bd-48cb-9f1b-d58c803cf5c8 Work Title COSTUMBRES DE…" at bounding box center [586, 115] width 712 height 26
paste input "NUESTRO TIEMP"
type input "NUESTRO TIEMPO"
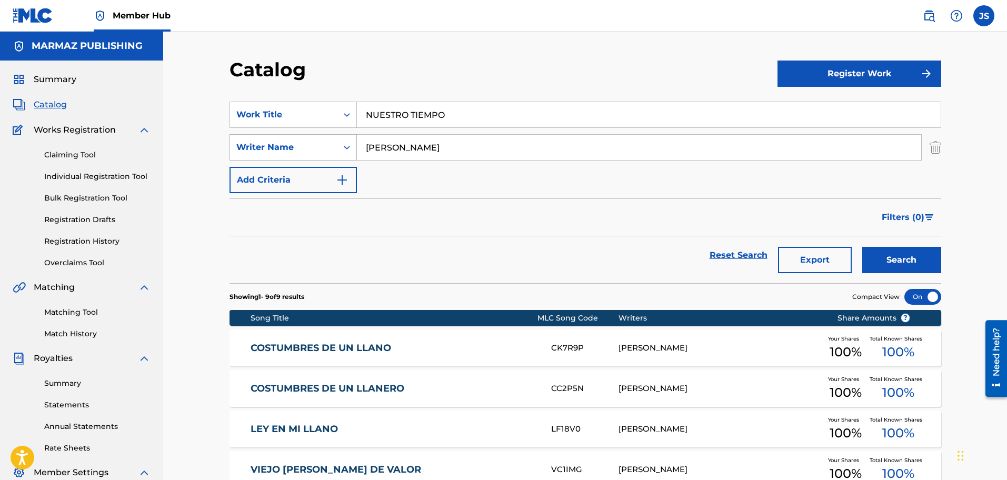
paste input "[PERSON_NAME]"
click at [330, 143] on div "SearchWithCriteria12fac2c7-57d8-467e-8a8e-47d6d92018cb Writer Name rogelio infa…" at bounding box center [586, 147] width 712 height 26
type input "[PERSON_NAME]"
click at [589, 226] on div "Filters ( 0 )" at bounding box center [586, 217] width 712 height 38
click at [918, 272] on button "Search" at bounding box center [901, 260] width 79 height 26
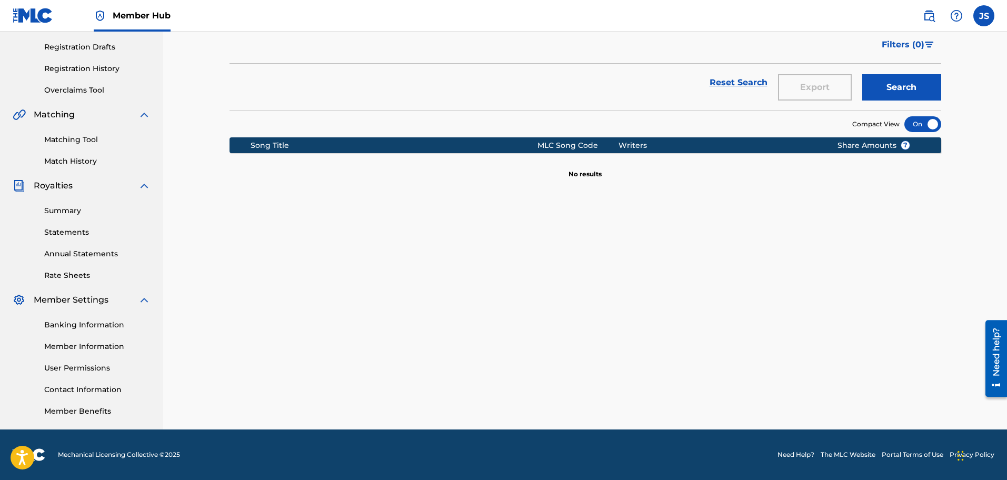
scroll to position [41, 0]
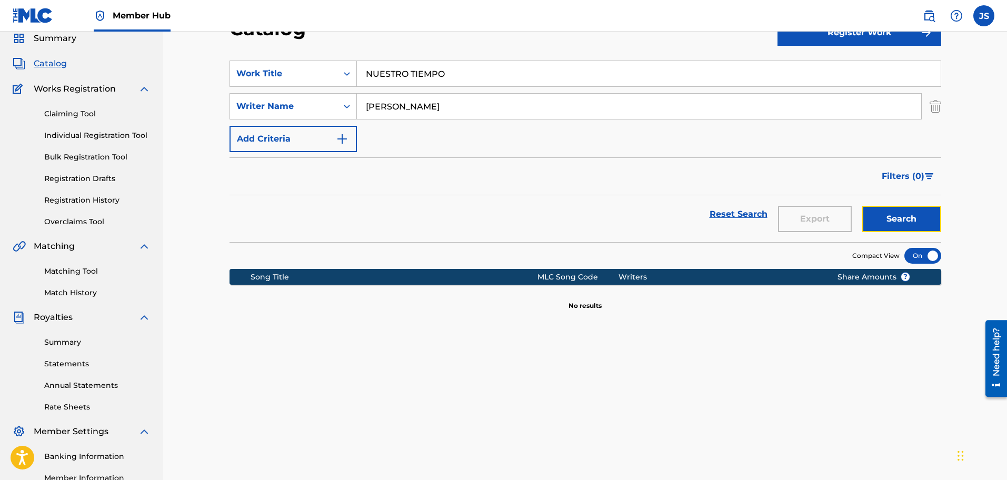
click at [885, 214] on button "Search" at bounding box center [901, 219] width 79 height 26
paste input "DE FUNDO A FUND"
drag, startPoint x: 257, startPoint y: 82, endPoint x: 423, endPoint y: 55, distance: 168.5
click at [256, 82] on div "SearchWithCriteria8641dabf-16bd-48cb-9f1b-d58c803cf5c8 Work Title NUESTRO TIEMPO" at bounding box center [586, 74] width 712 height 26
click at [910, 216] on button "Search" at bounding box center [901, 219] width 79 height 26
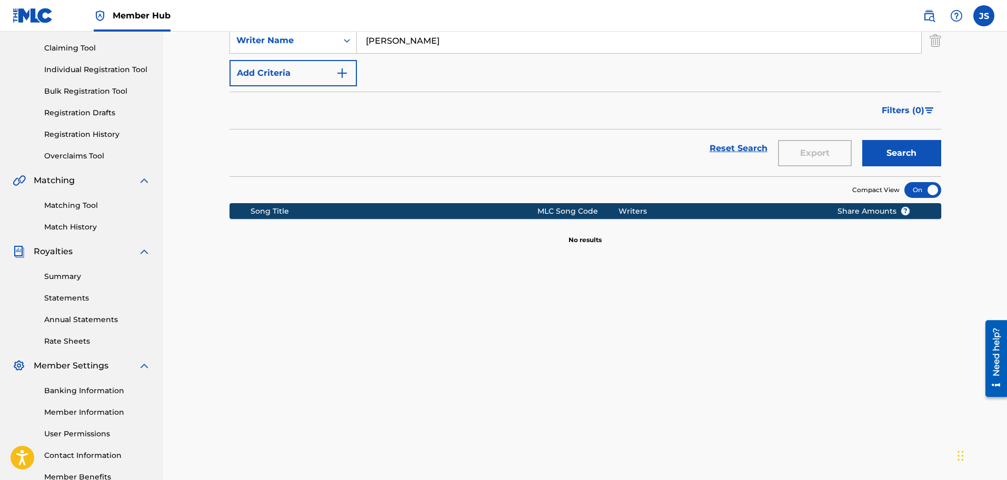
scroll to position [0, 0]
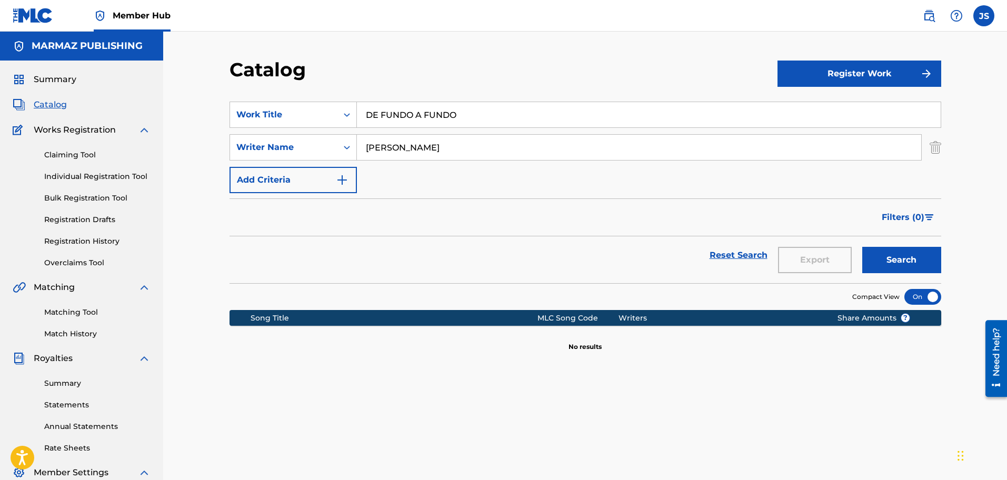
click at [196, 115] on div "Catalog Register Work SearchWithCriteria8641dabf-16bd-48cb-9f1b-d58c803cf5c8 Wo…" at bounding box center [585, 317] width 844 height 571
paste input "QUE LA SABANA ME QUIERA"
click at [462, 70] on div "Catalog" at bounding box center [504, 73] width 548 height 31
click at [925, 258] on button "Search" at bounding box center [901, 260] width 79 height 26
click at [893, 257] on button "Search" at bounding box center [901, 260] width 79 height 26
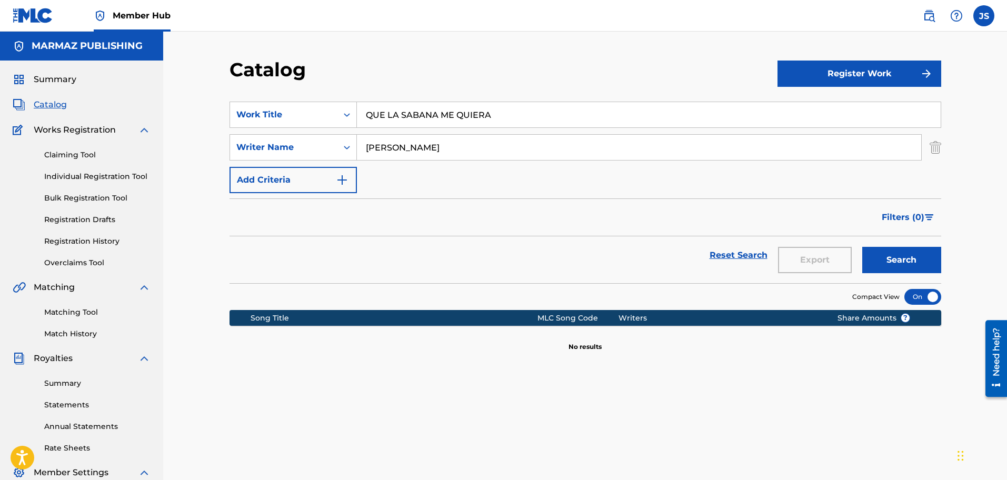
click at [185, 111] on div "Catalog Register Work SearchWithCriteria8641dabf-16bd-48cb-9f1b-d58c803cf5c8 Wo…" at bounding box center [585, 317] width 844 height 571
drag, startPoint x: 535, startPoint y: 133, endPoint x: 394, endPoint y: 97, distance: 145.2
click at [254, 90] on section "SearchWithCriteria8641dabf-16bd-48cb-9f1b-d58c803cf5c8 Work Title QUE LA SABANA…" at bounding box center [586, 186] width 712 height 194
click at [473, 74] on div "Catalog" at bounding box center [504, 73] width 548 height 31
drag, startPoint x: 485, startPoint y: 115, endPoint x: 245, endPoint y: 86, distance: 241.8
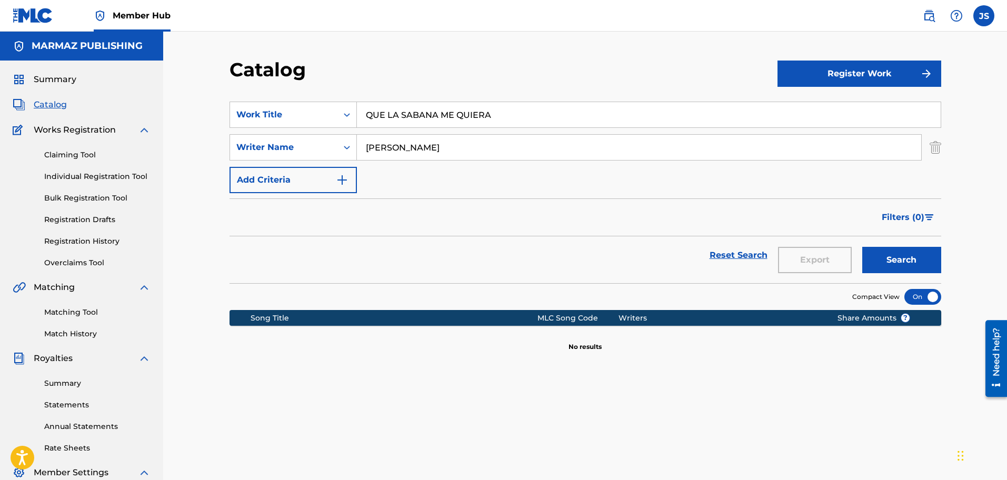
click at [239, 88] on div "Catalog Register Work SearchWithCriteria8641dabf-16bd-48cb-9f1b-d58c803cf5c8 Wo…" at bounding box center [585, 330] width 737 height 544
paste input "NUESTRA DISTANCI"
type input "NUESTRA DISTANCIA"
click at [485, 74] on div "Catalog" at bounding box center [504, 73] width 548 height 31
click at [910, 268] on button "Search" at bounding box center [901, 260] width 79 height 26
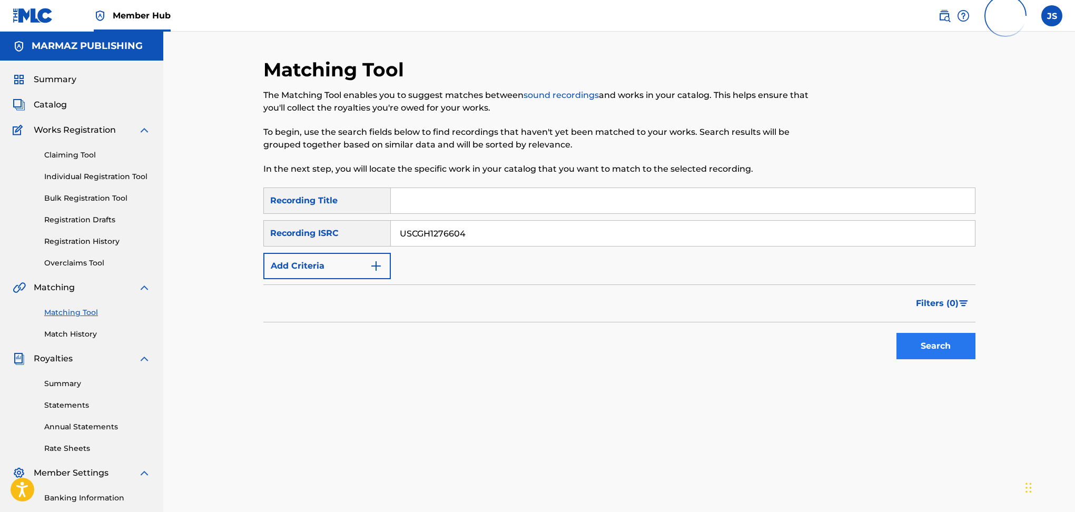
type input "USCGH1276604"
click at [770, 354] on div "Search" at bounding box center [619, 343] width 712 height 42
click at [929, 346] on button "Search" at bounding box center [935, 346] width 79 height 26
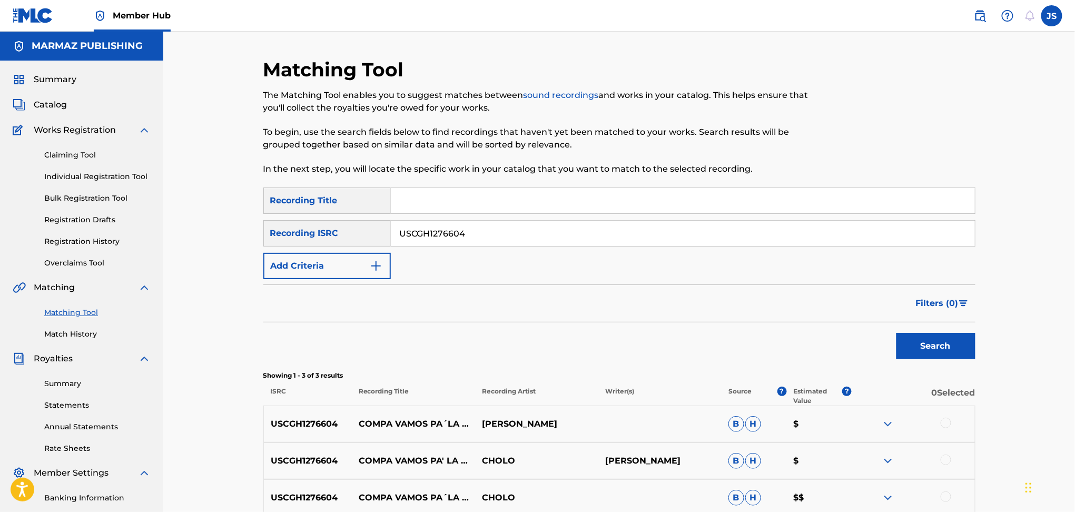
scroll to position [70, 0]
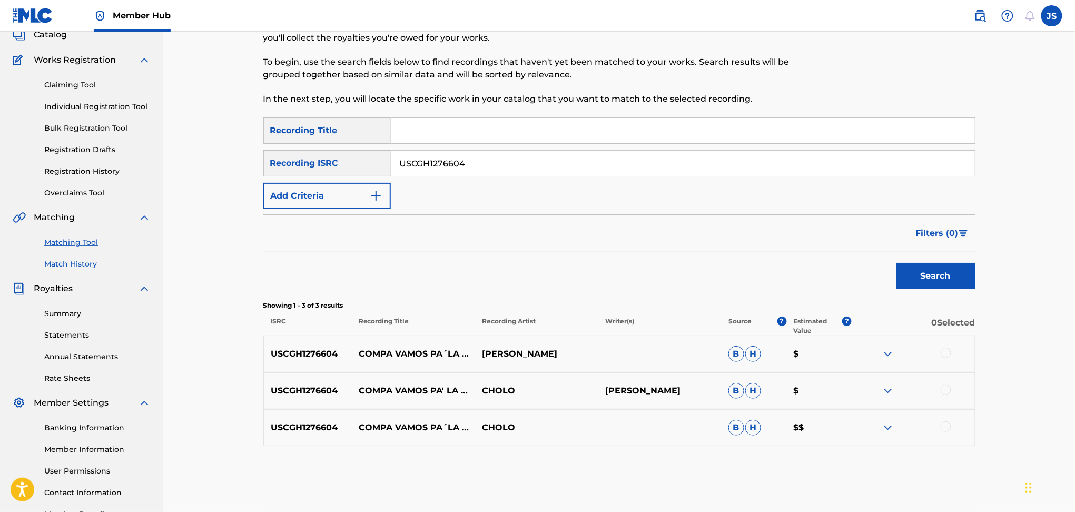
click at [81, 265] on link "Match History" at bounding box center [97, 264] width 106 height 11
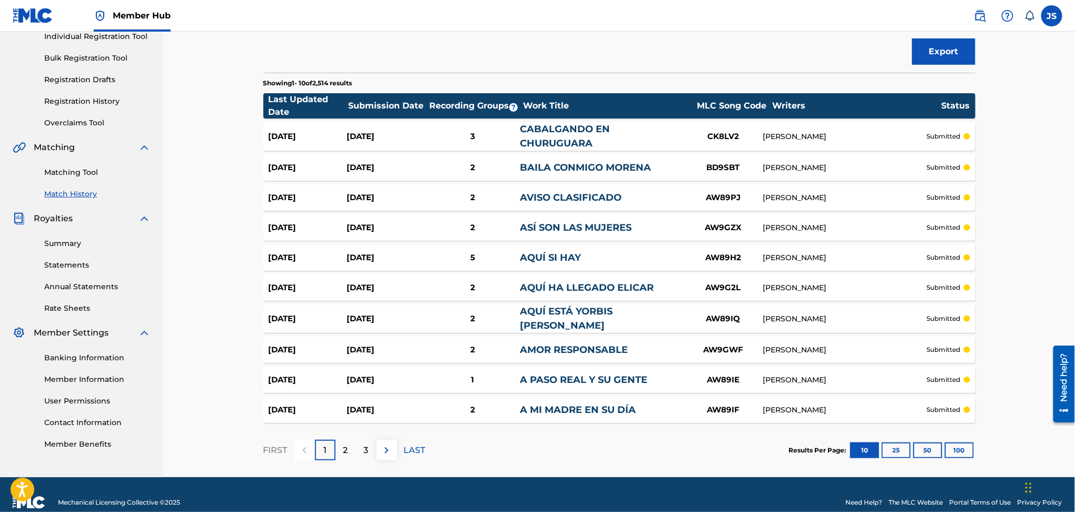
scroll to position [153, 0]
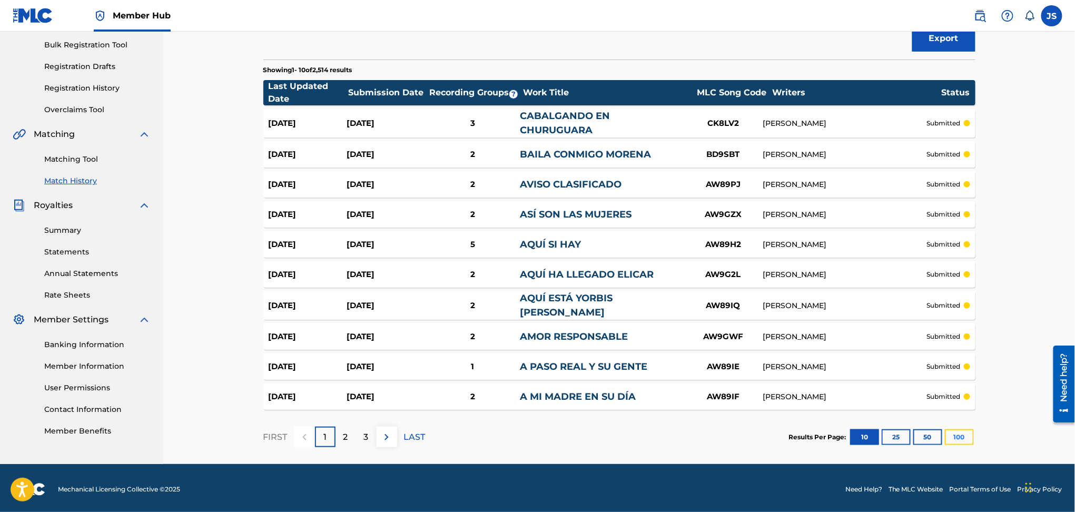
click at [958, 432] on button "100" at bounding box center [959, 437] width 29 height 16
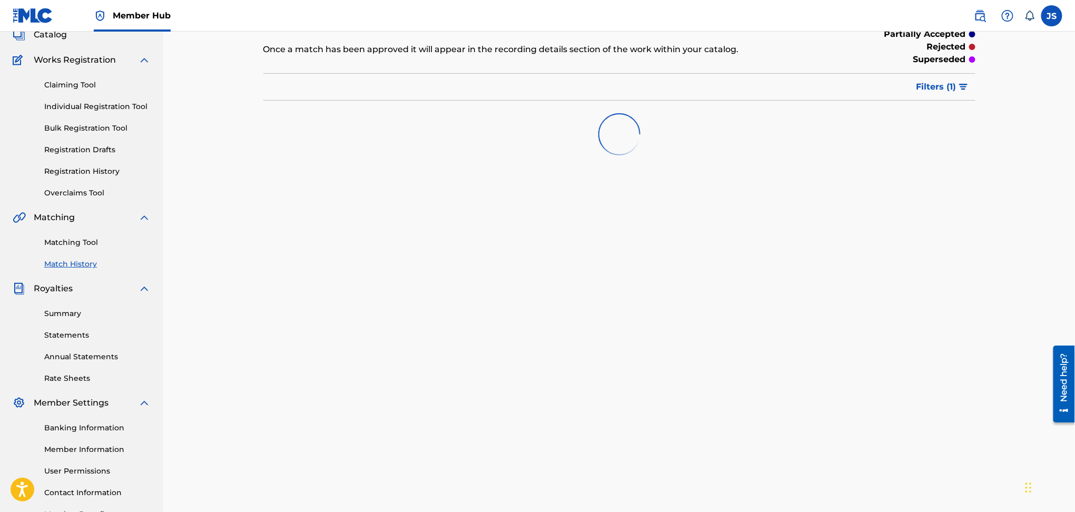
scroll to position [0, 0]
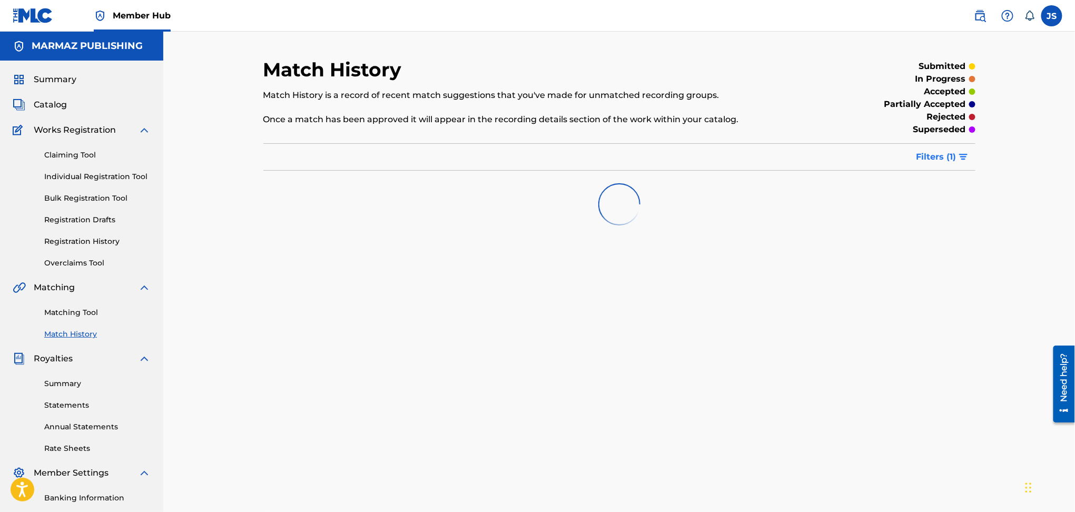
click at [936, 161] on span "Filters ( 1 )" at bounding box center [936, 157] width 40 height 13
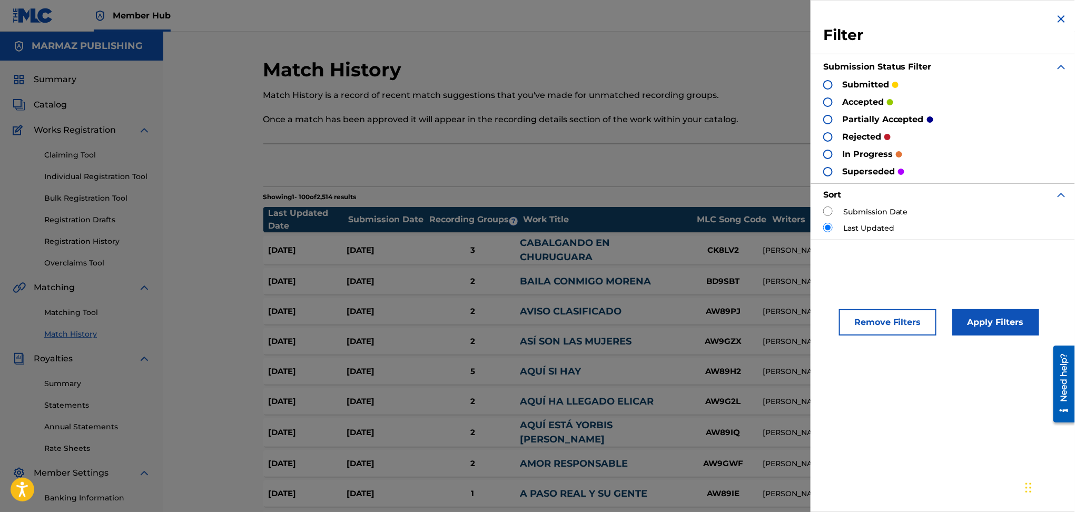
click at [863, 137] on p "rejected" at bounding box center [861, 137] width 39 height 13
click at [827, 134] on div at bounding box center [827, 136] width 9 height 9
click at [973, 323] on button "Apply Filters" at bounding box center [995, 322] width 87 height 26
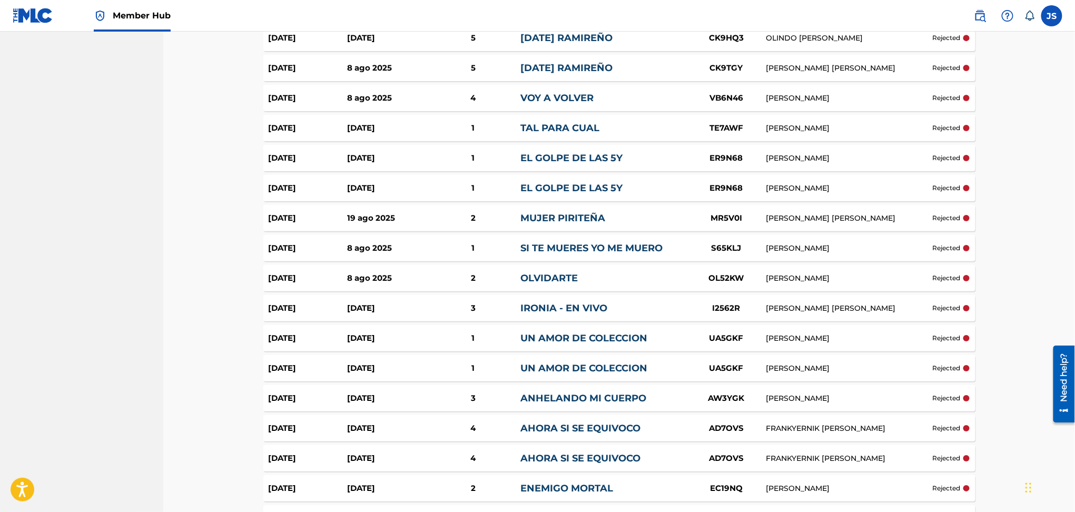
scroll to position [1544, 0]
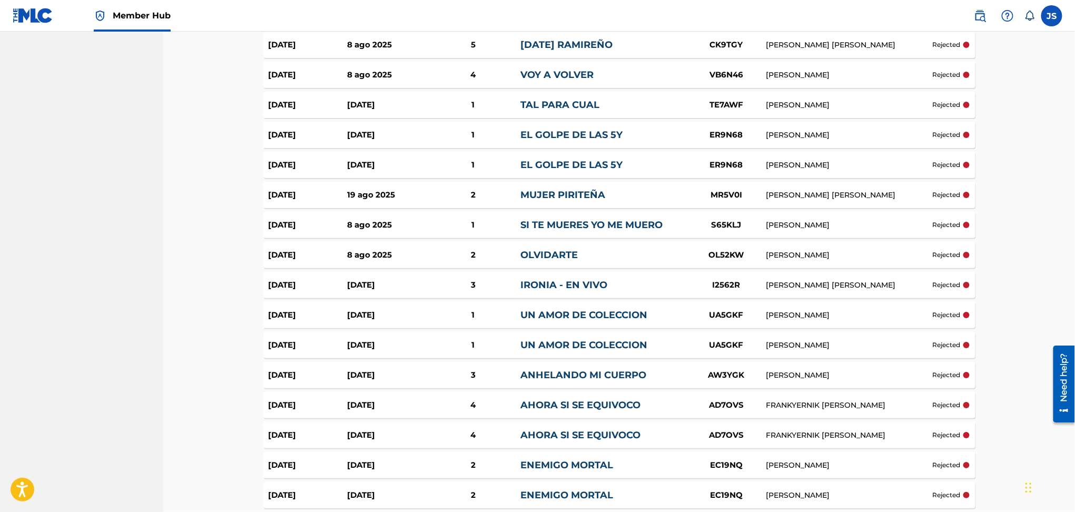
click at [612, 129] on link "EL GOLPE DE LAS 5Y" at bounding box center [571, 135] width 102 height 12
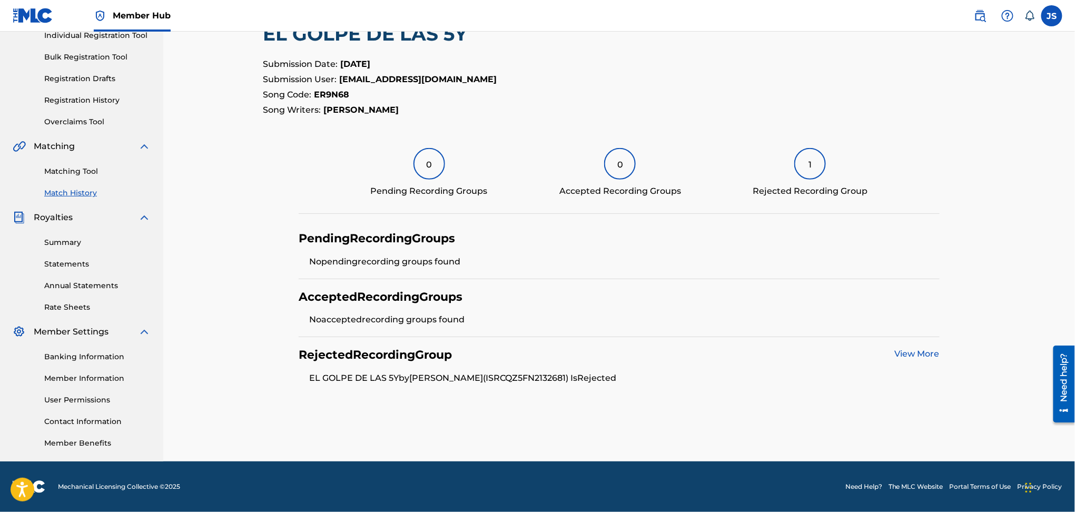
scroll to position [141, 0]
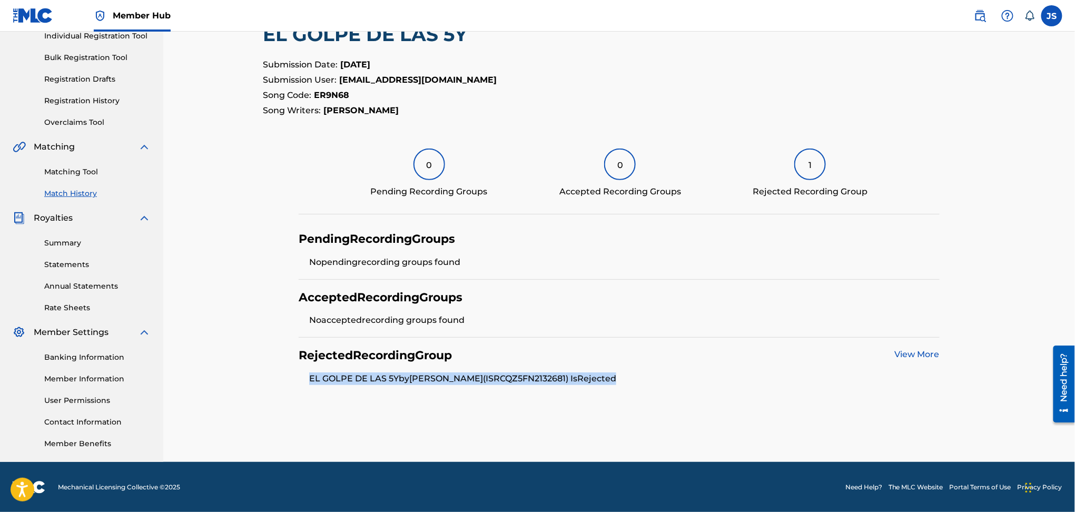
drag, startPoint x: 615, startPoint y: 380, endPoint x: 310, endPoint y: 388, distance: 304.9
click at [310, 388] on div "Rejected Recording Group View More EL GOLPE DE LAS 5Y by [PERSON_NAME] (ISRC QZ…" at bounding box center [619, 366] width 641 height 58
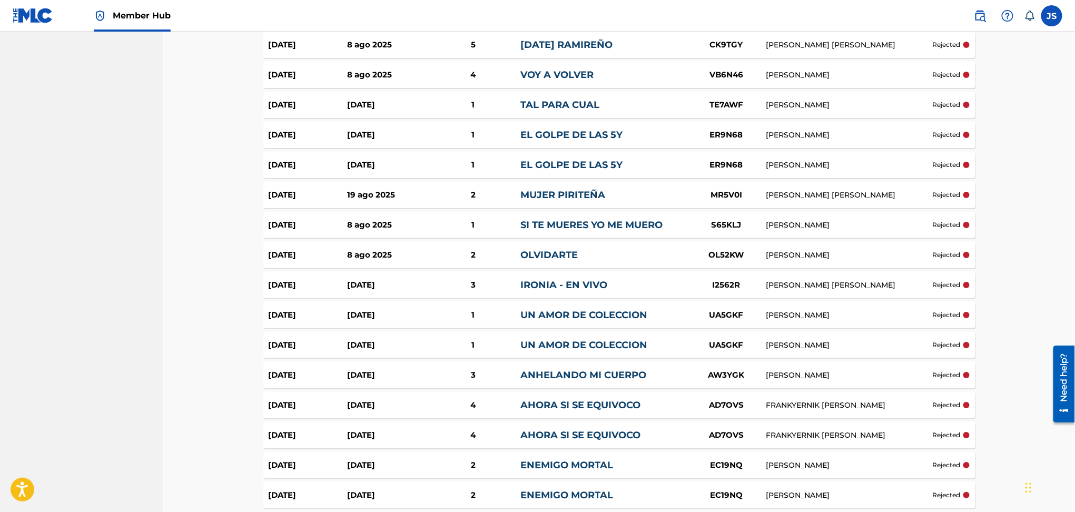
scroll to position [1474, 0]
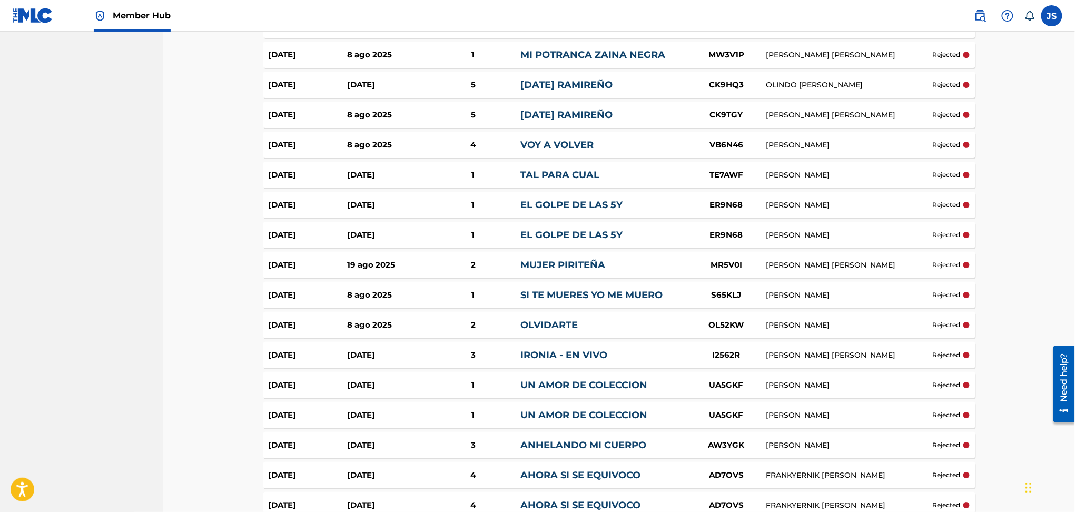
click at [587, 199] on link "EL GOLPE DE LAS 5Y" at bounding box center [571, 205] width 102 height 12
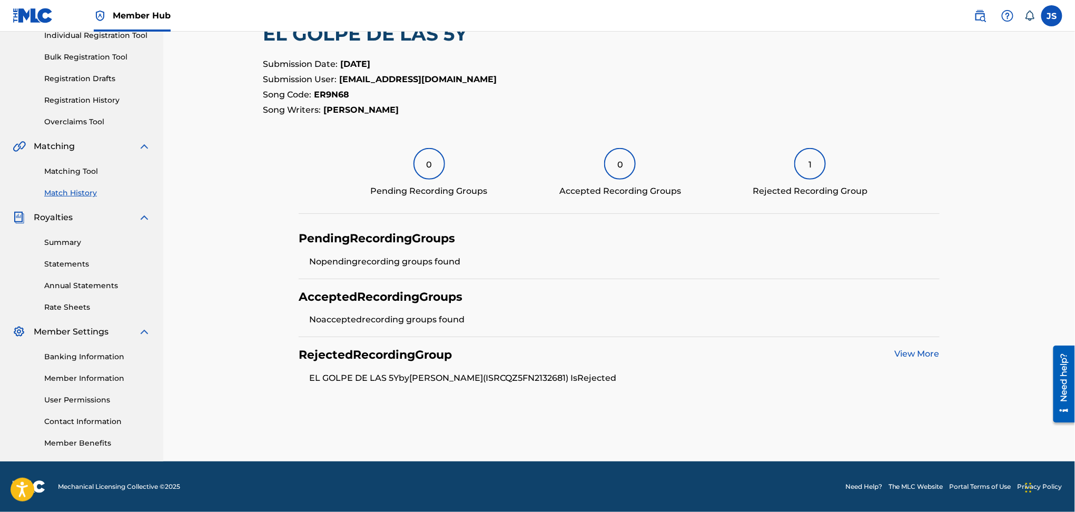
scroll to position [141, 0]
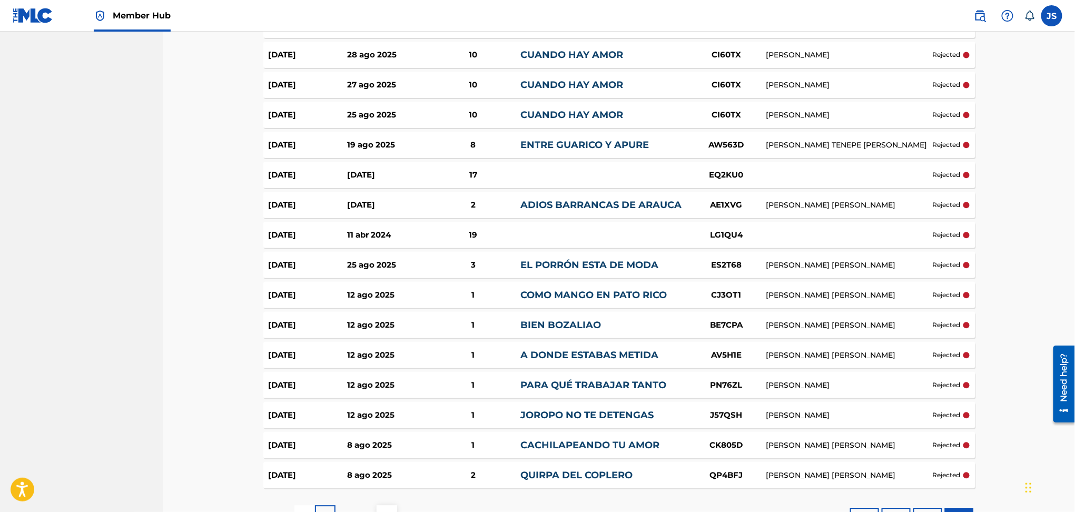
scroll to position [2875, 0]
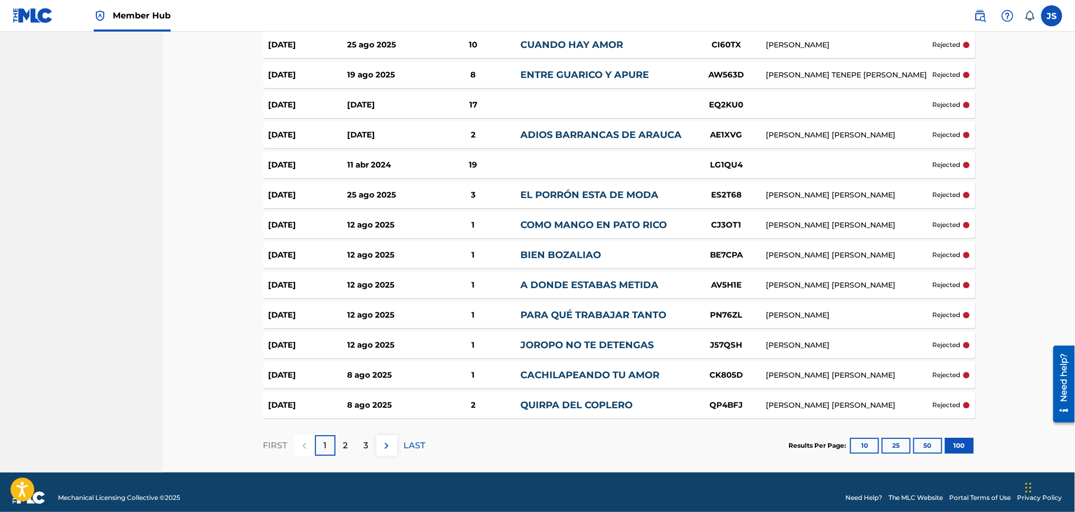
click at [596, 399] on link "QUIRPA DEL COPLERO" at bounding box center [576, 405] width 112 height 12
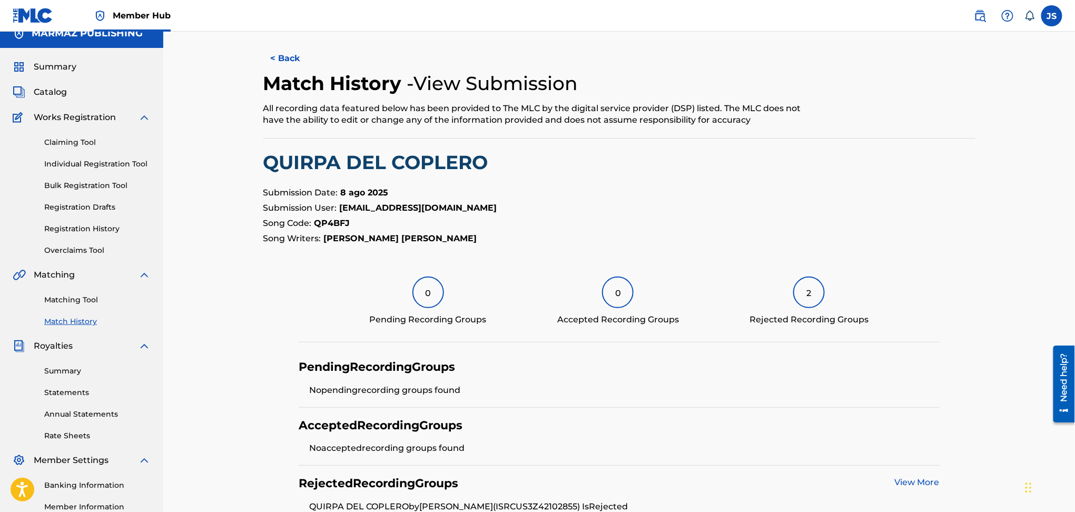
scroll to position [5, 0]
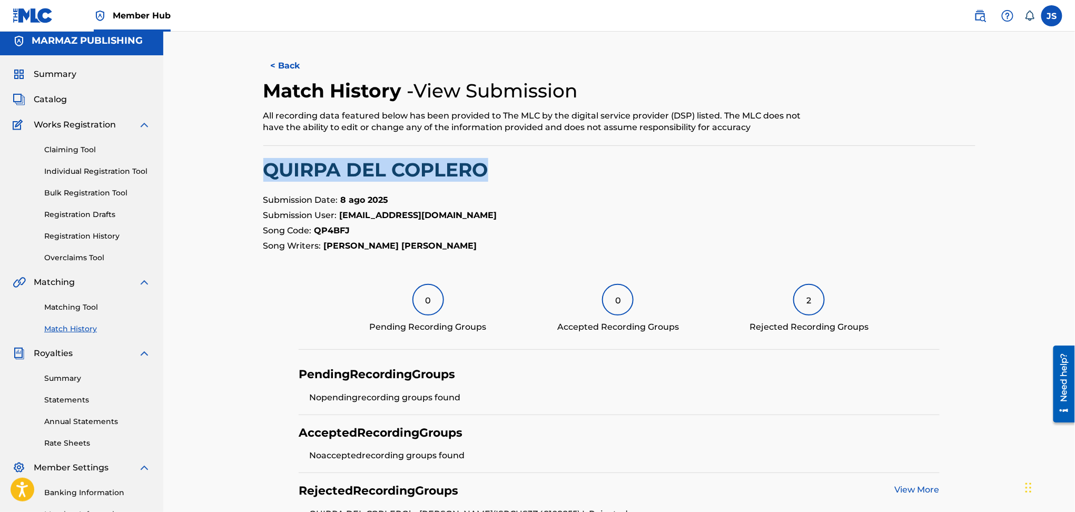
drag, startPoint x: 254, startPoint y: 170, endPoint x: 261, endPoint y: 168, distance: 7.2
click at [261, 168] on div "< Back Match History - View Submission All recording data featured below has be…" at bounding box center [619, 328] width 737 height 550
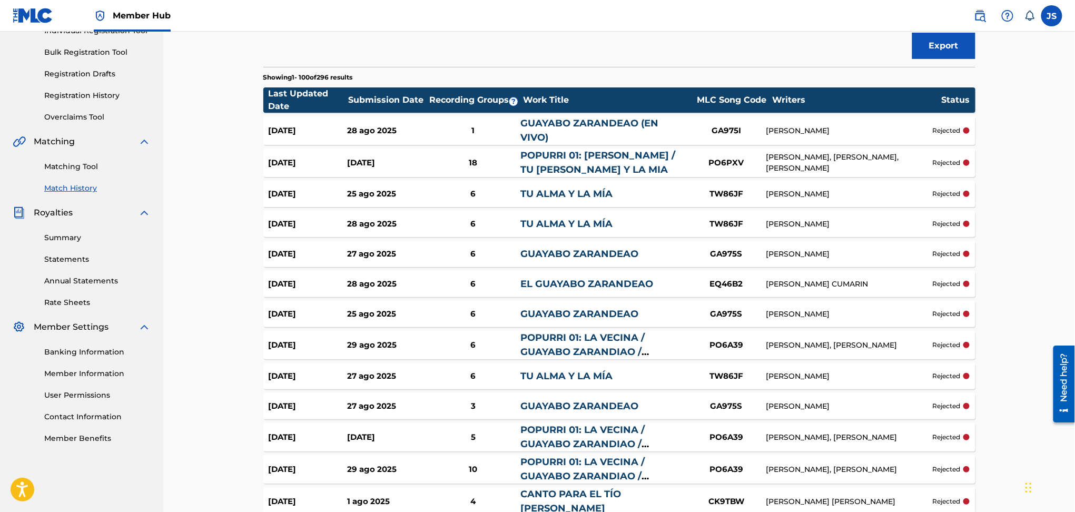
scroll to position [2875, 0]
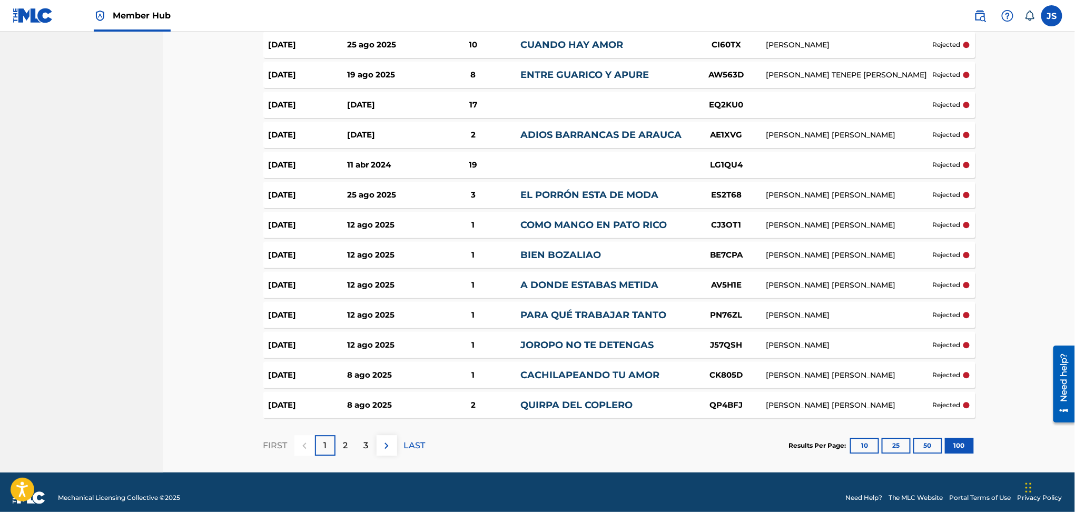
click at [642, 369] on link "CACHILAPEANDO TU AMOR" at bounding box center [589, 375] width 139 height 12
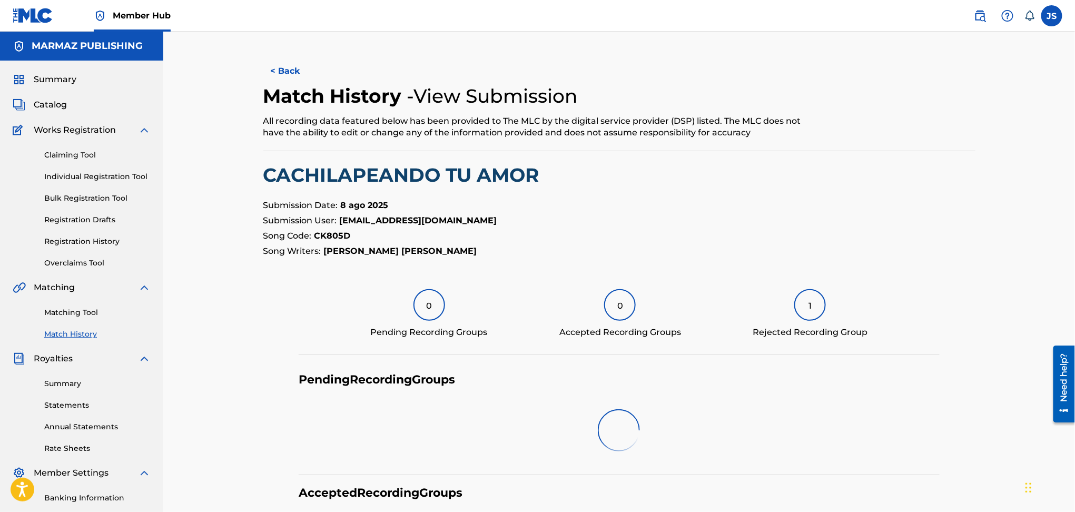
drag, startPoint x: 275, startPoint y: 173, endPoint x: 256, endPoint y: 174, distance: 19.0
click at [256, 174] on div "< Back Match History - View Submission All recording data featured below has be…" at bounding box center [619, 405] width 737 height 695
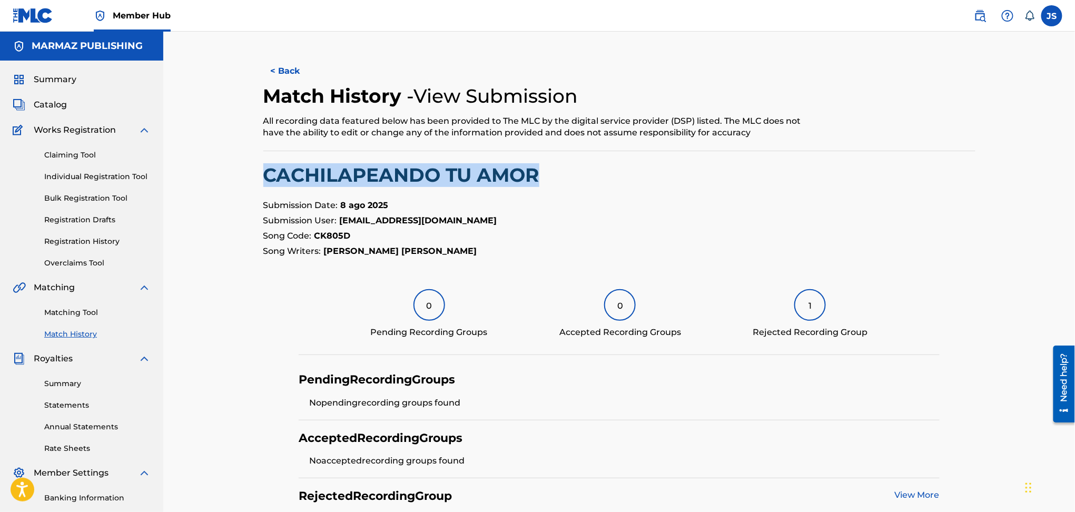
scroll to position [141, 0]
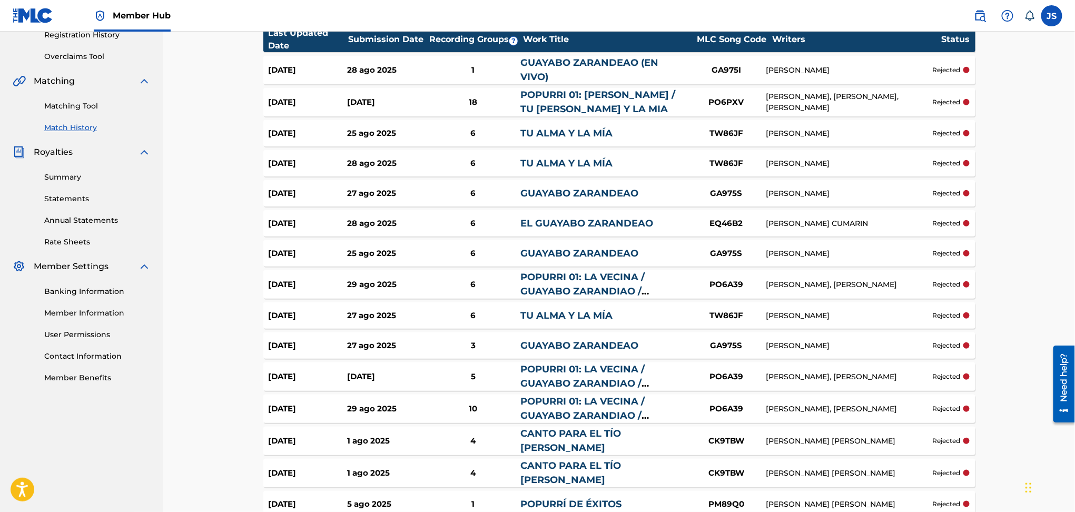
scroll to position [207, 0]
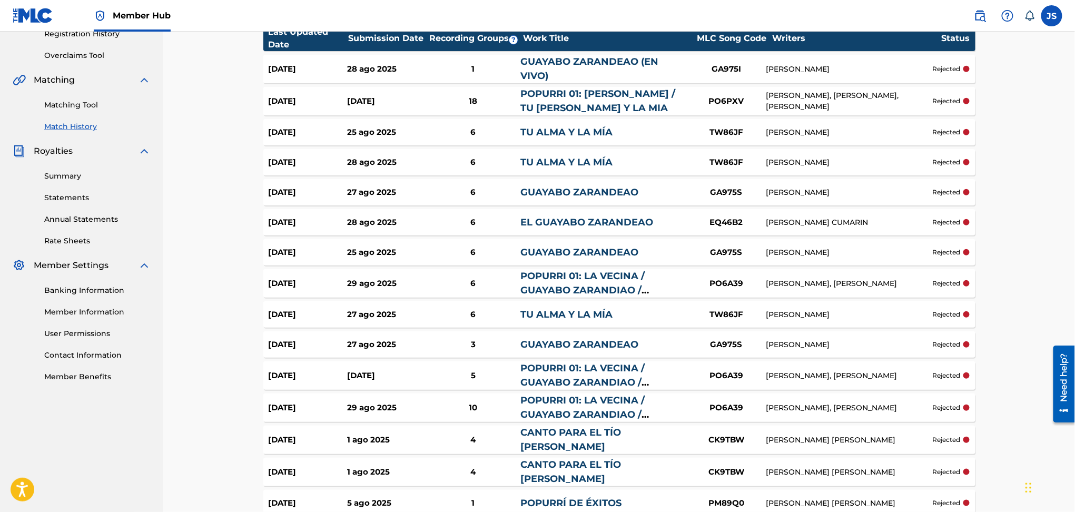
click at [629, 399] on link "POPURRI 01: LA VECINA / GUAYABO ZARANDIAO / [GEOGRAPHIC_DATA] / TU [PERSON_NAME…" at bounding box center [598, 435] width 157 height 83
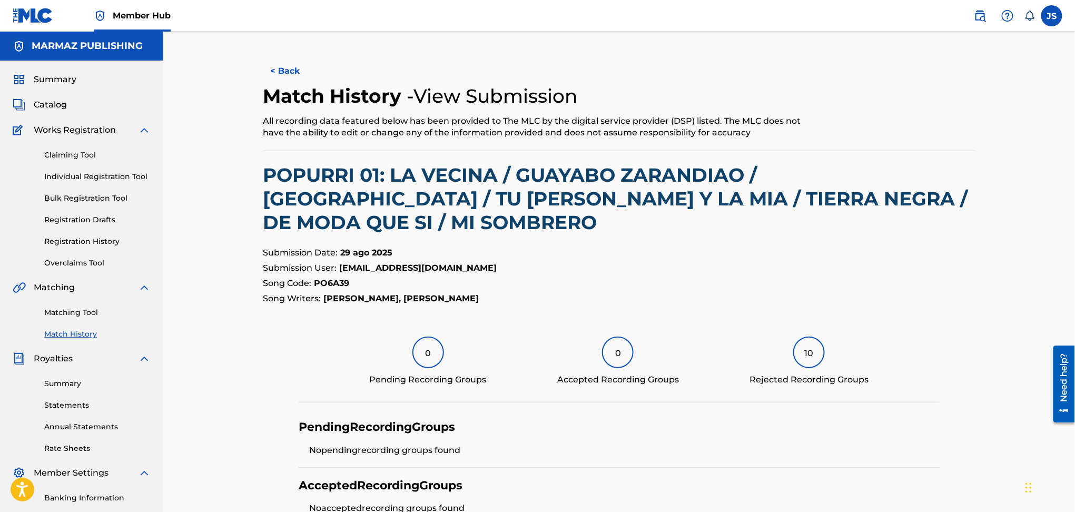
click at [100, 173] on link "Individual Registration Tool" at bounding box center [97, 176] width 106 height 11
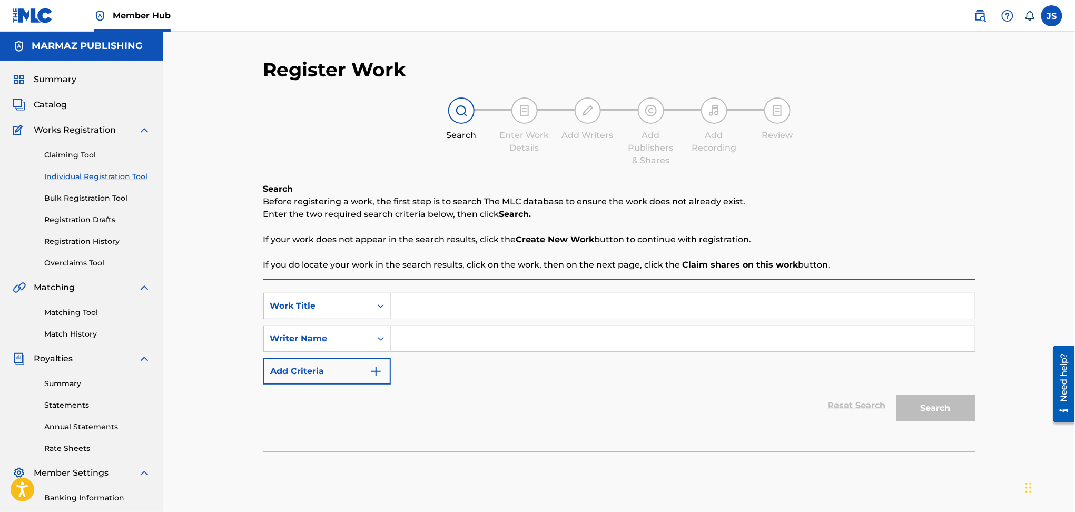
click at [523, 300] on input "Search Form" at bounding box center [683, 305] width 584 height 25
paste input "NOCHE [PERSON_NAME]"
type input "NOCHE [PERSON_NAME]"
click at [515, 327] on div "Search Form" at bounding box center [683, 338] width 584 height 26
click at [518, 331] on input "Search Form" at bounding box center [683, 338] width 584 height 25
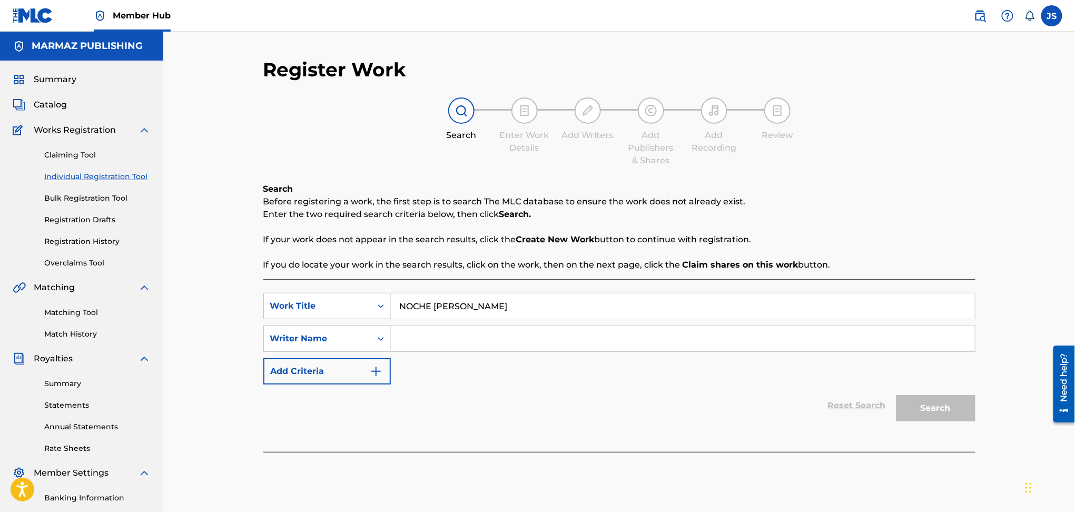
paste input "[PERSON_NAME] [PERSON_NAME]"
type input "[PERSON_NAME] [PERSON_NAME]"
click at [452, 419] on div "Reset Search Search" at bounding box center [619, 405] width 712 height 42
click at [910, 413] on button "Search" at bounding box center [935, 408] width 79 height 26
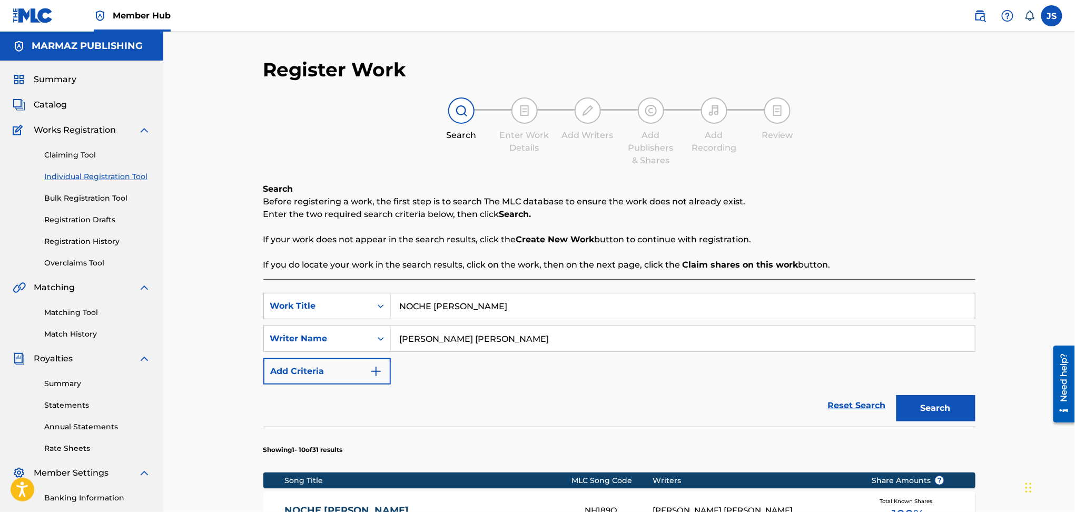
scroll to position [141, 0]
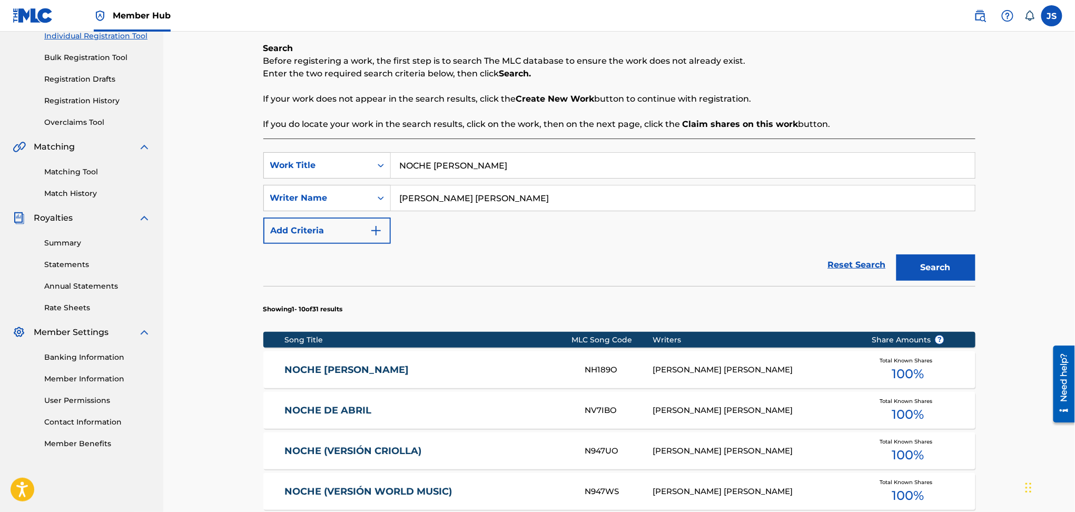
click at [351, 368] on link "NOCHE [PERSON_NAME]" at bounding box center [427, 370] width 286 height 12
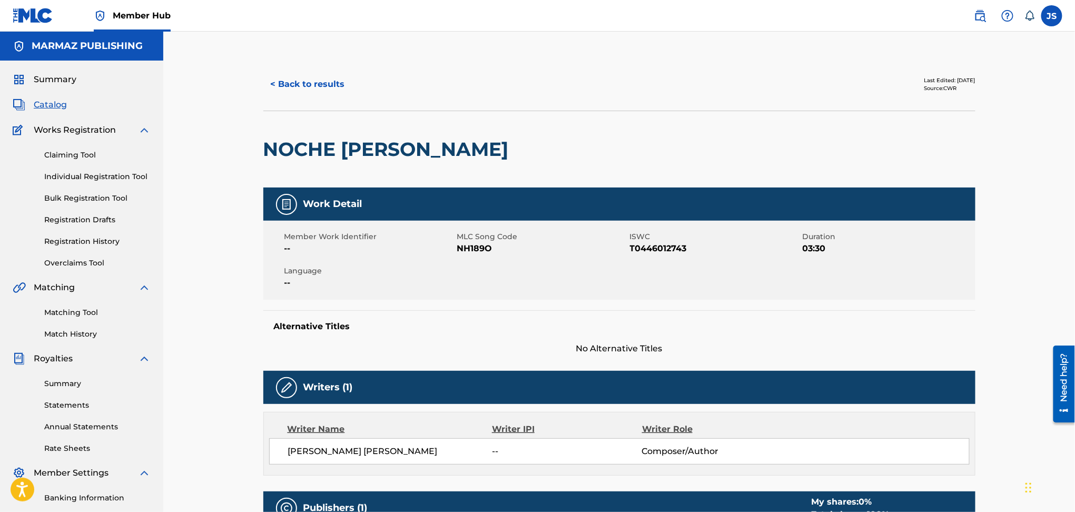
click at [474, 250] on span "NH189O" at bounding box center [542, 248] width 170 height 13
click at [648, 249] on span "T0446012743" at bounding box center [715, 248] width 170 height 13
click at [476, 247] on span "NH189O" at bounding box center [542, 248] width 170 height 13
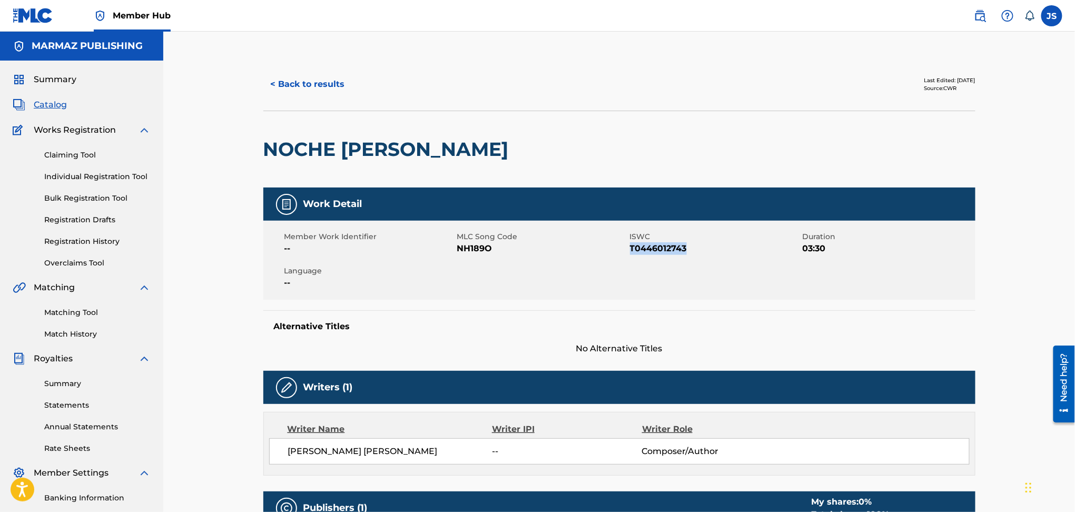
click at [476, 247] on span "NH189O" at bounding box center [542, 248] width 170 height 13
click at [319, 85] on button "< Back to results" at bounding box center [307, 84] width 89 height 26
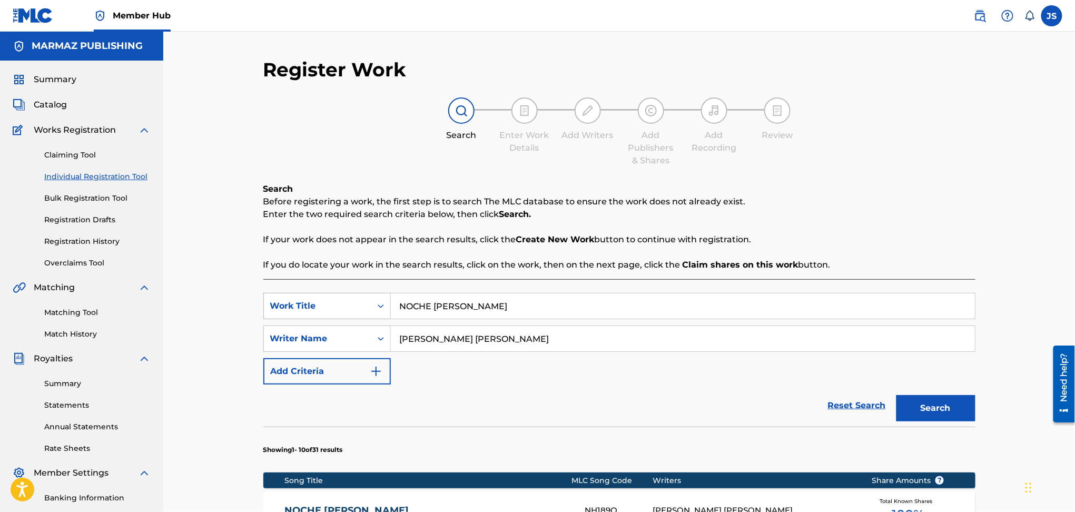
scroll to position [1, 0]
drag, startPoint x: 439, startPoint y: 309, endPoint x: 966, endPoint y: 198, distance: 538.4
click at [333, 305] on div "SearchWithCriteriac0c563b4-f927-4d8f-939a-e19001b961e4 Work Title NOCHE [PERSON…" at bounding box center [619, 305] width 712 height 26
paste input "SI [DEMOGRAPHIC_DATA] QUIERE"
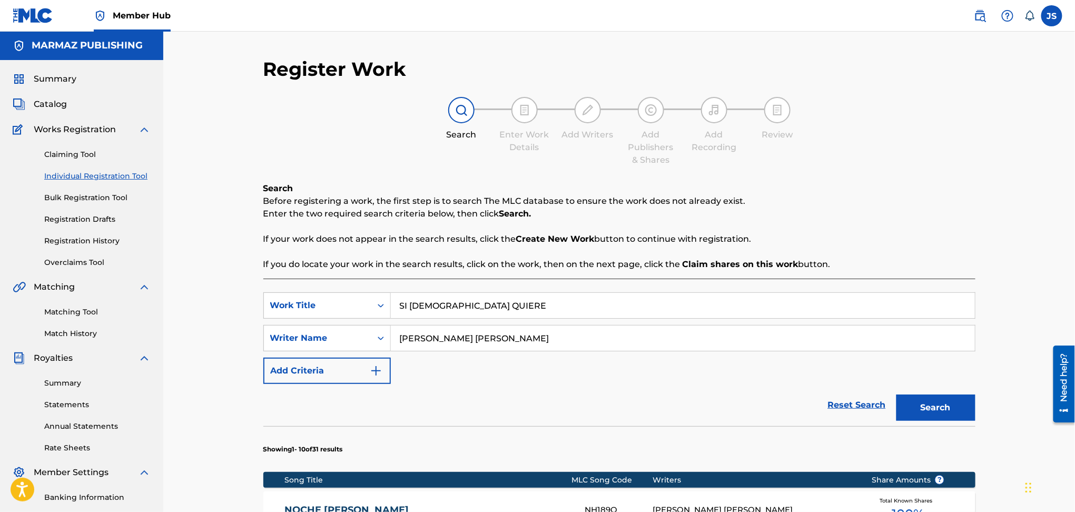
type input "SI [DEMOGRAPHIC_DATA] QUIERE"
click at [966, 198] on p "Before registering a work, the first step is to search The MLC database to ensu…" at bounding box center [619, 201] width 712 height 13
click at [936, 394] on button "Search" at bounding box center [935, 407] width 79 height 26
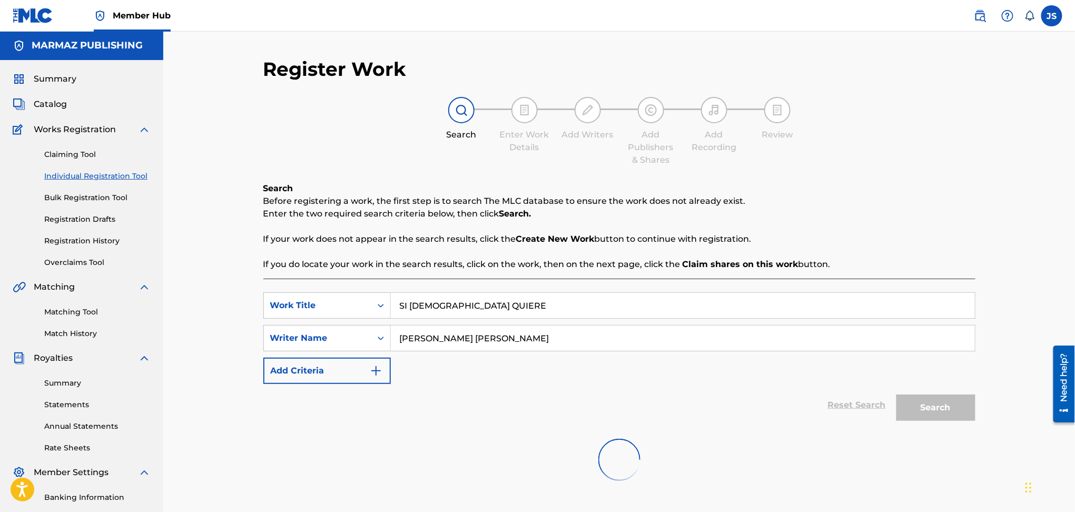
scroll to position [141, 0]
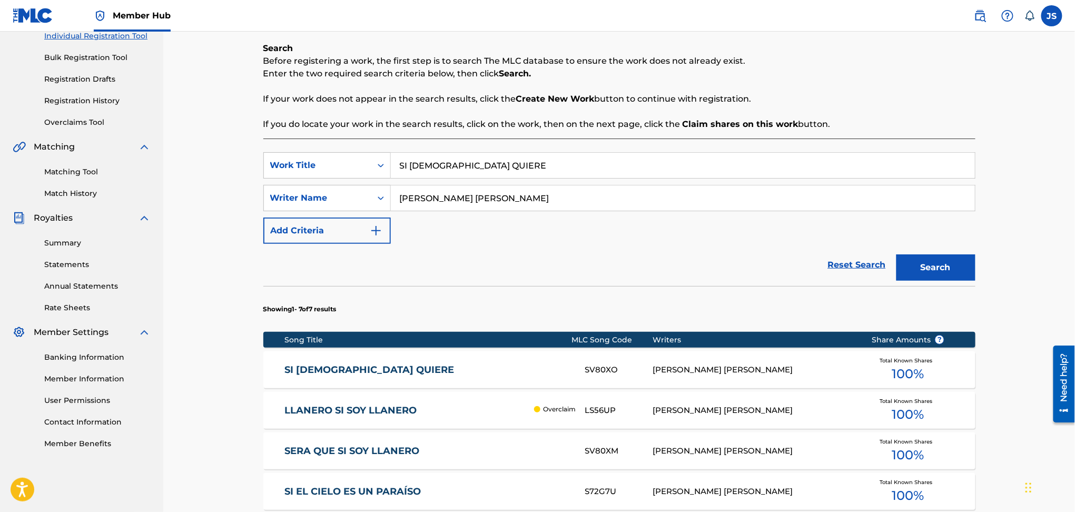
click at [333, 364] on link "SI [DEMOGRAPHIC_DATA] QUIERE" at bounding box center [427, 370] width 286 height 12
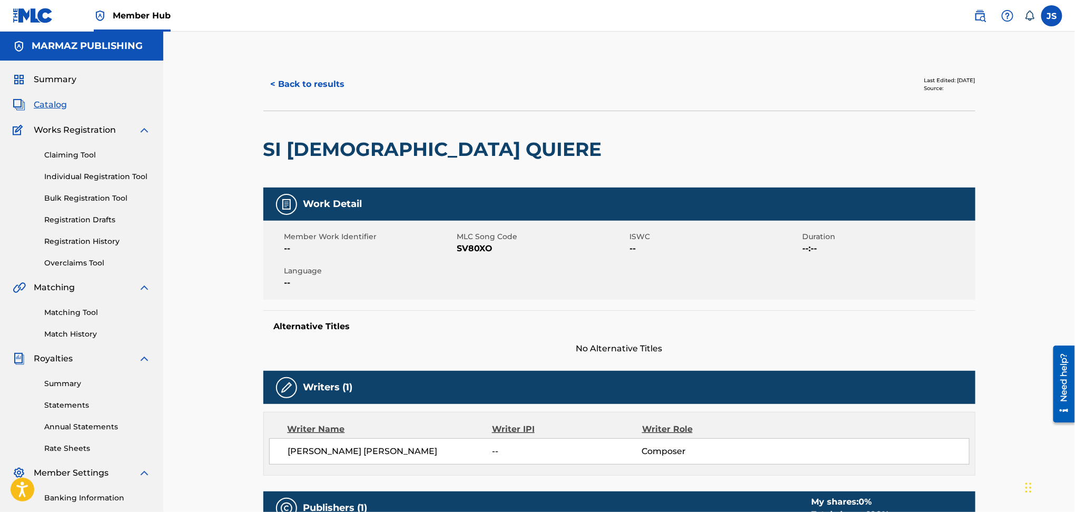
click at [481, 247] on span "SV80XO" at bounding box center [542, 248] width 170 height 13
click at [312, 86] on button "< Back to results" at bounding box center [307, 84] width 89 height 26
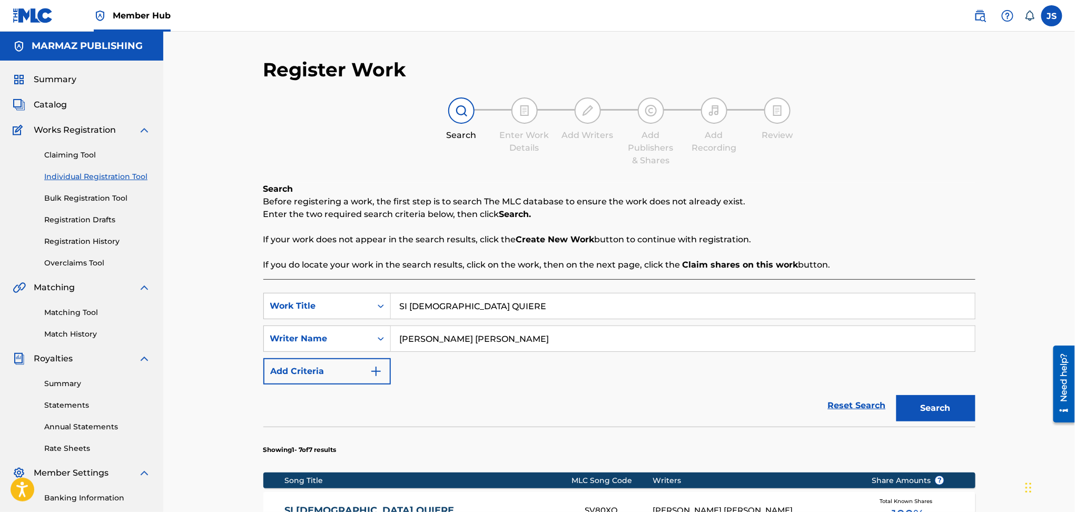
drag, startPoint x: 465, startPoint y: 165, endPoint x: 571, endPoint y: 112, distance: 117.7
click at [352, 293] on div "SearchWithCriteriac0c563b4-f927-4d8f-939a-e19001b961e4 Work Title SI DIOS QUIERE" at bounding box center [619, 306] width 712 height 26
paste input "MI FUNDO"
type input "MI FUNDO"
drag, startPoint x: 748, startPoint y: 76, endPoint x: 753, endPoint y: 79, distance: 5.9
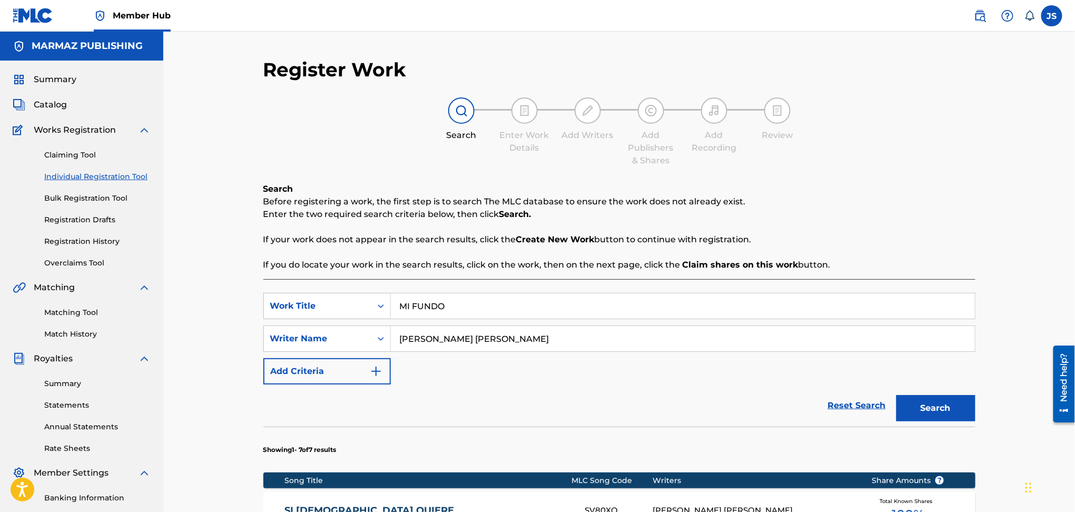
click at [749, 208] on p "Enter the two required search criteria below, then click Search." at bounding box center [619, 214] width 712 height 13
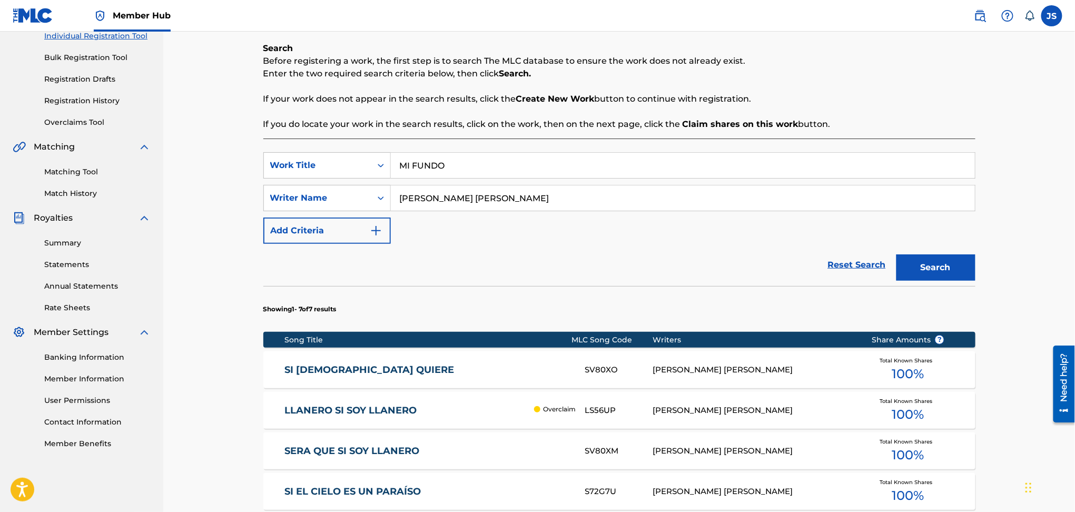
click at [939, 249] on div "Search" at bounding box center [933, 265] width 84 height 42
click at [934, 271] on button "Search" at bounding box center [935, 267] width 79 height 26
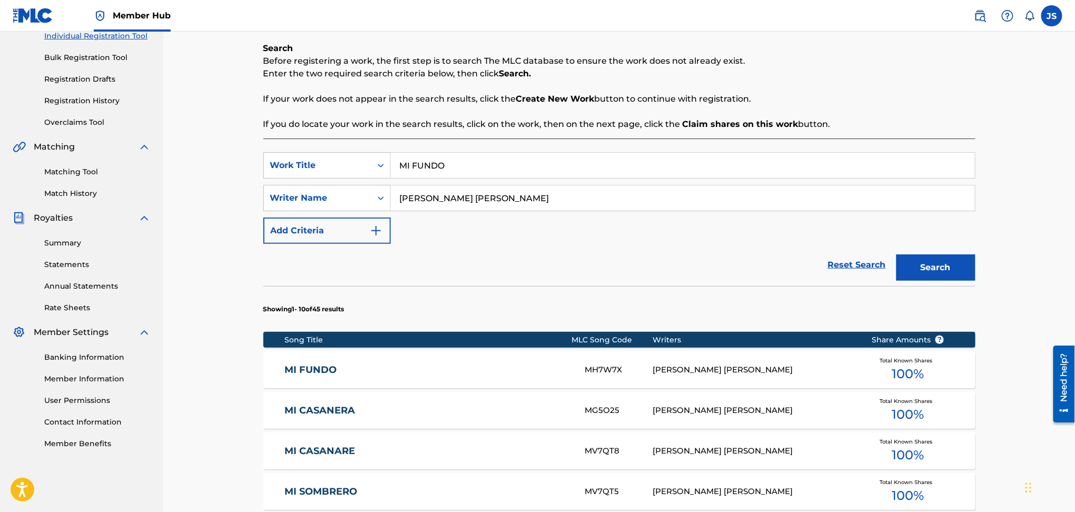
click at [299, 369] on link "MI FUNDO" at bounding box center [427, 370] width 286 height 12
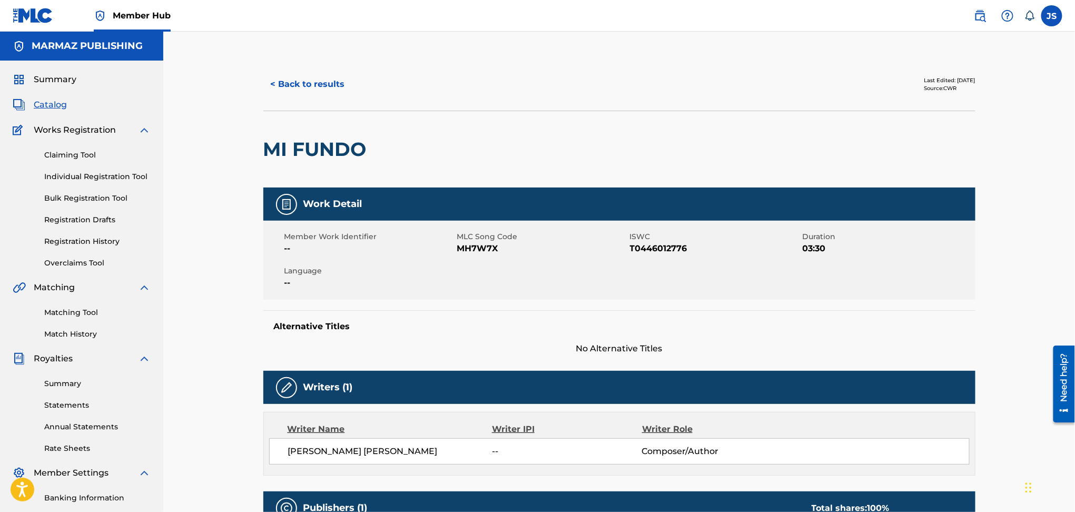
click at [482, 249] on span "MH7W7X" at bounding box center [542, 248] width 170 height 13
click at [662, 249] on span "T0446012776" at bounding box center [715, 248] width 170 height 13
click at [483, 252] on span "MH7W7X" at bounding box center [542, 248] width 170 height 13
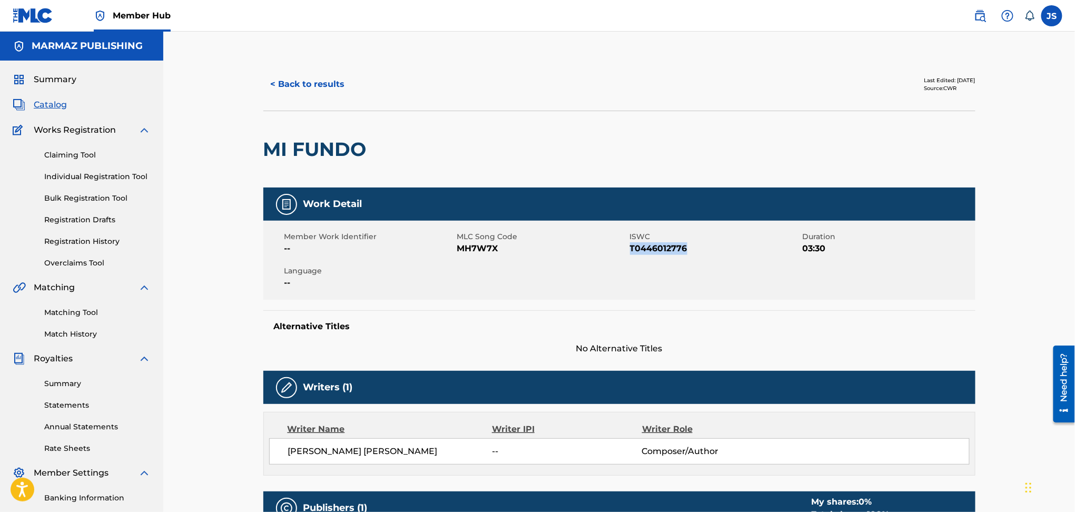
click at [483, 252] on span "MH7W7X" at bounding box center [542, 248] width 170 height 13
click at [281, 78] on button "< Back to results" at bounding box center [307, 84] width 89 height 26
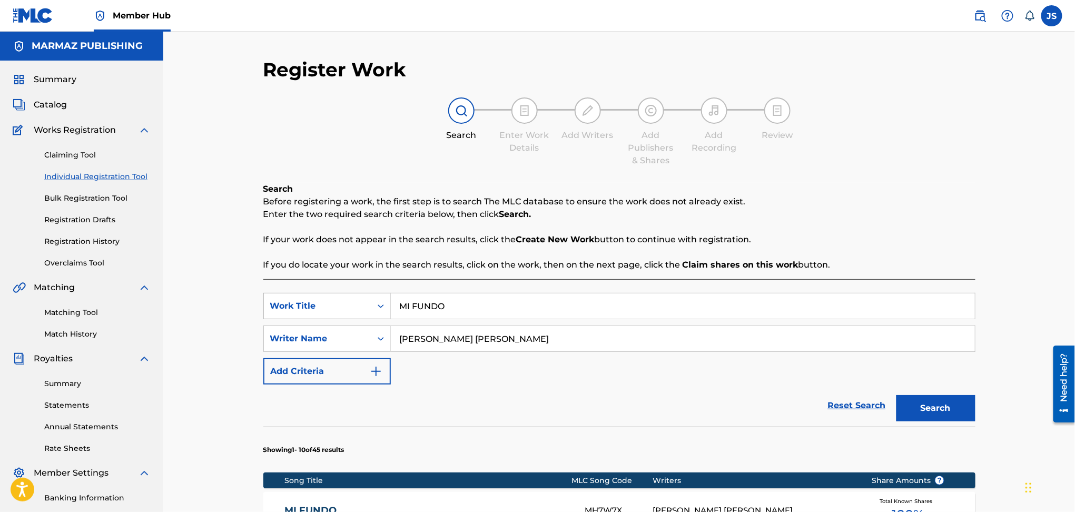
click at [316, 293] on div "SearchWithCriteriac0c563b4-f927-4d8f-939a-e19001b961e4 Work Title MI FUNDO" at bounding box center [619, 306] width 712 height 26
paste input "SEÑORA [PERSON_NAME] (BONUS TRACK)"
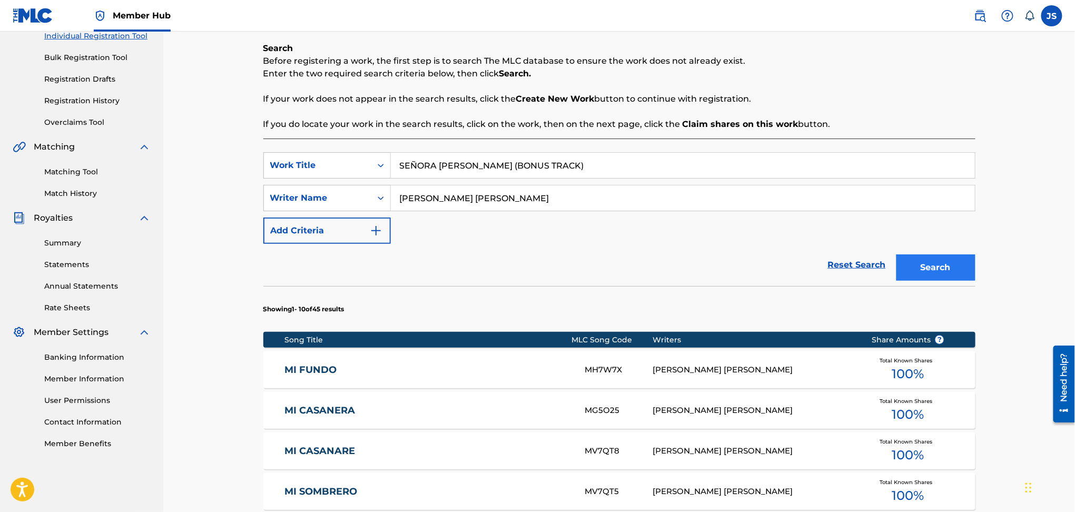
type input "SEÑORA [PERSON_NAME] (BONUS TRACK)"
click at [670, 108] on div "Search Before registering a work, the first step is to search The MLC database …" at bounding box center [619, 86] width 712 height 88
click at [949, 263] on button "Search" at bounding box center [935, 267] width 79 height 26
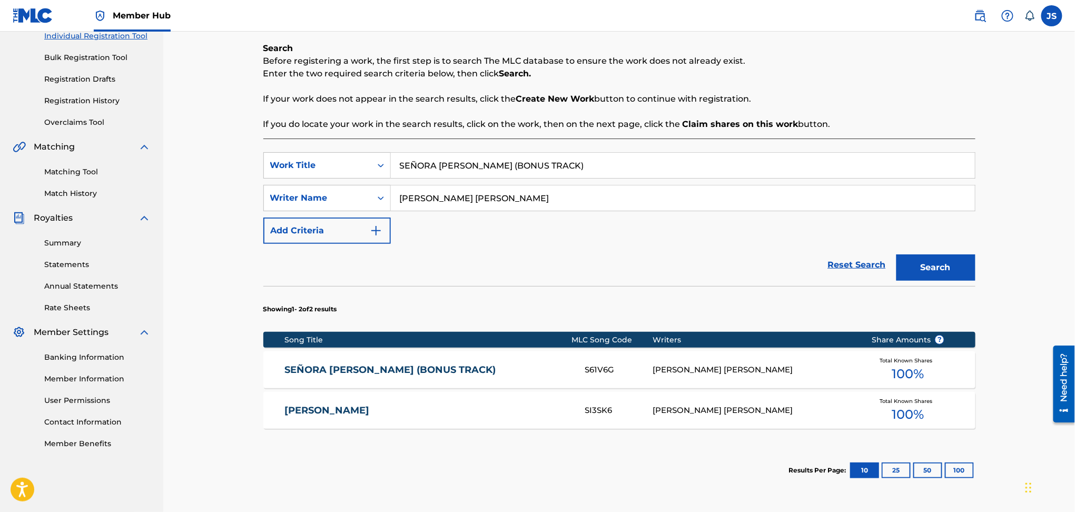
click at [333, 369] on link "SEÑORA [PERSON_NAME] (BONUS TRACK)" at bounding box center [427, 370] width 286 height 12
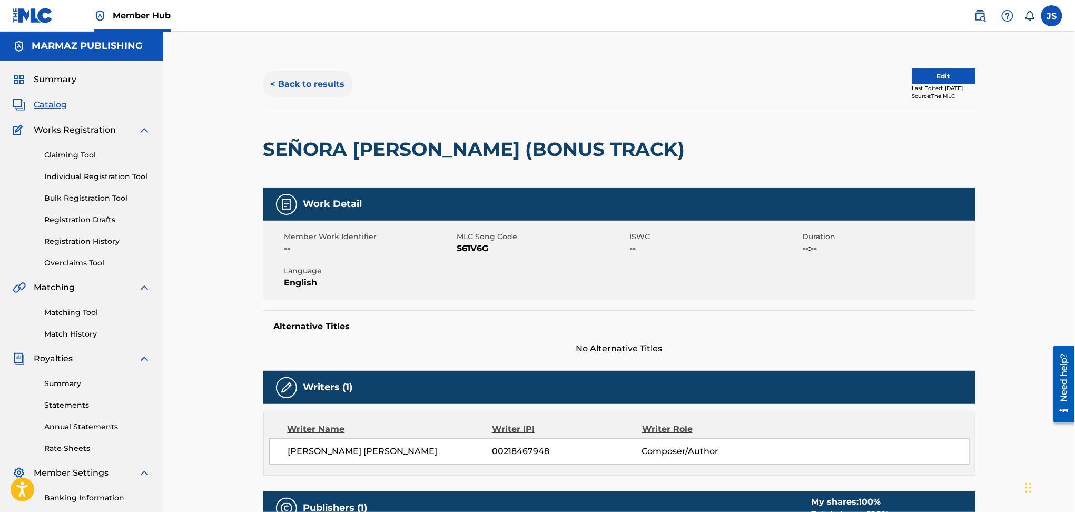
click at [319, 77] on button "< Back to results" at bounding box center [307, 84] width 89 height 26
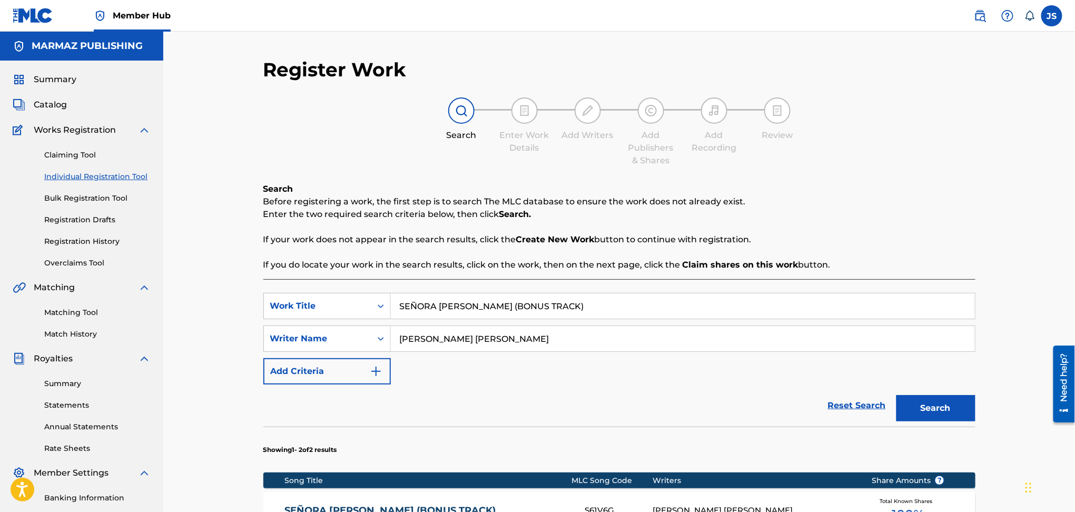
scroll to position [211, 0]
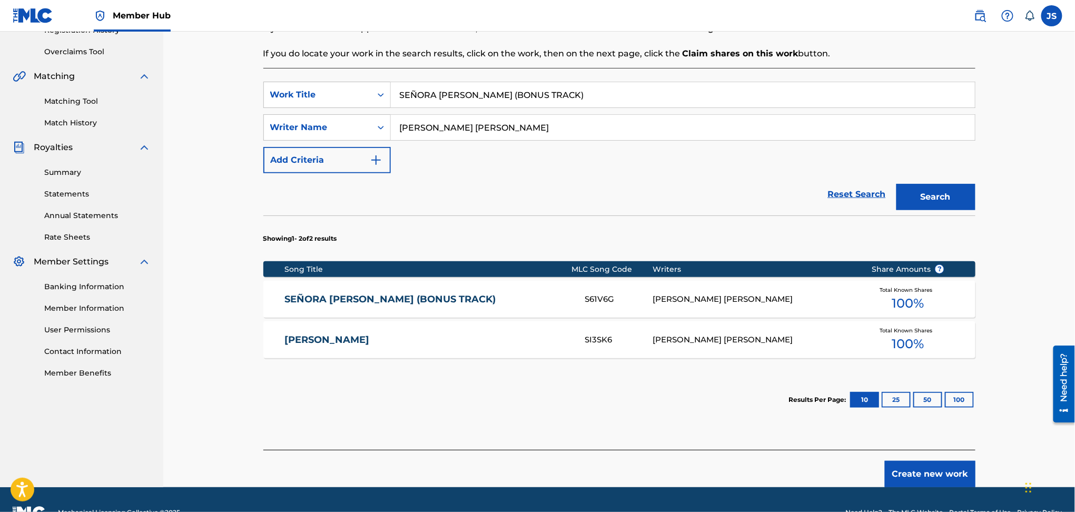
click at [324, 328] on div "[PERSON_NAME] SI3SK6 [PERSON_NAME] [PERSON_NAME] Total Known Shares 100 %" at bounding box center [619, 339] width 712 height 37
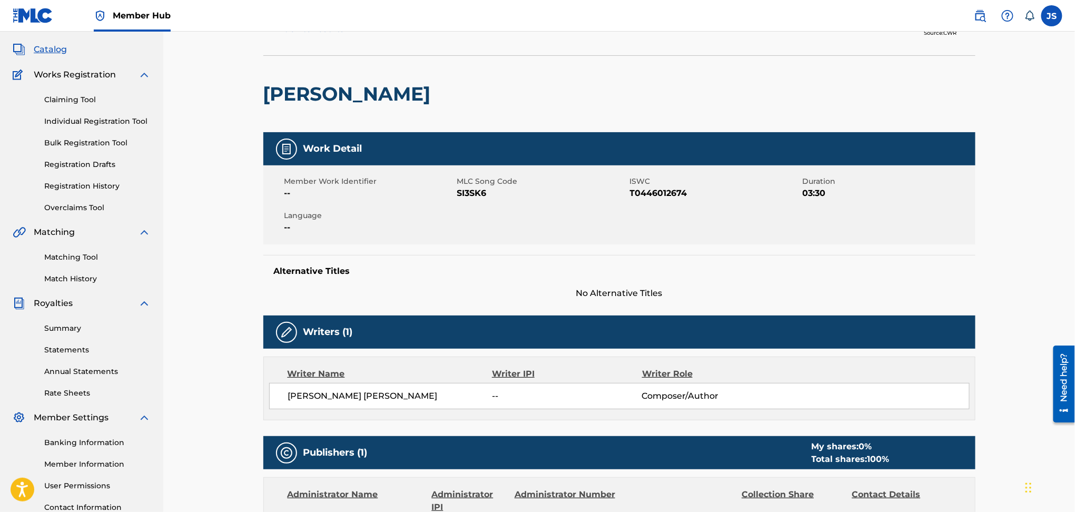
scroll to position [211, 0]
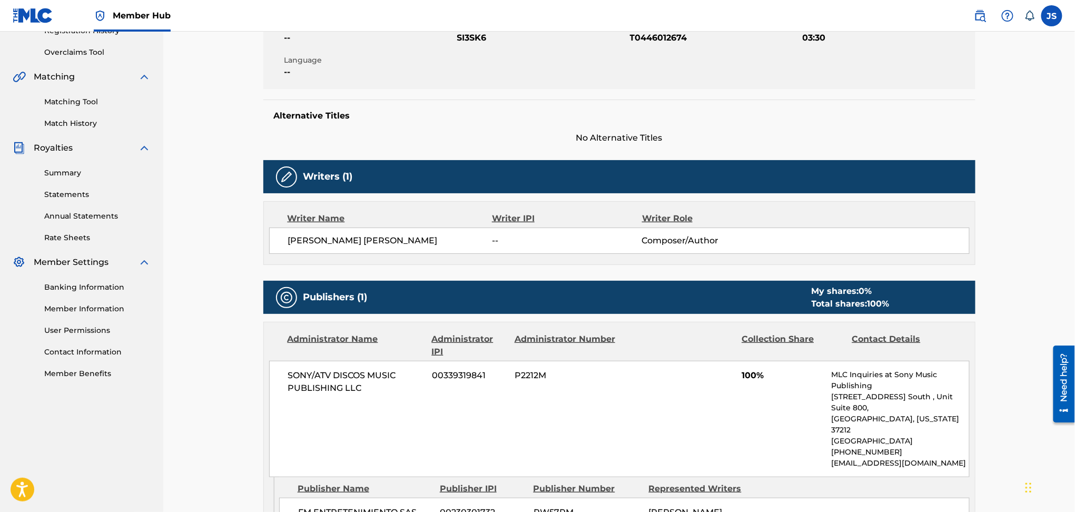
click at [466, 44] on span "SI3SK6" at bounding box center [542, 38] width 170 height 13
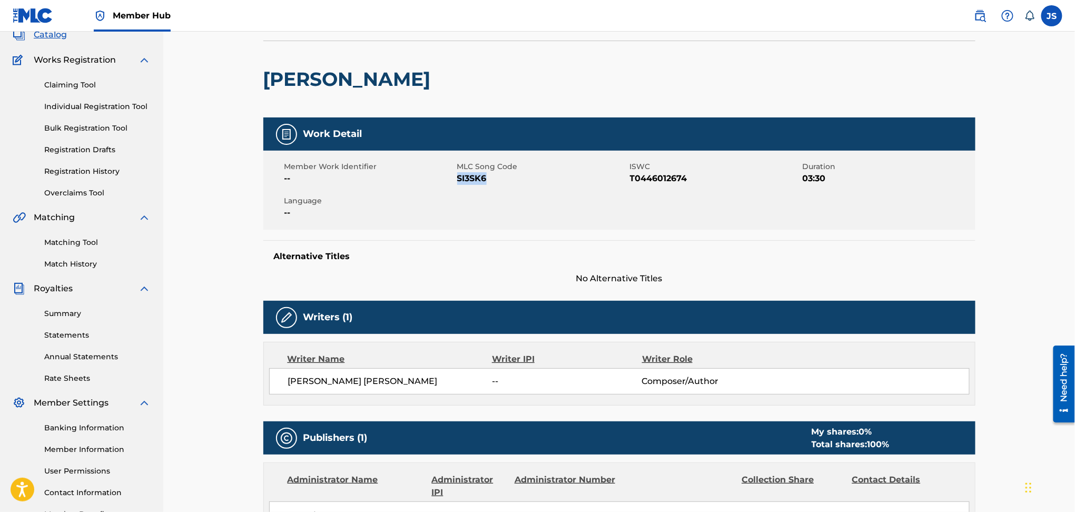
click at [466, 180] on span "SI3SK6" at bounding box center [542, 178] width 170 height 13
copy span "SI3SK6"
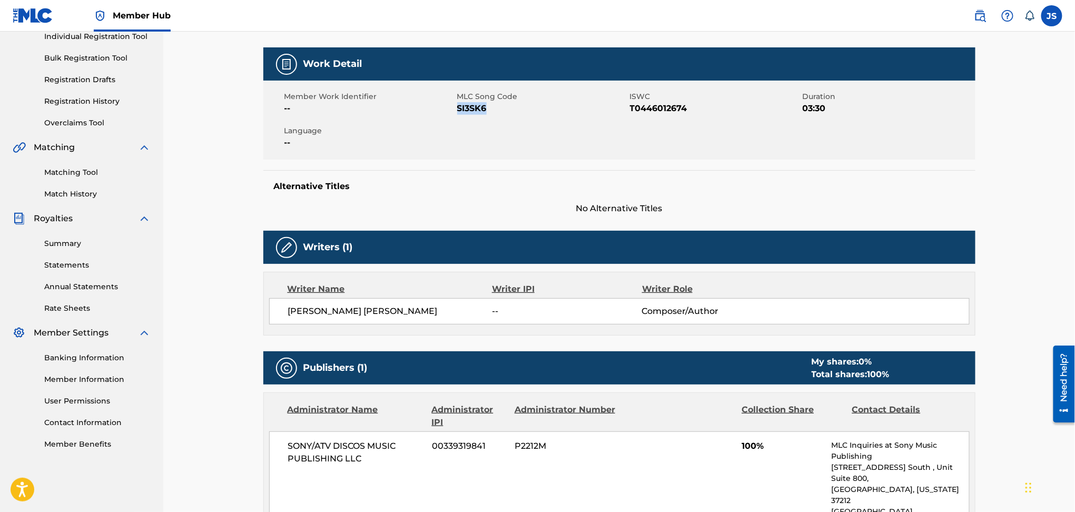
scroll to position [0, 0]
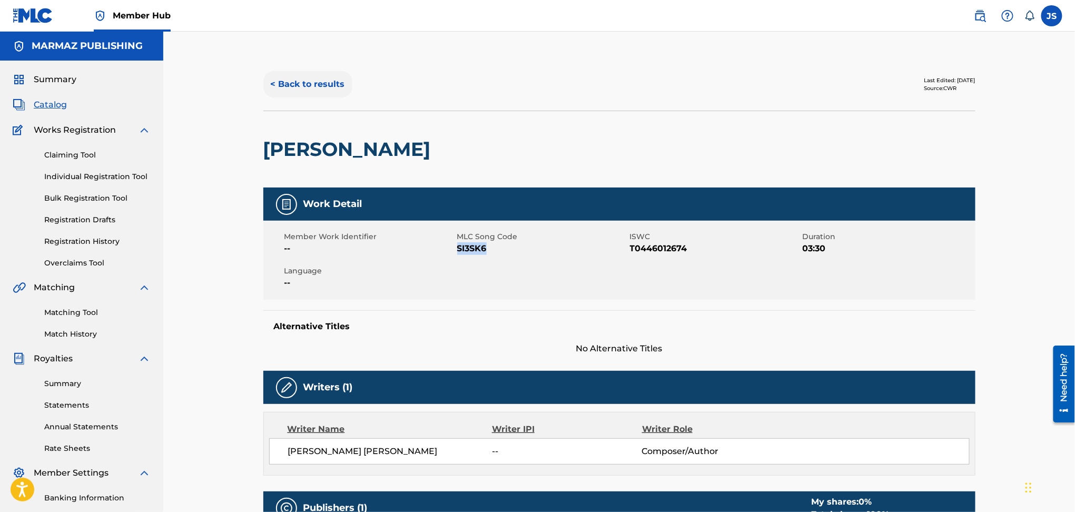
click at [303, 83] on button "< Back to results" at bounding box center [307, 84] width 89 height 26
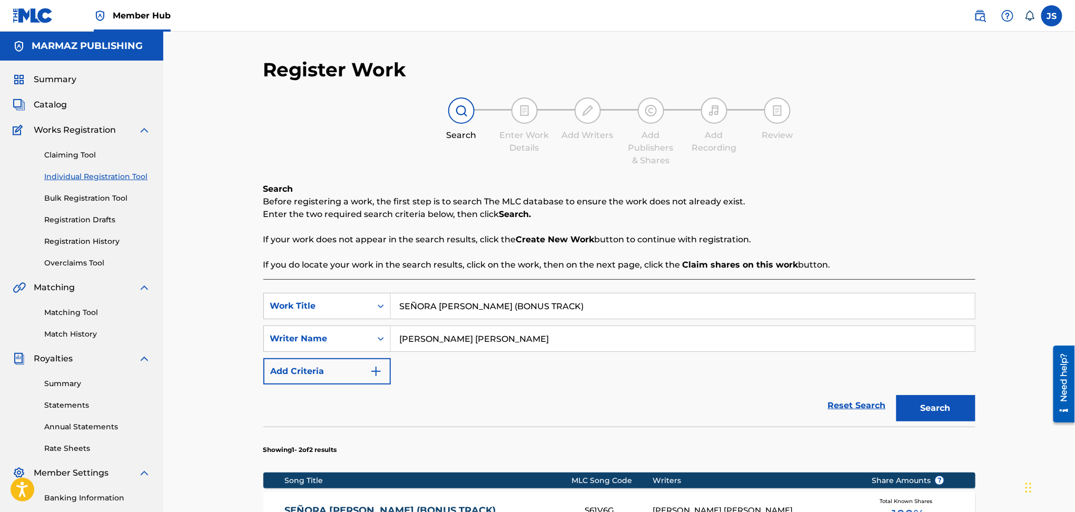
scroll to position [141, 0]
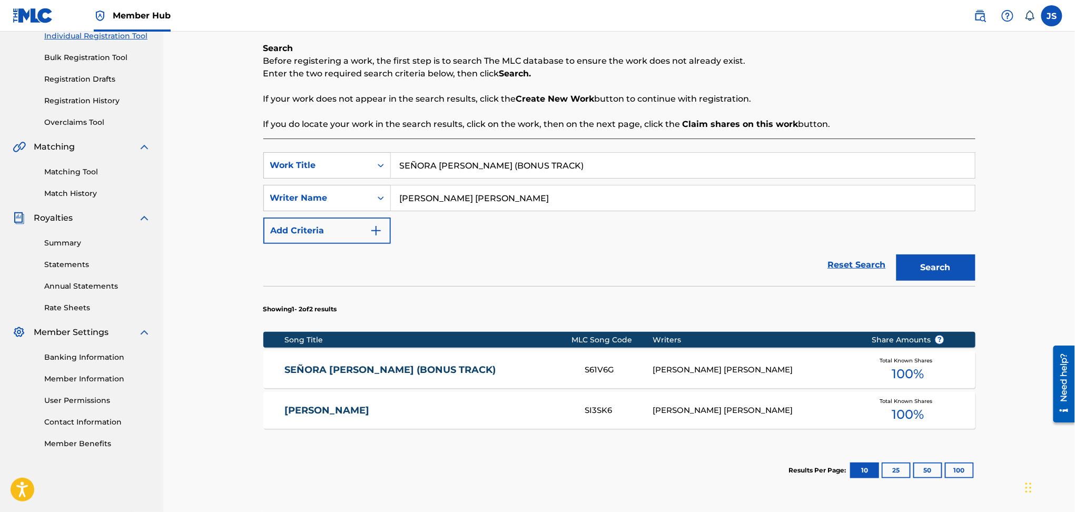
click at [337, 412] on link "[PERSON_NAME]" at bounding box center [427, 410] width 286 height 12
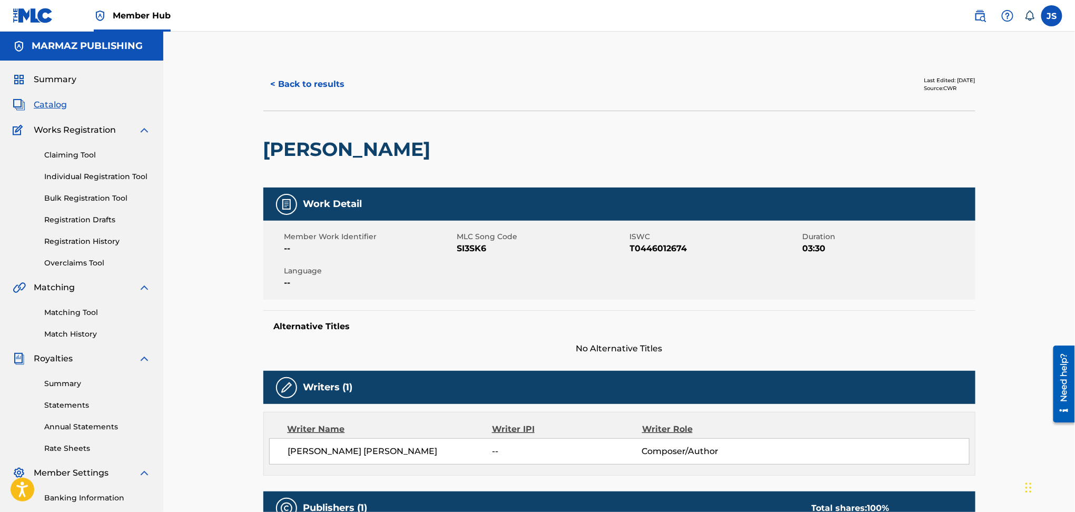
click at [664, 251] on span "T0446012674" at bounding box center [715, 248] width 170 height 13
click at [471, 251] on span "SI3SK6" at bounding box center [542, 248] width 170 height 13
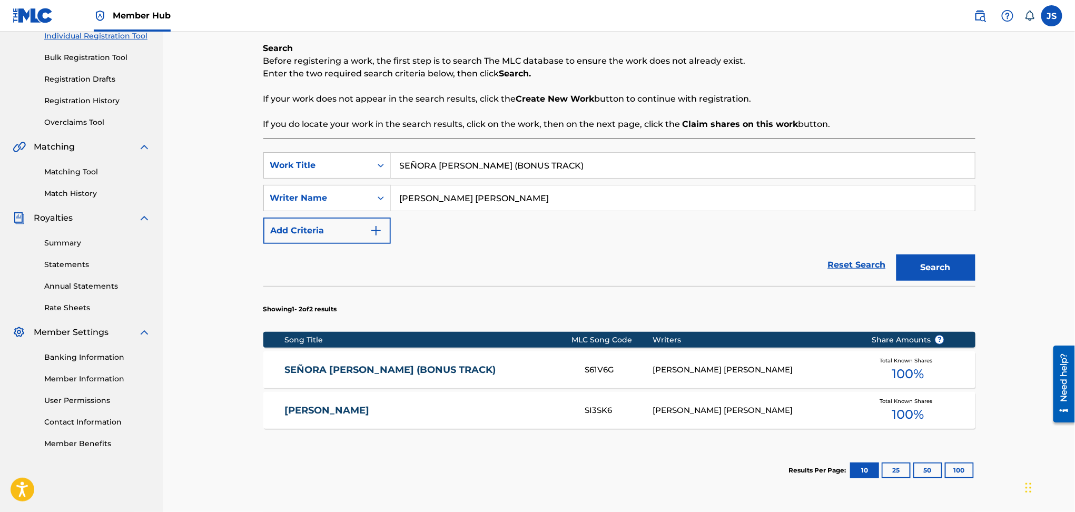
click at [347, 144] on div "SearchWithCriteriac0c563b4-f927-4d8f-939a-e19001b961e4 Work Title SEÑORA [PERSO…" at bounding box center [619, 329] width 712 height 382
type input "MAÑANA ME VOY PA´ PORE"
click at [621, 110] on div "Search Before registering a work, the first step is to search The MLC database …" at bounding box center [619, 86] width 712 height 88
click at [952, 271] on button "Search" at bounding box center [935, 267] width 79 height 26
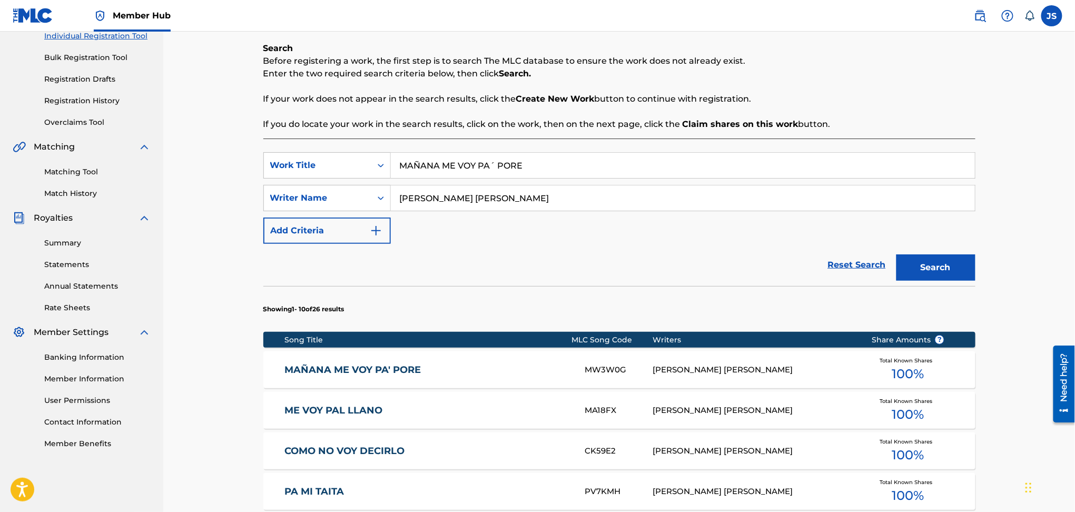
click at [401, 362] on div "MAÑANA ME VOY PA' PORE MW3W0G [PERSON_NAME] [PERSON_NAME] Total Known Shares 10…" at bounding box center [619, 369] width 712 height 37
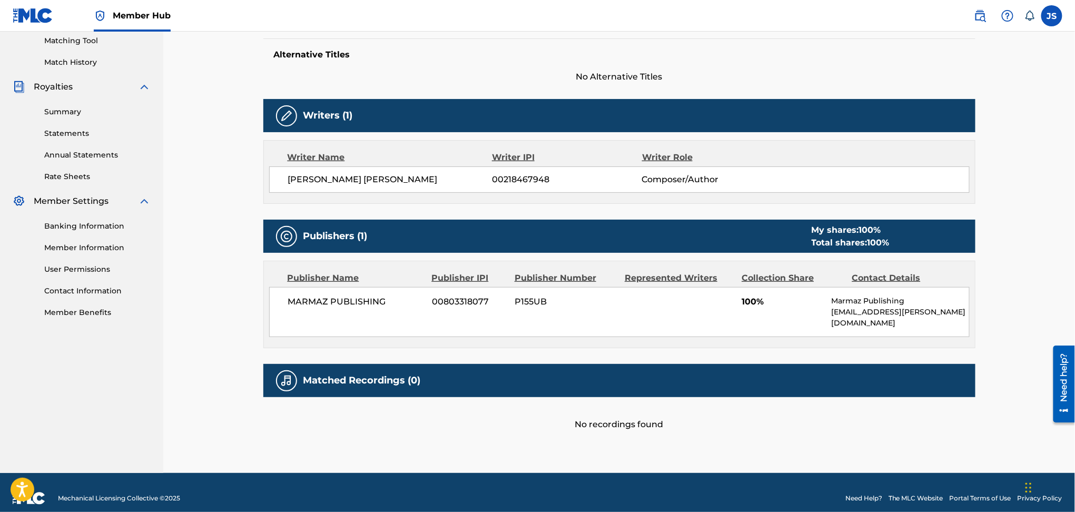
scroll to position [61, 0]
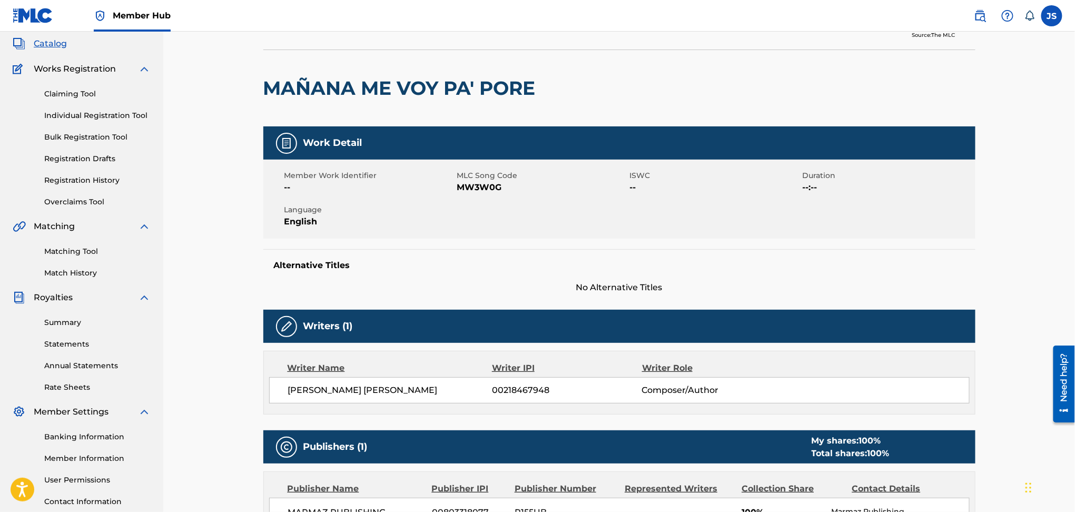
click at [489, 185] on span "MW3W0G" at bounding box center [542, 187] width 170 height 13
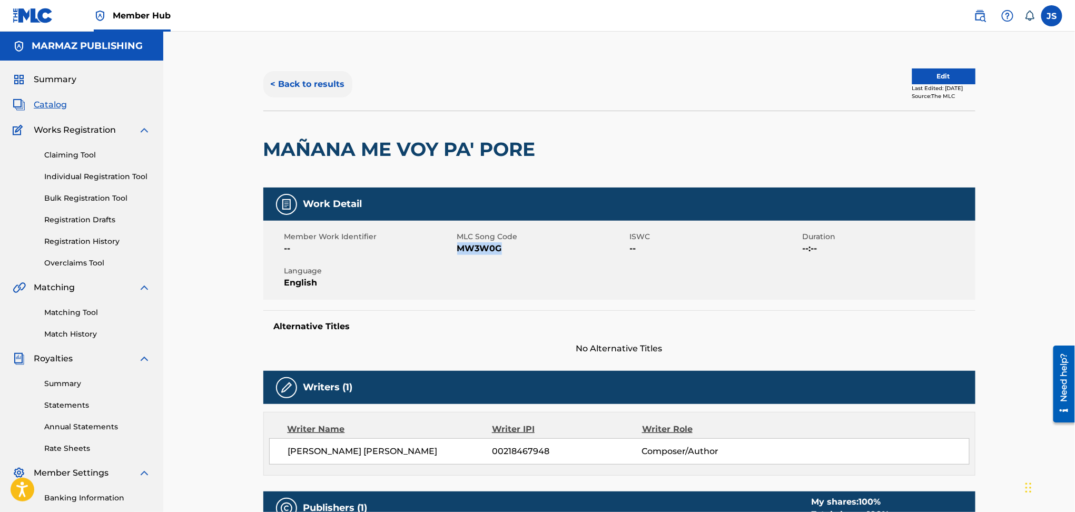
click at [309, 83] on button "< Back to results" at bounding box center [307, 84] width 89 height 26
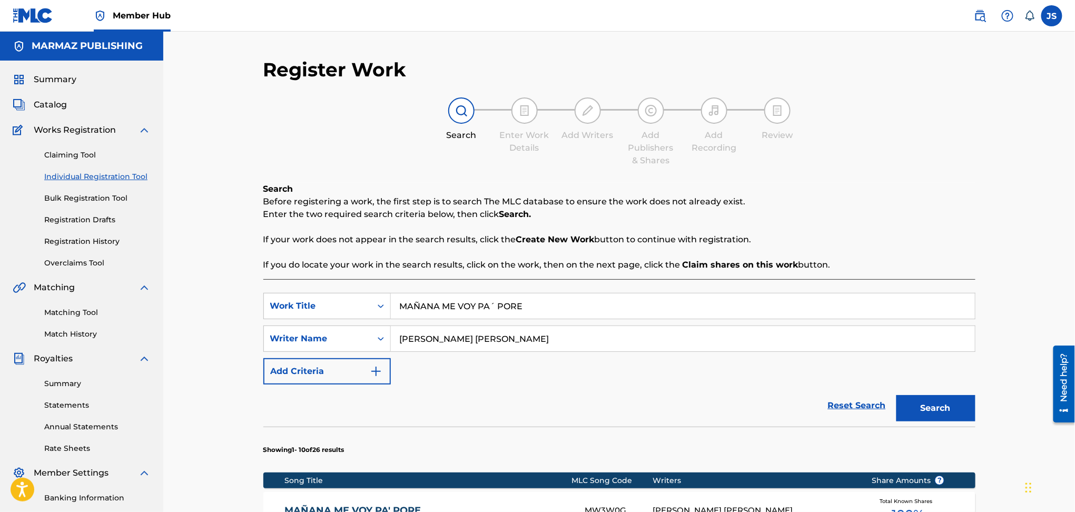
paste input "SI EL CIELO ES UN PARAÍSO"
type input "SI EL CIELO ES UN PARAÍSO"
click at [871, 233] on p "If your work does not appear in the search results, click the Create New Work b…" at bounding box center [619, 239] width 712 height 13
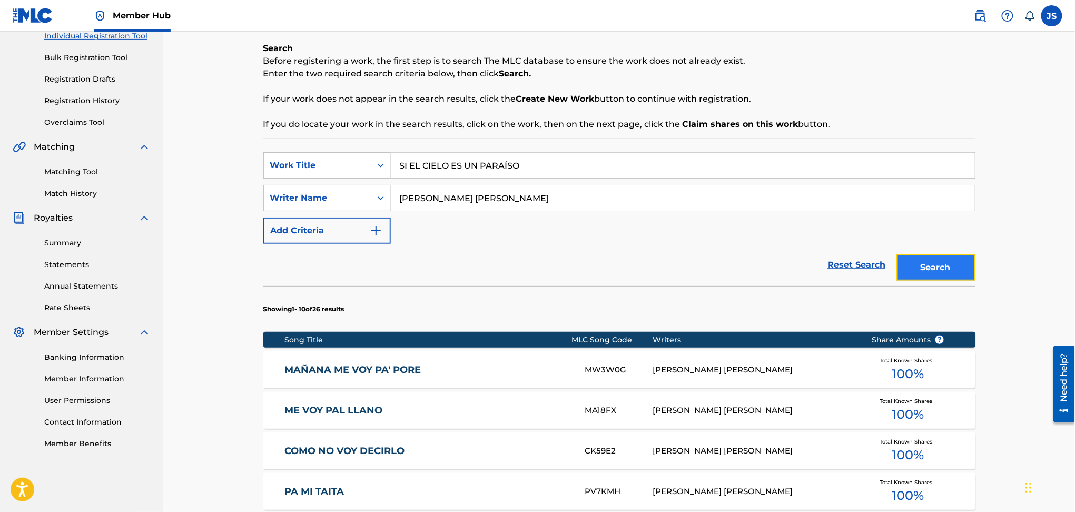
click at [955, 268] on button "Search" at bounding box center [935, 267] width 79 height 26
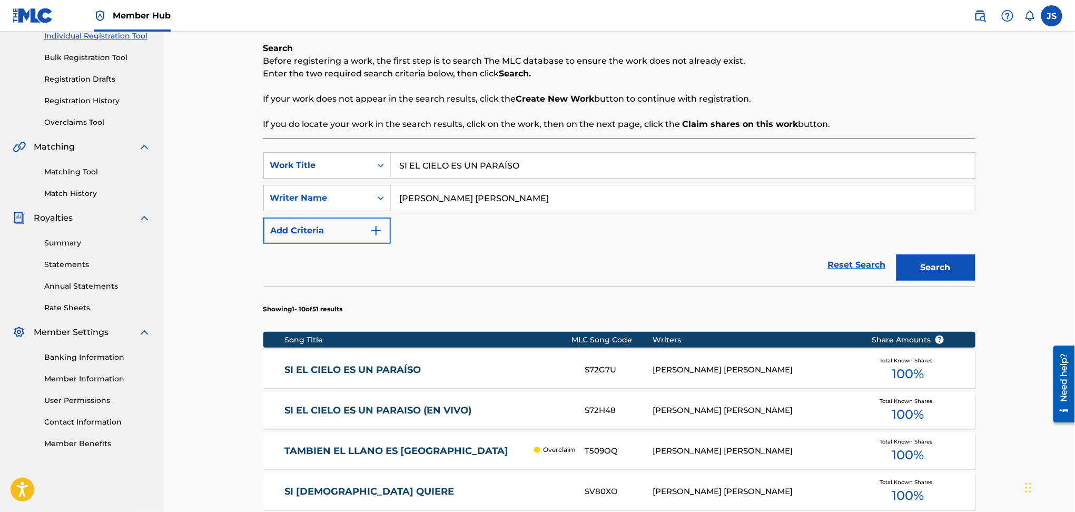
drag, startPoint x: 389, startPoint y: 367, endPoint x: 575, endPoint y: 320, distance: 192.3
click at [389, 367] on link "SI EL CIELO ES UN PARAÍSO" at bounding box center [427, 370] width 286 height 12
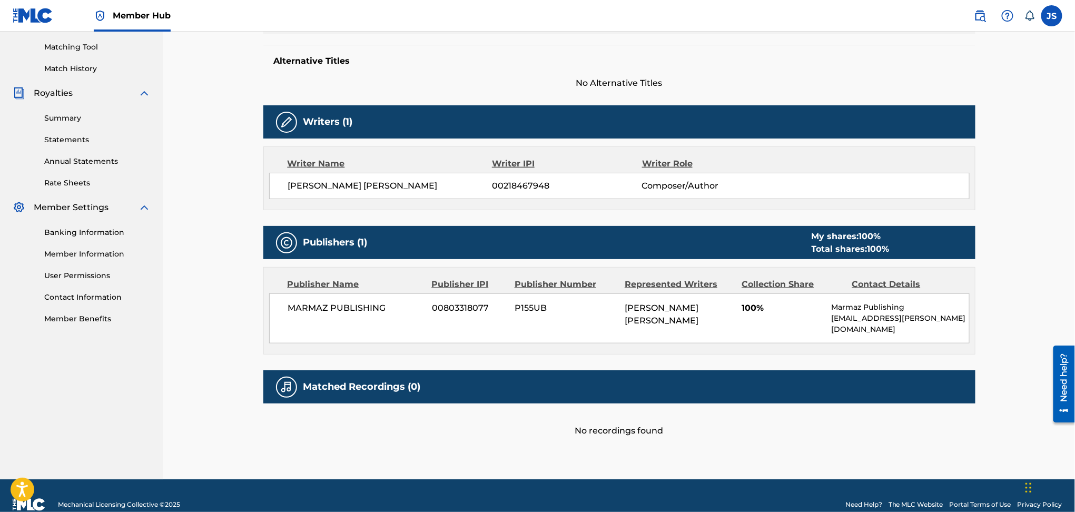
scroll to position [64, 0]
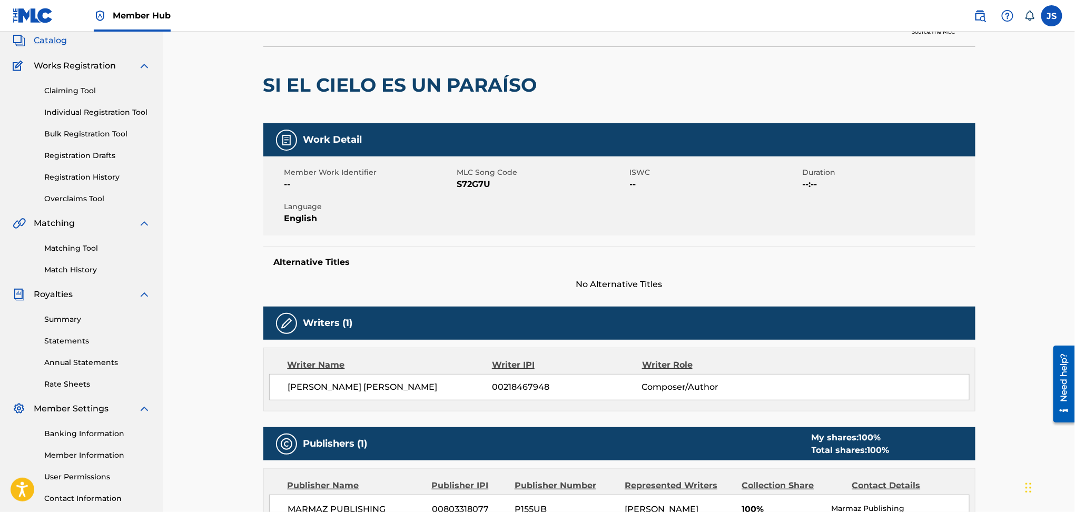
click at [477, 186] on span "S72G7U" at bounding box center [542, 184] width 170 height 13
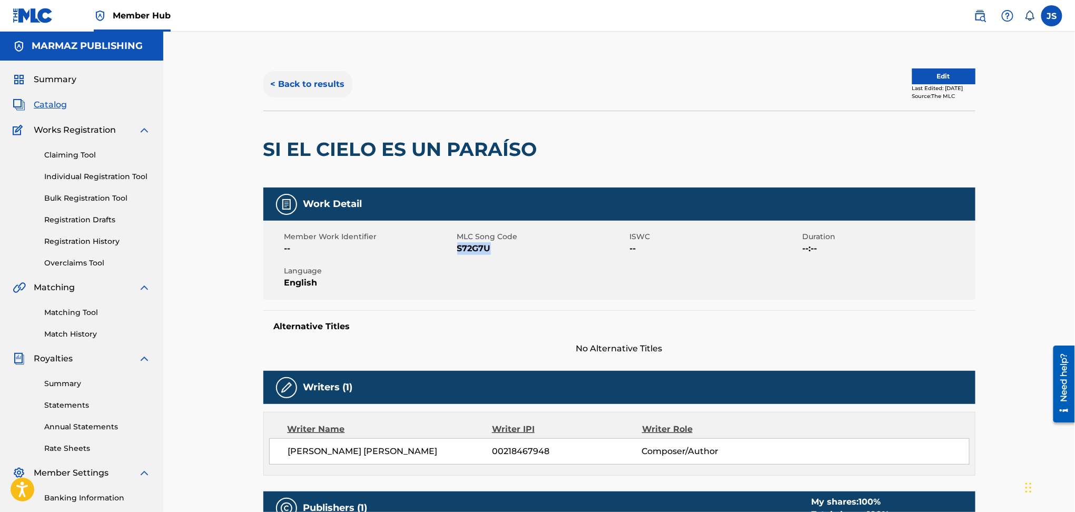
click at [307, 81] on button "< Back to results" at bounding box center [307, 84] width 89 height 26
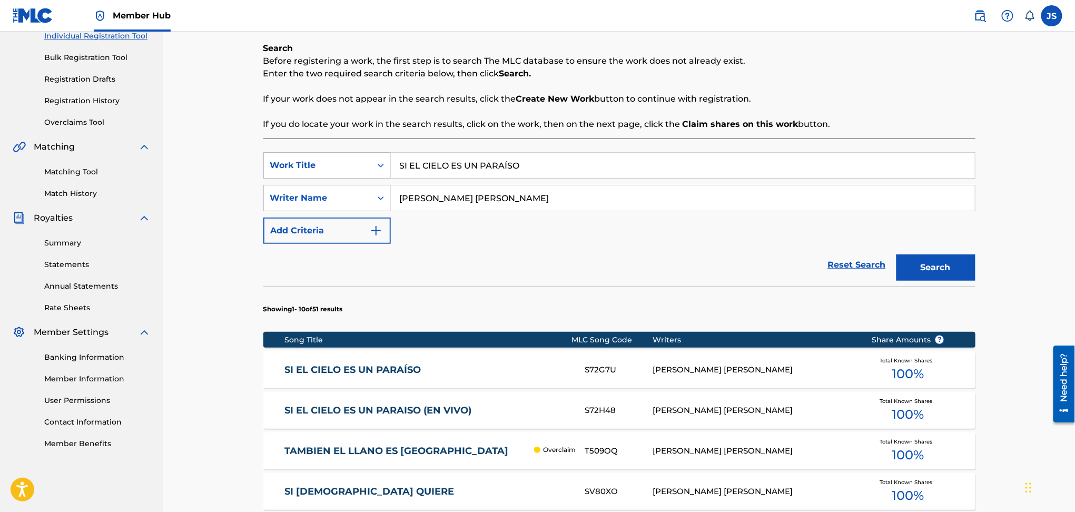
click at [271, 157] on div "SearchWithCriteriac0c563b4-f927-4d8f-939a-e19001b961e4 Work Title SI EL CIELO E…" at bounding box center [619, 165] width 712 height 26
paste input "N962QN"
drag, startPoint x: 697, startPoint y: 120, endPoint x: 730, endPoint y: 154, distance: 48.0
click at [697, 120] on strong "Claim shares on this work" at bounding box center [740, 124] width 116 height 10
drag, startPoint x: 532, startPoint y: 169, endPoint x: 162, endPoint y: 151, distance: 370.1
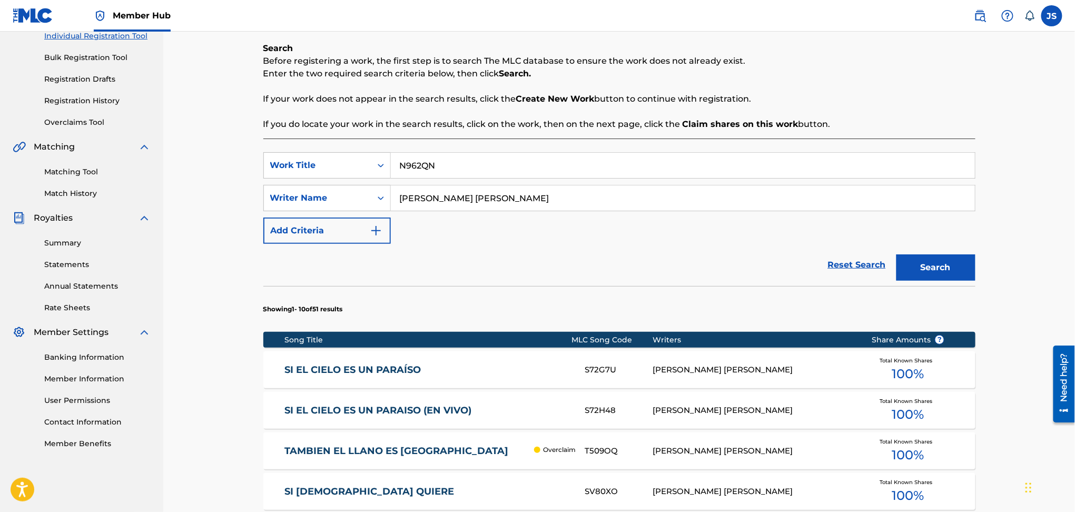
click at [150, 155] on main "MARMAZ PUBLISHING Summary Catalog Works Registration Claiming Tool Individual R…" at bounding box center [537, 389] width 1075 height 996
paste input "UEVE AMIGOS COLEADORES"
type input "NUEVE AMIGOS COLEADORES"
click at [708, 100] on p "If your work does not appear in the search results, click the Create New Work b…" at bounding box center [619, 99] width 712 height 13
click at [941, 287] on section "Showing 1 - 10 of 51 results" at bounding box center [619, 306] width 712 height 41
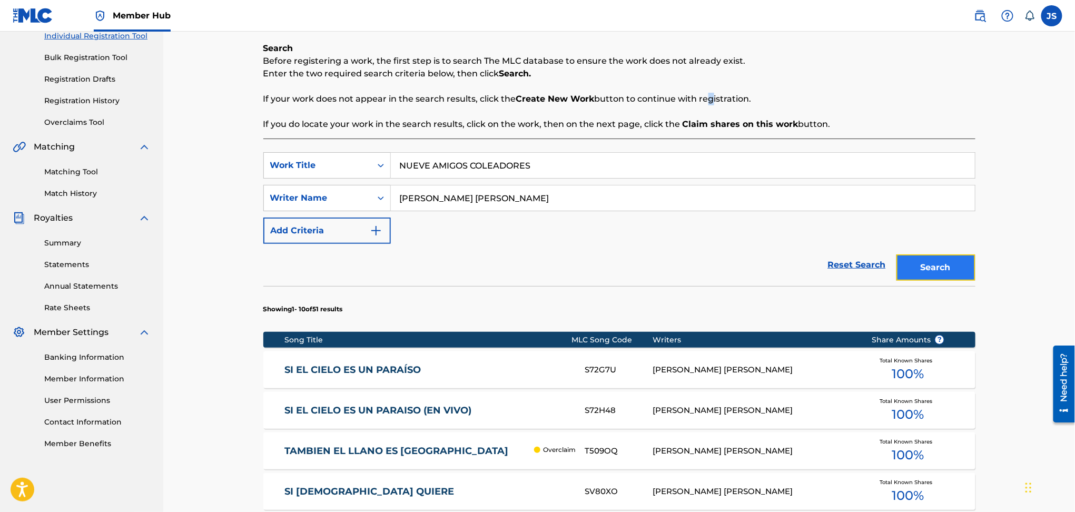
click at [941, 276] on button "Search" at bounding box center [935, 267] width 79 height 26
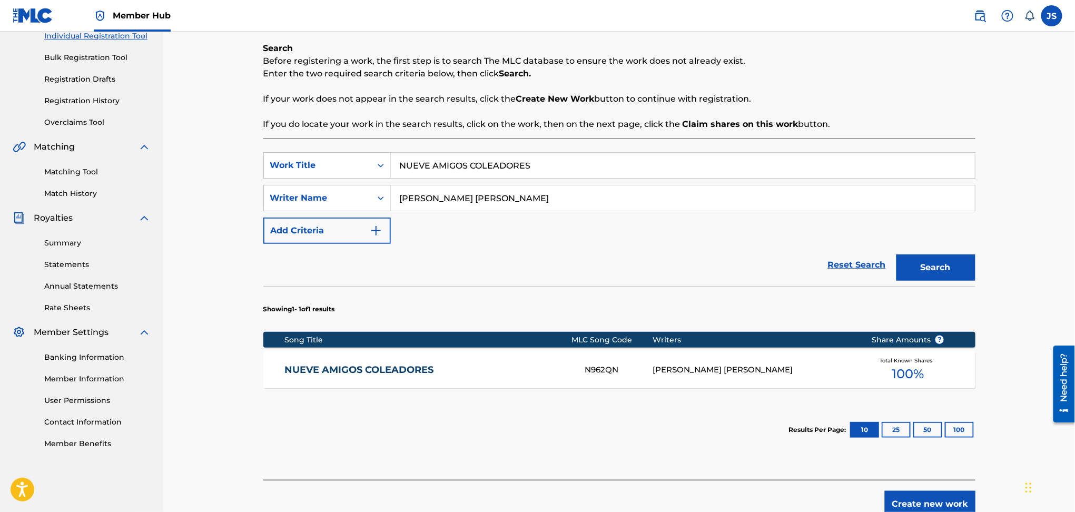
click at [436, 361] on div "NUEVE AMIGOS COLEADORES N962QN [PERSON_NAME] [PERSON_NAME] Total Known Shares 1…" at bounding box center [619, 369] width 712 height 37
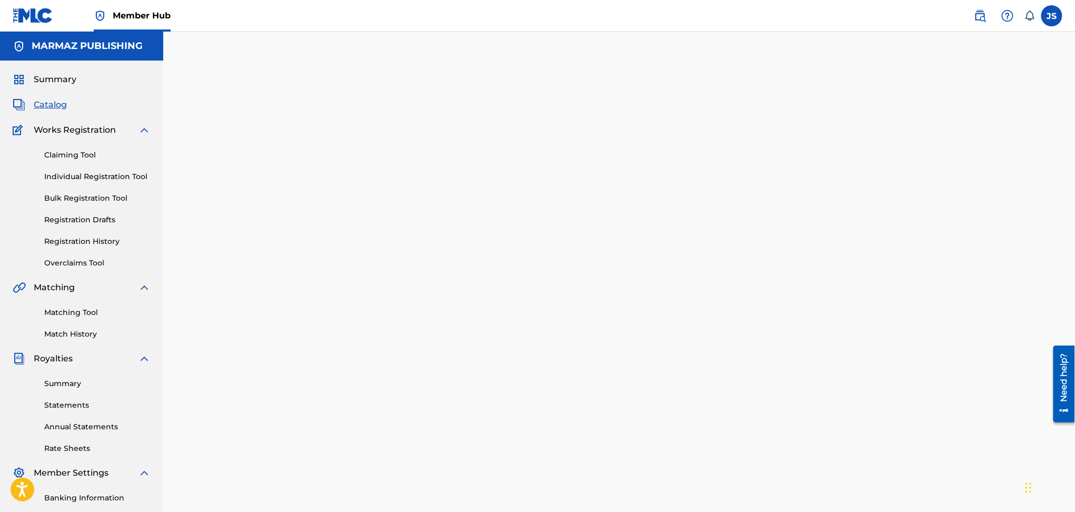
scroll to position [141, 0]
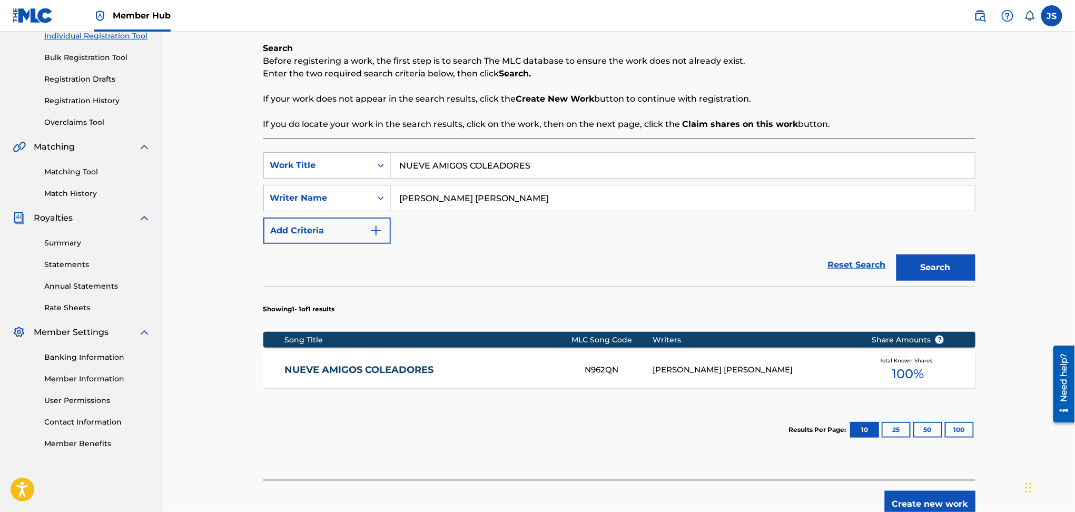
drag, startPoint x: 574, startPoint y: 167, endPoint x: 755, endPoint y: 112, distance: 189.4
click at [289, 154] on div "SearchWithCriteriac0c563b4-f927-4d8f-939a-e19001b961e4 Work Title NUEVE AMIGOS …" at bounding box center [619, 165] width 712 height 26
paste input "VERSO"
type input "VERSOS"
click at [779, 110] on div "Search Before registering a work, the first step is to search The MLC database …" at bounding box center [619, 86] width 712 height 88
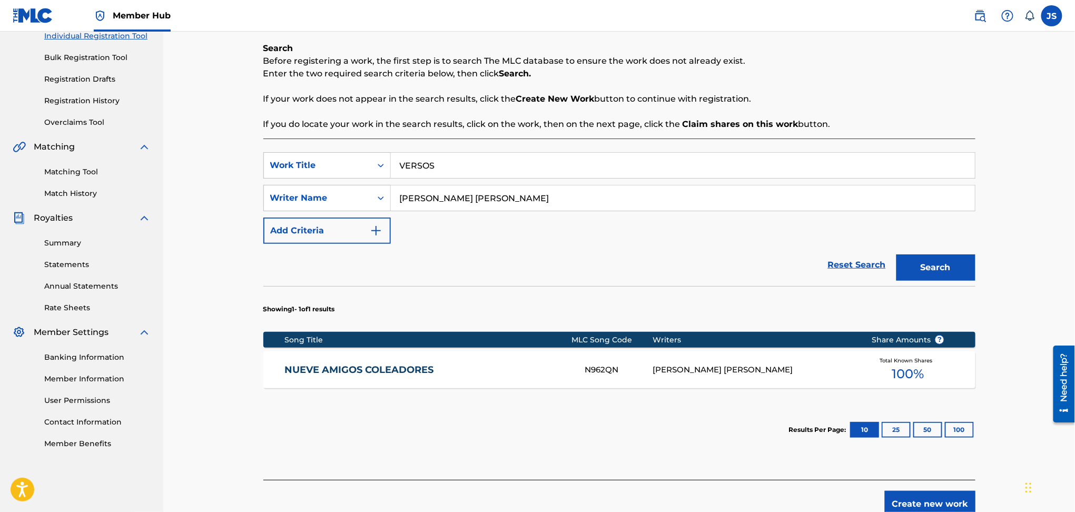
click at [927, 249] on div "Search" at bounding box center [933, 265] width 84 height 42
click at [938, 262] on button "Search" at bounding box center [935, 267] width 79 height 26
click at [305, 373] on link "VERSOS" at bounding box center [427, 370] width 286 height 12
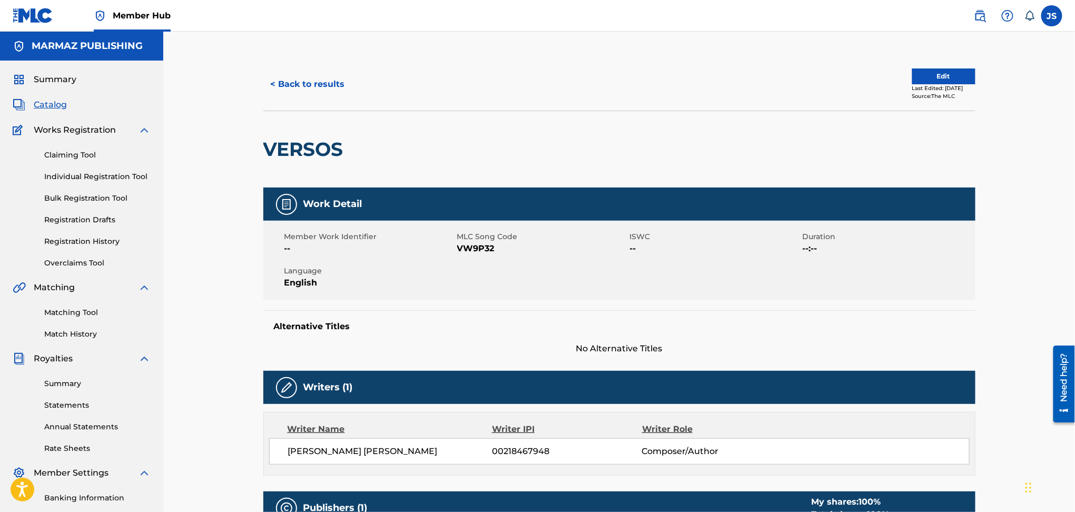
click at [472, 253] on span "VW9P32" at bounding box center [542, 248] width 170 height 13
click at [471, 252] on span "VW9P32" at bounding box center [542, 248] width 170 height 13
click at [294, 139] on h2 "VERSOS" at bounding box center [305, 149] width 85 height 24
click at [295, 73] on button "< Back to results" at bounding box center [307, 84] width 89 height 26
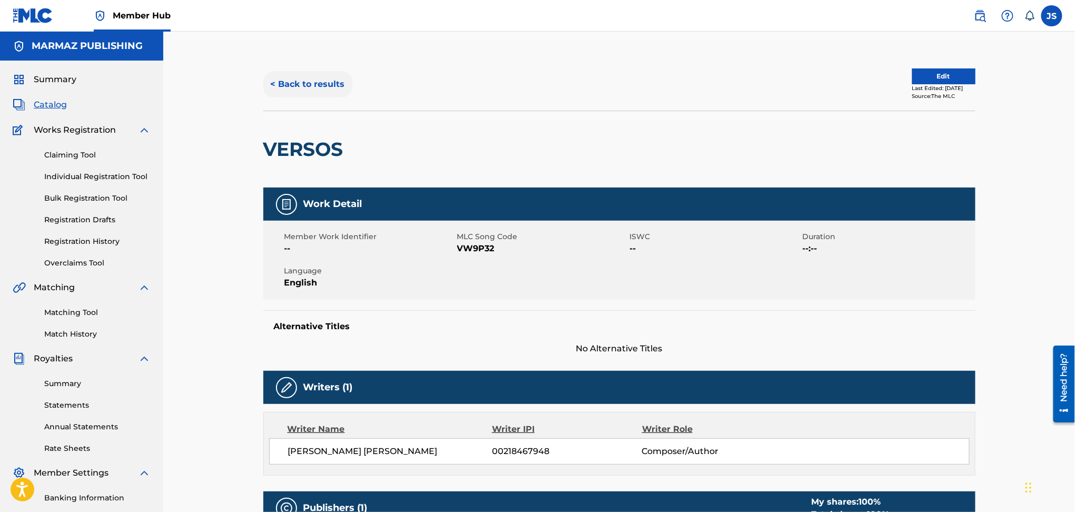
scroll to position [141, 0]
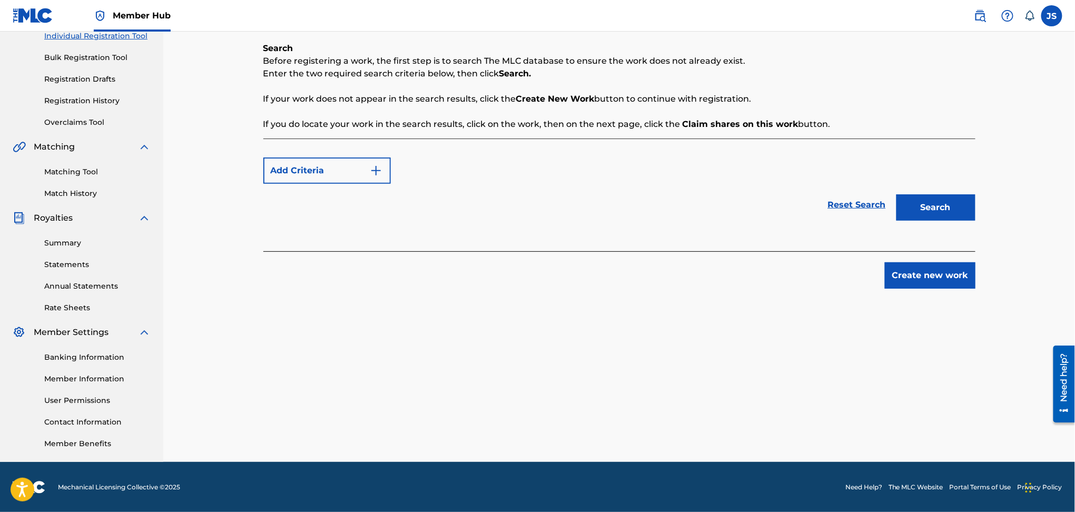
click at [270, 184] on div "Add Criteria" at bounding box center [619, 170] width 712 height 26
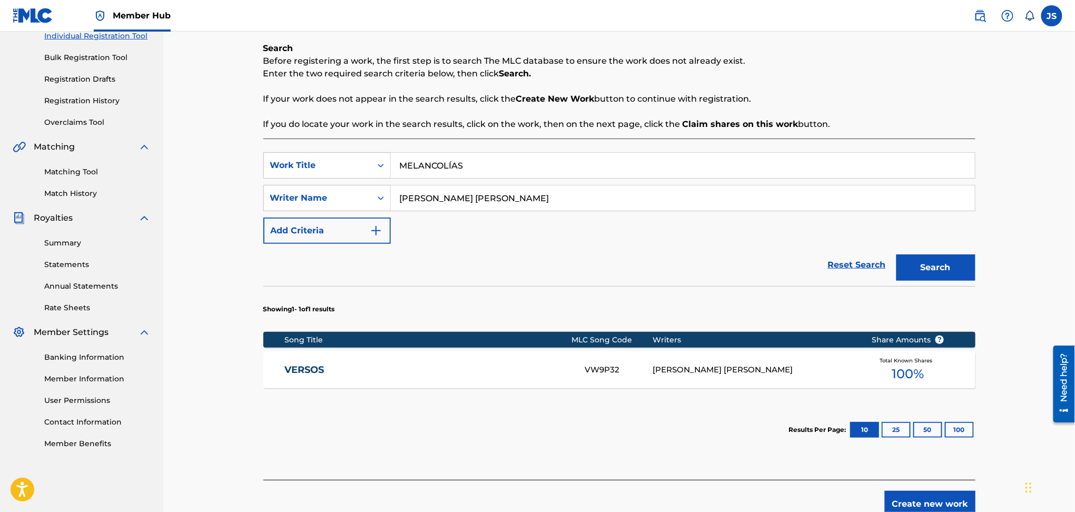
type input "MELANCOLÍAS"
click at [692, 110] on div "Search Before registering a work, the first step is to search The MLC database …" at bounding box center [619, 86] width 712 height 88
click at [919, 261] on button "Search" at bounding box center [935, 267] width 79 height 26
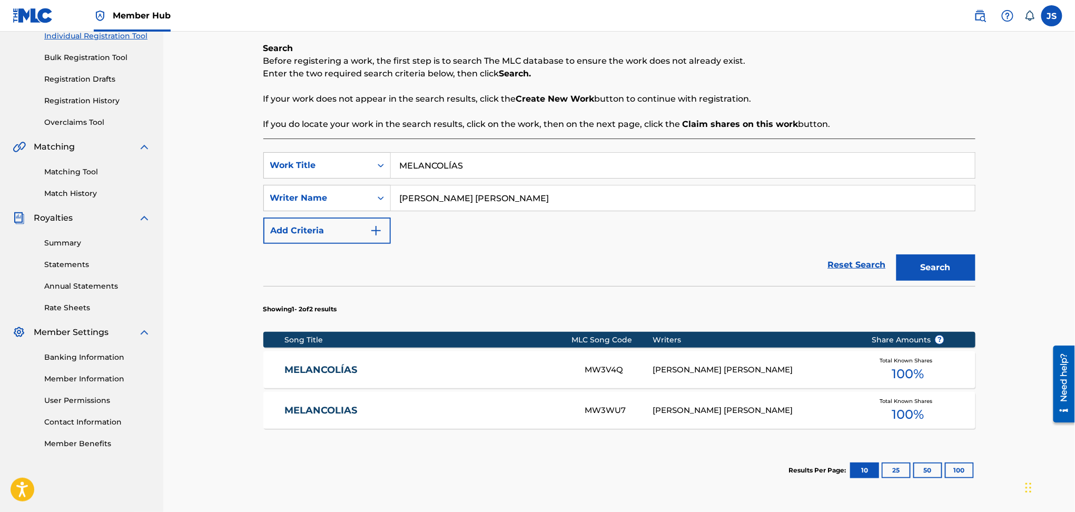
click at [327, 370] on link "MELANCOLÍAS" at bounding box center [427, 370] width 286 height 12
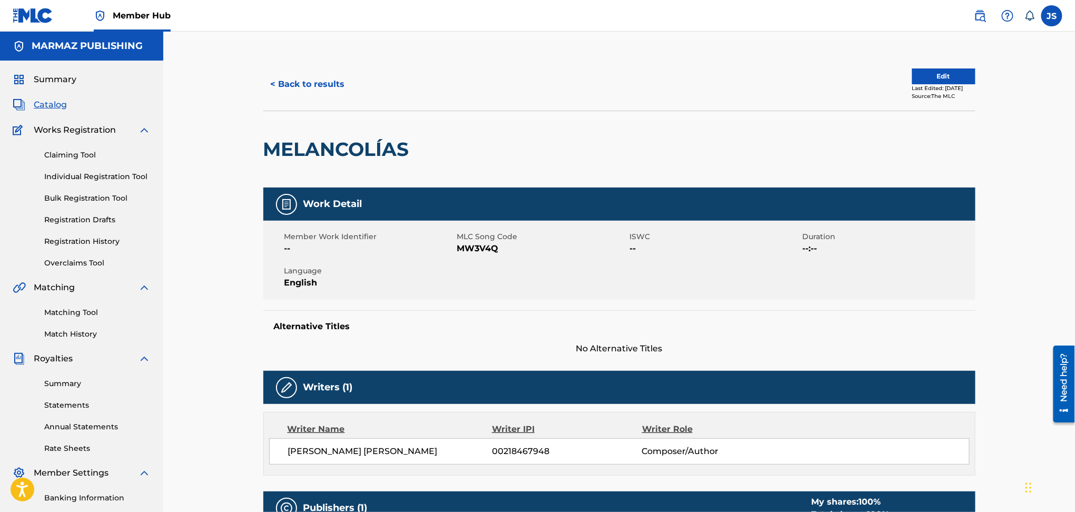
click at [473, 242] on span "MW3V4Q" at bounding box center [542, 248] width 170 height 13
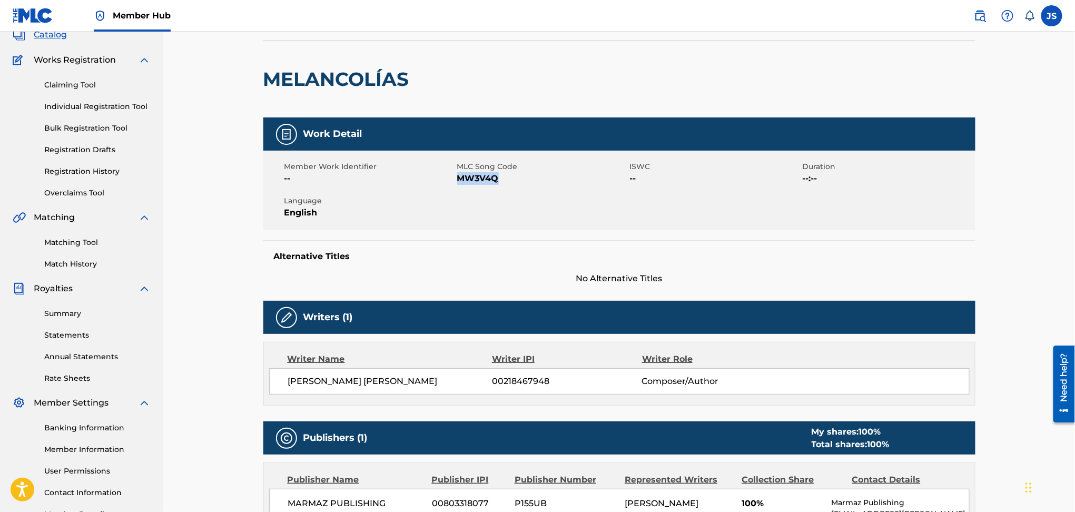
click at [473, 175] on span "MW3V4Q" at bounding box center [542, 178] width 170 height 13
click at [301, 27] on button "< Back to results" at bounding box center [307, 14] width 89 height 26
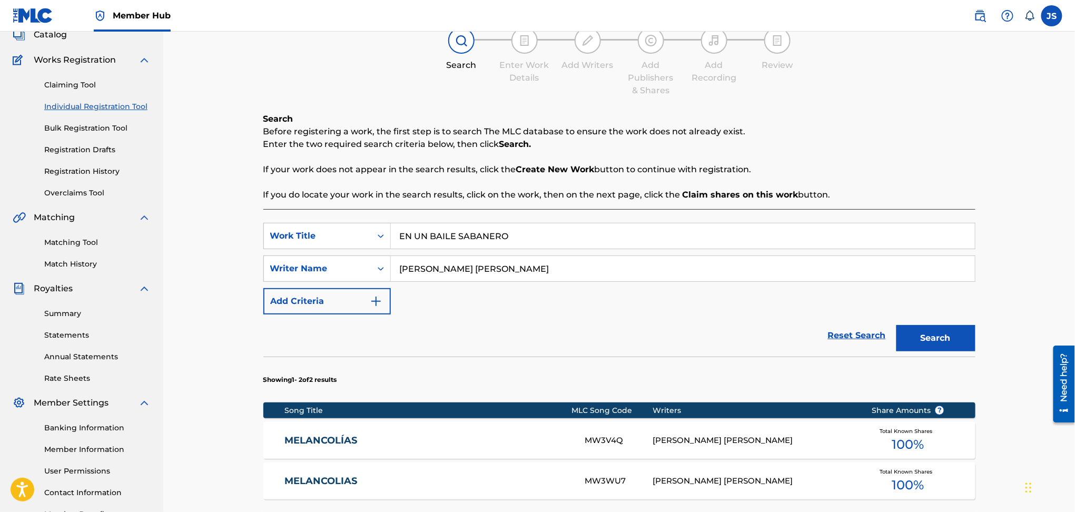
type input "EN UN BAILE SABANERO"
click at [919, 188] on p "If you do locate your work in the search results, click on the work, then on th…" at bounding box center [619, 194] width 712 height 13
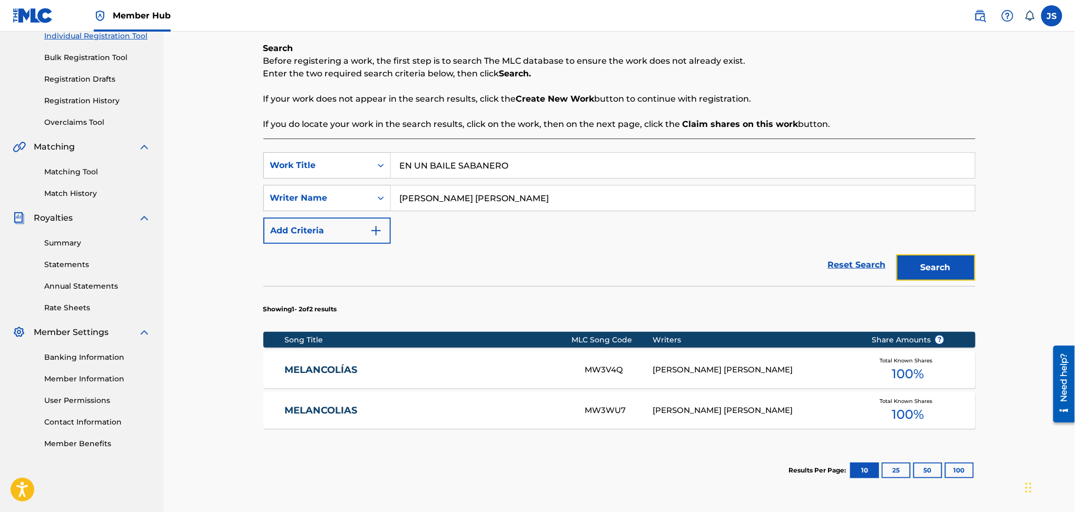
click at [937, 271] on button "Search" at bounding box center [935, 267] width 79 height 26
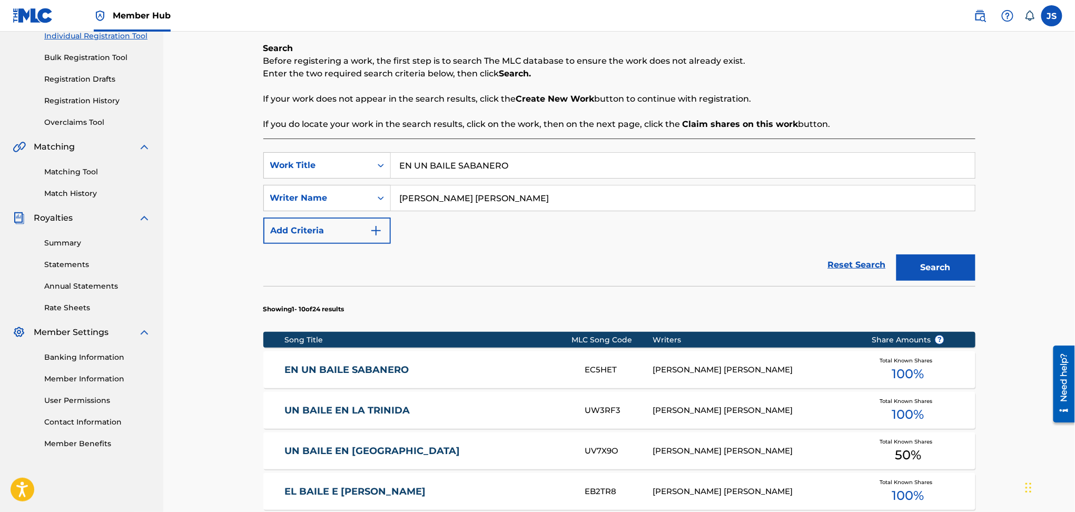
click at [357, 366] on link "EN UN BAILE SABANERO" at bounding box center [427, 370] width 286 height 12
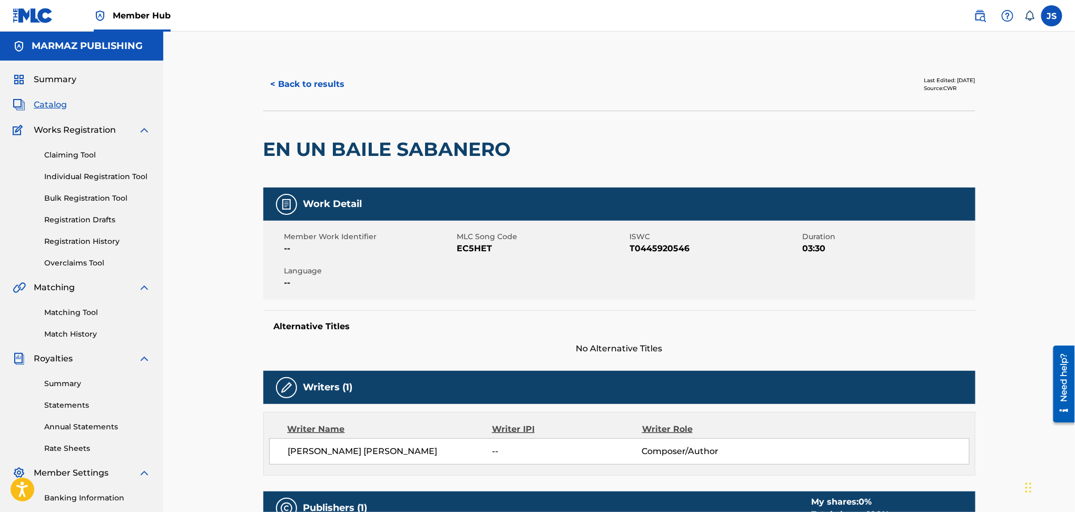
click at [478, 249] on span "EC5HET" at bounding box center [542, 248] width 170 height 13
click at [647, 251] on span "T0445920546" at bounding box center [715, 248] width 170 height 13
click at [488, 245] on span "EC5HET" at bounding box center [542, 248] width 170 height 13
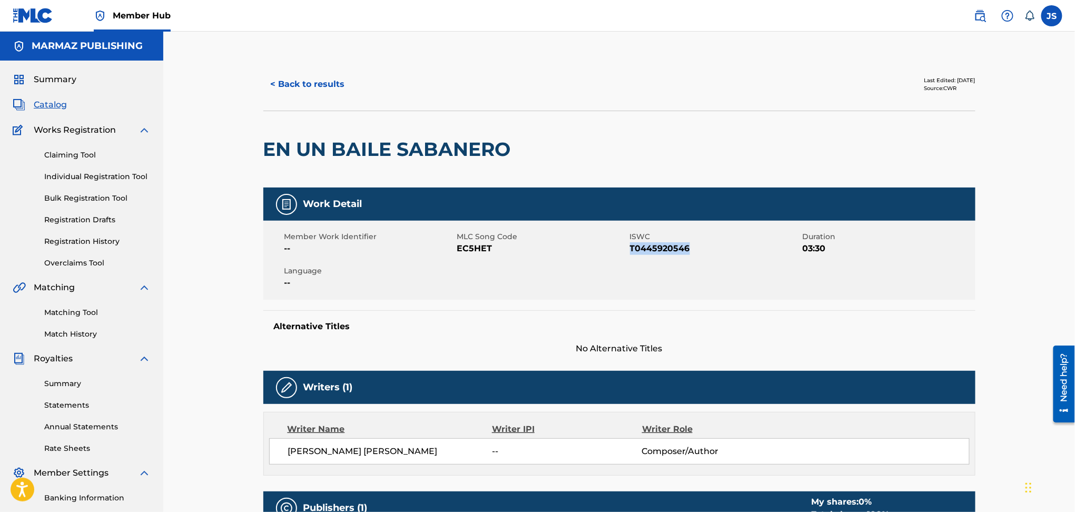
click at [488, 245] on span "EC5HET" at bounding box center [542, 248] width 170 height 13
copy span "T0445920546"
click at [346, 83] on div "< Back to results" at bounding box center [441, 84] width 356 height 26
click at [332, 83] on button "< Back to results" at bounding box center [307, 84] width 89 height 26
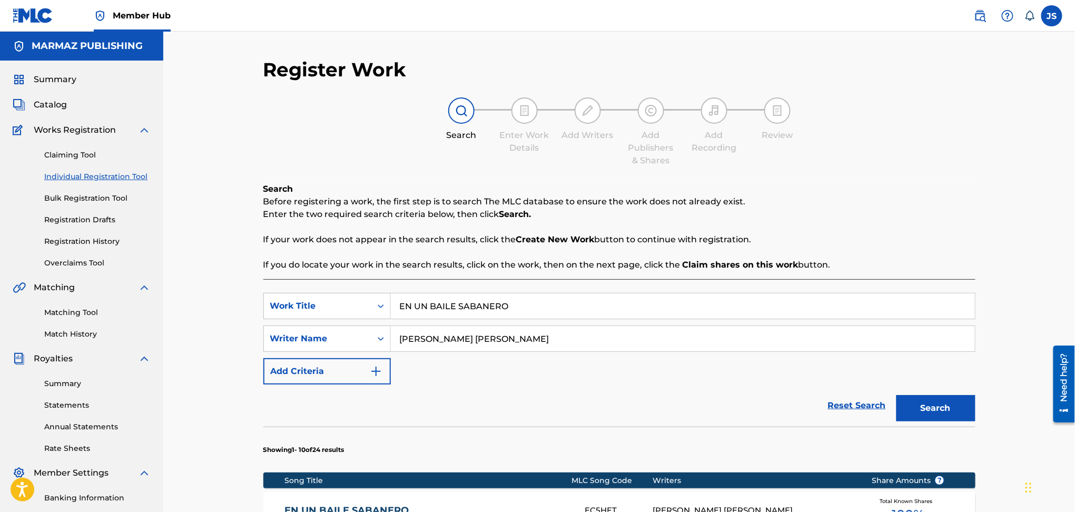
type input "MI MEDIO QUESO [PERSON_NAME]"
click at [861, 183] on div "Search Before registering a work, the first step is to search The MLC database …" at bounding box center [619, 227] width 712 height 88
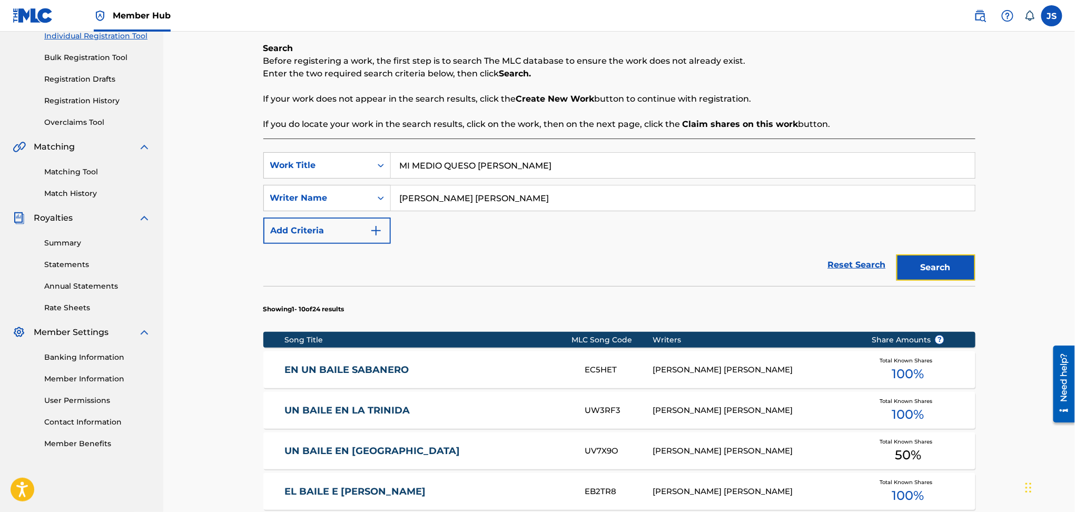
click at [961, 261] on button "Search" at bounding box center [935, 267] width 79 height 26
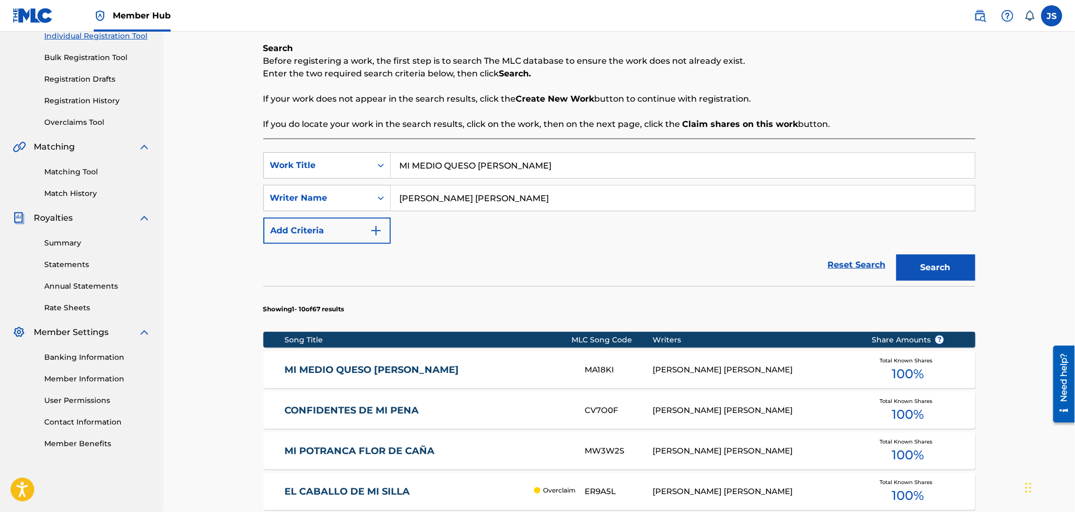
scroll to position [211, 0]
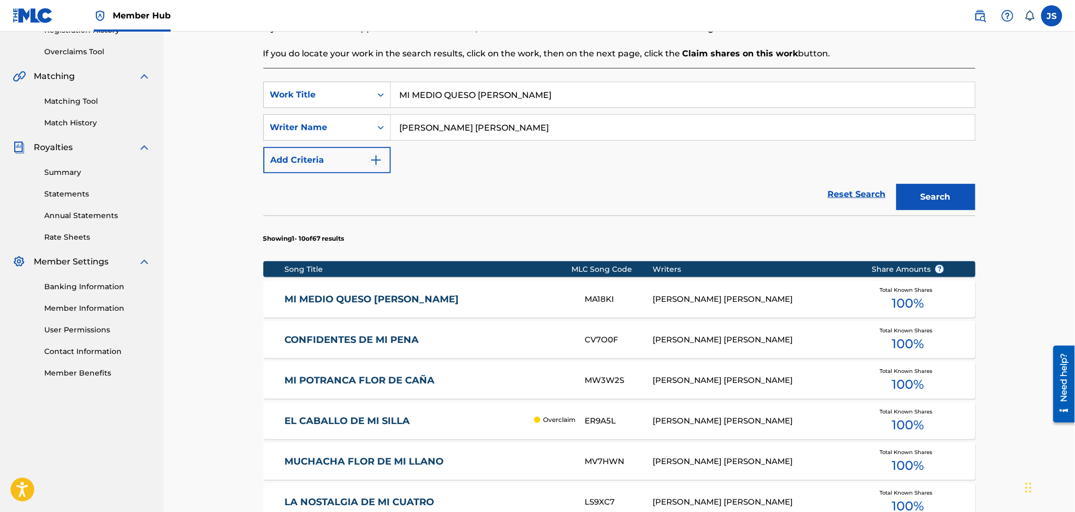
click at [399, 303] on link "MI MEDIO QUESO [PERSON_NAME]" at bounding box center [427, 299] width 286 height 12
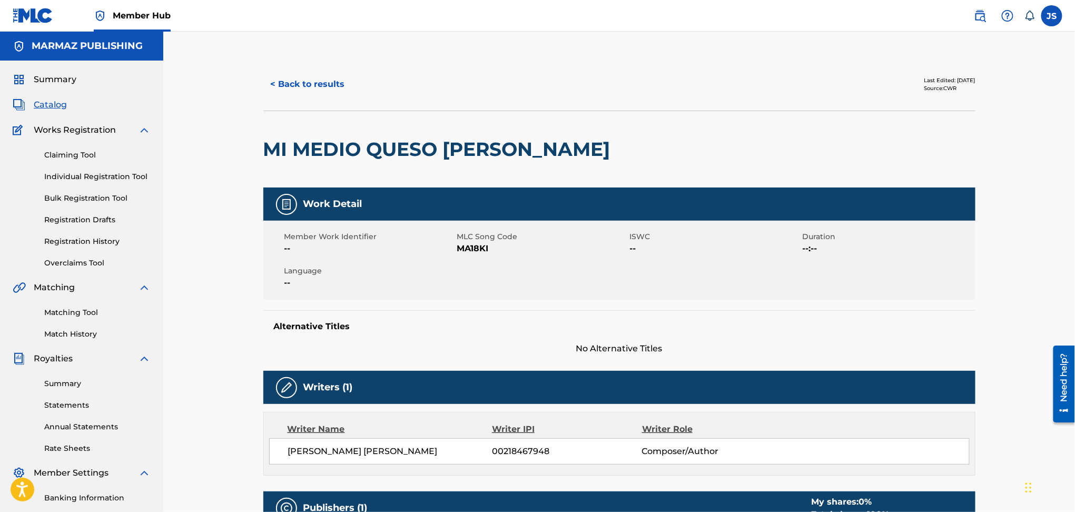
scroll to position [140, 0]
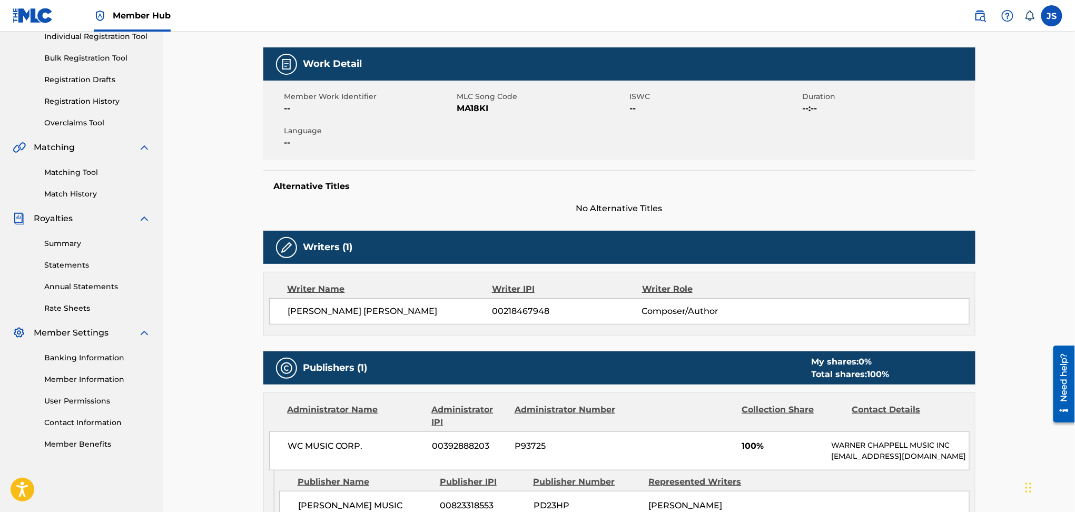
click at [473, 111] on span "MA18KI" at bounding box center [542, 108] width 170 height 13
copy span "MA18KI"
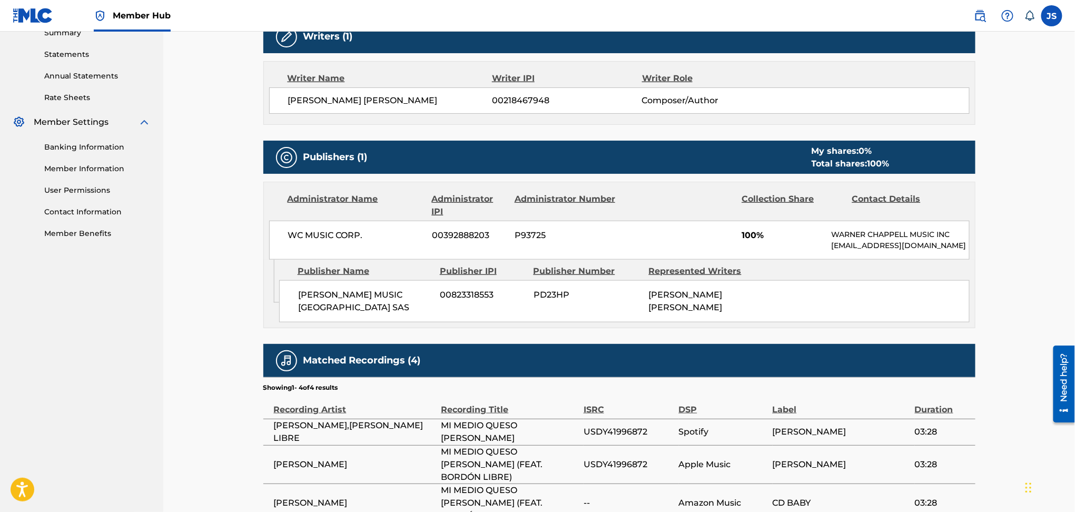
scroll to position [0, 0]
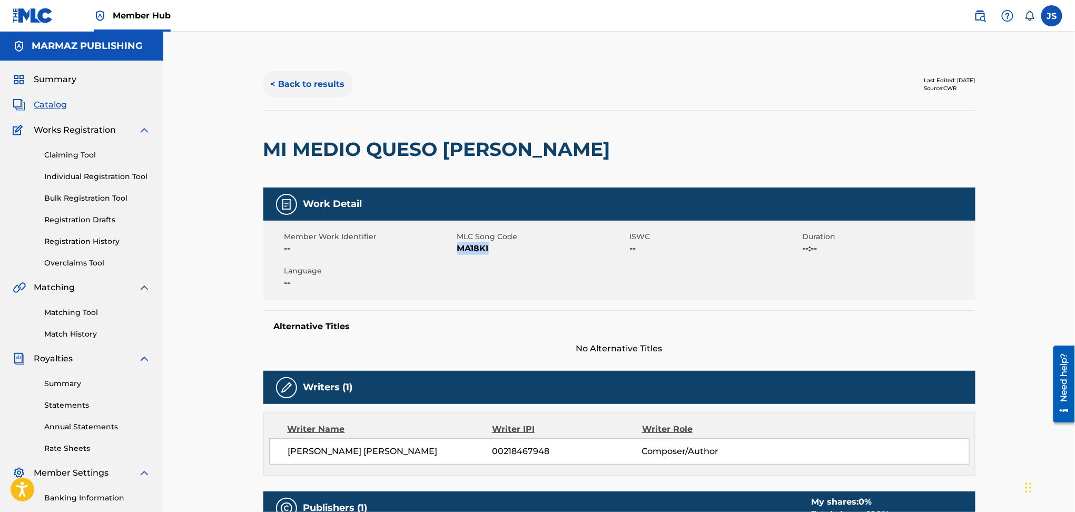
click at [331, 81] on button "< Back to results" at bounding box center [307, 84] width 89 height 26
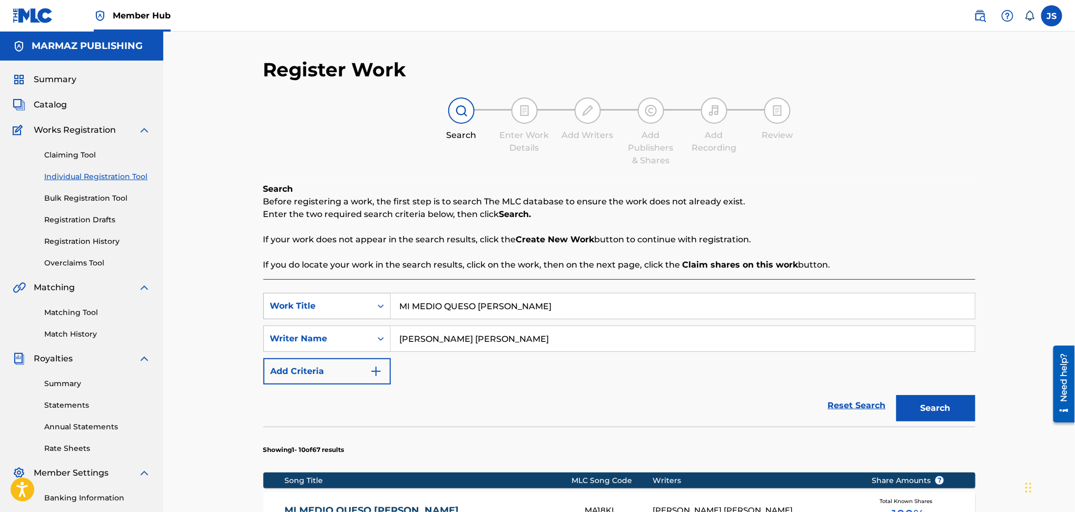
click at [279, 293] on div "SearchWithCriteriac0c563b4-f927-4d8f-939a-e19001b961e4 Work Title MI MEDIO QUES…" at bounding box center [619, 306] width 712 height 26
paste input "EL DIA QUE NACIÓ EL PASAJE"
type input "EL DIA QUE NACIÓ EL PASAJE"
click at [629, 183] on div "Search Before registering a work, the first step is to search The MLC database …" at bounding box center [619, 227] width 712 height 88
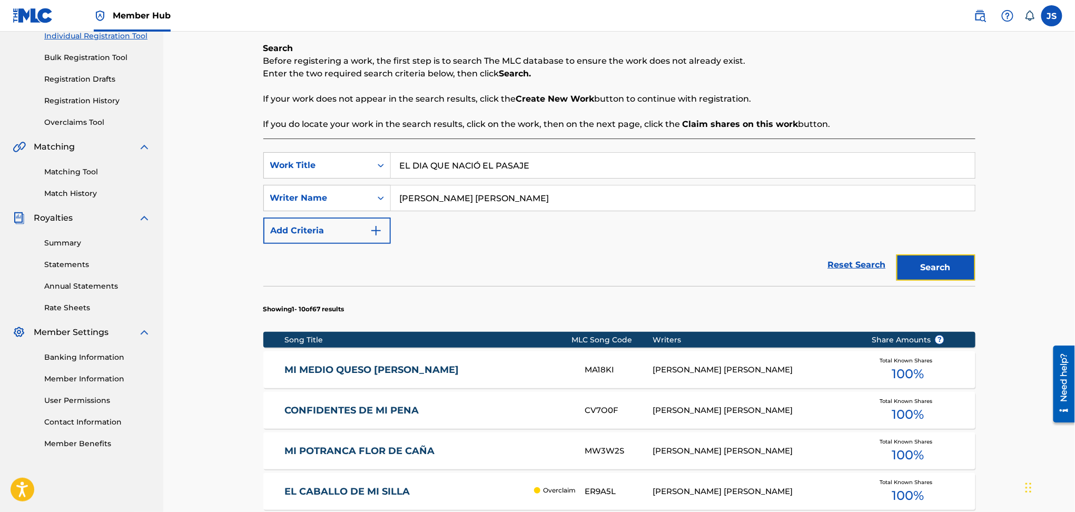
click at [920, 271] on button "Search" at bounding box center [935, 267] width 79 height 26
click at [406, 360] on div "EL DIA QUE NACIÓ EL PASAJE ES3986 [PERSON_NAME] [PERSON_NAME] Total Known Share…" at bounding box center [619, 369] width 712 height 37
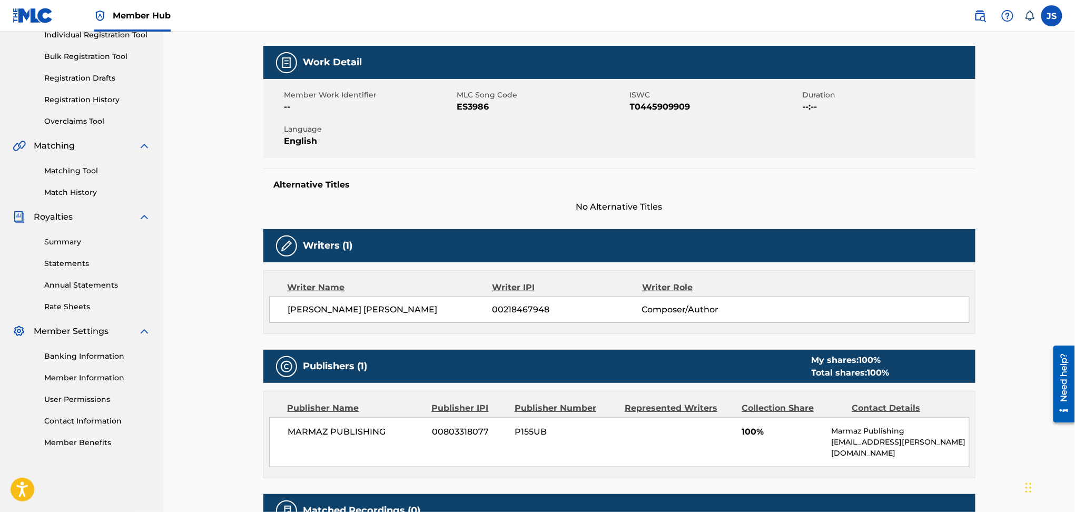
scroll to position [141, 0]
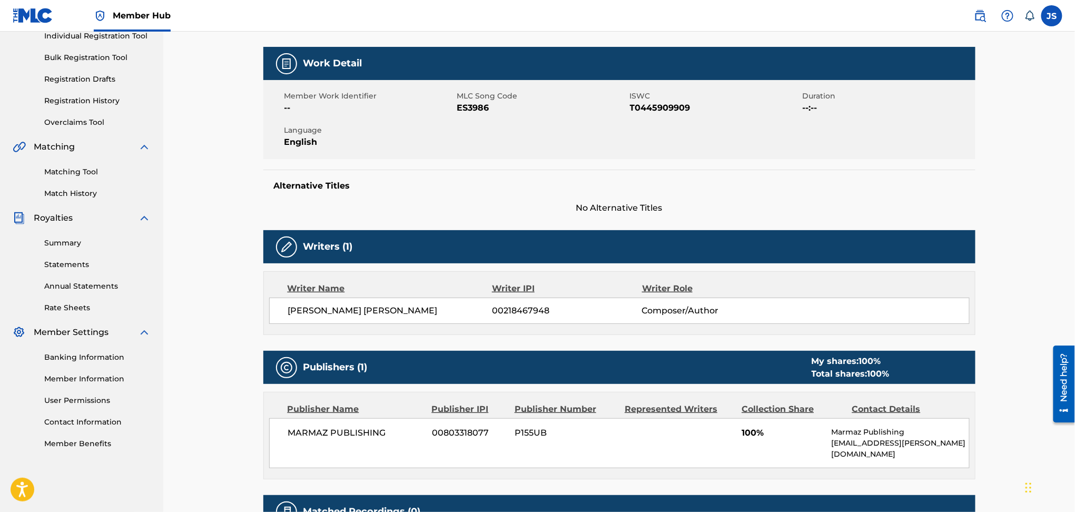
click at [474, 108] on span "ES3986" at bounding box center [542, 108] width 170 height 13
click at [652, 112] on span "T0445909909" at bounding box center [715, 108] width 170 height 13
click at [652, 110] on span "T0445909909" at bounding box center [715, 108] width 170 height 13
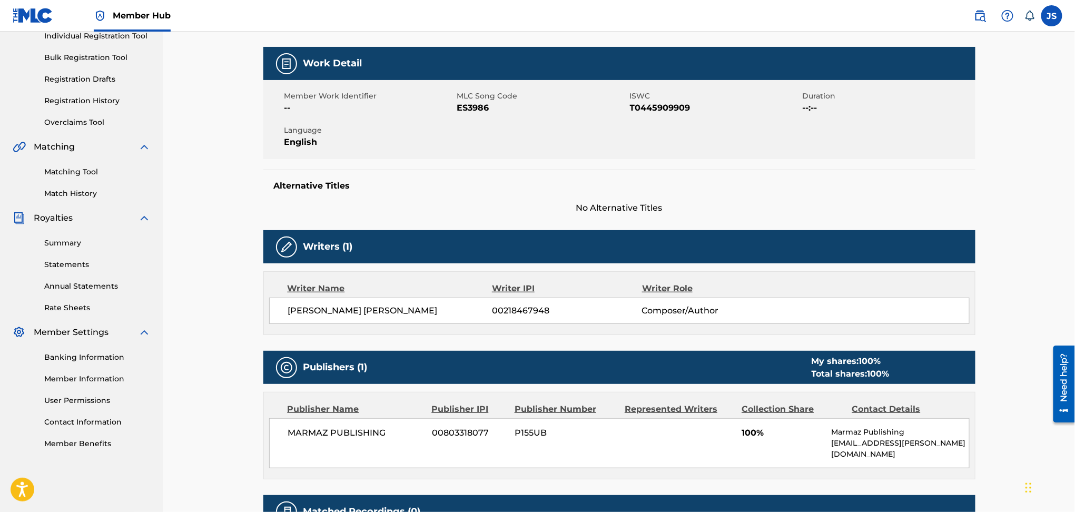
click at [475, 106] on span "ES3986" at bounding box center [542, 108] width 170 height 13
copy span "ES3986"
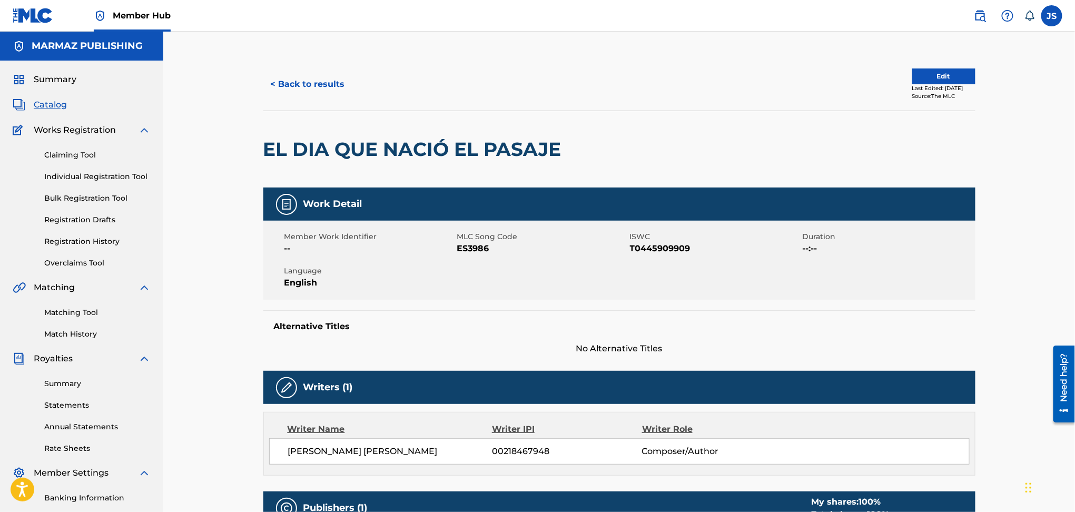
click at [291, 68] on div "< Back to results Edit Last Edited: [DATE] Source: The MLC" at bounding box center [619, 84] width 712 height 53
click at [301, 78] on button "< Back to results" at bounding box center [307, 84] width 89 height 26
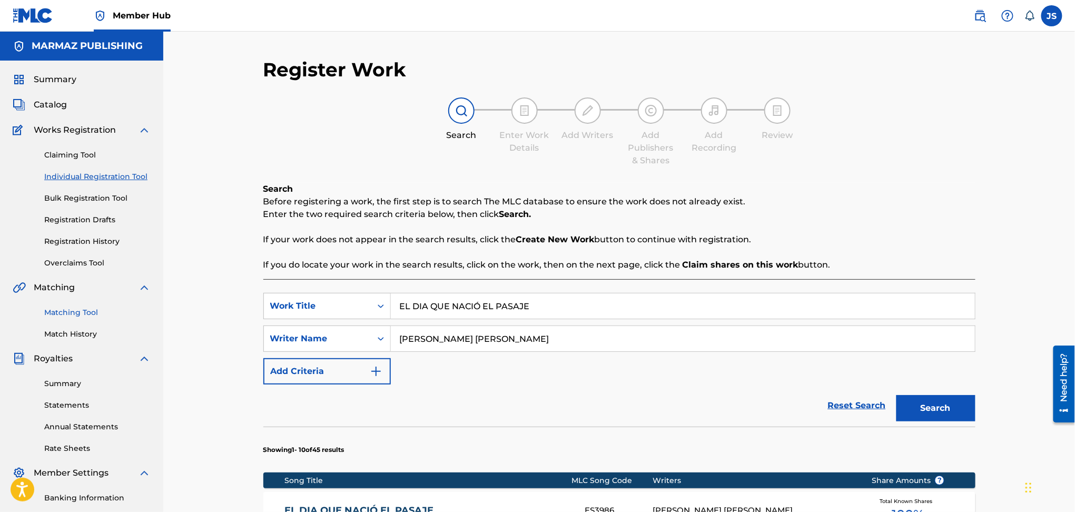
paste input "MI VERSO"
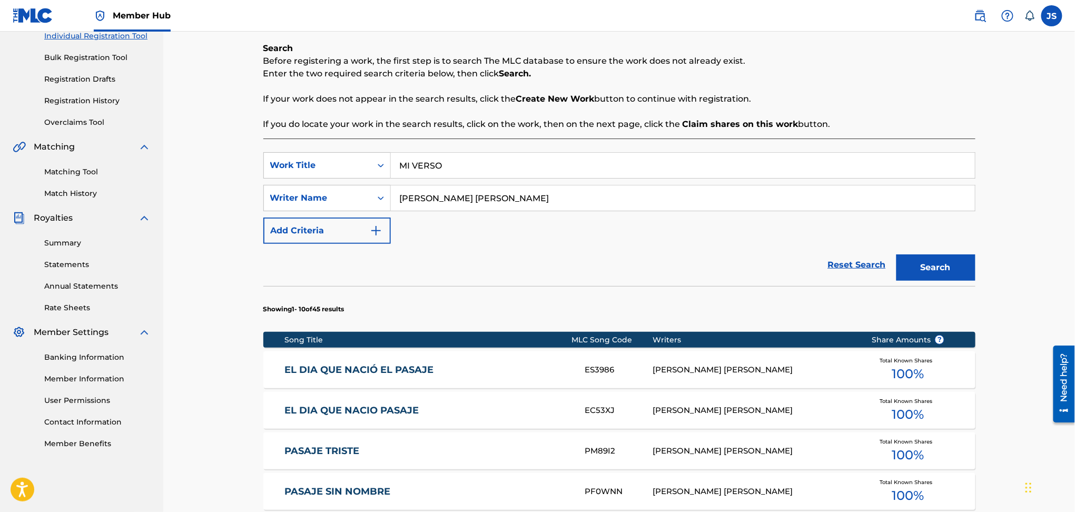
type input "MI VERSO"
click at [951, 265] on button "Search" at bounding box center [935, 267] width 79 height 26
click at [305, 378] on div "MI VERSO MA2FTM [PERSON_NAME] [PERSON_NAME] Total Known Shares 100 %" at bounding box center [619, 369] width 712 height 37
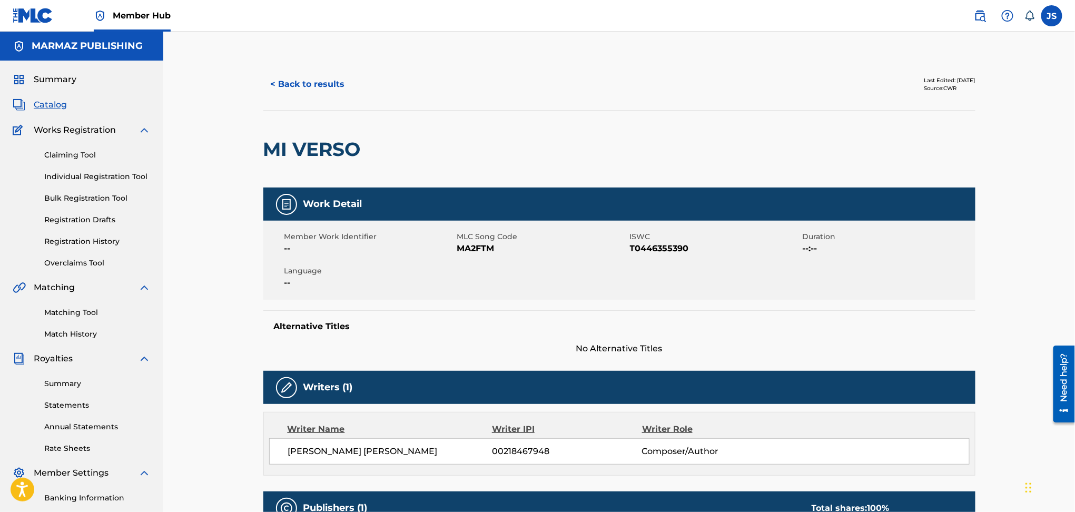
scroll to position [211, 0]
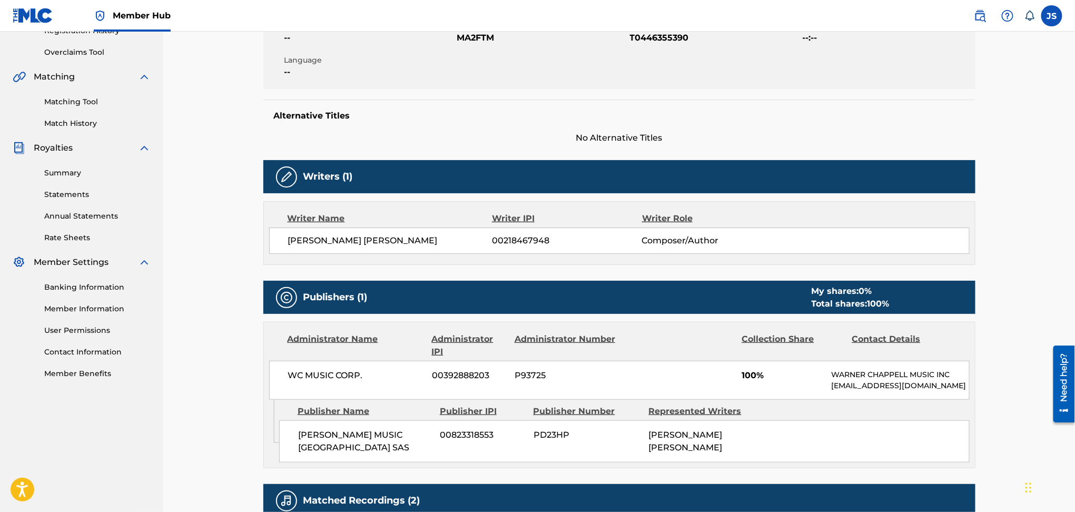
click at [651, 42] on span "T0446355390" at bounding box center [715, 38] width 170 height 13
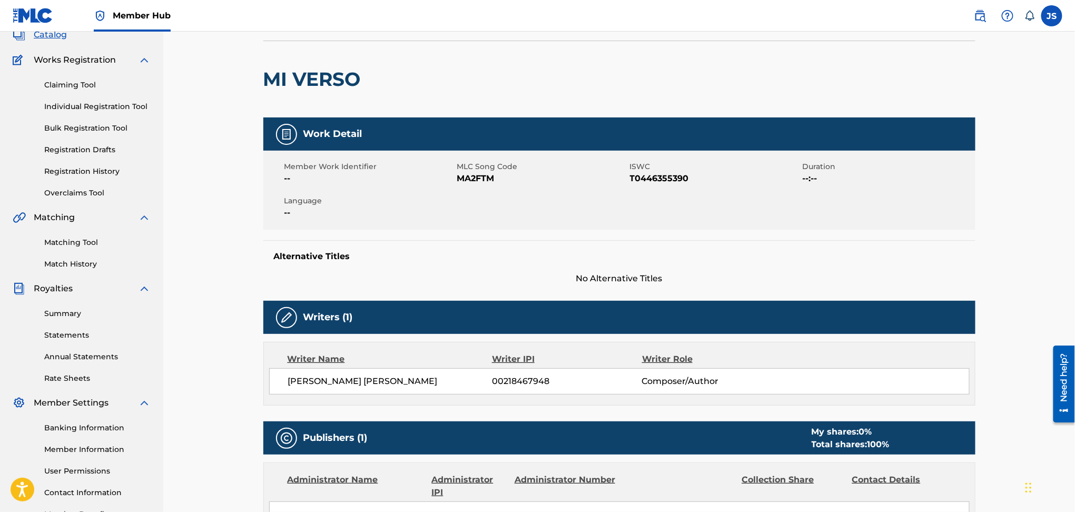
click at [484, 172] on span "MA2FTM" at bounding box center [542, 178] width 170 height 13
click at [489, 176] on span "MA2FTM" at bounding box center [542, 178] width 170 height 13
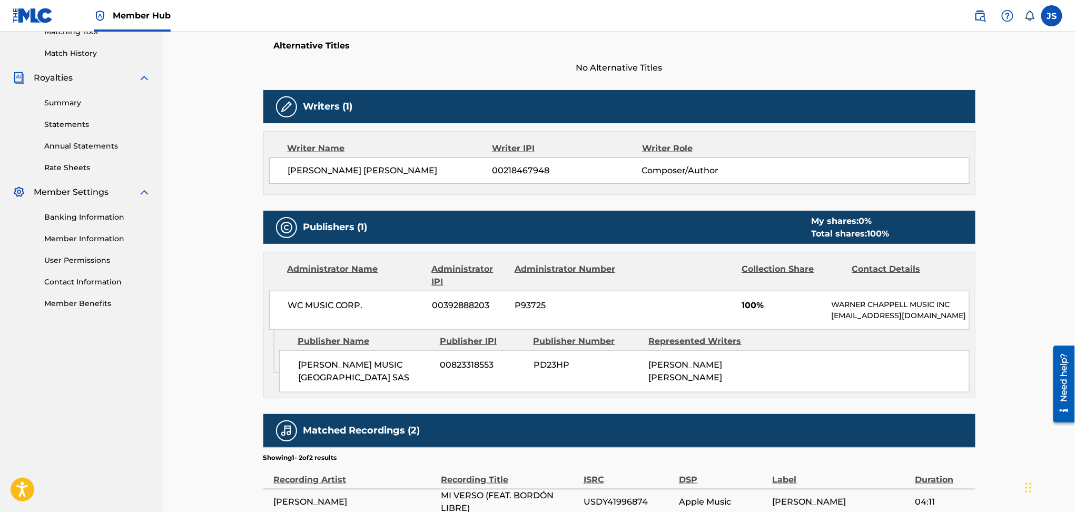
scroll to position [0, 0]
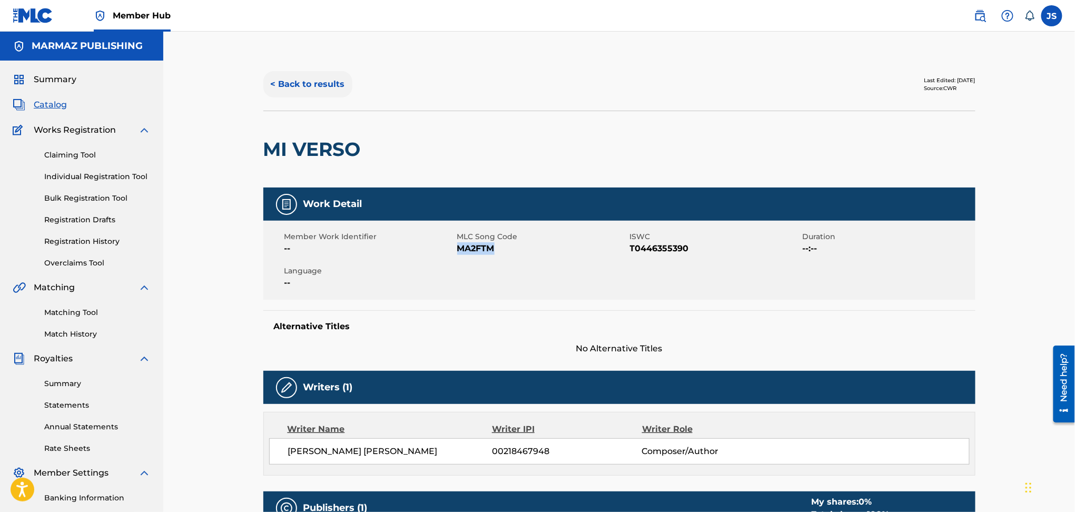
click at [324, 80] on button "< Back to results" at bounding box center [307, 84] width 89 height 26
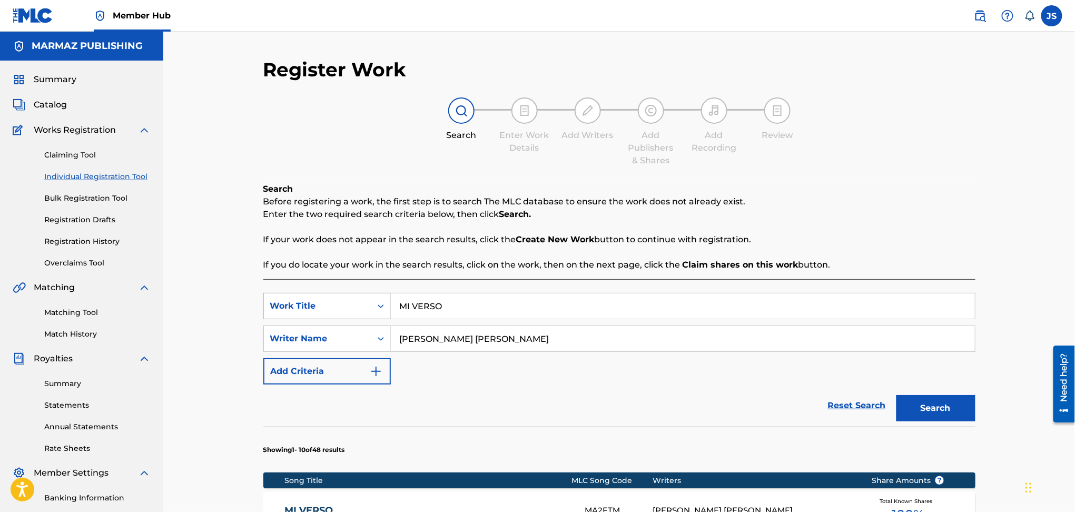
scroll to position [141, 0]
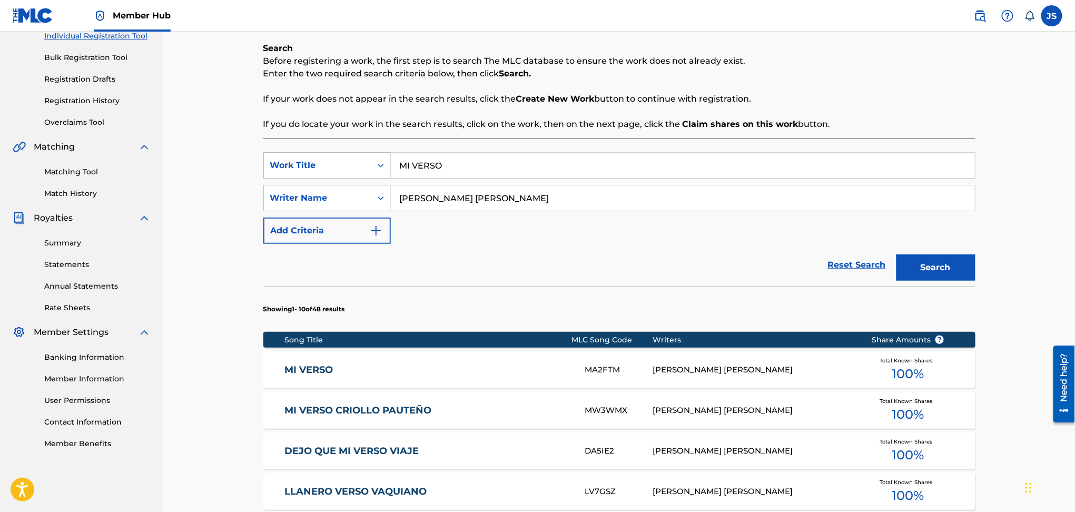
drag, startPoint x: 277, startPoint y: 163, endPoint x: 290, endPoint y: 164, distance: 12.6
click at [276, 163] on div "SearchWithCriteriac0c563b4-f927-4d8f-939a-e19001b961e4 Work Title MI VERSO" at bounding box center [619, 165] width 712 height 26
paste input "SEÑORA [PERSON_NAME] FT CHABUCO & KIKE PURIZAGA"
click at [688, 111] on div "Search Before registering a work, the first step is to search The MLC database …" at bounding box center [619, 86] width 712 height 88
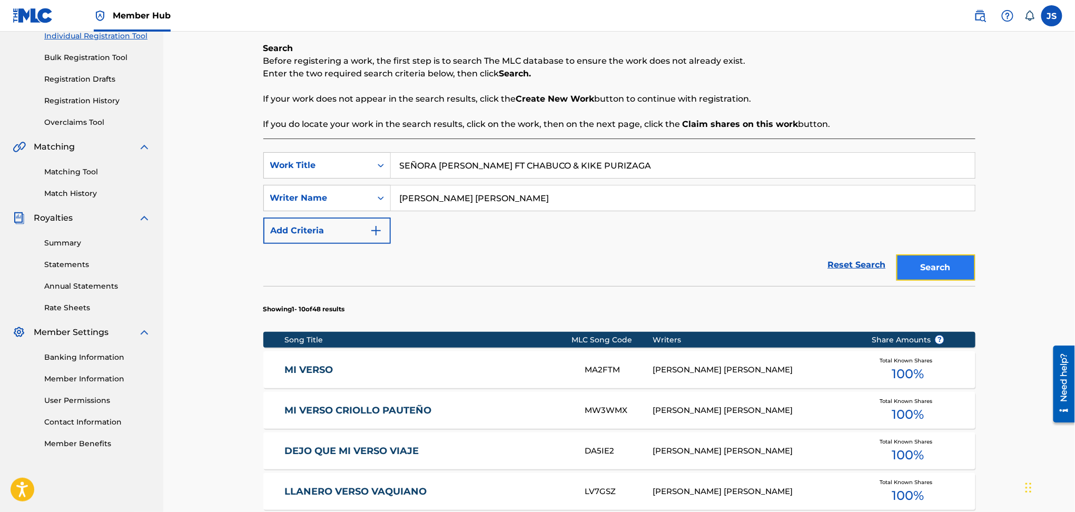
click at [932, 269] on button "Search" at bounding box center [935, 267] width 79 height 26
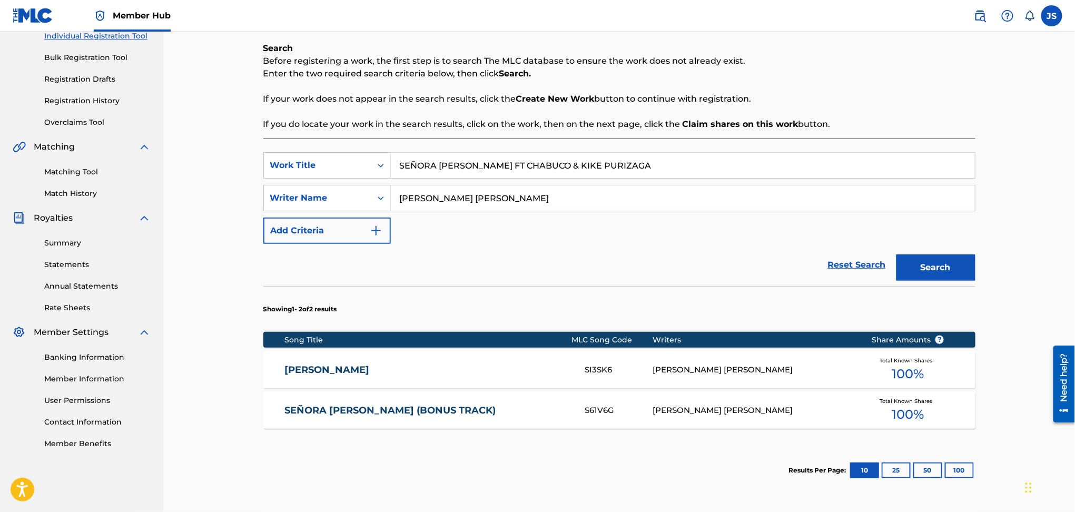
drag, startPoint x: 215, startPoint y: 127, endPoint x: 222, endPoint y: 127, distance: 6.3
click at [212, 127] on div "Register Work Search Enter Work Details Add Writers Add Publishers & Shares Add…" at bounding box center [618, 224] width 911 height 667
paste input "[PERSON_NAME]"
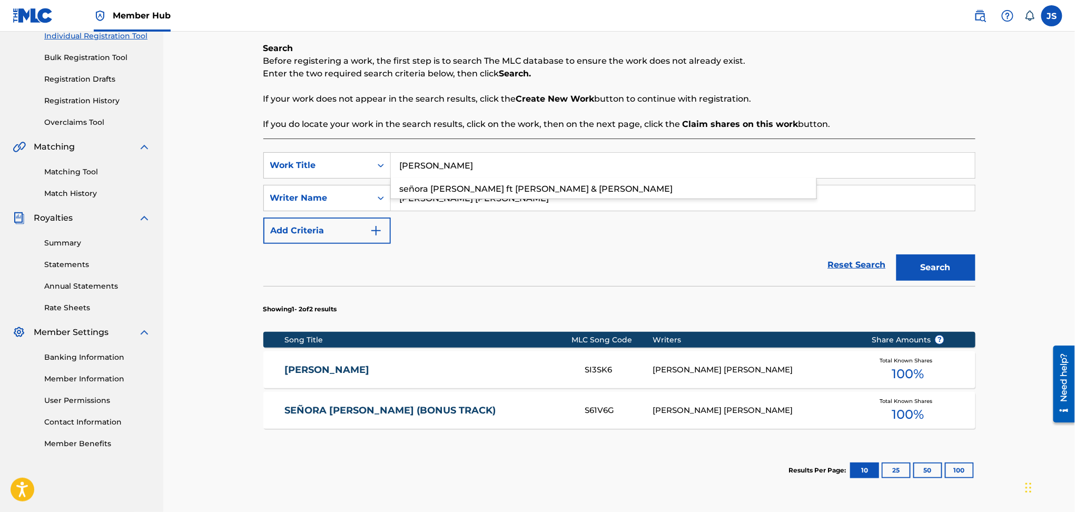
type input "[PERSON_NAME]"
click at [896, 254] on button "Search" at bounding box center [935, 267] width 79 height 26
click at [349, 368] on link "[PERSON_NAME]" at bounding box center [427, 370] width 286 height 12
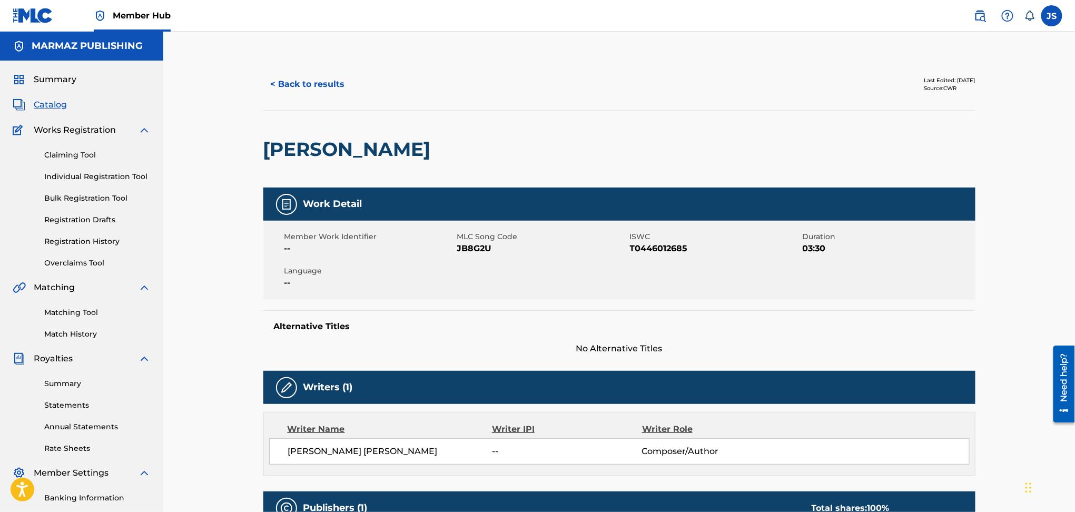
click at [669, 248] on span "T0446012685" at bounding box center [715, 248] width 170 height 13
click at [475, 248] on span "JB8G2U" at bounding box center [542, 248] width 170 height 13
click at [290, 85] on button "< Back to results" at bounding box center [307, 84] width 89 height 26
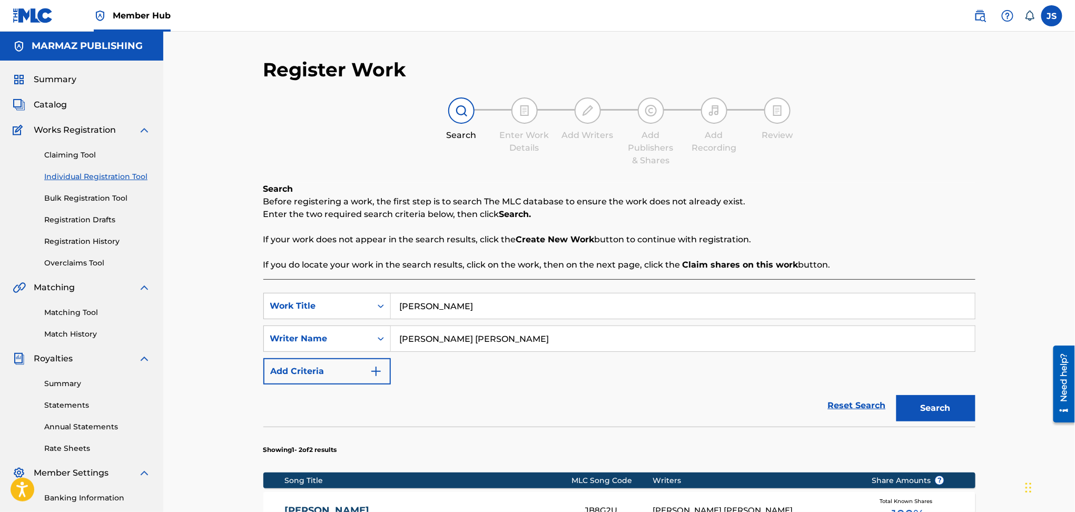
drag, startPoint x: 484, startPoint y: 169, endPoint x: 259, endPoint y: 154, distance: 225.3
click at [259, 154] on div "Register Work Search Enter Work Details Add Writers Add Publishers & Shares Add…" at bounding box center [619, 378] width 737 height 640
paste input "VIENTO VIAJERO"
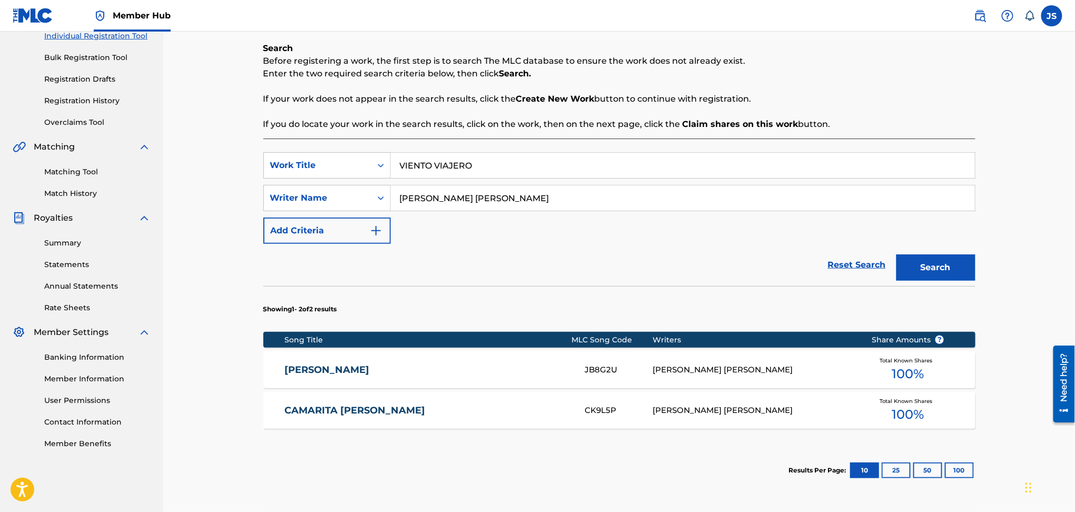
click at [661, 125] on p "If you do locate your work in the search results, click on the work, then on th…" at bounding box center [619, 124] width 712 height 13
click at [891, 244] on div "Search" at bounding box center [933, 265] width 84 height 42
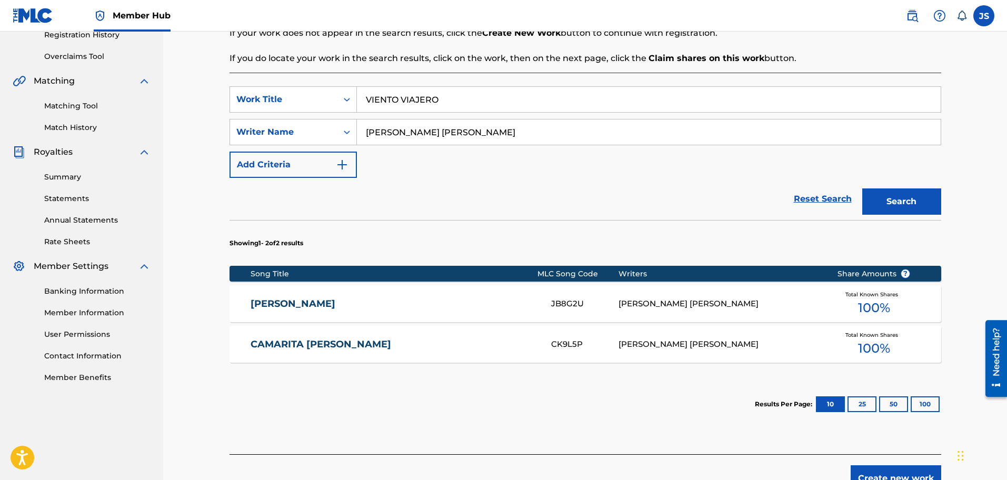
scroll to position [9, 0]
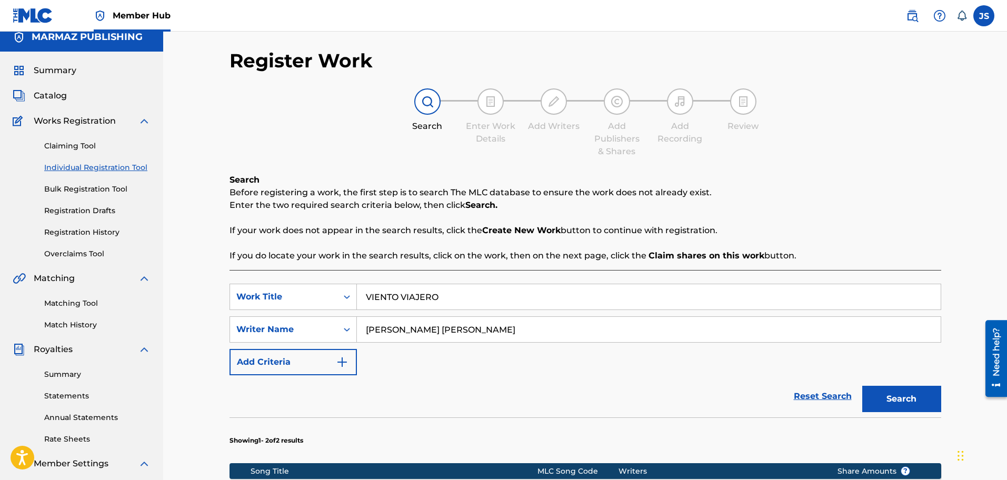
click at [275, 295] on div "SearchWithCriteriac0c563b4-f927-4d8f-939a-e19001b961e4 Work Title VIENTO VIAJERO" at bounding box center [586, 297] width 712 height 26
paste input "NOCHE DE ABRIL"
type input "NOCHE DE ABRIL"
click at [808, 190] on p "Before registering a work, the first step is to search The MLC database to ensu…" at bounding box center [586, 192] width 712 height 13
click at [909, 375] on div "Search" at bounding box center [899, 396] width 84 height 42
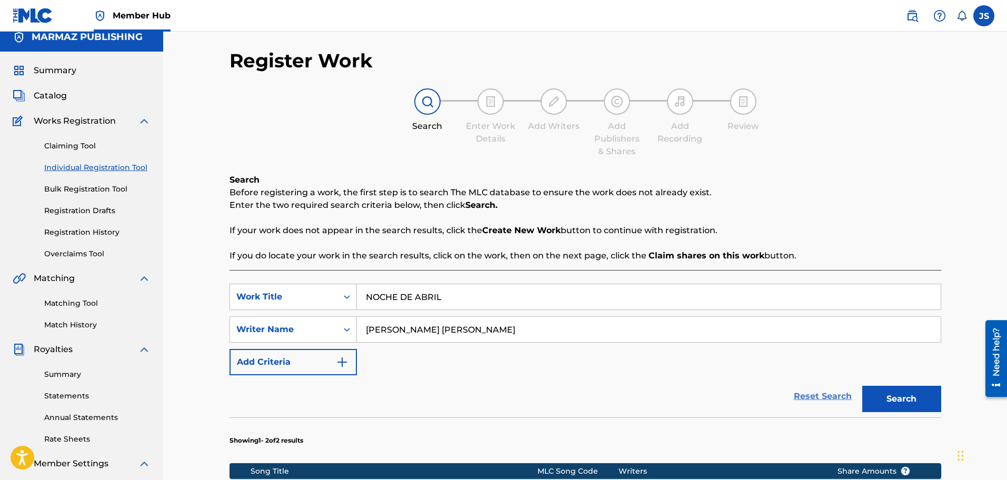
scroll to position [141, 0]
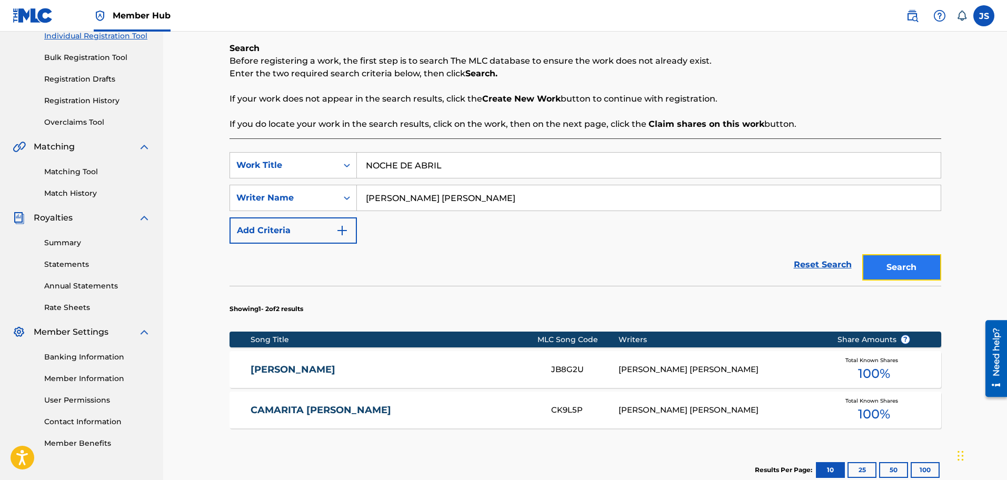
click at [904, 264] on button "Search" at bounding box center [901, 267] width 79 height 26
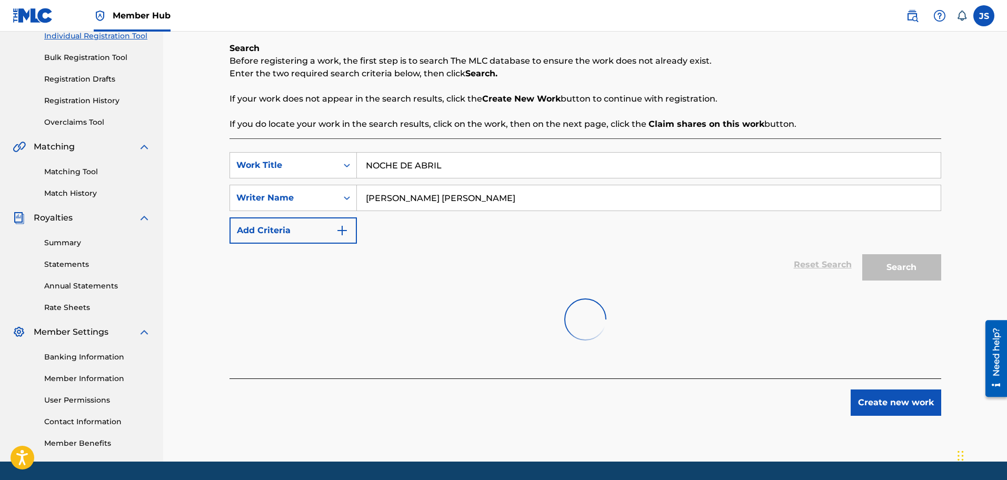
scroll to position [173, 0]
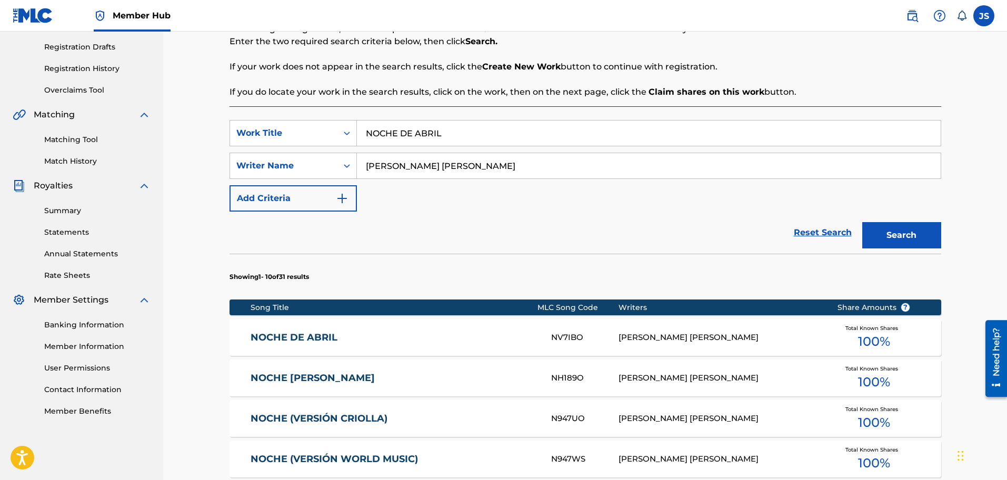
click at [304, 330] on div "NOCHE DE ABRIL NV7IBO [PERSON_NAME] [PERSON_NAME] Total Known Shares 100 %" at bounding box center [586, 337] width 712 height 37
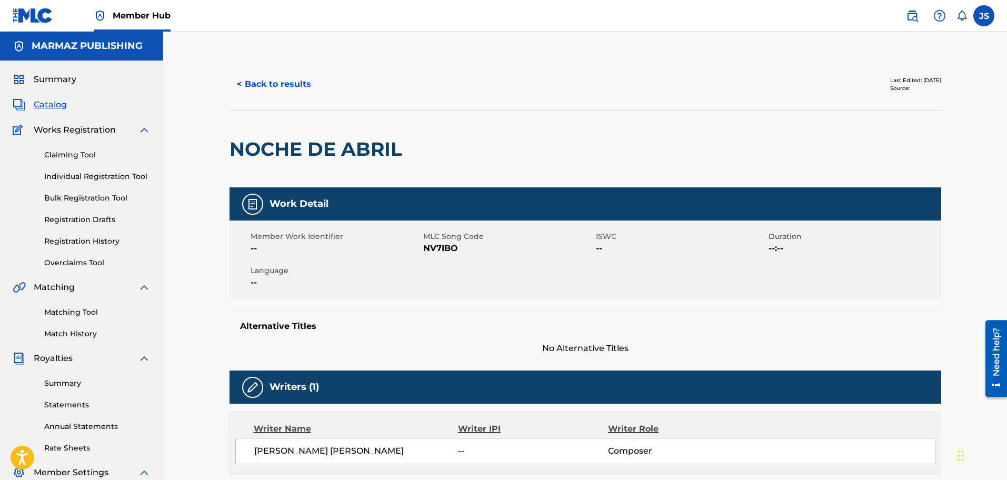
click at [437, 249] on span "NV7IBO" at bounding box center [508, 248] width 170 height 13
copy span "NV7IBO"
click at [304, 92] on button "< Back to results" at bounding box center [274, 84] width 89 height 26
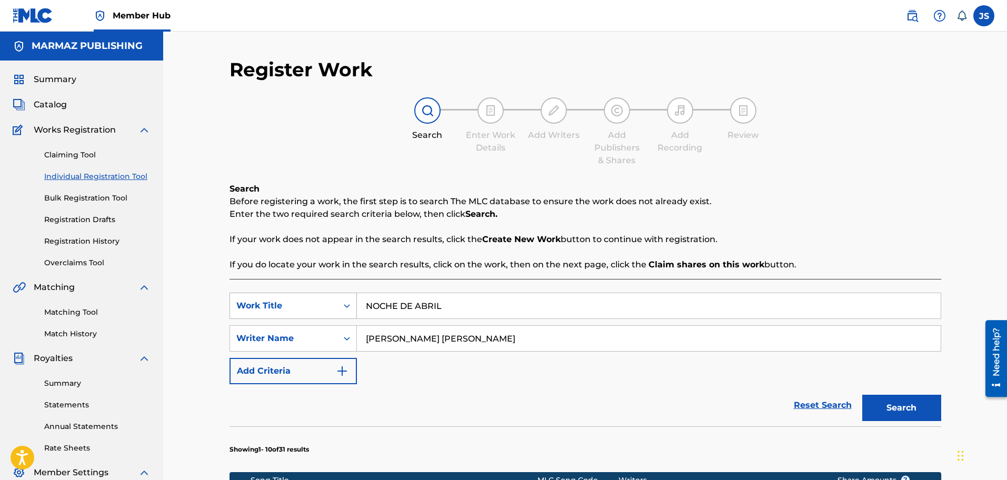
click at [235, 293] on div "SearchWithCriteriac0c563b4-f927-4d8f-939a-e19001b961e4 Work Title NOCHE DE ABRIL" at bounding box center [586, 306] width 712 height 26
paste input "MUCHACHA CUANTO TE QUIERO"
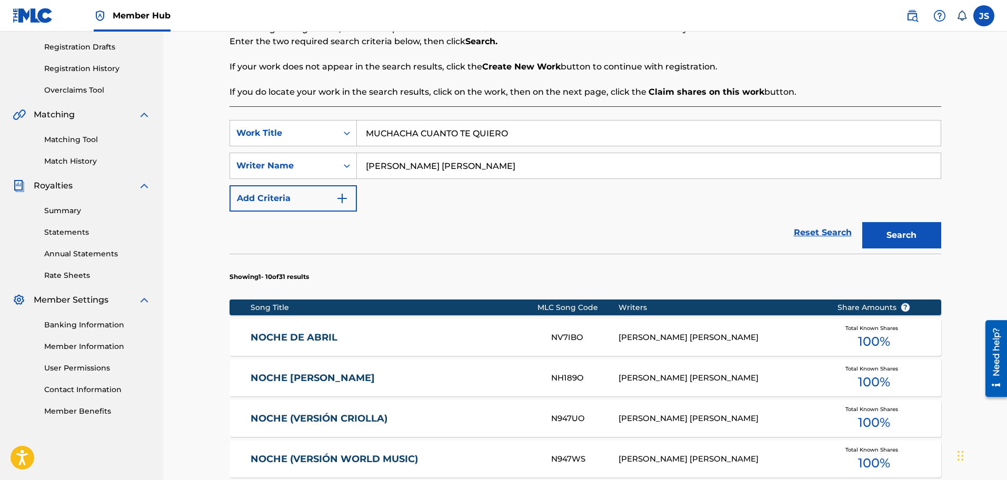
type input "MUCHACHA CUANTO TE QUIERO"
click at [766, 93] on p "If you do locate your work in the search results, click on the work, then on th…" at bounding box center [586, 92] width 712 height 13
click at [893, 230] on button "Search" at bounding box center [901, 235] width 79 height 26
click at [354, 336] on link "MUCHACHA CUANTO TE QUIERO" at bounding box center [394, 338] width 286 height 12
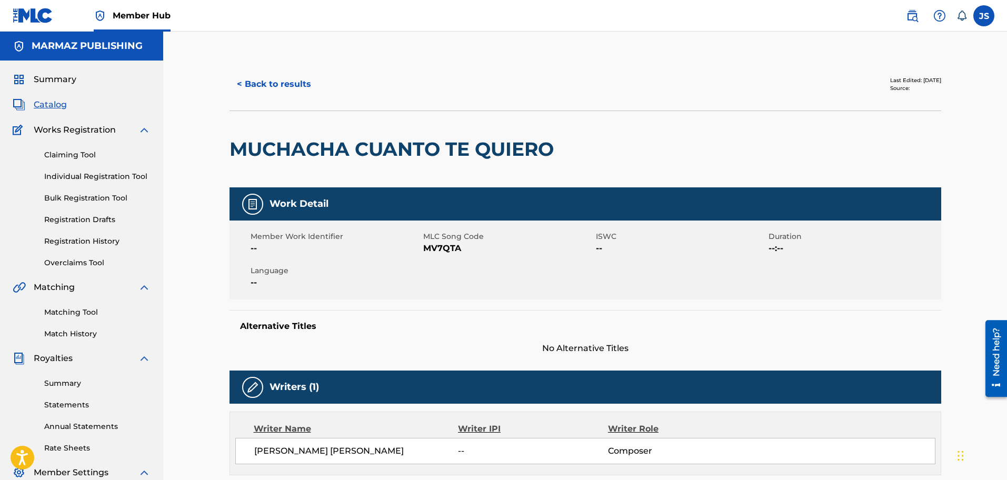
click at [431, 244] on span "MV7QTA" at bounding box center [508, 248] width 170 height 13
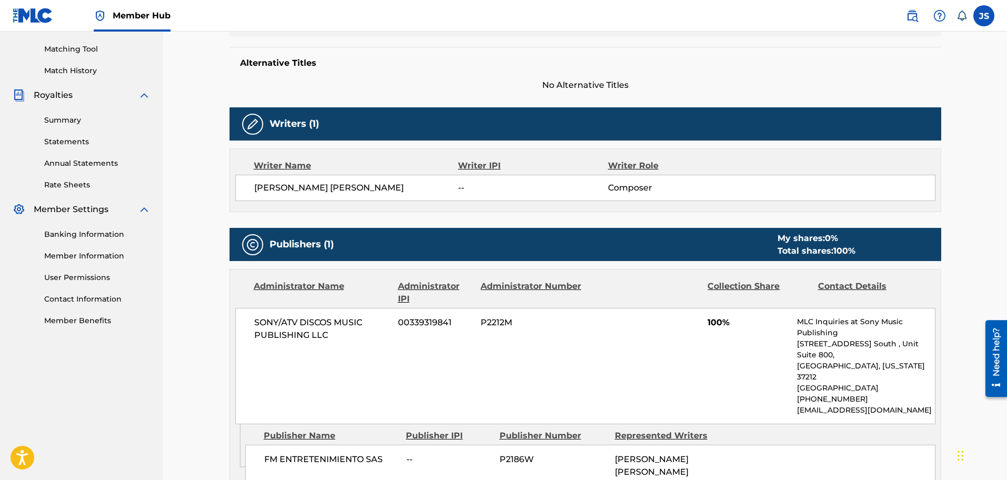
scroll to position [66, 0]
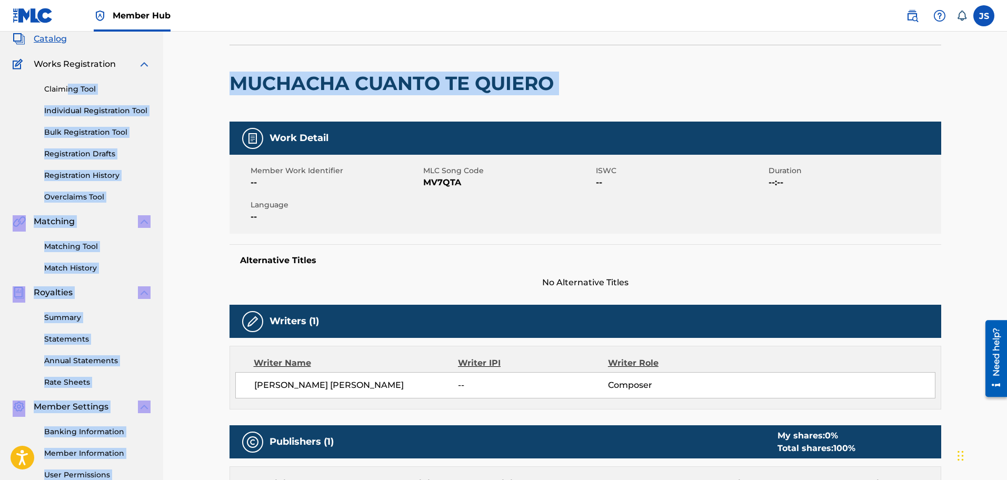
drag, startPoint x: 592, startPoint y: 84, endPoint x: 124, endPoint y: 0, distance: 476.1
click at [568, 187] on span "MV7QTA" at bounding box center [508, 182] width 170 height 13
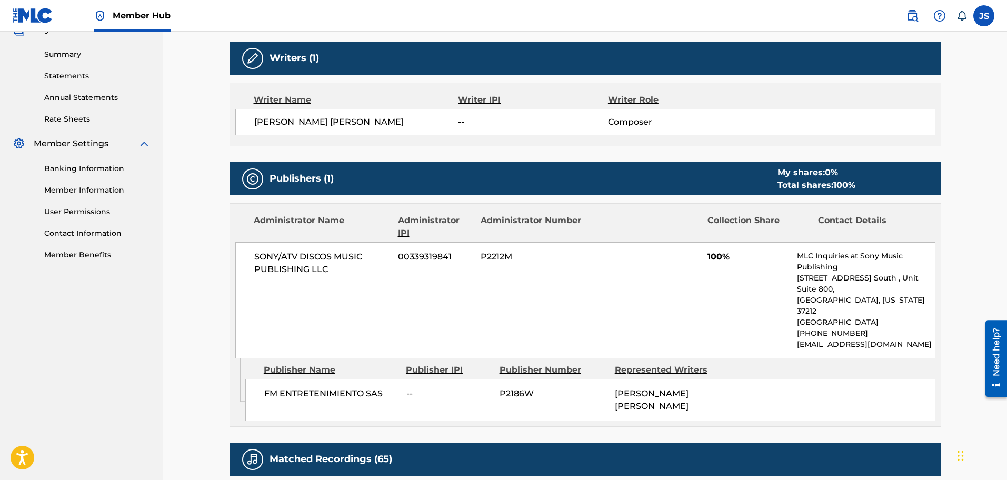
scroll to position [0, 0]
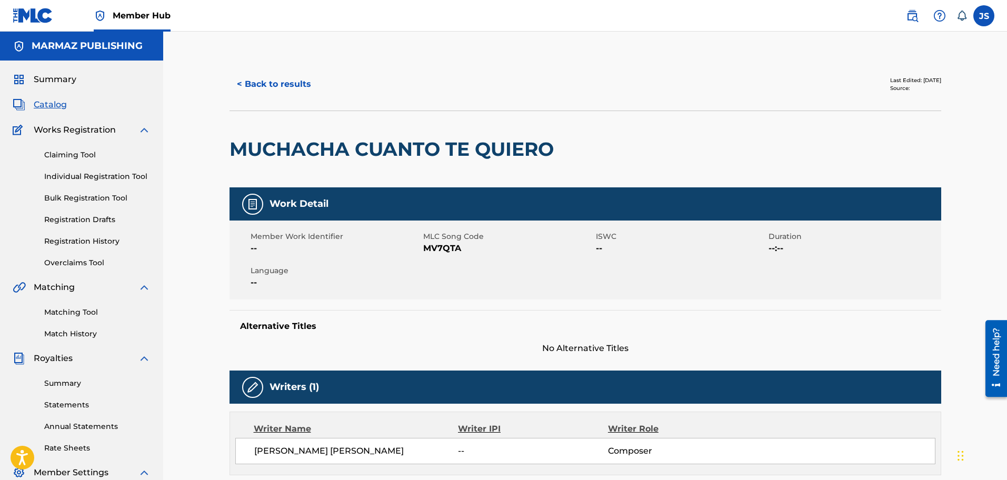
click at [233, 73] on div "< Back to results" at bounding box center [408, 84] width 356 height 26
click at [259, 84] on button "< Back to results" at bounding box center [274, 84] width 89 height 26
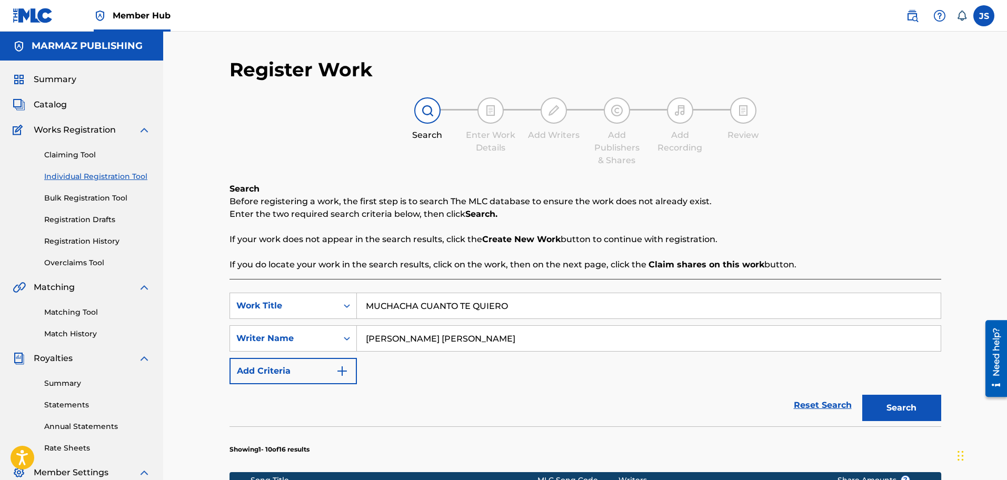
scroll to position [173, 0]
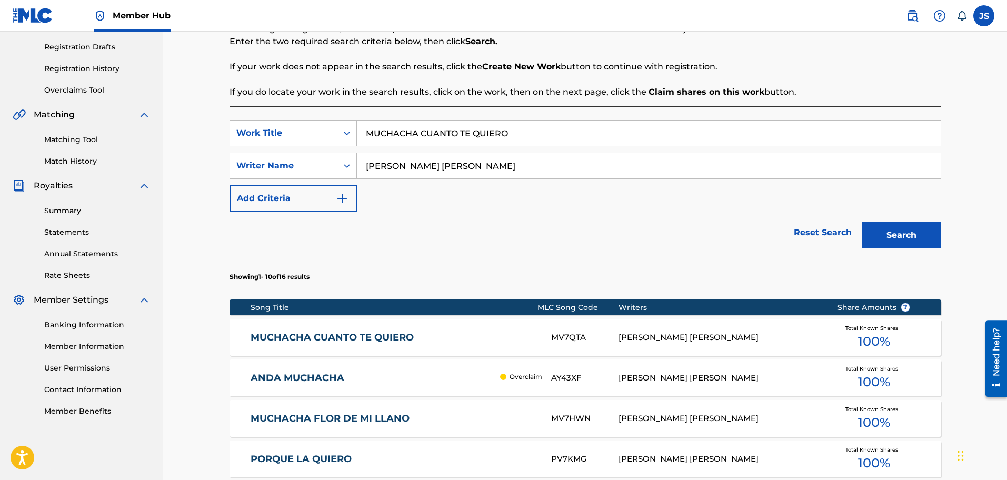
paste input "CHOLERAS"
click at [264, 129] on div "SearchWithCriteriac0c563b4-f927-4d8f-939a-e19001b961e4 Work Title MUCHACHA CUAN…" at bounding box center [586, 133] width 712 height 26
type input "CHOLERAS"
click at [795, 78] on div "Search Before registering a work, the first step is to search The MLC database …" at bounding box center [586, 54] width 712 height 88
click at [898, 231] on button "Search" at bounding box center [901, 235] width 79 height 26
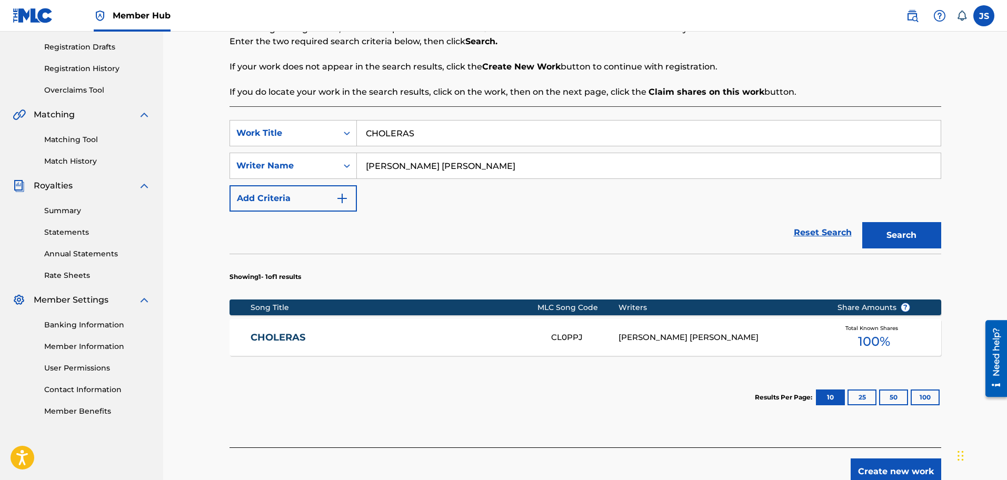
drag, startPoint x: 285, startPoint y: 333, endPoint x: 310, endPoint y: 327, distance: 25.9
click at [285, 333] on link "CHOLERAS" at bounding box center [394, 338] width 286 height 12
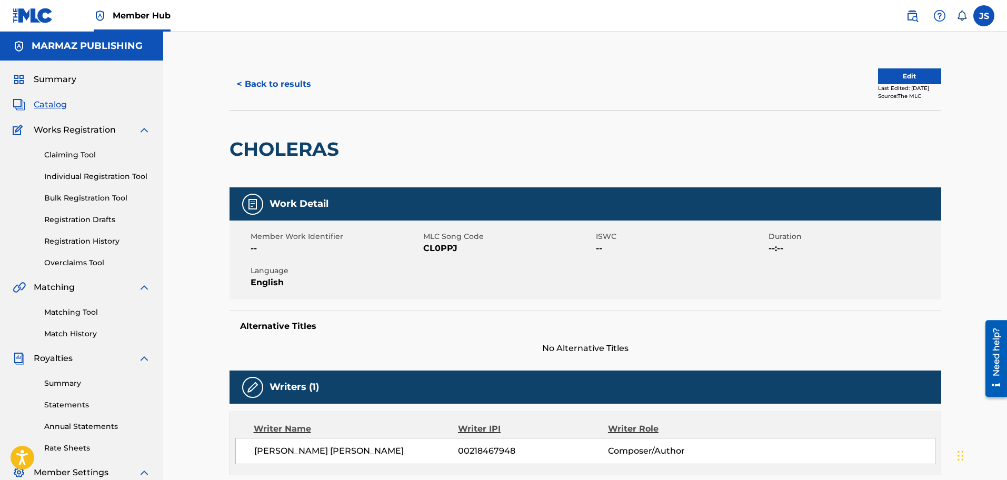
scroll to position [192, 0]
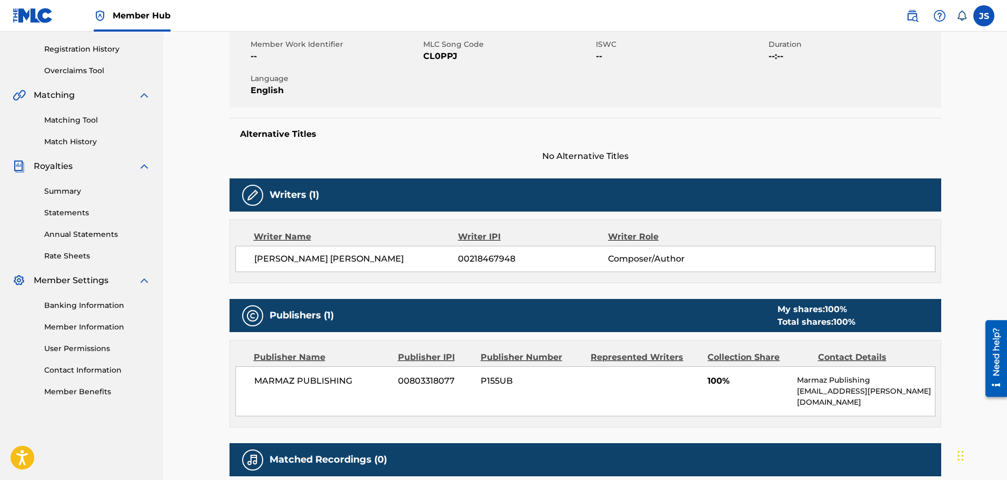
click at [447, 63] on span "CL0PPJ" at bounding box center [508, 56] width 170 height 13
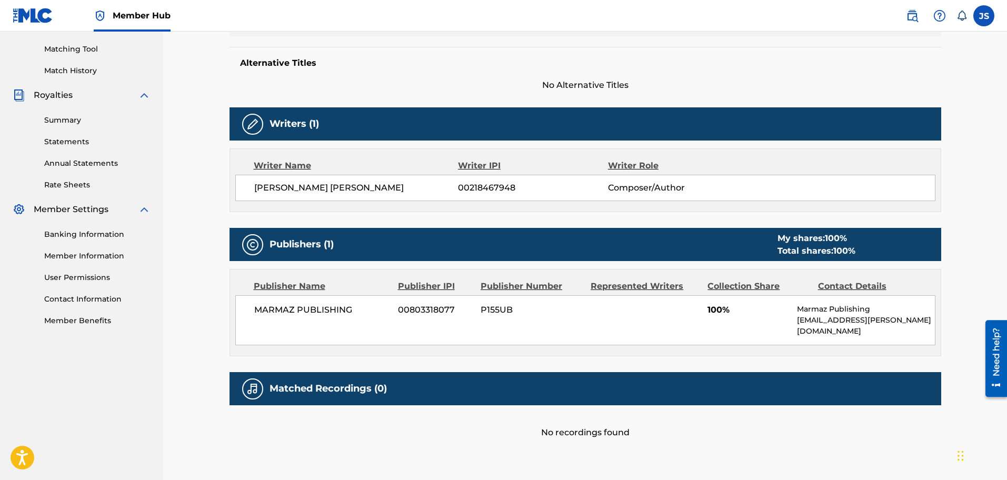
scroll to position [0, 0]
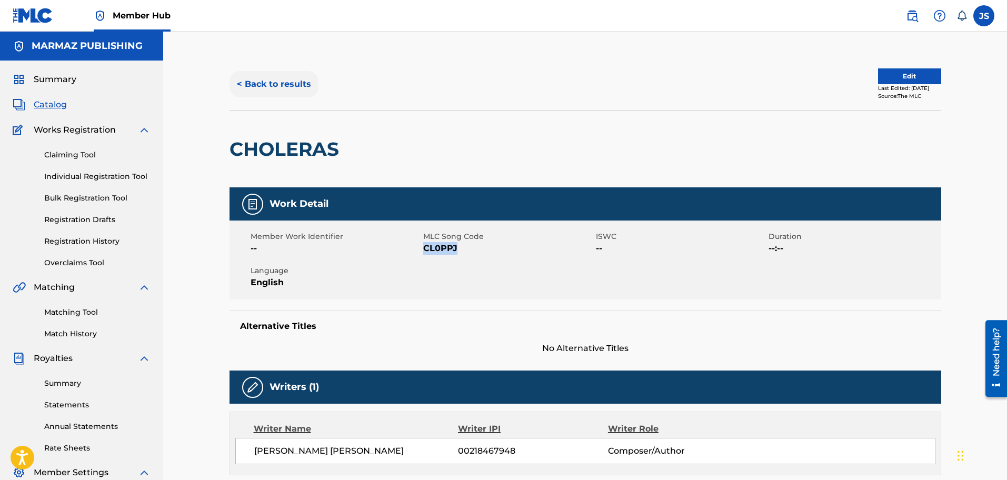
click at [259, 76] on button "< Back to results" at bounding box center [274, 84] width 89 height 26
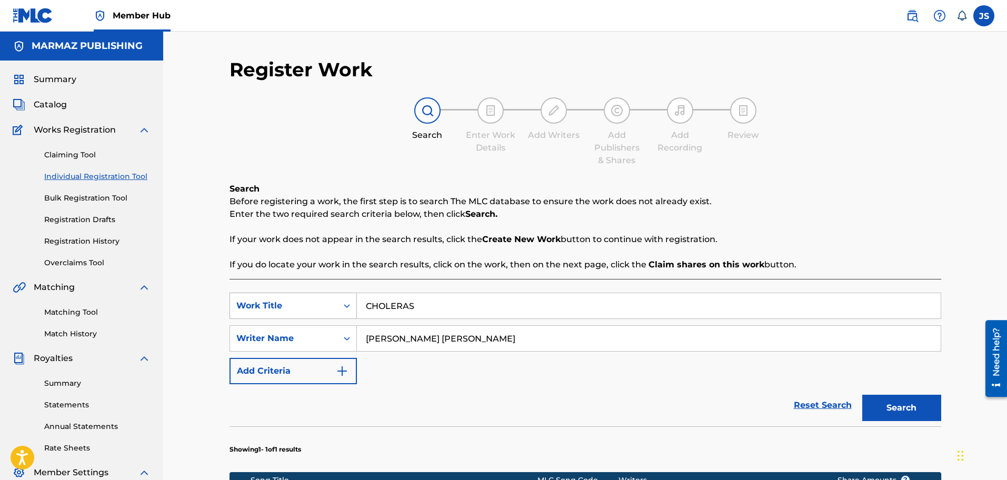
click at [334, 293] on div "SearchWithCriteriac0c563b4-f927-4d8f-939a-e19001b961e4 Work Title CHOLERAS" at bounding box center [586, 306] width 712 height 26
paste input "OLOMBIA"
type input "[GEOGRAPHIC_DATA]"
click at [694, 183] on div "Search Before registering a work, the first step is to search The MLC database …" at bounding box center [586, 227] width 712 height 88
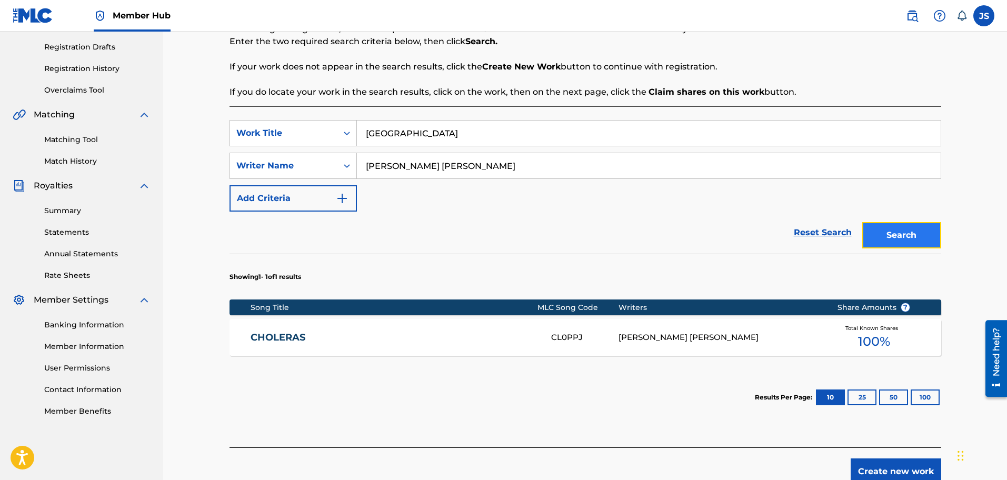
click at [907, 232] on button "Search" at bounding box center [901, 235] width 79 height 26
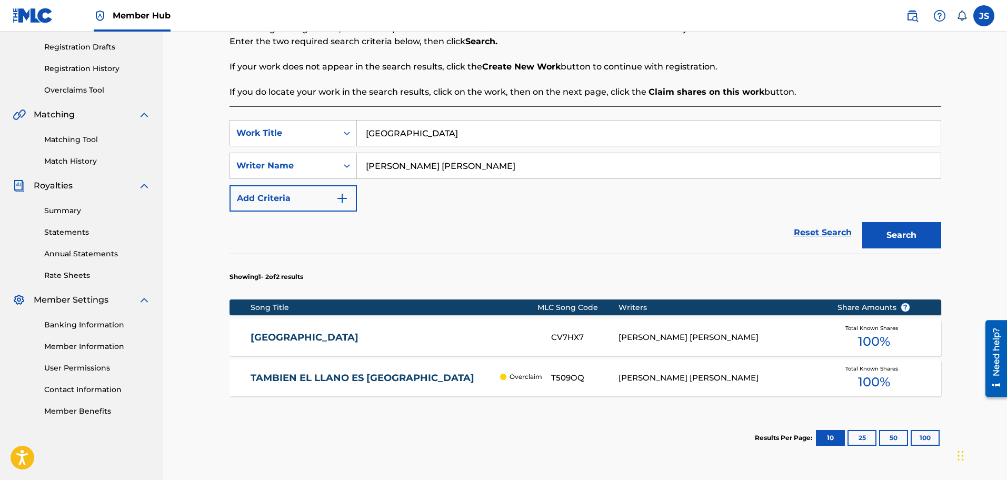
click at [292, 343] on link "[GEOGRAPHIC_DATA]" at bounding box center [394, 338] width 286 height 12
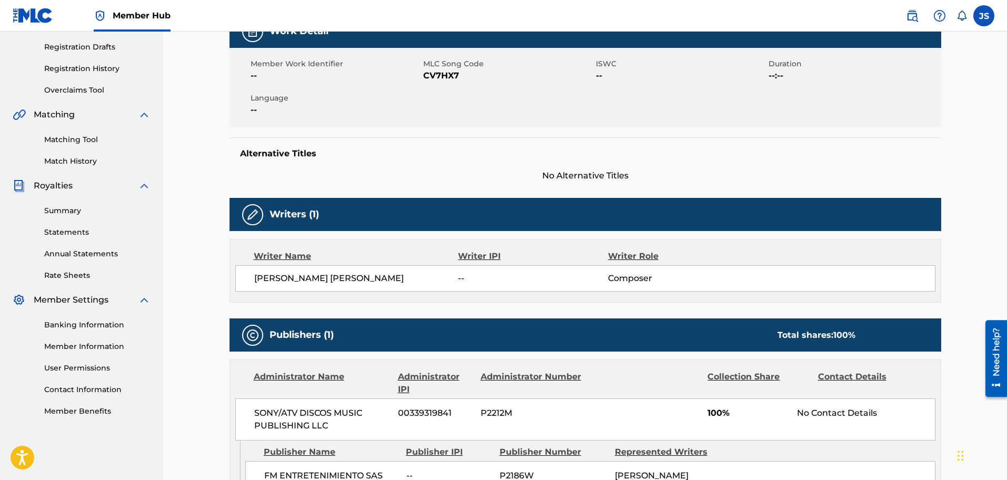
scroll to position [329, 0]
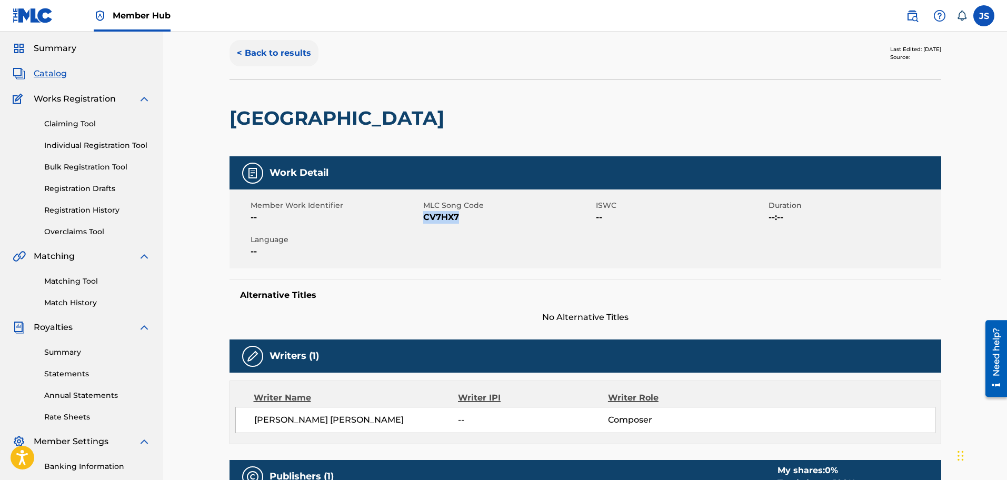
scroll to position [0, 0]
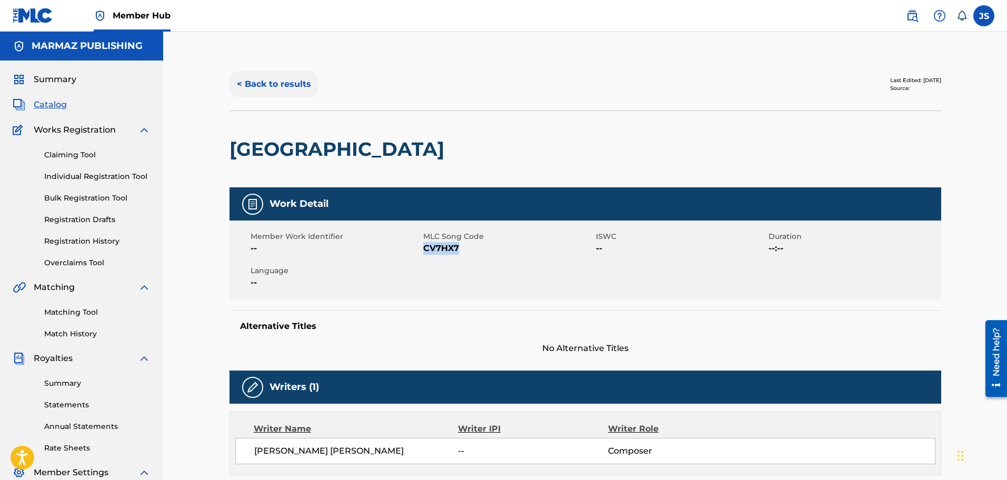
click at [261, 83] on button "< Back to results" at bounding box center [274, 84] width 89 height 26
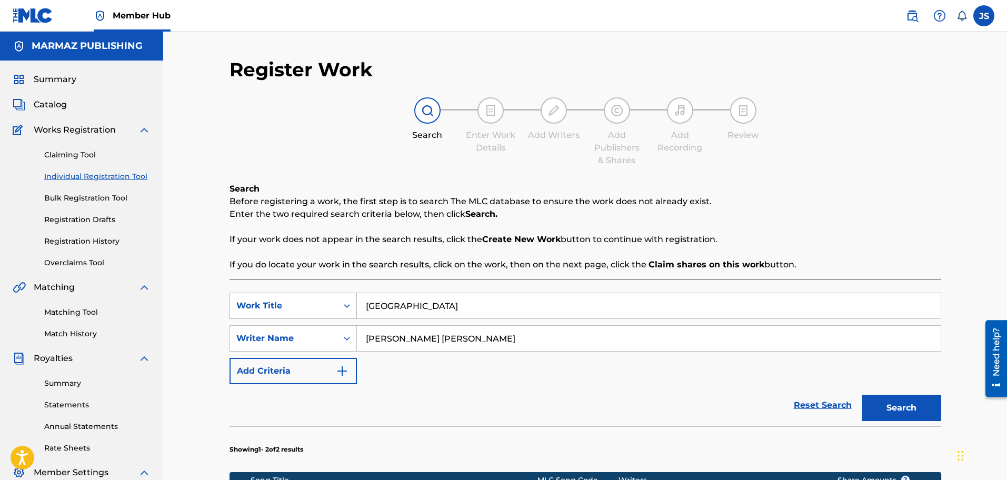
scroll to position [41, 0]
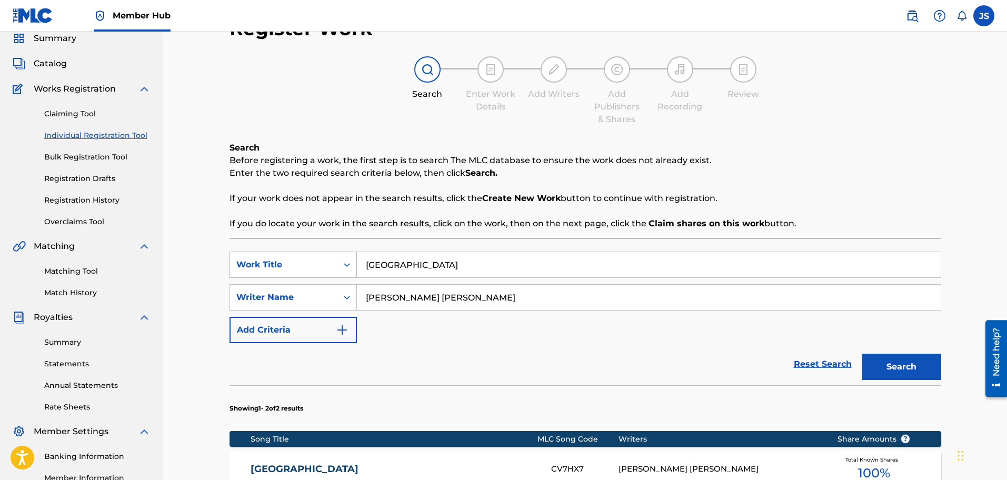
click at [270, 253] on div "SearchWithCriteriac0c563b4-f927-4d8f-939a-e19001b961e4 Work Title [GEOGRAPHIC_D…" at bounding box center [586, 265] width 712 height 26
paste input "VEN MÓNTATE EN MI CABALLO"
type input "VEN MÓNTATE EN MI CABALLO"
click at [869, 126] on div "Register Work Search Enter Work Details Add Writers Add Publishers & Shares Add…" at bounding box center [586, 337] width 712 height 640
click at [896, 370] on button "Search" at bounding box center [901, 367] width 79 height 26
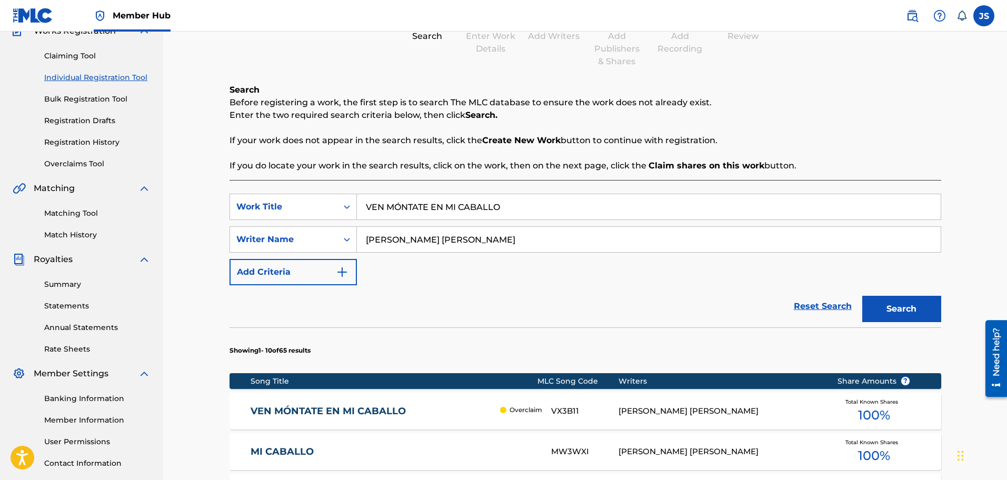
scroll to position [173, 0]
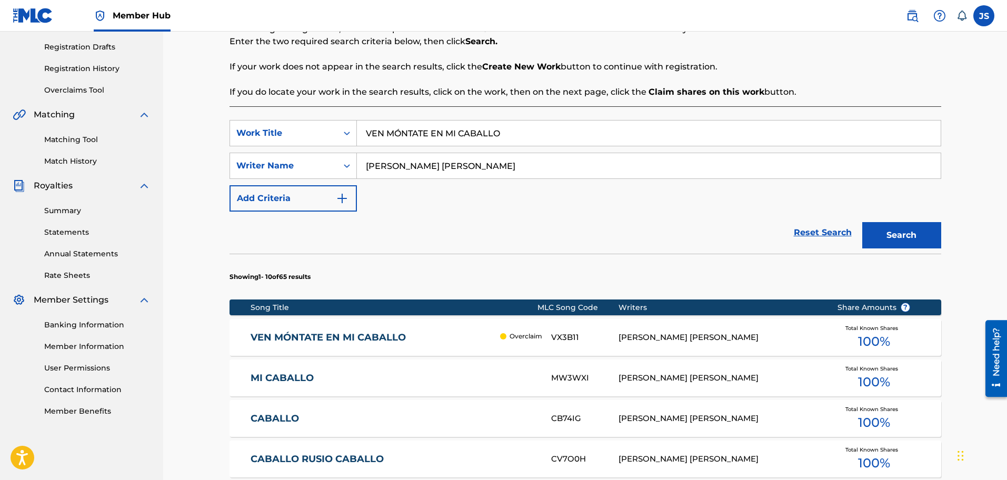
click at [335, 333] on link "VEN MÓNTATE EN MI CABALLO" at bounding box center [373, 338] width 244 height 12
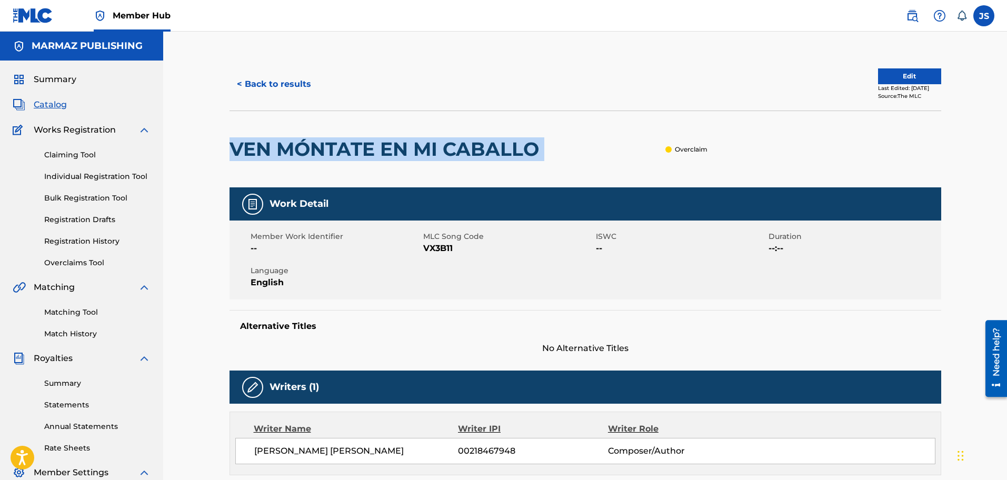
drag, startPoint x: 574, startPoint y: 142, endPoint x: 233, endPoint y: 134, distance: 341.8
click at [233, 134] on div "VEN MÓNTATE EN MI CABALLO Overclaim" at bounding box center [586, 149] width 712 height 77
copy div "VEN MÓNTATE EN MI CABALLO"
click at [73, 173] on link "Individual Registration Tool" at bounding box center [97, 176] width 106 height 11
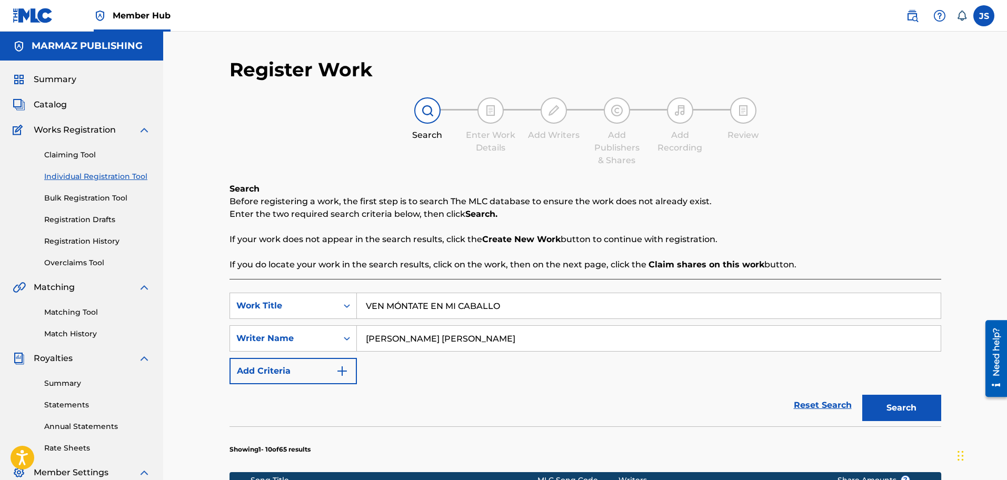
drag, startPoint x: 523, startPoint y: 306, endPoint x: 385, endPoint y: 236, distance: 155.2
click at [828, 184] on div "Search Before registering a work, the first step is to search The MLC database …" at bounding box center [586, 227] width 712 height 88
click at [920, 395] on button "Search" at bounding box center [901, 408] width 79 height 26
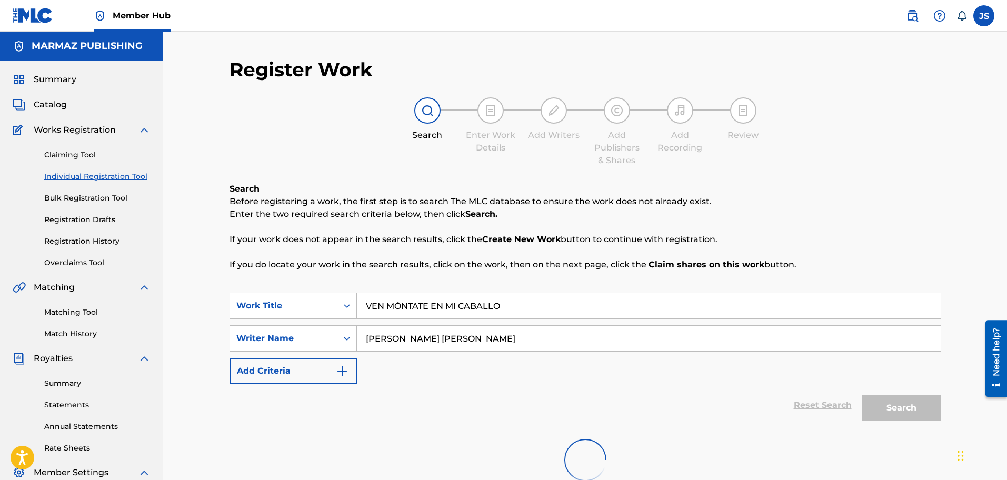
scroll to position [173, 0]
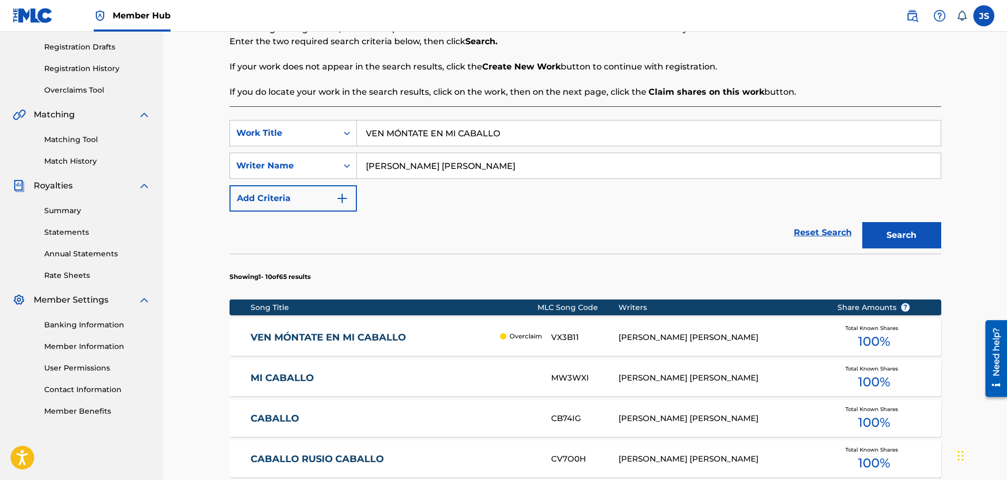
click at [382, 336] on link "VEN MÓNTATE EN MI CABALLO" at bounding box center [373, 338] width 244 height 12
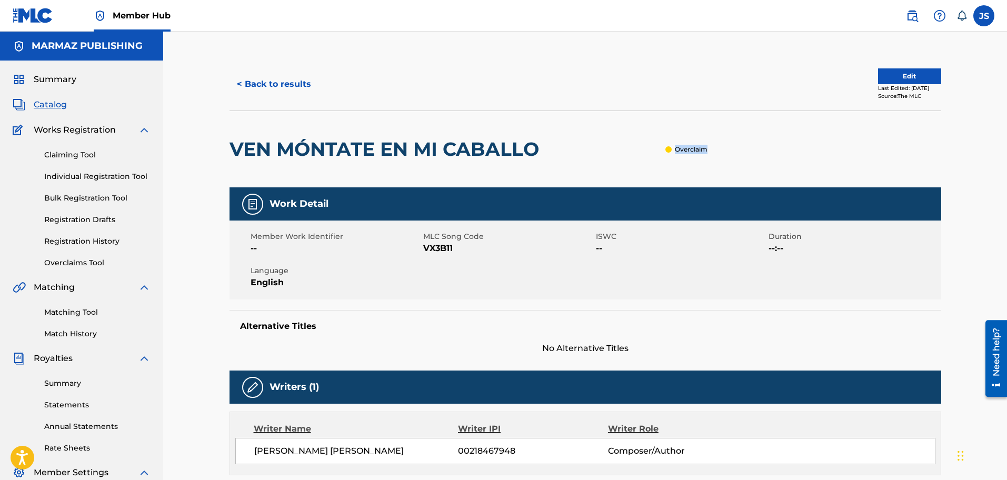
drag, startPoint x: 720, startPoint y: 153, endPoint x: 677, endPoint y: 147, distance: 43.6
click at [677, 147] on div "VEN MÓNTATE EN MI CABALLO Overclaim" at bounding box center [586, 149] width 712 height 77
click at [626, 147] on div "Overclaim" at bounding box center [626, 149] width 164 height 9
click at [243, 70] on div "< Back to results Edit Last Edited: [DATE] Source: The MLC" at bounding box center [586, 84] width 712 height 53
click at [244, 75] on button "< Back to results" at bounding box center [274, 84] width 89 height 26
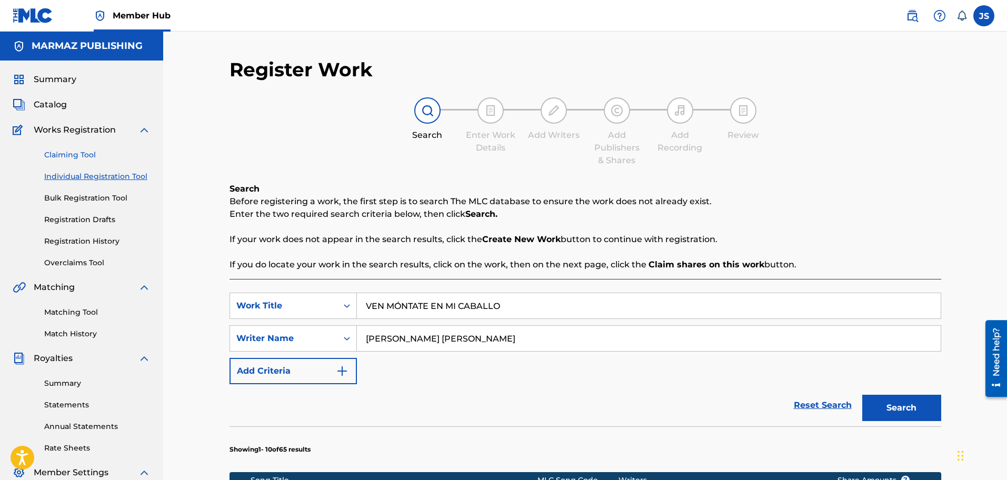
click at [75, 152] on link "Claiming Tool" at bounding box center [97, 155] width 106 height 11
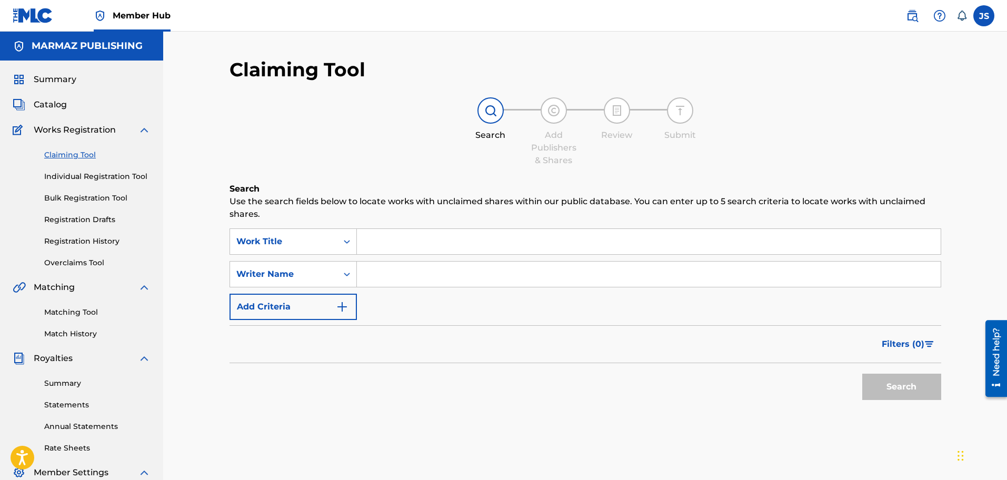
click at [431, 254] on input "Search Form" at bounding box center [649, 241] width 584 height 25
paste input "VEN MÓNTATE EN MI CABALLO"
type input "VEN MÓNTATE EN MI CABALLO"
click at [407, 272] on input "Search Form" at bounding box center [649, 274] width 584 height 25
click at [434, 273] on input "Search Form" at bounding box center [649, 274] width 584 height 25
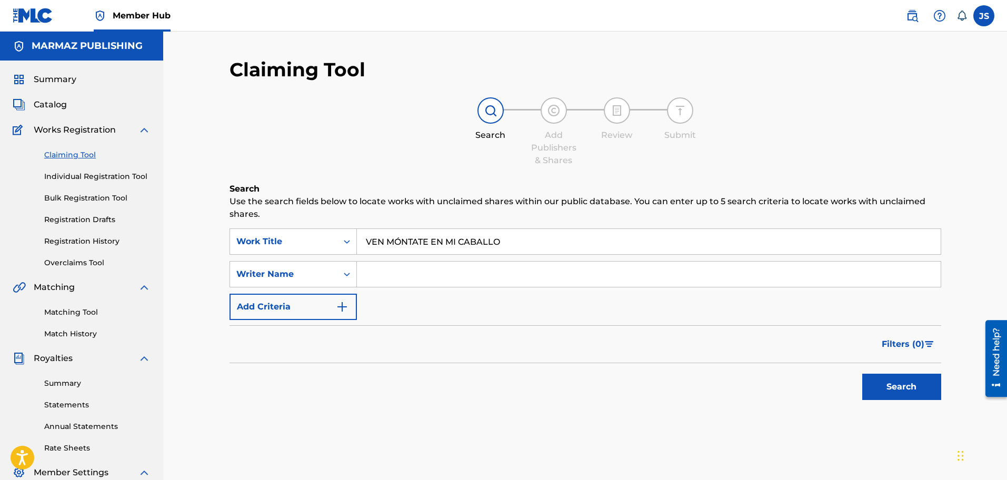
paste input "[PERSON_NAME] [PERSON_NAME]"
type input "[PERSON_NAME] [PERSON_NAME]"
click at [360, 369] on div "Search" at bounding box center [586, 384] width 712 height 42
click at [879, 381] on button "Search" at bounding box center [901, 387] width 79 height 26
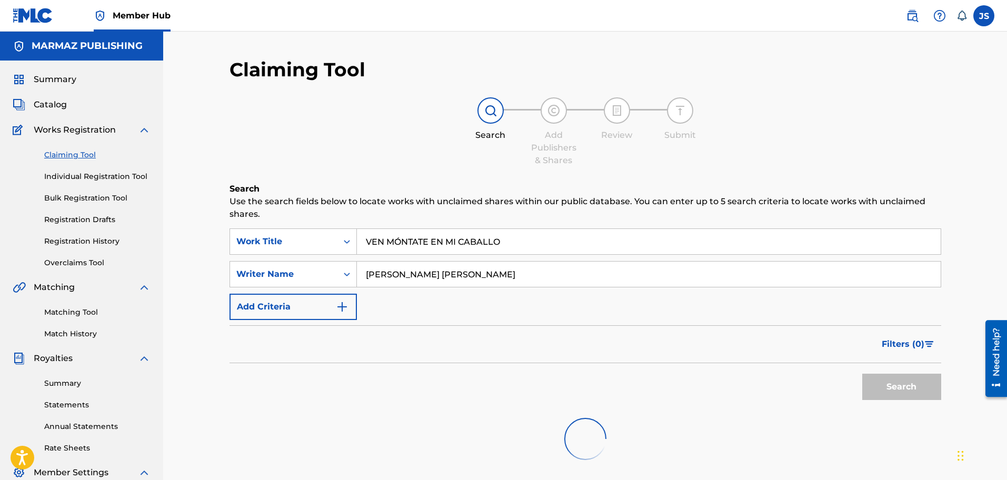
scroll to position [132, 0]
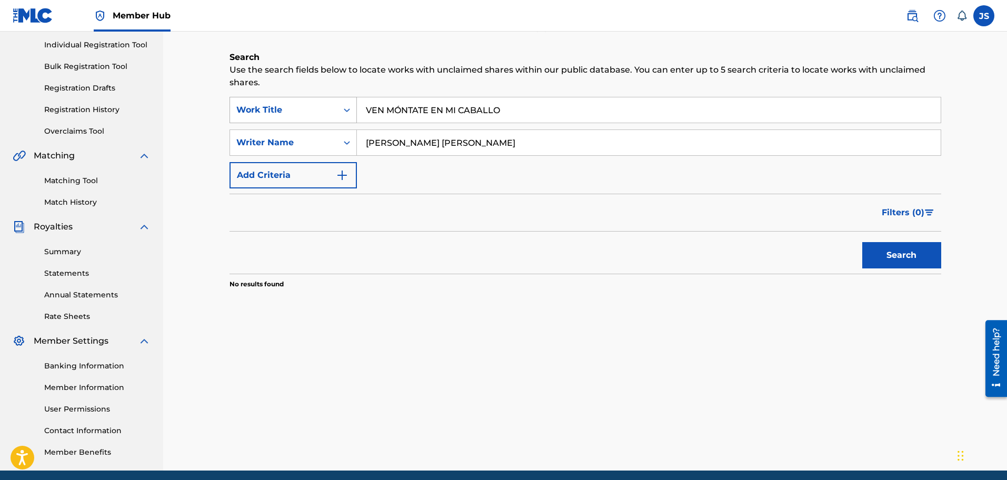
click at [304, 104] on div "Work Title" at bounding box center [283, 110] width 95 height 13
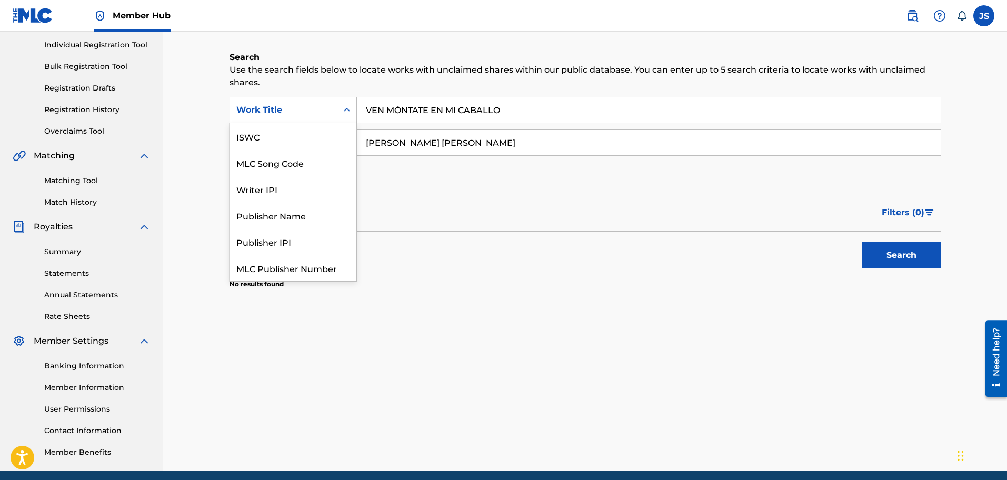
click at [311, 116] on div "Work Title" at bounding box center [283, 110] width 95 height 13
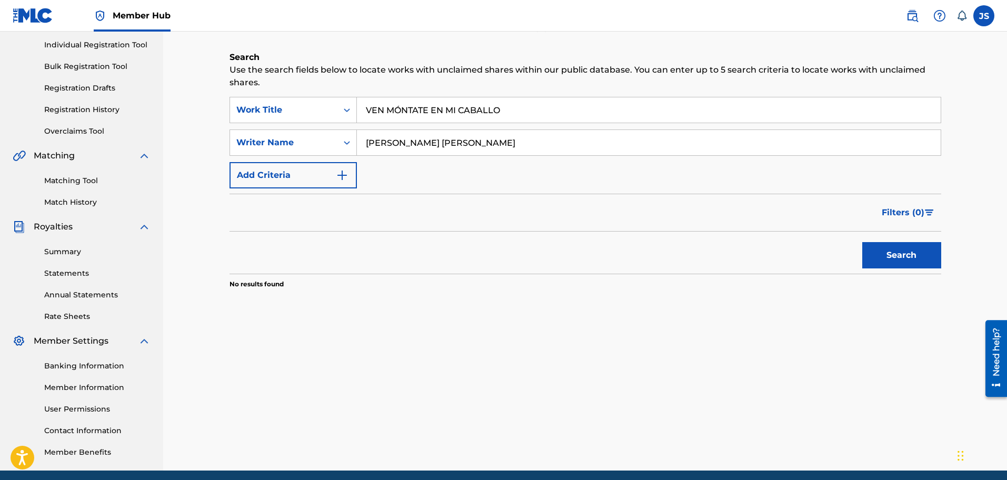
click at [326, 116] on div "Work Title" at bounding box center [283, 110] width 95 height 13
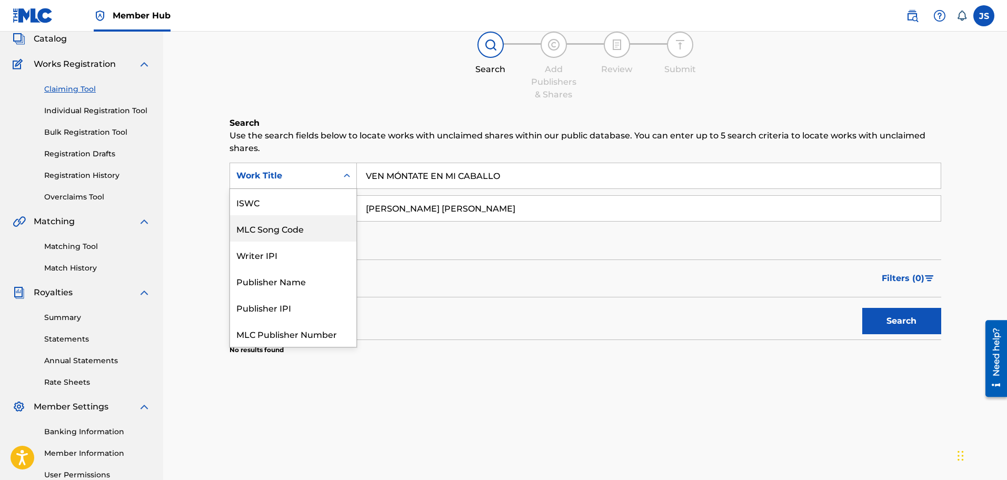
scroll to position [0, 0]
click at [395, 254] on form "SearchWithCriteriaf9b2ae29-4ef9-4b21-8a5d-05f5702558f2 7 results available. Use…" at bounding box center [586, 251] width 712 height 177
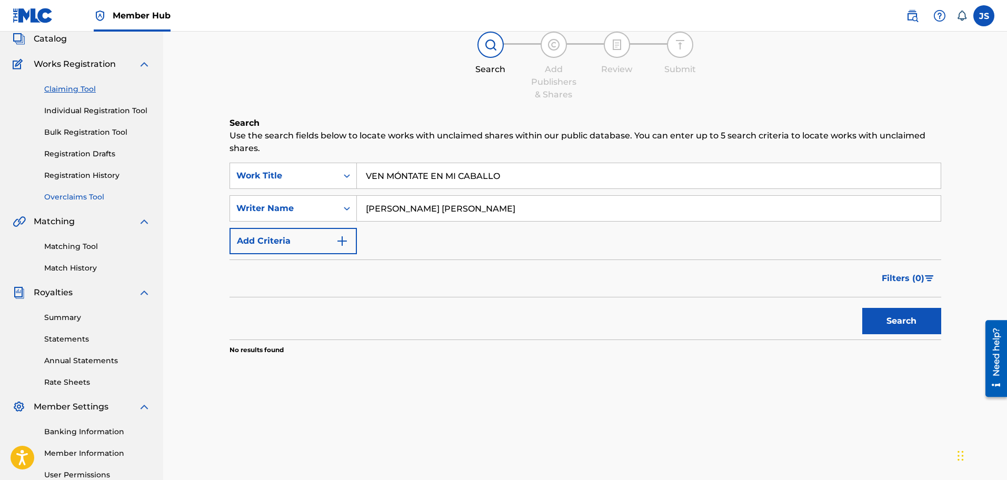
click at [97, 192] on link "Overclaims Tool" at bounding box center [97, 197] width 106 height 11
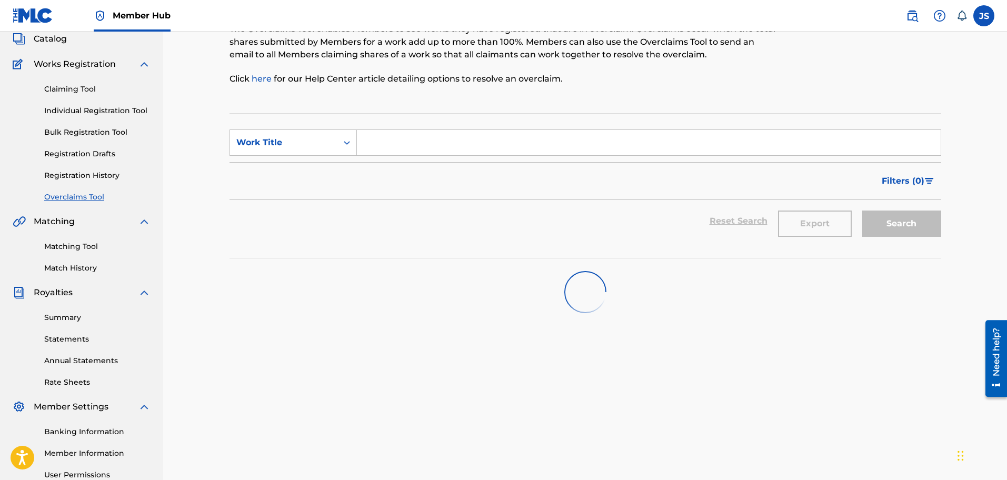
click at [392, 155] on input "Search Form" at bounding box center [649, 142] width 584 height 25
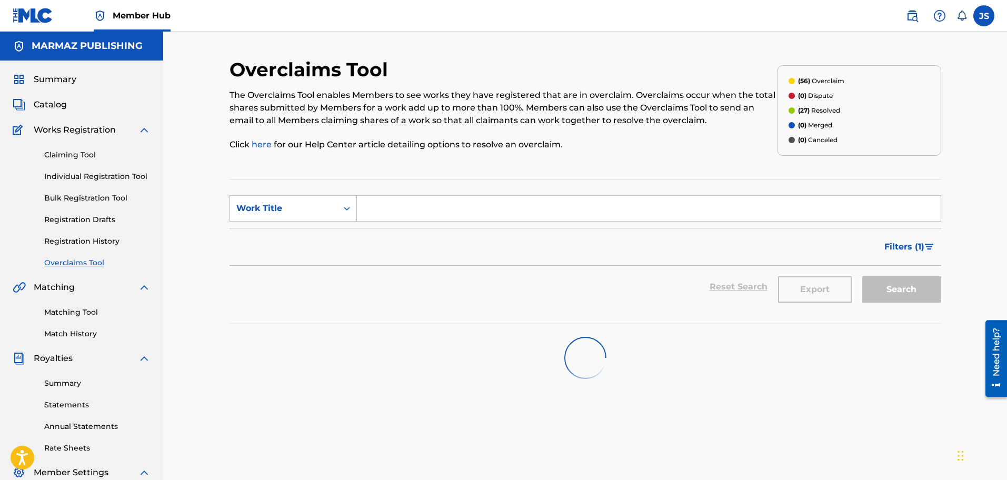
paste input "USL4R2367902"
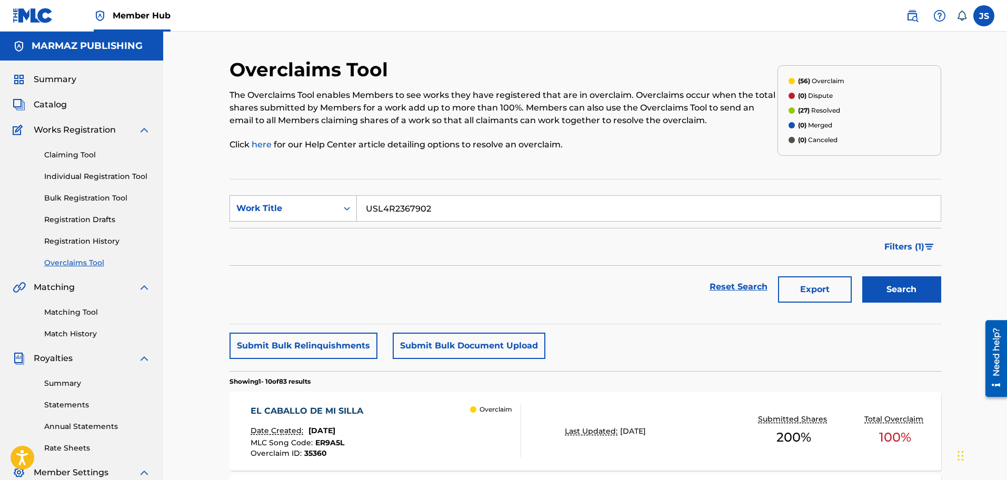
click at [314, 210] on div "Work Title" at bounding box center [283, 208] width 95 height 13
click at [472, 242] on div "Filters ( 1 )" at bounding box center [586, 247] width 712 height 38
click at [456, 200] on input "USL4R2367902" at bounding box center [649, 208] width 584 height 25
drag, startPoint x: 450, startPoint y: 208, endPoint x: 295, endPoint y: 221, distance: 155.3
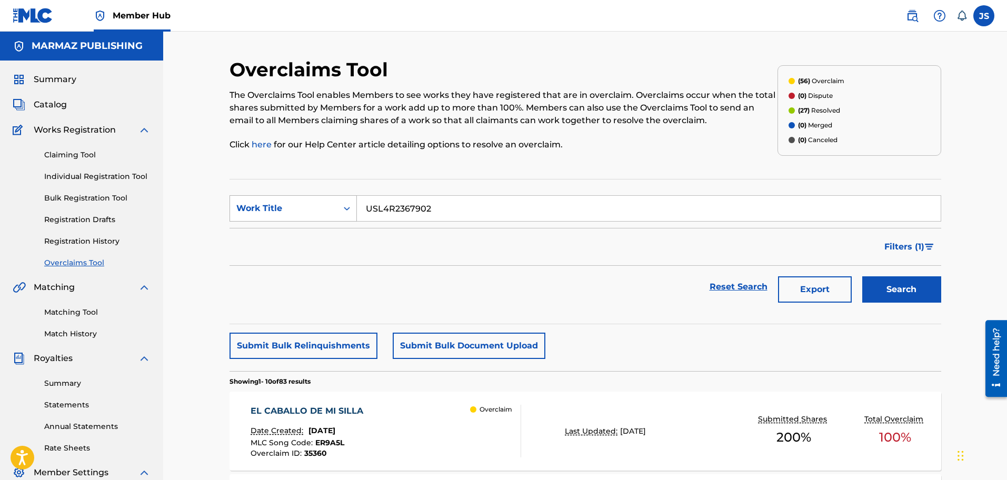
paste input "VEN MÓNTATE EN MI CABALLO"
type input "VEN MÓNTATE EN MI CABALLO"
drag, startPoint x: 612, startPoint y: 260, endPoint x: 915, endPoint y: 263, distance: 302.2
click at [617, 260] on div "Filters ( 1 )" at bounding box center [586, 247] width 712 height 38
click at [904, 271] on div "Search" at bounding box center [899, 287] width 84 height 42
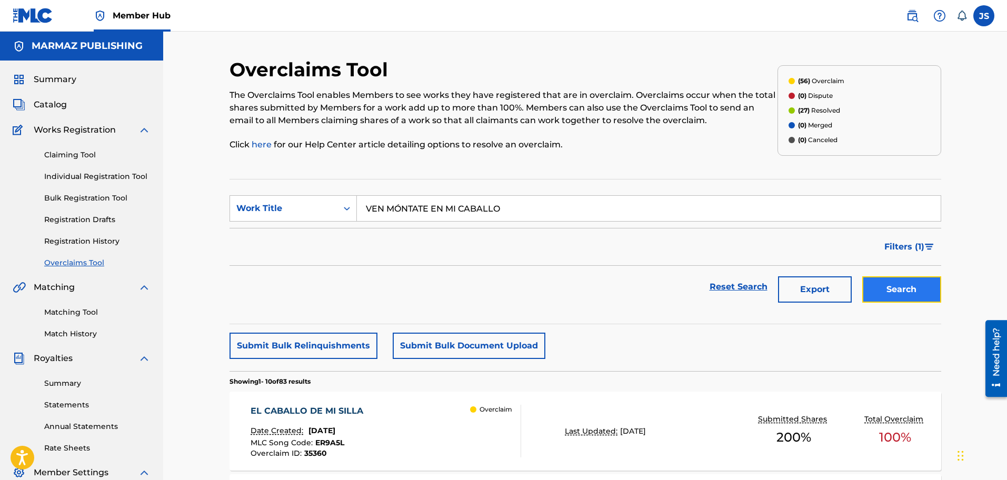
click at [910, 284] on button "Search" at bounding box center [901, 289] width 79 height 26
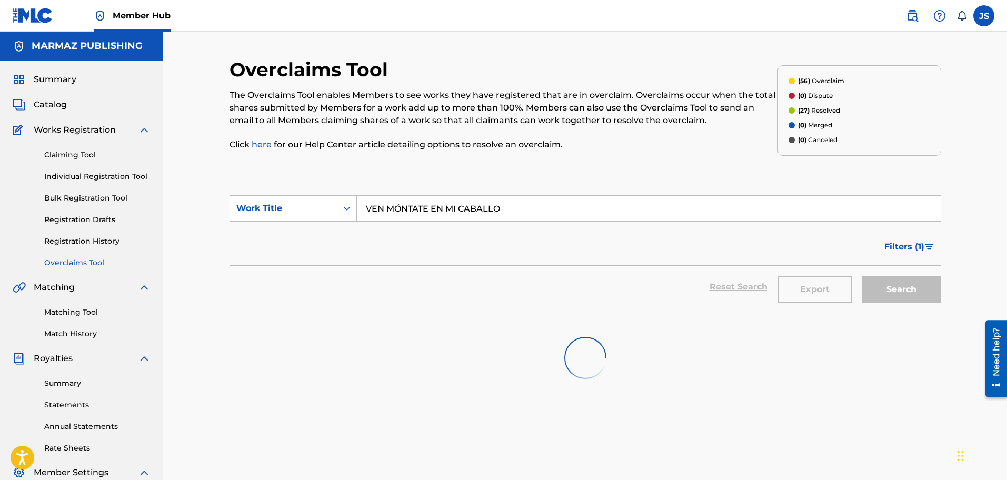
scroll to position [66, 0]
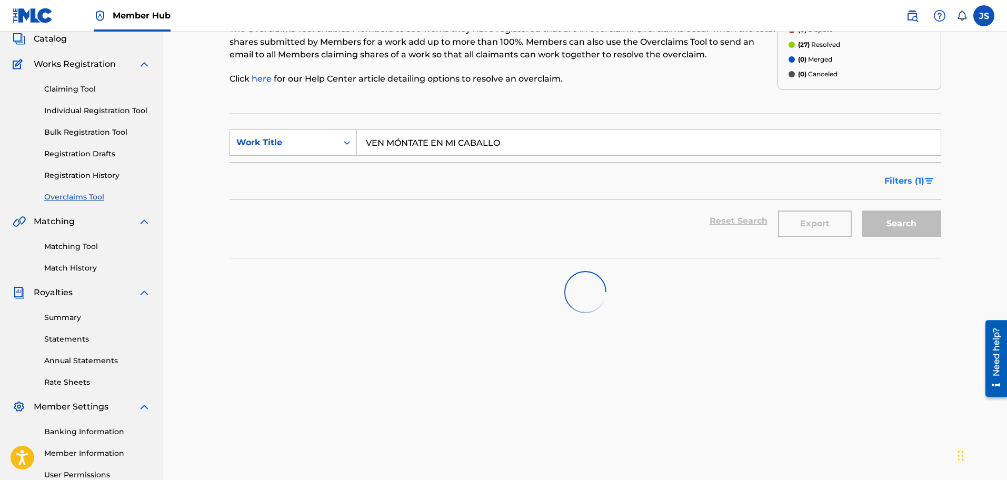
click at [901, 187] on span "Filters ( 1 )" at bounding box center [905, 181] width 40 height 13
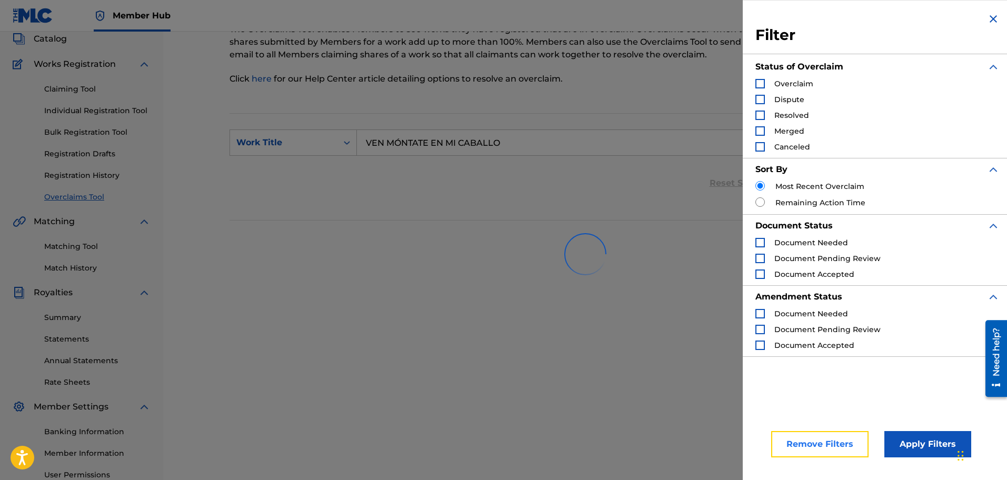
click at [831, 438] on button "Remove Filters" at bounding box center [819, 444] width 97 height 26
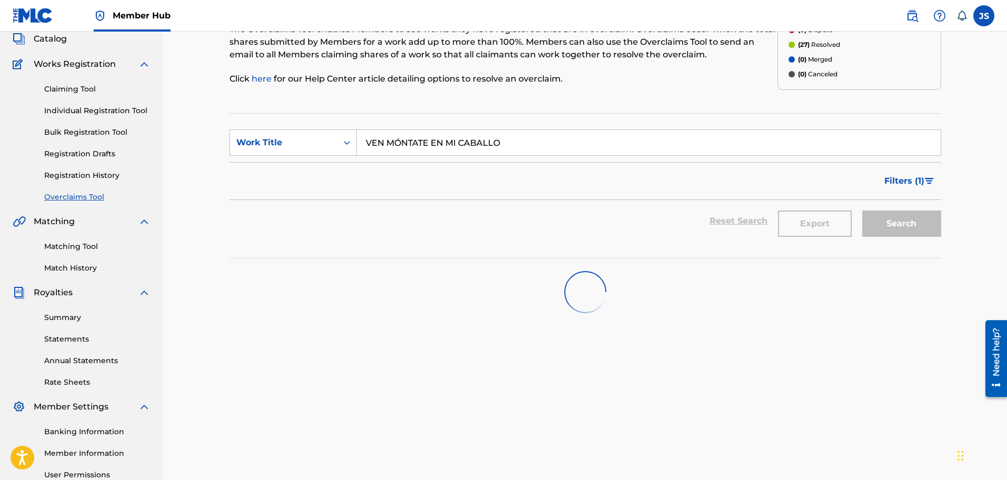
scroll to position [0, 0]
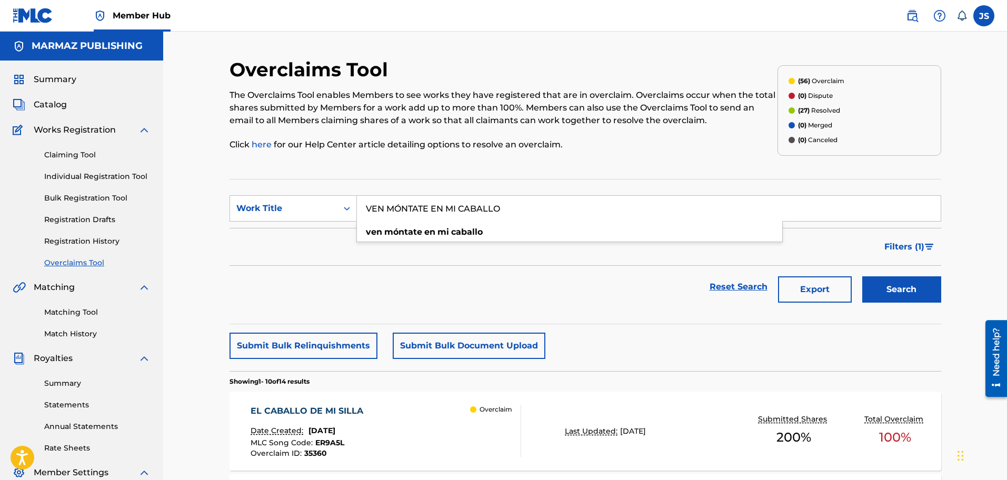
click at [605, 213] on input "VEN MÓNTATE EN MI CABALLO" at bounding box center [649, 208] width 584 height 25
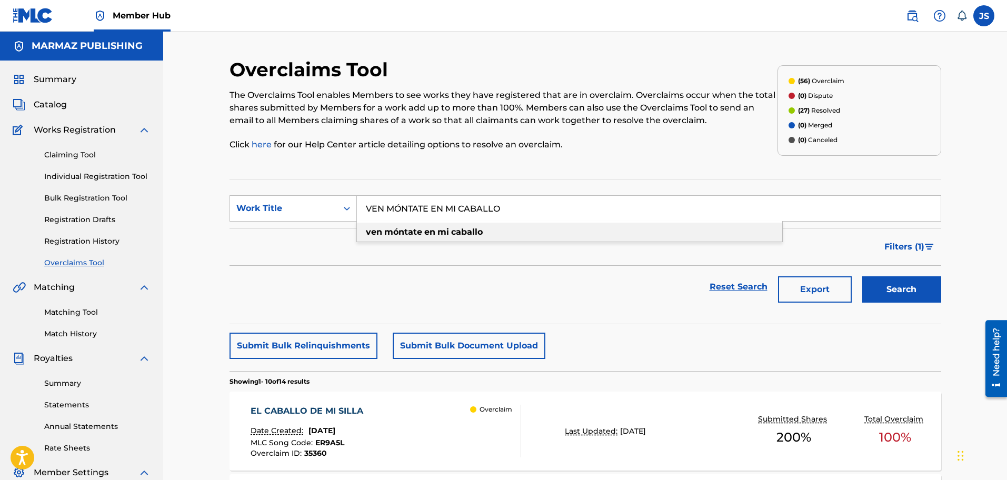
click at [585, 253] on div "Filters ( 1 )" at bounding box center [586, 247] width 712 height 38
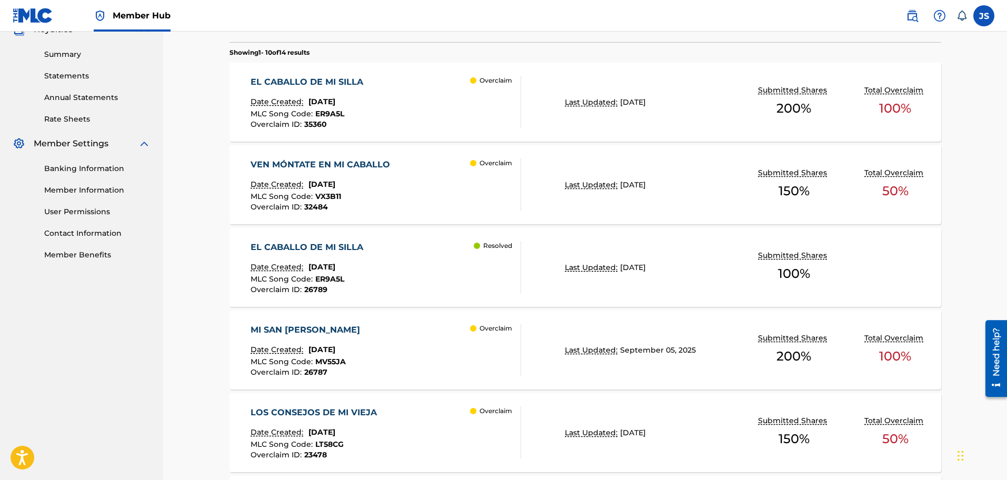
scroll to position [263, 0]
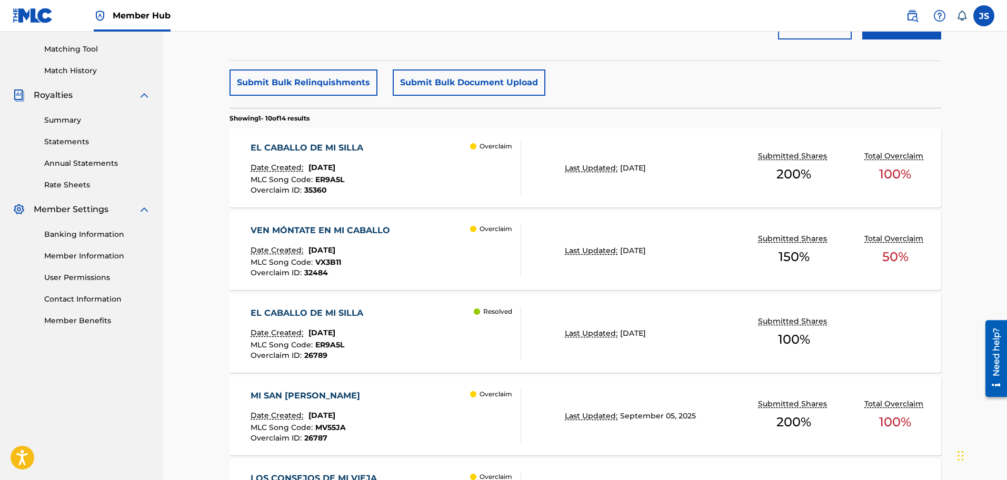
click at [339, 230] on div "VEN MÓNTATE EN MI CABALLO" at bounding box center [323, 230] width 145 height 13
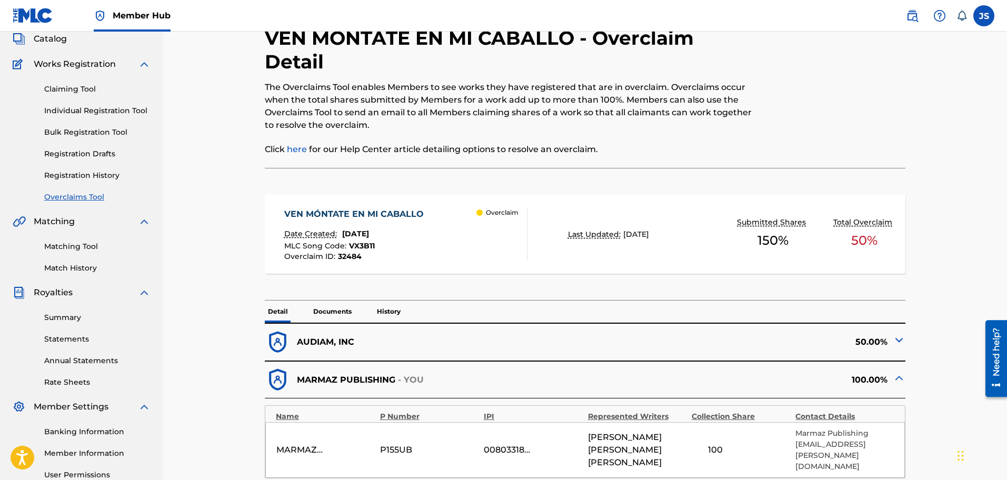
scroll to position [197, 0]
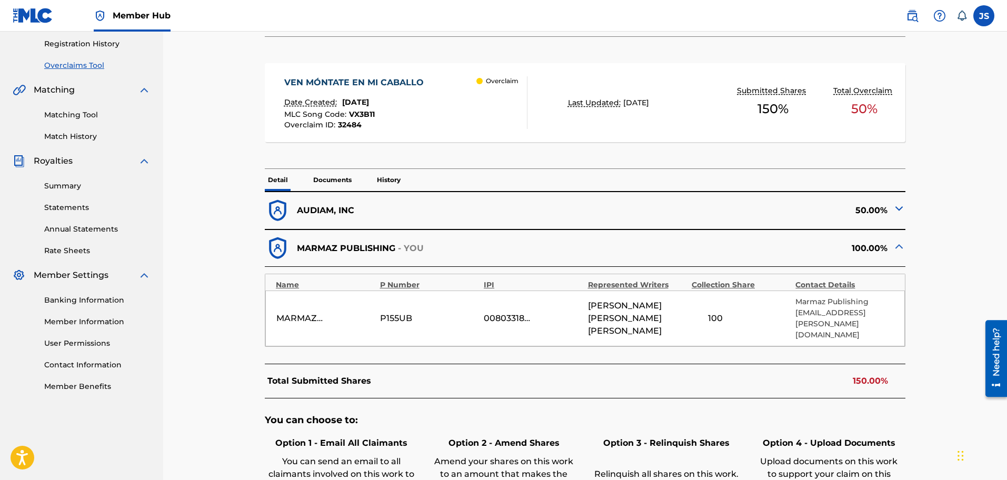
click at [897, 211] on img at bounding box center [899, 208] width 13 height 13
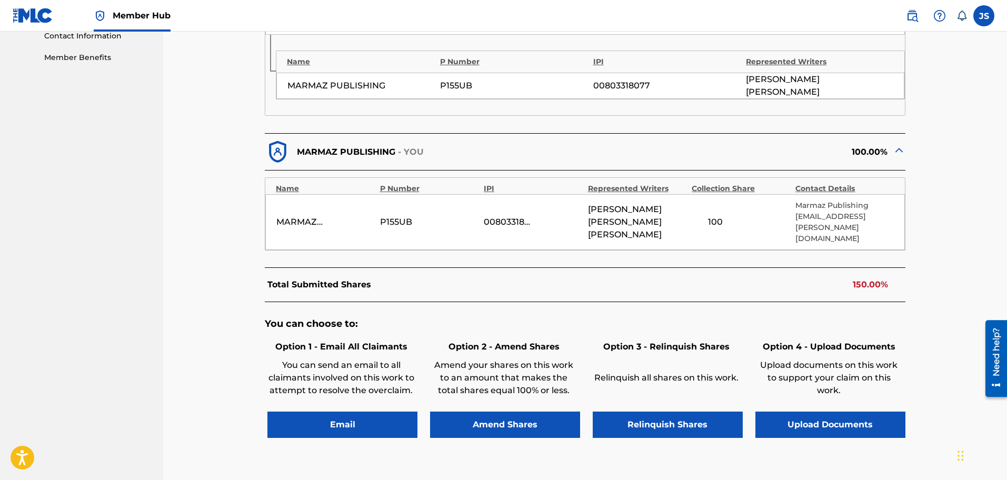
scroll to position [0, 0]
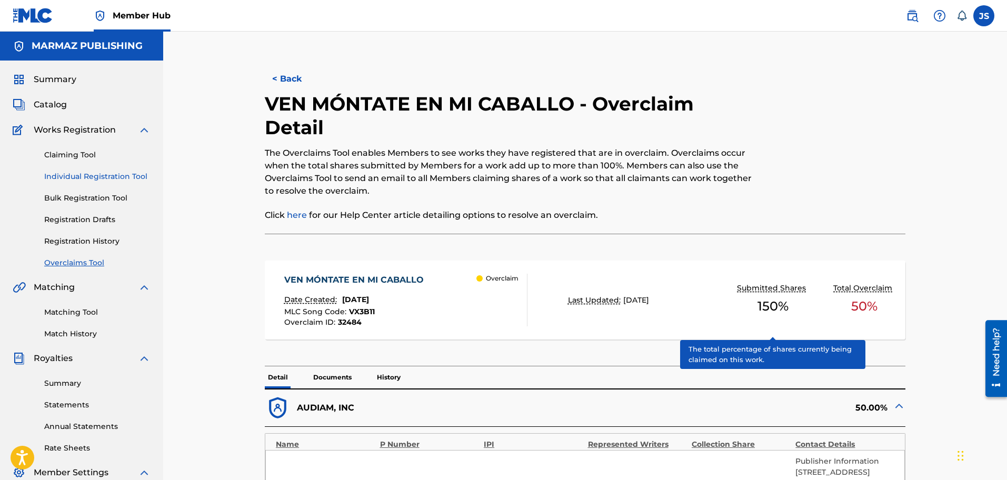
click at [86, 174] on link "Individual Registration Tool" at bounding box center [97, 176] width 106 height 11
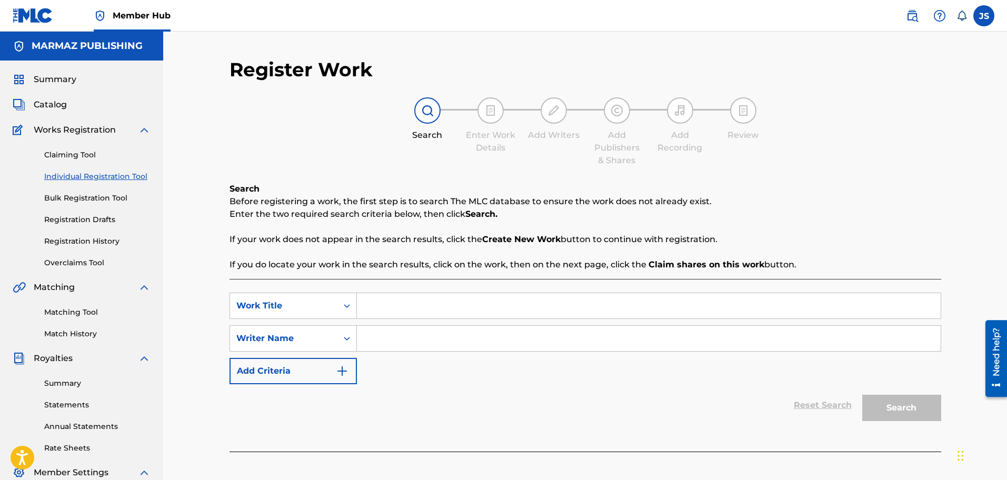
click at [401, 306] on input "Search Form" at bounding box center [649, 305] width 584 height 25
paste input "GUAYABOS CERO UNO: MI RENUNCIA /ME PEDISTE QUE TE OLVIDE / TE DIGO ADIÓS / DIGN…"
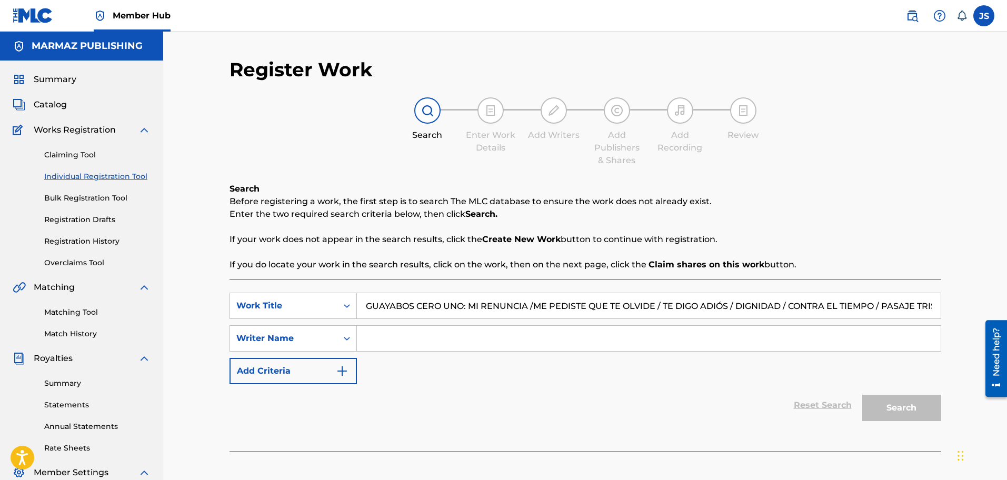
type input "GUAYABOS CERO UNO: MI RENUNCIA /ME PEDISTE QUE TE OLVIDE / TE DIGO ADIÓS / DIGN…"
click at [722, 193] on div "Search Before registering a work, the first step is to search The MLC database …" at bounding box center [586, 227] width 712 height 88
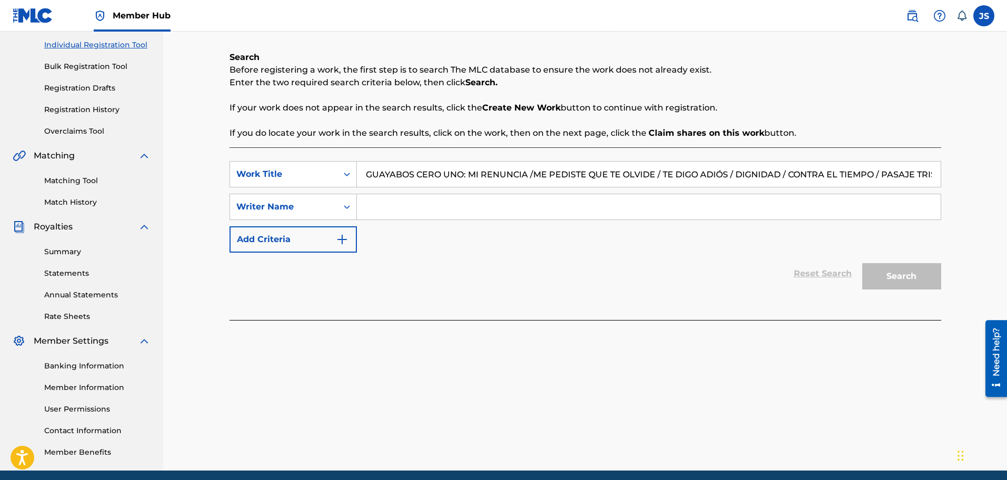
click at [898, 276] on div "Search" at bounding box center [899, 274] width 84 height 42
click at [476, 211] on input "Search Form" at bounding box center [649, 206] width 584 height 25
click at [533, 197] on input "Search Form" at bounding box center [649, 206] width 584 height 25
paste input "[PERSON_NAME] / [PERSON_NAME] / [PERSON_NAME] / [PERSON_NAME] DE DIOS / [PERSON…"
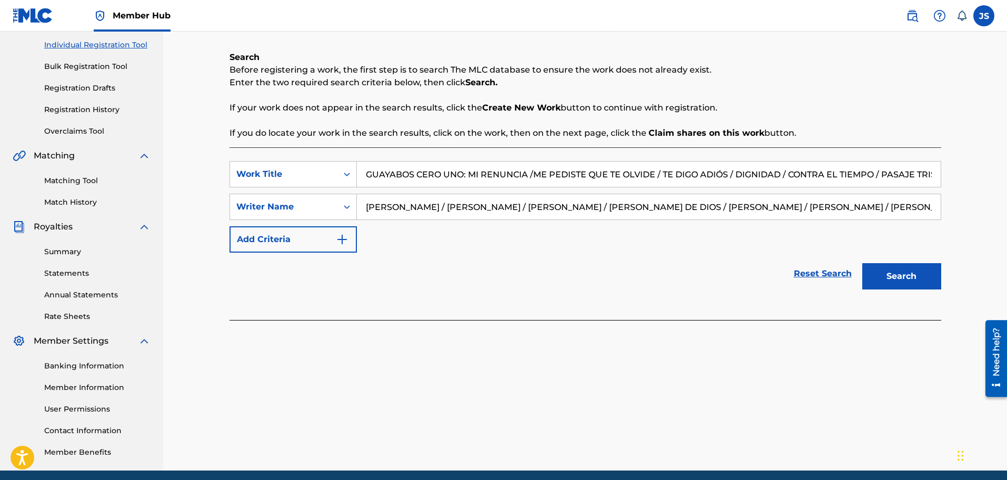
type input "[PERSON_NAME] / [PERSON_NAME] / [PERSON_NAME] / [PERSON_NAME] DE DIOS / [PERSON…"
click at [614, 296] on div "SearchWithCriteriac0c563b4-f927-4d8f-939a-e19001b961e4 Work Title GUAYABOS CERO…" at bounding box center [586, 233] width 712 height 173
click at [897, 269] on button "Search" at bounding box center [901, 276] width 79 height 26
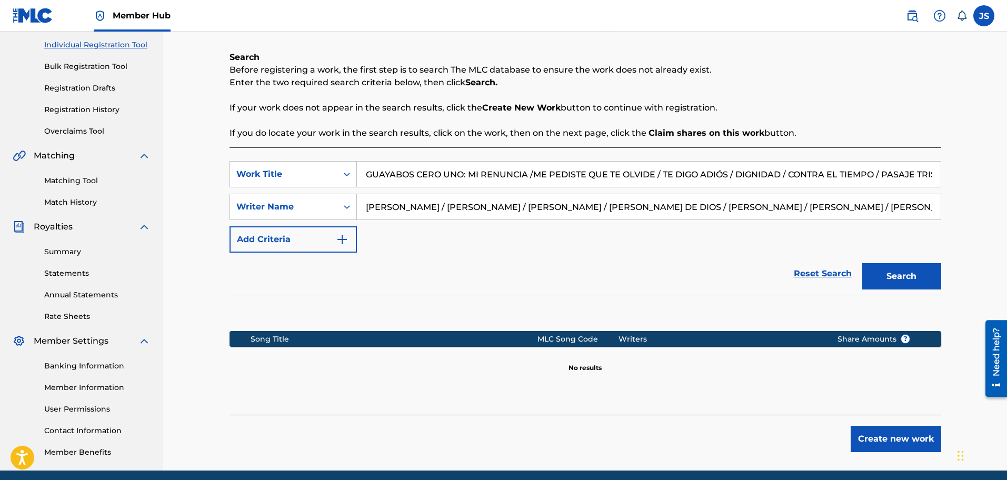
drag, startPoint x: 467, startPoint y: 173, endPoint x: 1010, endPoint y: 266, distance: 551.3
click at [1007, 266] on html "Accessibility Screen-Reader Guide, Feedback, and Issue Reporting | New window 0…" at bounding box center [503, 108] width 1007 height 480
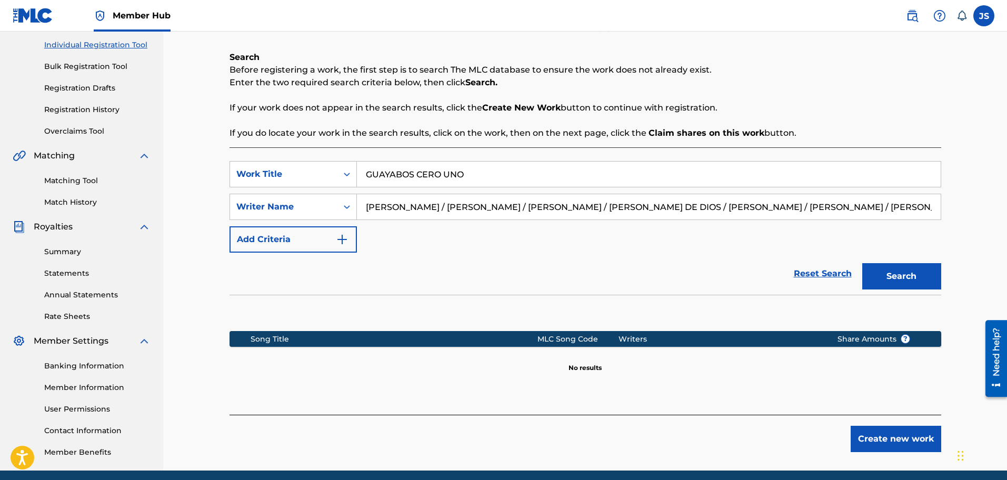
type input "GUAYABOS CERO UNO"
click at [862, 263] on button "Search" at bounding box center [901, 276] width 79 height 26
drag, startPoint x: 850, startPoint y: 215, endPoint x: 936, endPoint y: 213, distance: 85.3
click at [936, 213] on input "[PERSON_NAME] / [PERSON_NAME] / [PERSON_NAME] / [PERSON_NAME] DE DIOS / [PERSON…" at bounding box center [649, 206] width 584 height 25
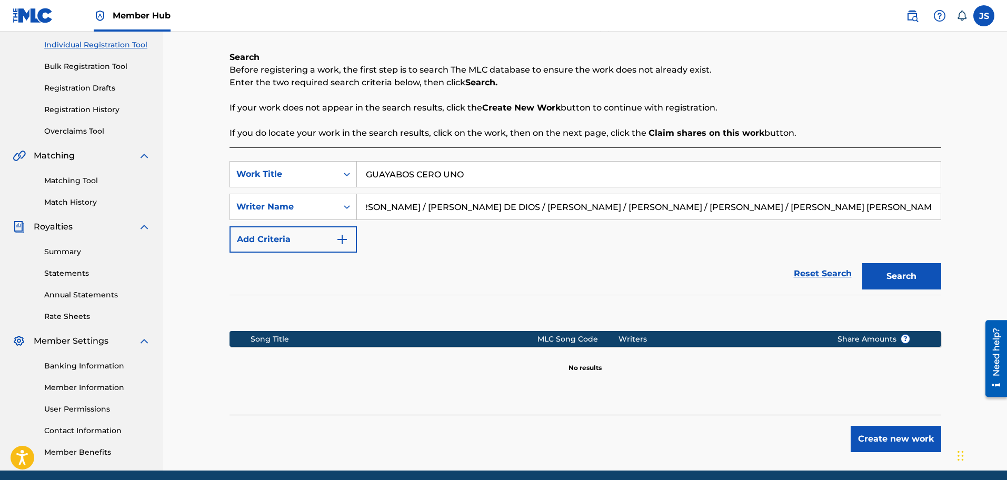
click at [711, 207] on input "[PERSON_NAME] / [PERSON_NAME] / [PERSON_NAME] / [PERSON_NAME] DE DIOS / [PERSON…" at bounding box center [649, 206] width 584 height 25
drag, startPoint x: 713, startPoint y: 207, endPoint x: 81, endPoint y: 163, distance: 633.8
click at [81, 163] on main "MARMAZ PUBLISHING Summary Catalog Works Registration Claiming Tool Individual R…" at bounding box center [503, 185] width 1007 height 571
drag, startPoint x: 429, startPoint y: 204, endPoint x: 1001, endPoint y: 219, distance: 572.0
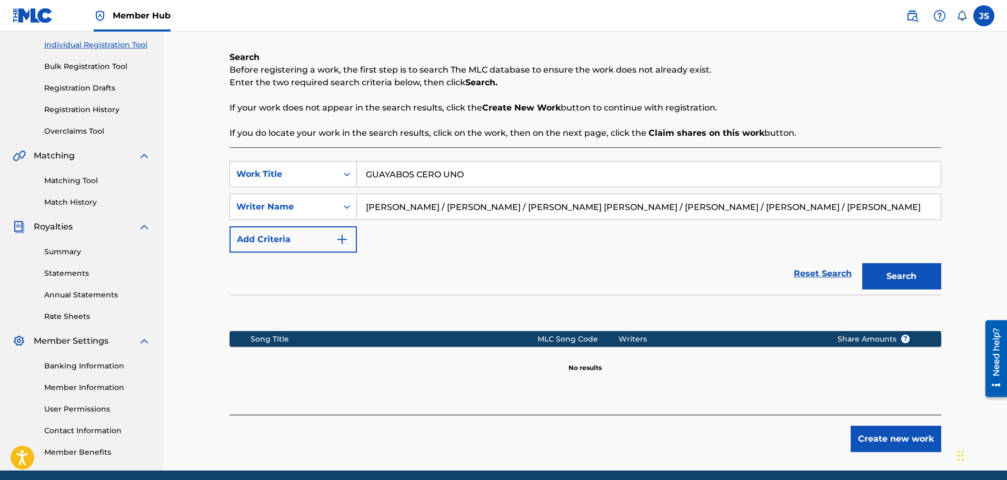
click at [1007, 216] on html "Accessibility Screen-Reader Guide, Feedback, and Issue Reporting | New window 0…" at bounding box center [503, 108] width 1007 height 480
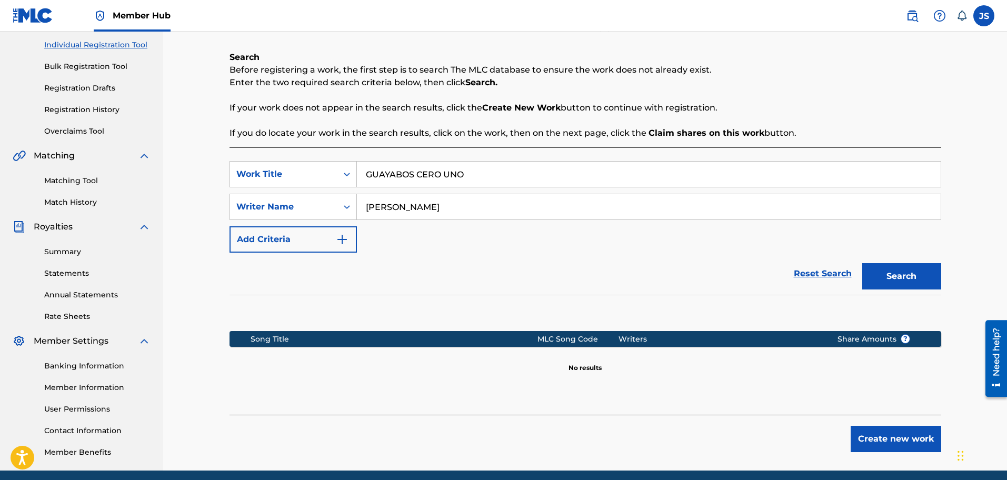
scroll to position [0, 0]
click at [862, 263] on button "Search" at bounding box center [901, 276] width 79 height 26
click at [906, 285] on button "Search" at bounding box center [901, 276] width 79 height 26
drag, startPoint x: 454, startPoint y: 213, endPoint x: 236, endPoint y: 201, distance: 218.3
click at [238, 200] on div "SearchWithCriteria99827912-6eb0-4010-87f3-7aa5f66be34f Writer Name [PERSON_NAME]" at bounding box center [586, 207] width 712 height 26
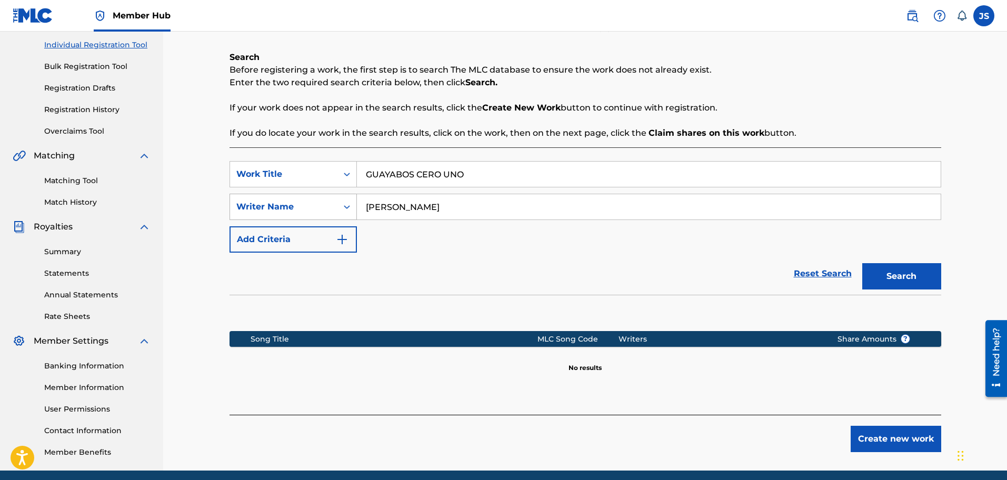
type input "[PERSON_NAME]"
click at [862, 263] on button "Search" at bounding box center [901, 276] width 79 height 26
drag, startPoint x: 499, startPoint y: 171, endPoint x: 147, endPoint y: 157, distance: 352.5
click at [147, 157] on main "MARMAZ PUBLISHING Summary Catalog Works Registration Claiming Tool Individual R…" at bounding box center [503, 185] width 1007 height 571
paste input "LLANO DE MILES LEYENDAS"
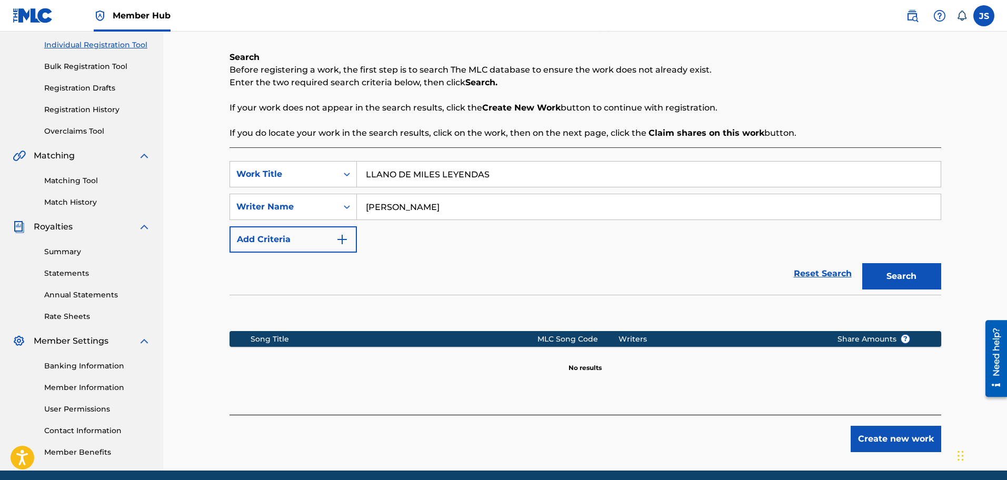
type input "LLANO DE MILES LEYENDAS"
paste input "[PERSON_NAME]"
drag, startPoint x: 427, startPoint y: 204, endPoint x: 327, endPoint y: 206, distance: 100.0
click at [261, 188] on div "SearchWithCriteriac0c563b4-f927-4d8f-939a-e19001b961e4 Work Title LLANO DE MILE…" at bounding box center [586, 207] width 712 height 92
type input "[PERSON_NAME]"
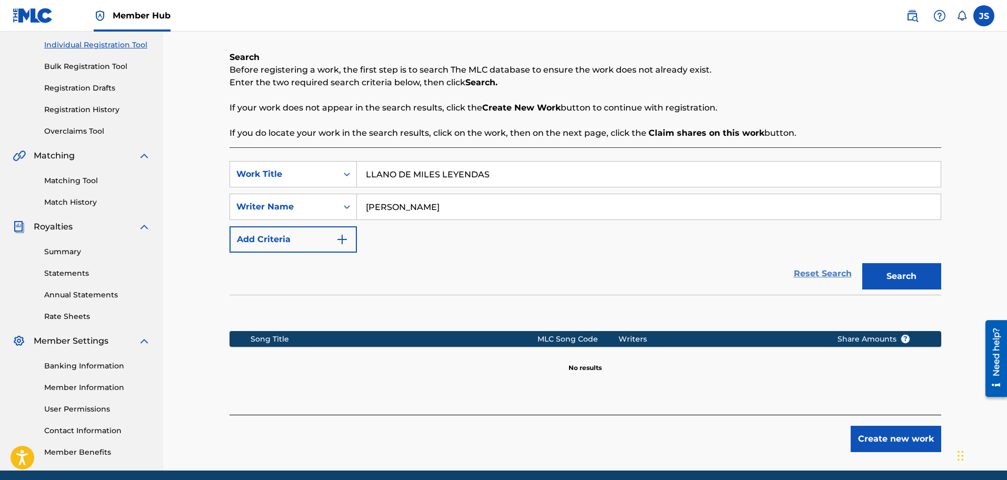
click at [536, 268] on div "Reset Search Search" at bounding box center [586, 274] width 712 height 42
click at [889, 270] on button "Search" at bounding box center [901, 276] width 79 height 26
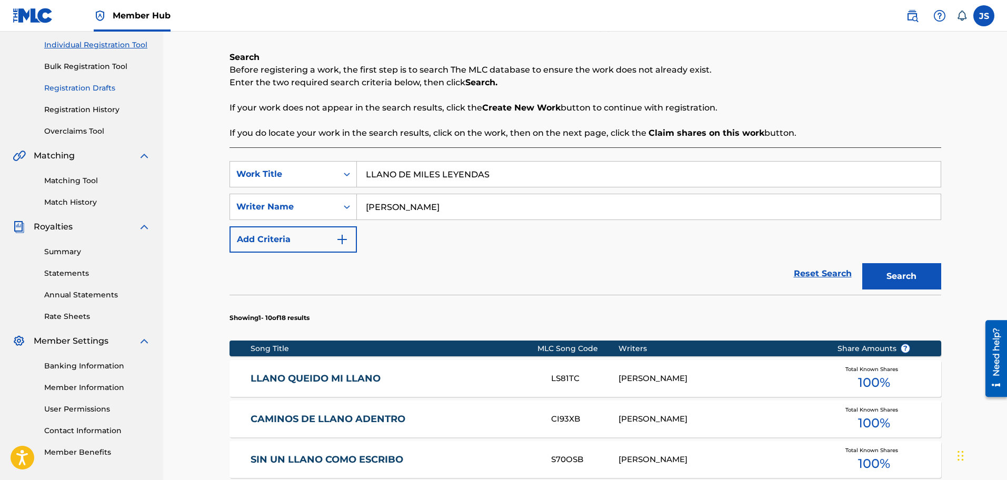
scroll to position [66, 0]
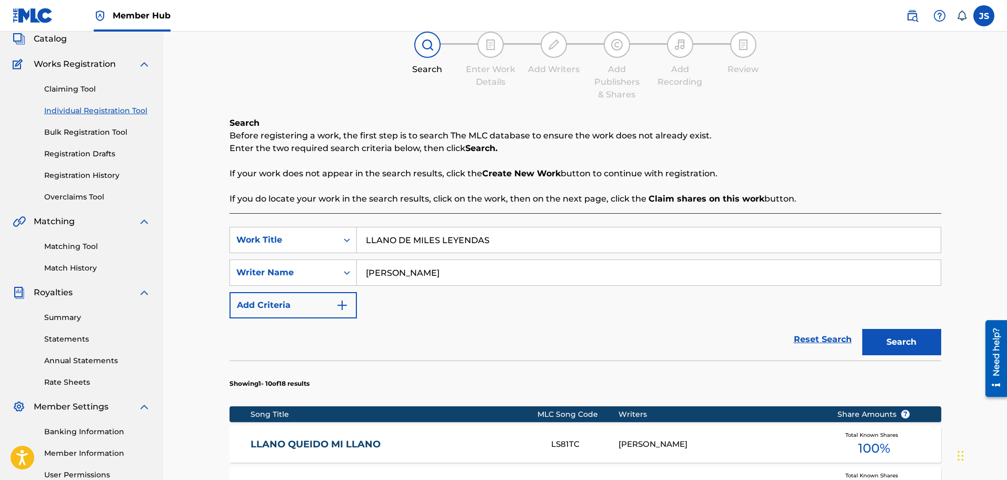
click at [82, 93] on link "Claiming Tool" at bounding box center [97, 89] width 106 height 11
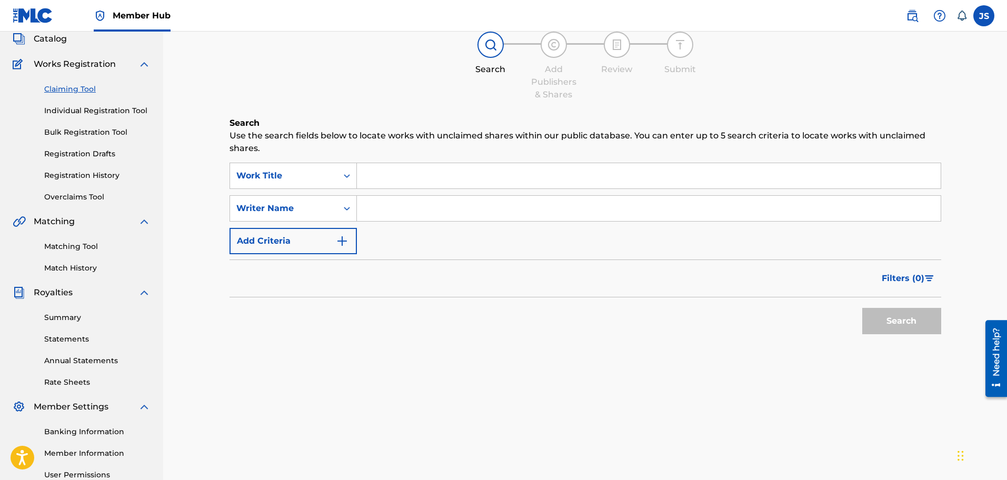
click at [413, 188] on input "Search Form" at bounding box center [649, 175] width 584 height 25
paste input "LLANO DE MILES LEYENDAS"
type input "LLANO DE MILES LEYENDAS"
click at [422, 221] on input "Search Form" at bounding box center [649, 208] width 584 height 25
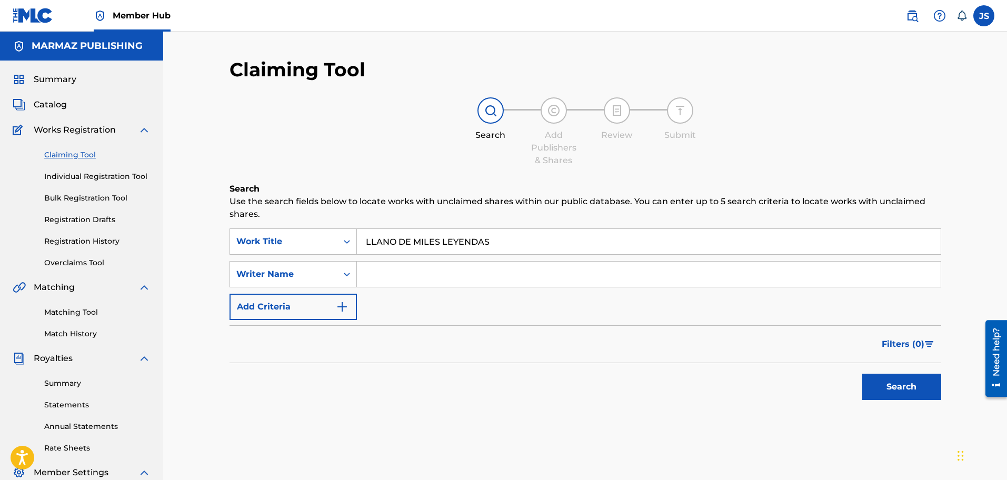
click at [448, 279] on input "Search Form" at bounding box center [649, 274] width 584 height 25
paste input "[PERSON_NAME]"
type input "[PERSON_NAME]"
click at [696, 367] on div "Search" at bounding box center [586, 384] width 712 height 42
click at [871, 392] on button "Search" at bounding box center [901, 387] width 79 height 26
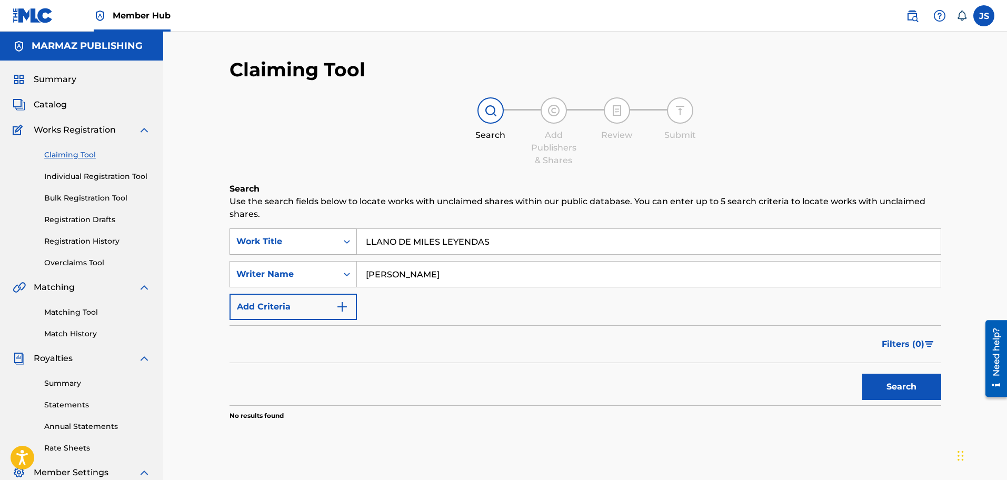
drag, startPoint x: 557, startPoint y: 234, endPoint x: 243, endPoint y: 240, distance: 313.3
click at [246, 241] on div "SearchWithCriteriaf9b2ae29-4ef9-4b21-8a5d-05f5702558f2 Work Title LLANO DE MILE…" at bounding box center [586, 242] width 712 height 26
paste input "SOLITA Y REGANDO EL LLANTO"
click at [894, 160] on div "Search Add Publishers & Shares Review Submit" at bounding box center [586, 131] width 712 height 69
click at [879, 383] on button "Search" at bounding box center [901, 387] width 79 height 26
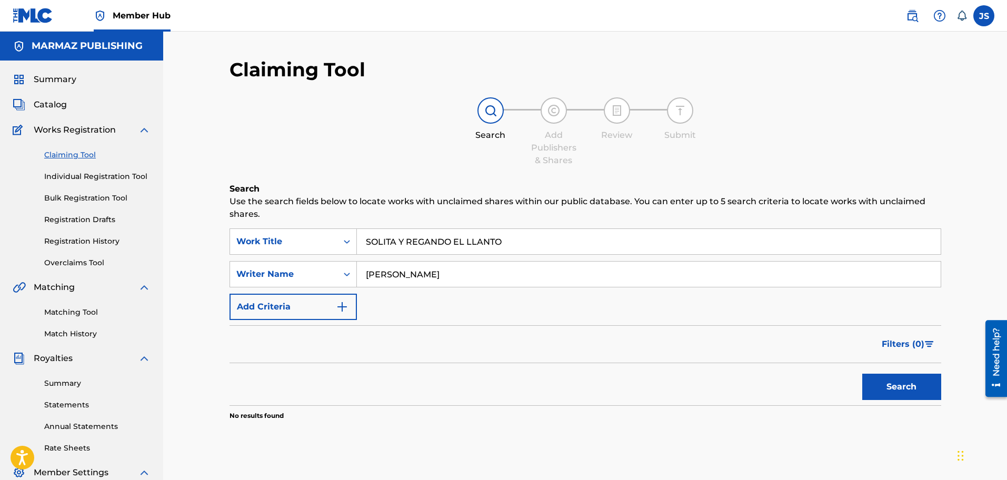
scroll to position [132, 0]
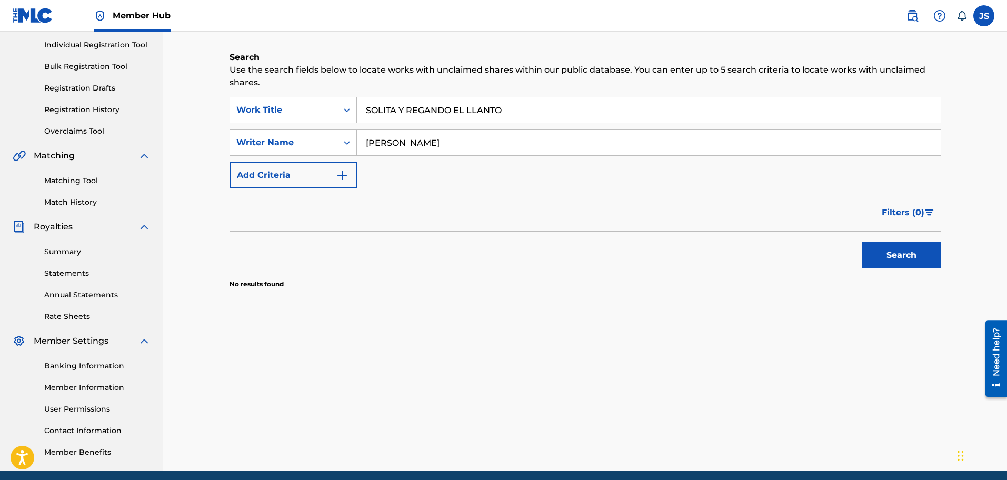
drag, startPoint x: 524, startPoint y: 150, endPoint x: 334, endPoint y: 161, distance: 190.4
click at [334, 161] on div "SearchWithCriteriaf9b2ae29-4ef9-4b21-8a5d-05f5702558f2 Work Title SOLITA Y REGA…" at bounding box center [586, 143] width 712 height 92
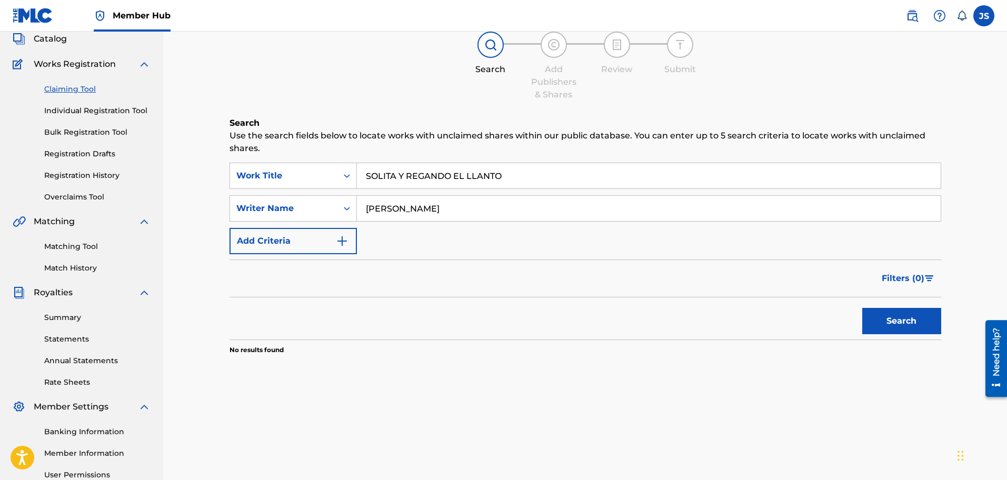
click at [494, 209] on input "[PERSON_NAME]" at bounding box center [649, 208] width 584 height 25
click at [534, 291] on div "Filters ( 0 )" at bounding box center [586, 279] width 712 height 38
click at [895, 319] on button "Search" at bounding box center [901, 321] width 79 height 26
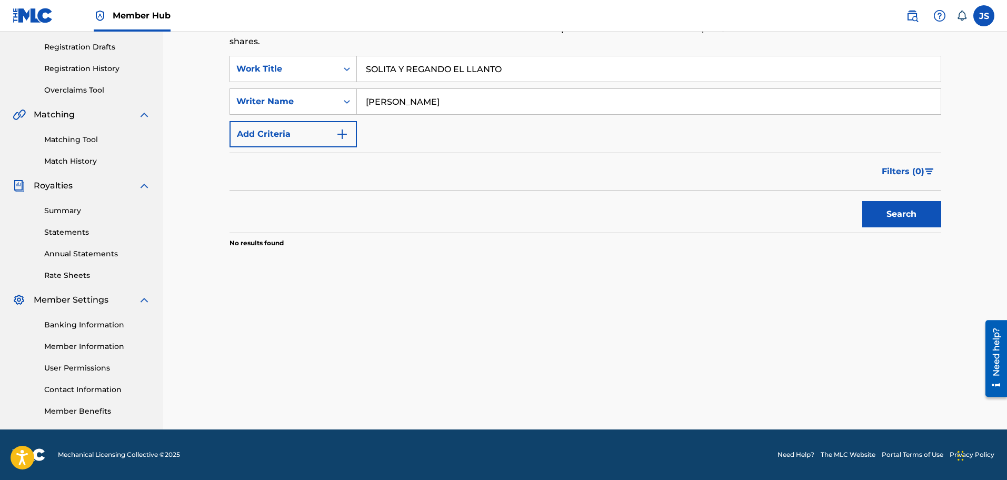
scroll to position [107, 0]
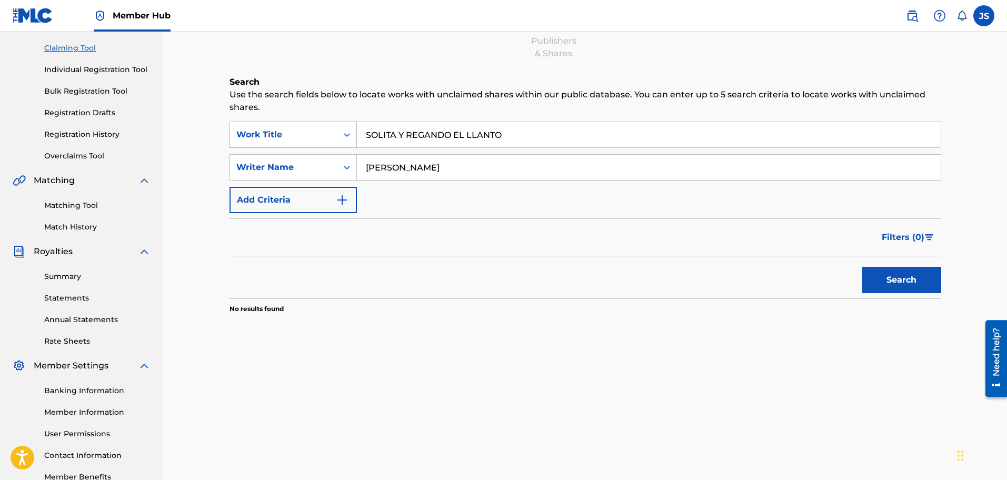
click at [240, 125] on div "SearchWithCriteriaf9b2ae29-4ef9-4b21-8a5d-05f5702558f2 Work Title SOLITA Y REGA…" at bounding box center [586, 135] width 712 height 26
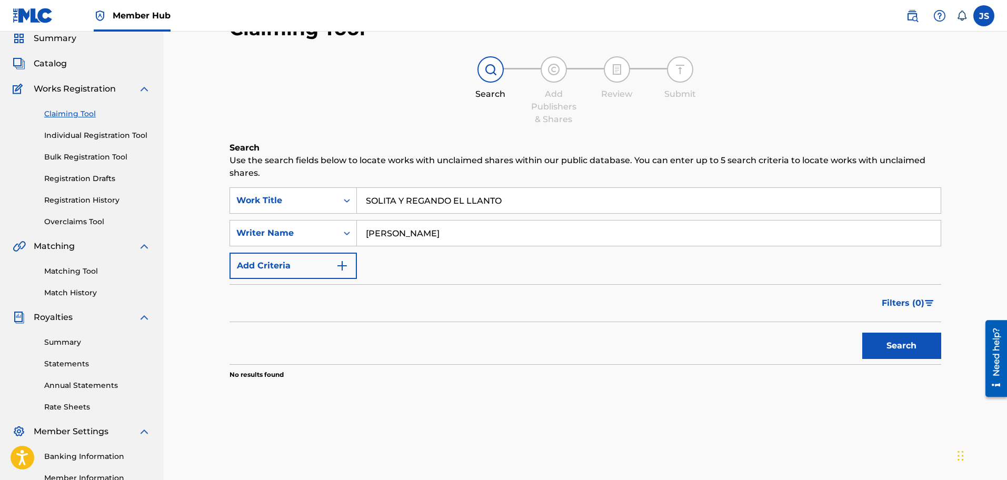
paste input "COSTUMBRES DE UN LLAN"
type input "COSTUMBRES DE UN LLANO"
click at [260, 219] on div "SearchWithCriteriaf9b2ae29-4ef9-4b21-8a5d-05f5702558f2 Work Title COSTUMBRES DE…" at bounding box center [586, 233] width 712 height 92
paste input "[PERSON_NAME]"
type input "[PERSON_NAME]"
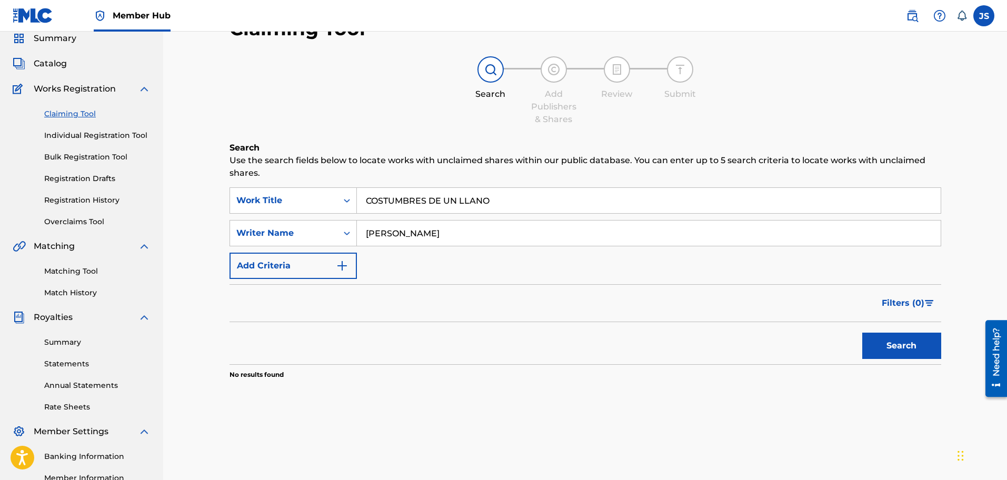
click at [582, 322] on div "Search" at bounding box center [586, 343] width 712 height 42
click at [871, 352] on button "Search" at bounding box center [901, 346] width 79 height 26
drag, startPoint x: 465, startPoint y: 170, endPoint x: 231, endPoint y: 172, distance: 234.8
click at [254, 220] on div "SearchWithCriteria46b10cd3-d997-4474-9bb6-d07ccbce41da Writer Name [PERSON_NAME]" at bounding box center [586, 233] width 712 height 26
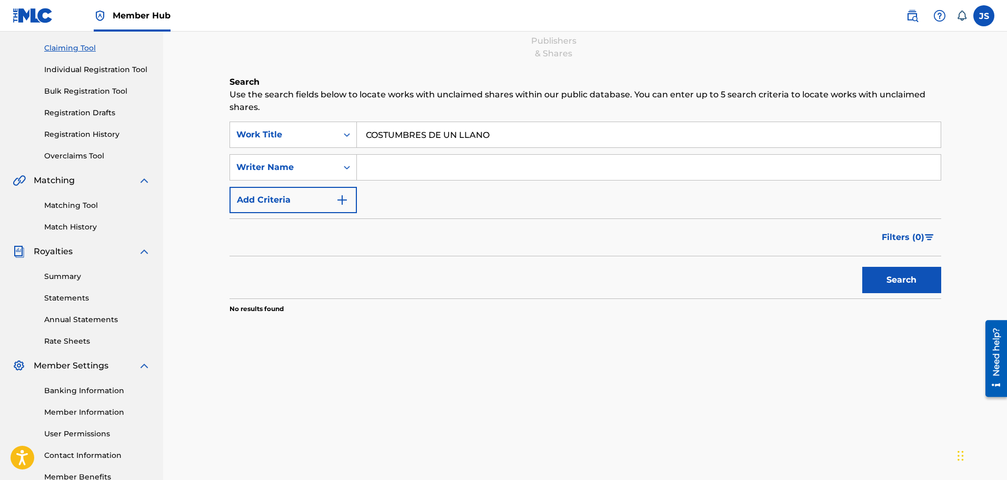
drag, startPoint x: 394, startPoint y: 172, endPoint x: 419, endPoint y: 186, distance: 28.5
click at [394, 172] on input "Search Form" at bounding box center [649, 167] width 584 height 25
type input "r"
type input "[PERSON_NAME]"
click at [862, 267] on button "Search" at bounding box center [901, 280] width 79 height 26
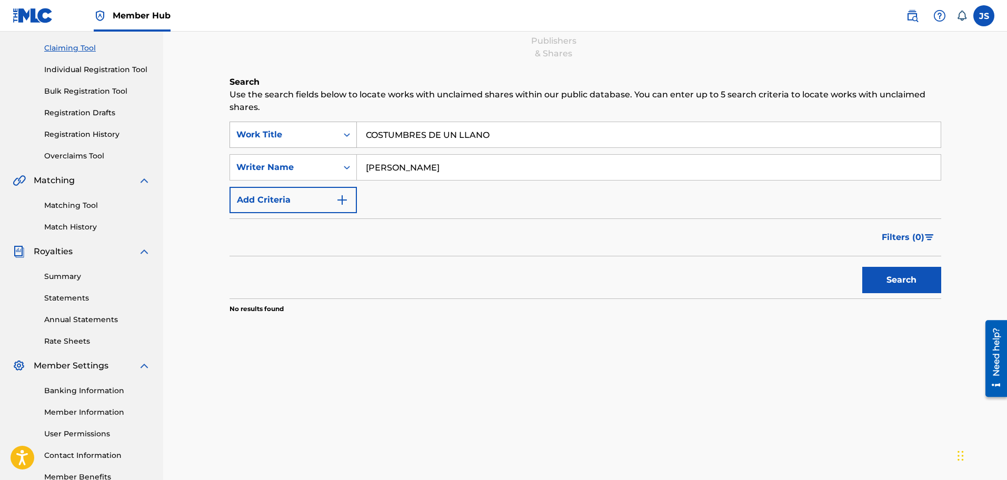
drag, startPoint x: 497, startPoint y: 136, endPoint x: 242, endPoint y: 131, distance: 254.9
click at [244, 131] on div "SearchWithCriteriaf9b2ae29-4ef9-4b21-8a5d-05f5702558f2 Work Title COSTUMBRES DE…" at bounding box center [586, 135] width 712 height 26
paste input "[PERSON_NAME]"
type input "[PERSON_NAME]"
paste input "[PERSON_NAME]"
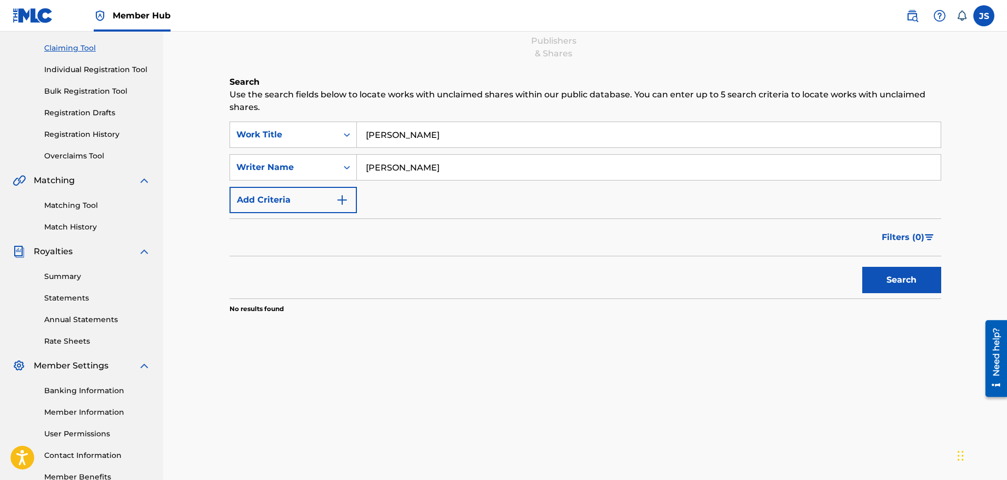
click at [291, 156] on div "SearchWithCriteria46b10cd3-d997-4474-9bb6-d07ccbce41da Writer Name [PERSON_NAME]" at bounding box center [586, 167] width 712 height 26
type input "[PERSON_NAME]"
drag, startPoint x: 429, startPoint y: 137, endPoint x: 252, endPoint y: 125, distance: 177.3
click at [252, 125] on div "SearchWithCriteriaf9b2ae29-4ef9-4b21-8a5d-05f5702558f2 Work Title [PERSON_NAME]" at bounding box center [586, 135] width 712 height 26
type input "n"
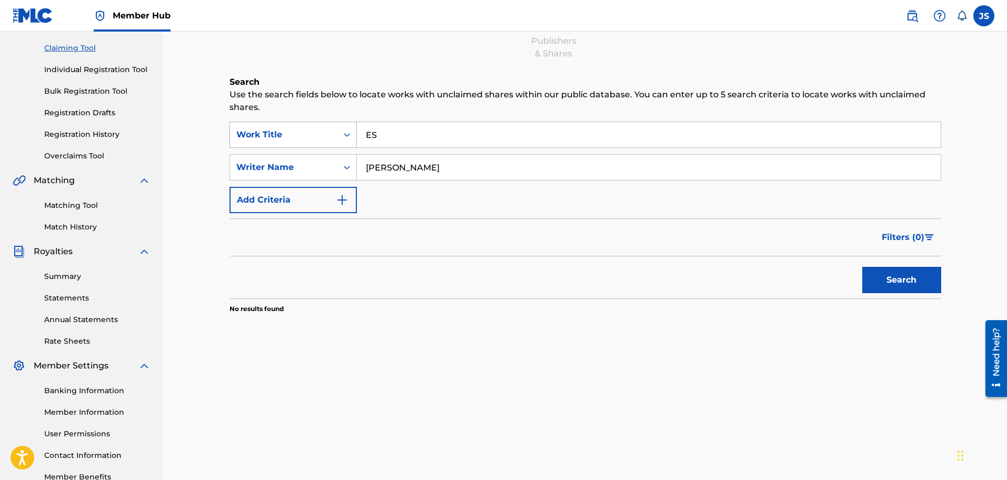
type input "E"
type input "NUESTRO TIEMPO"
click at [862, 267] on button "Search" at bounding box center [901, 280] width 79 height 26
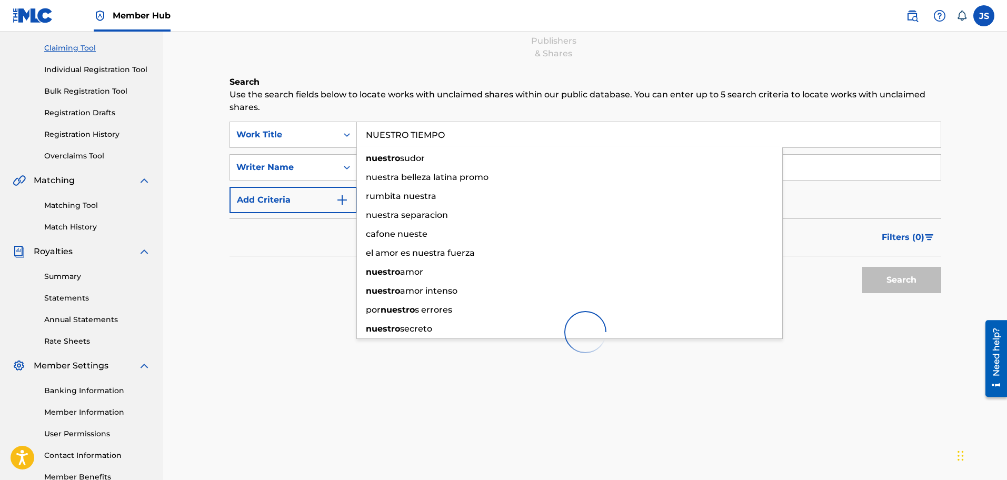
click at [281, 306] on div at bounding box center [586, 332] width 712 height 67
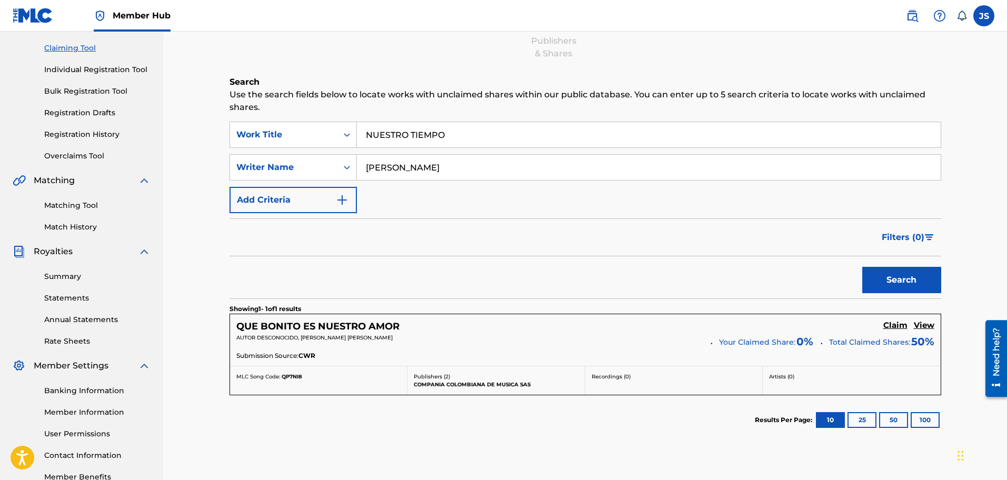
scroll to position [41, 0]
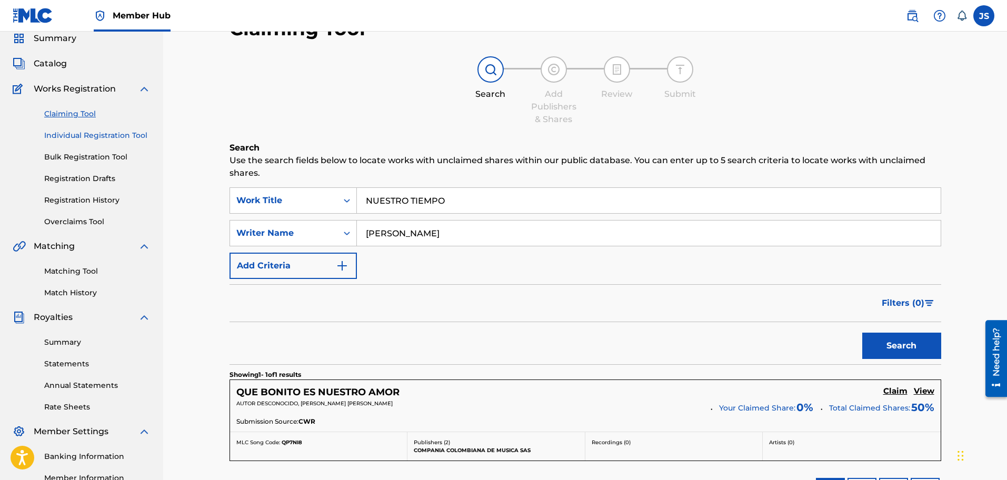
click at [110, 130] on link "Individual Registration Tool" at bounding box center [97, 135] width 106 height 11
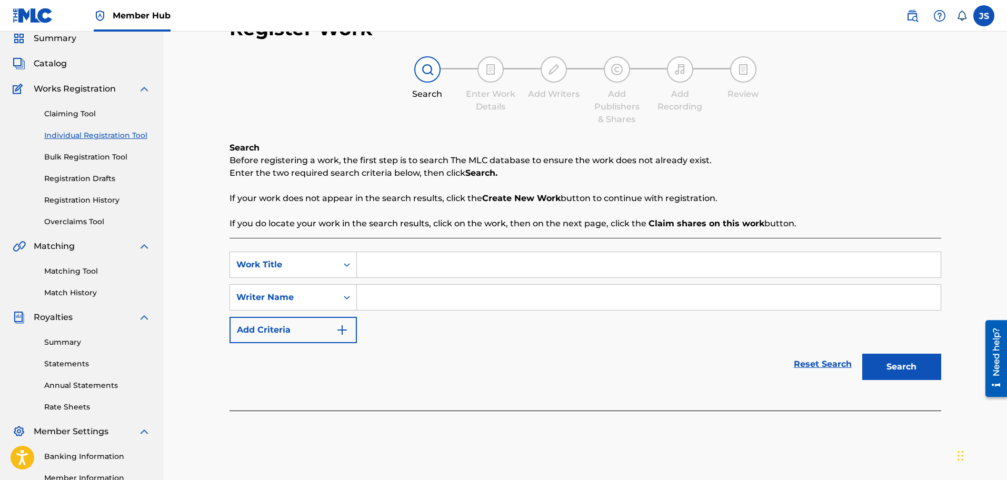
click at [389, 277] on input "Search Form" at bounding box center [649, 264] width 584 height 25
paste input "NUESTRO TIEMPO"
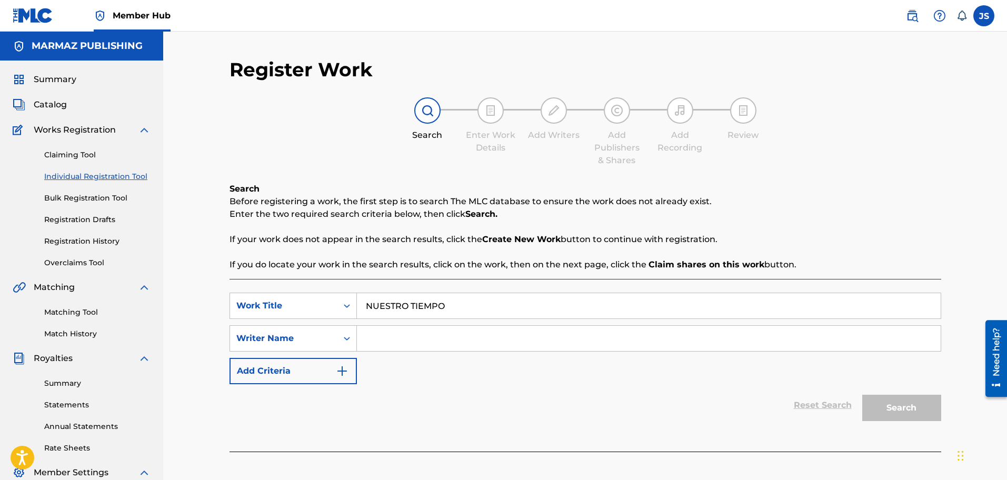
type input "NUESTRO TIEMPO"
click at [408, 340] on input "Search Form" at bounding box center [649, 338] width 584 height 25
type input "[PERSON_NAME]"
click at [862, 395] on button "Search" at bounding box center [901, 408] width 79 height 26
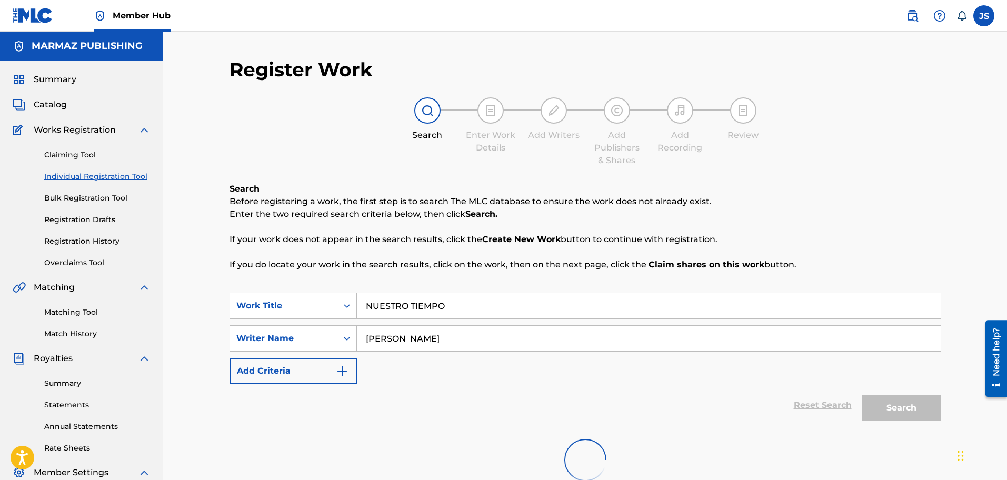
scroll to position [132, 0]
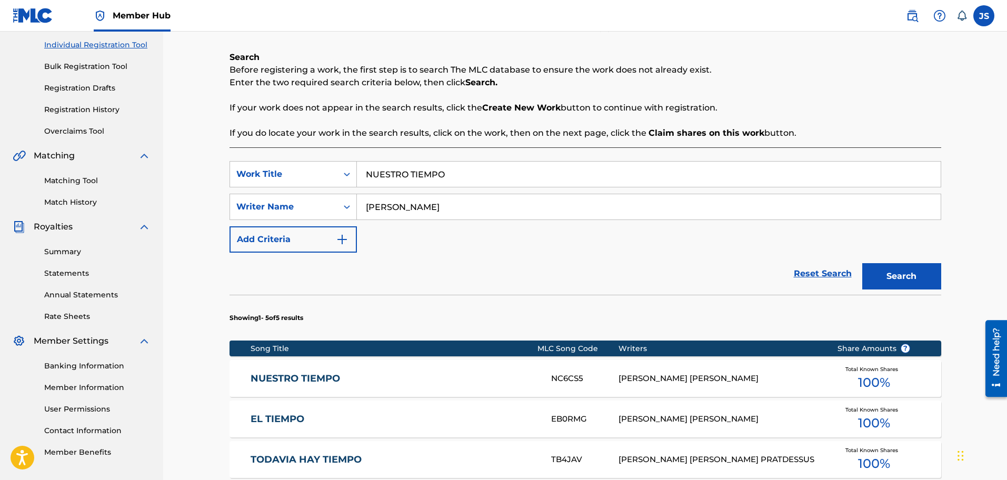
click at [293, 383] on link "NUESTRO TIEMPO" at bounding box center [394, 379] width 286 height 12
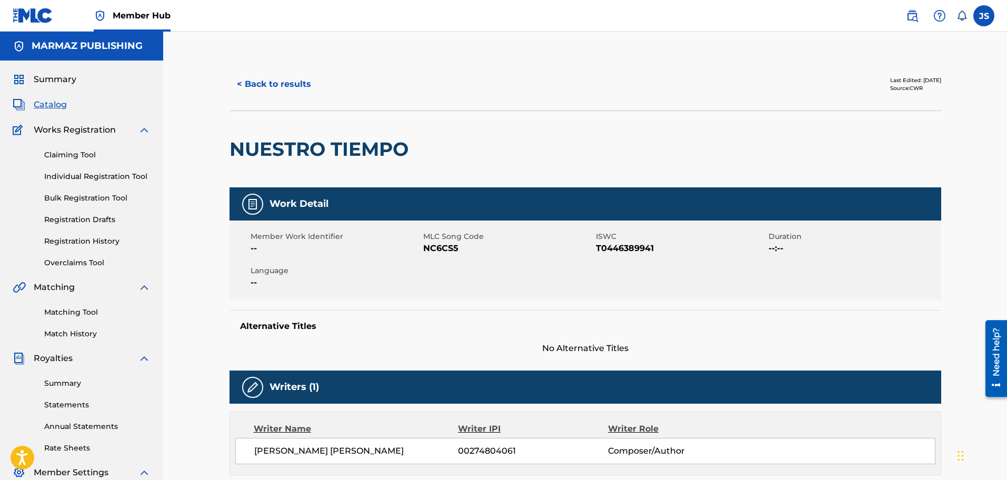
click at [445, 242] on span "NC6CS5" at bounding box center [508, 248] width 170 height 13
click at [294, 77] on button "< Back to results" at bounding box center [274, 84] width 89 height 26
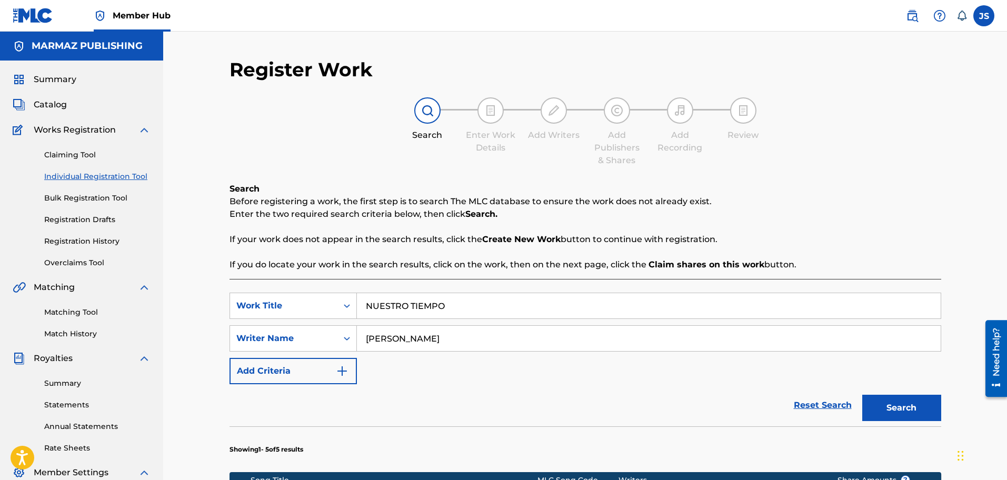
scroll to position [132, 0]
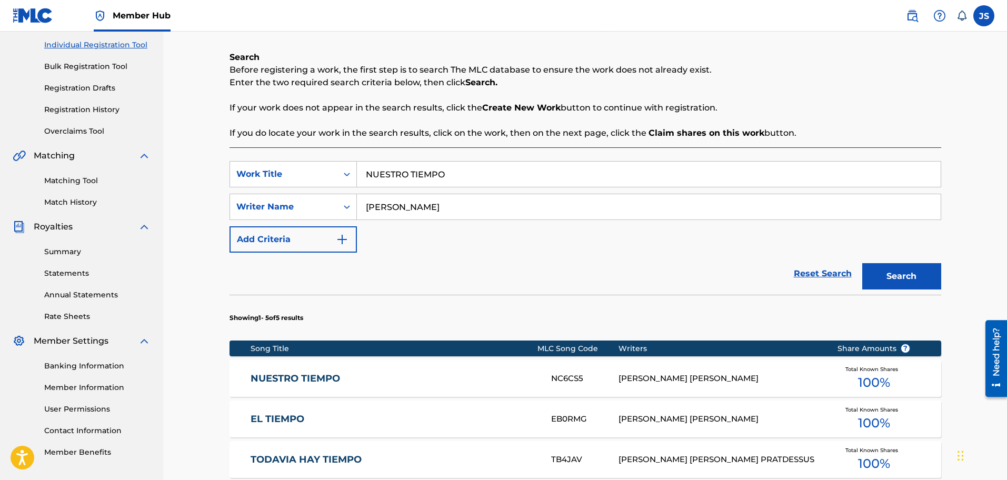
click at [253, 176] on div "SearchWithCriteriac0c563b4-f927-4d8f-939a-e19001b961e4 Work Title NUESTRO TIEMPO" at bounding box center [586, 174] width 712 height 26
paste input "DE FUNDO A FUND"
type input "DE FUNDO A FUNDO"
click at [702, 280] on div "Reset Search Search" at bounding box center [586, 274] width 712 height 42
click at [912, 288] on button "Search" at bounding box center [901, 276] width 79 height 26
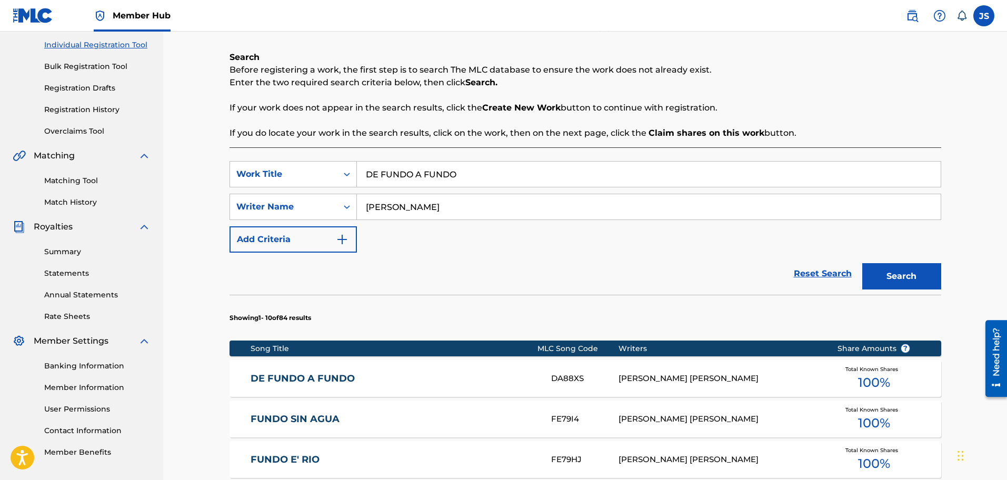
click at [319, 384] on link "DE FUNDO A FUNDO" at bounding box center [394, 379] width 286 height 12
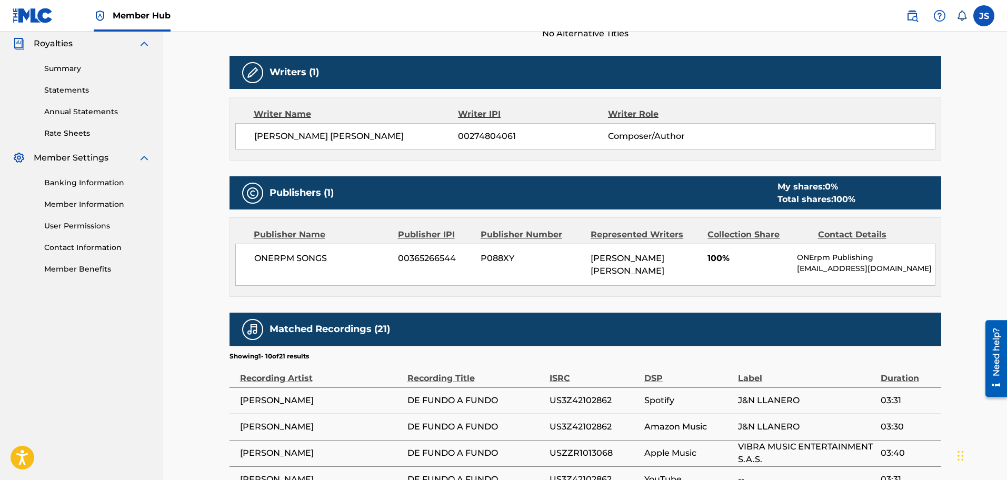
scroll to position [77, 0]
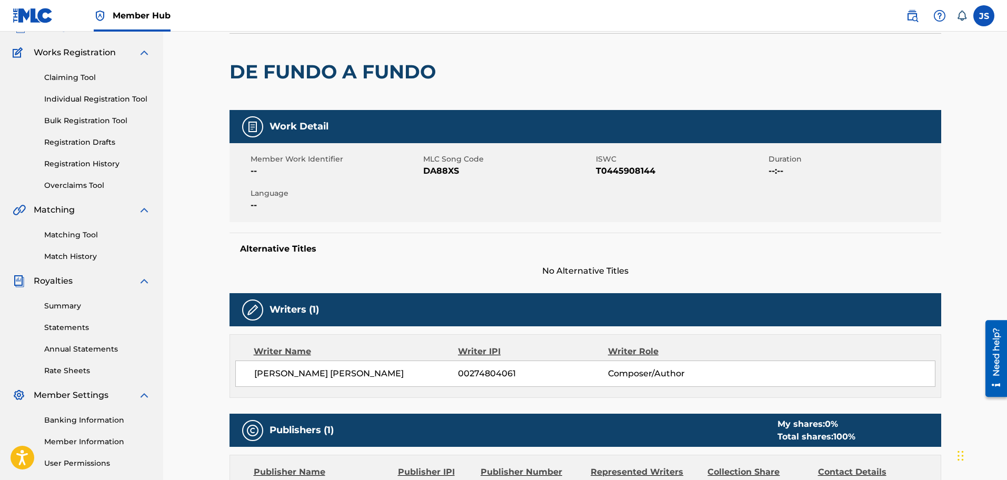
click at [615, 168] on span "T0445908144" at bounding box center [681, 171] width 170 height 13
click at [441, 172] on span "DA88XS" at bounding box center [508, 171] width 170 height 13
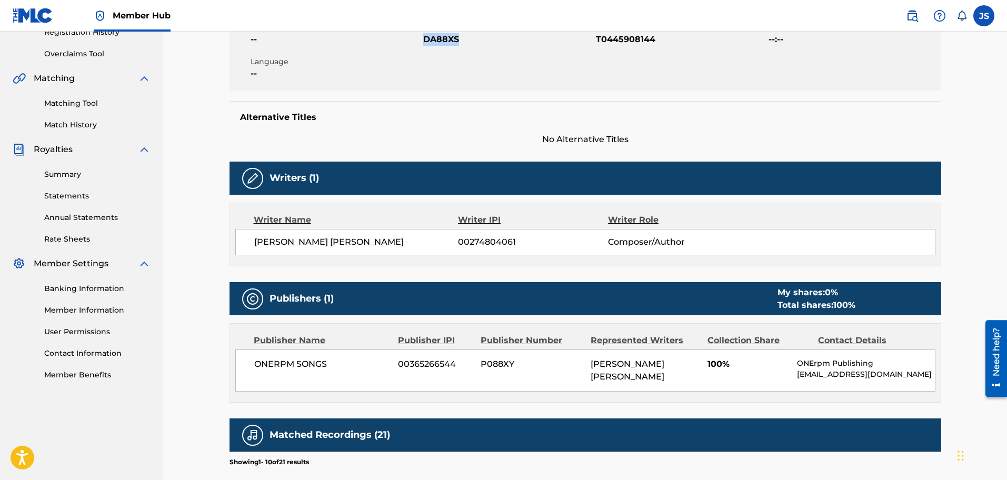
scroll to position [0, 0]
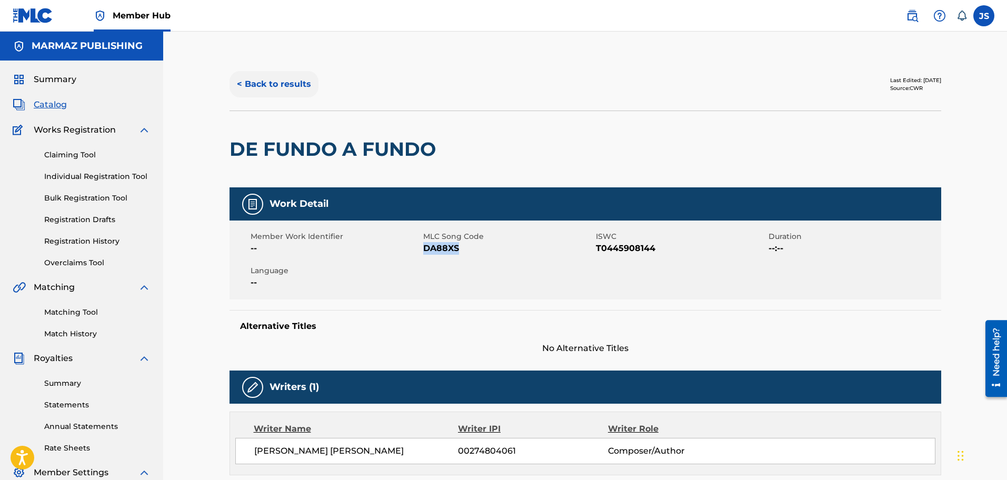
click at [285, 92] on button "< Back to results" at bounding box center [274, 84] width 89 height 26
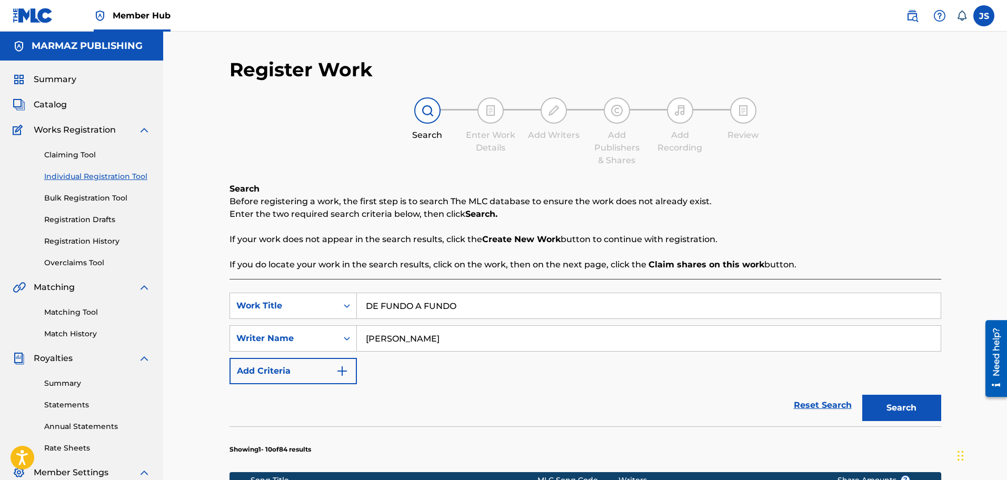
paste input "QUE LA SABANA ME QUIERA"
drag, startPoint x: 483, startPoint y: 309, endPoint x: 560, endPoint y: 244, distance: 100.9
click at [332, 310] on div "SearchWithCriteriac0c563b4-f927-4d8f-939a-e19001b961e4 Work Title DE FUNDO A FU…" at bounding box center [586, 306] width 712 height 26
type input "QUE LA SABANA ME QUIERA"
click at [757, 188] on div "Search Before registering a work, the first step is to search The MLC database …" at bounding box center [586, 227] width 712 height 88
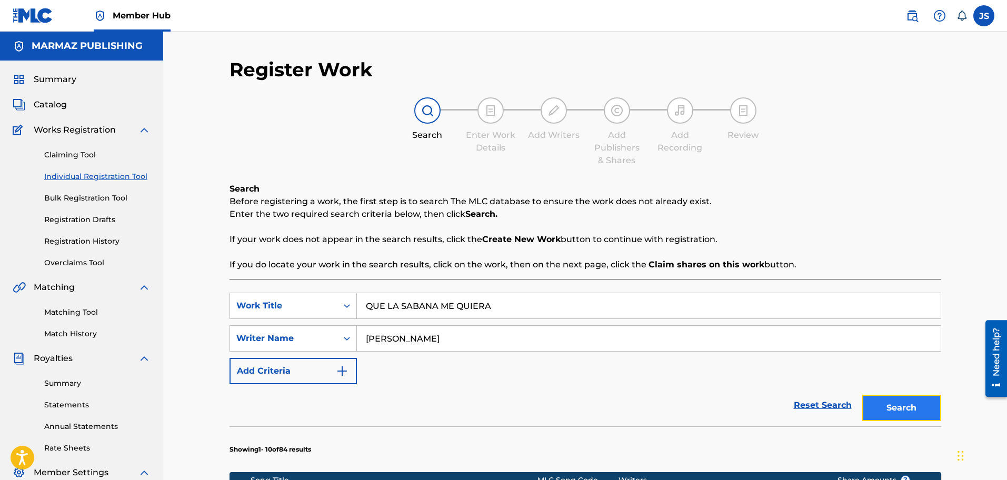
click at [899, 408] on button "Search" at bounding box center [901, 408] width 79 height 26
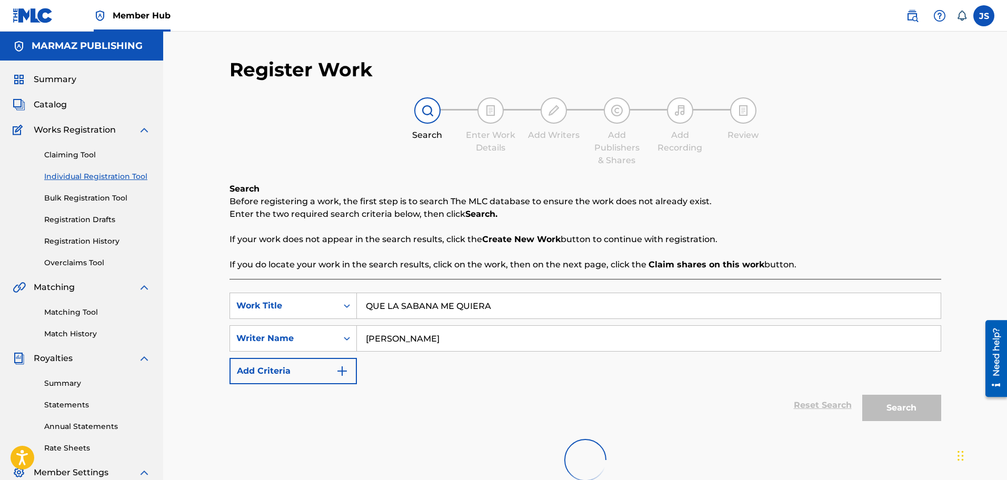
scroll to position [173, 0]
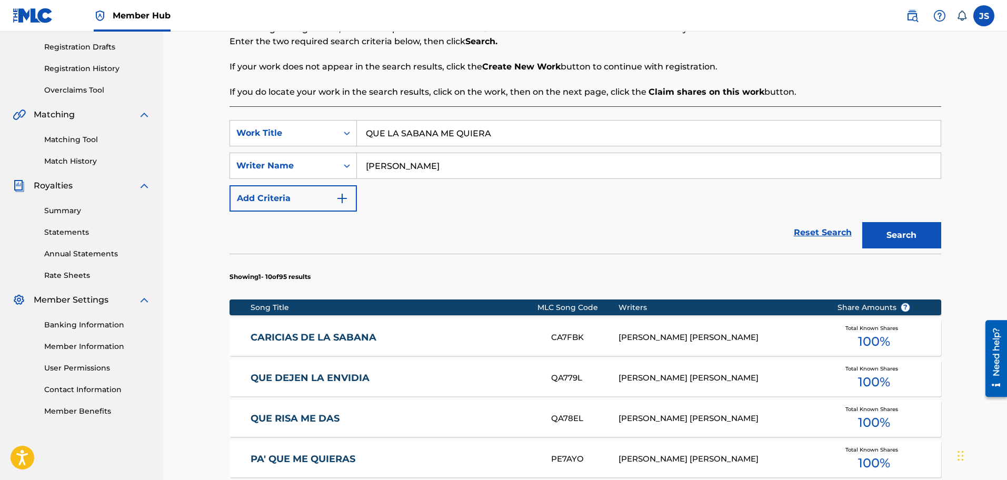
click at [94, 144] on main "MARMAZ PUBLISHING Summary Catalog Works Registration Claiming Tool Individual R…" at bounding box center [503, 357] width 1007 height 996
drag, startPoint x: 513, startPoint y: 134, endPoint x: 113, endPoint y: 128, distance: 400.2
click at [108, 138] on main "MARMAZ PUBLISHING Summary Catalog Works Registration Claiming Tool Individual R…" at bounding box center [503, 357] width 1007 height 996
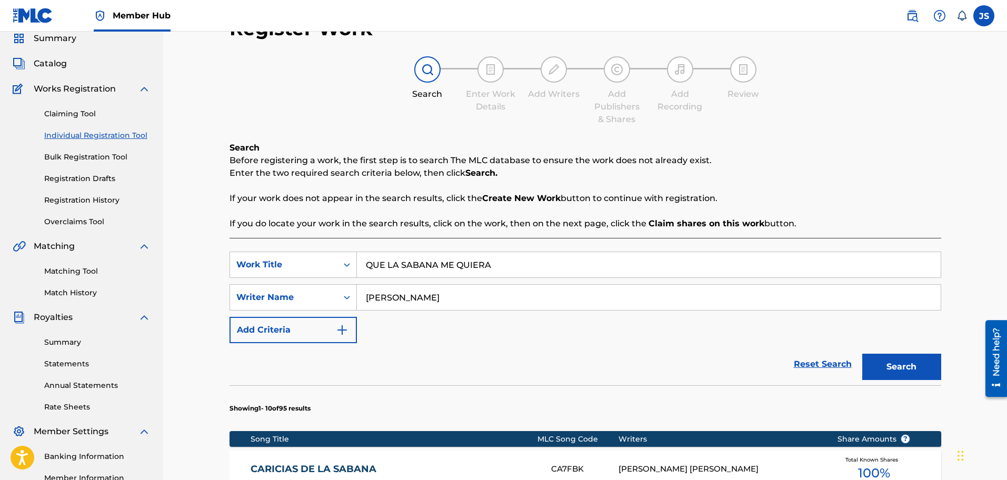
click at [81, 114] on link "Claiming Tool" at bounding box center [97, 113] width 106 height 11
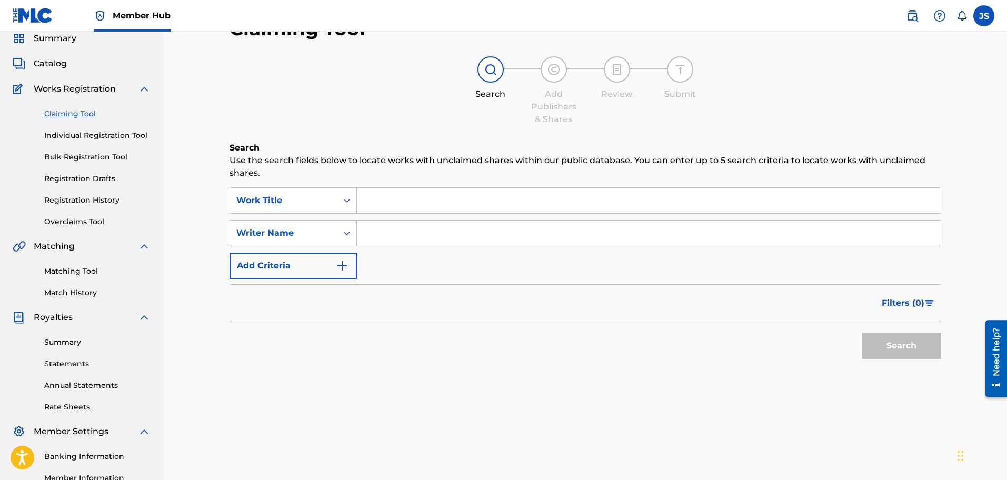
click at [385, 213] on input "Search Form" at bounding box center [649, 200] width 584 height 25
paste input "QUE LA SABANA ME QUIERA"
type input "QUE LA SABANA ME QUIERA"
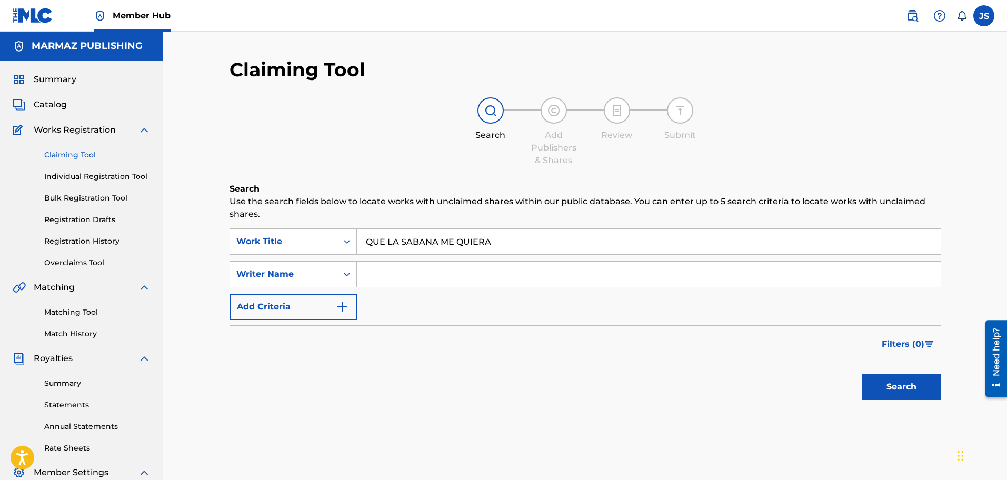
click at [400, 275] on input "Search Form" at bounding box center [649, 274] width 584 height 25
paste input "[PERSON_NAME]"
type input "[PERSON_NAME]"
drag, startPoint x: 386, startPoint y: 346, endPoint x: 824, endPoint y: 383, distance: 439.1
click at [387, 346] on div "Filters ( 0 )" at bounding box center [586, 344] width 712 height 38
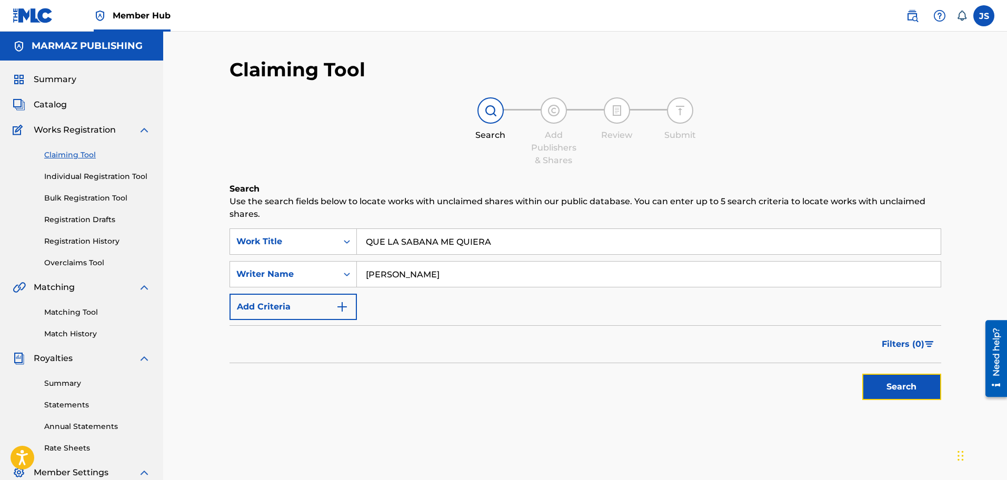
click at [906, 389] on button "Search" at bounding box center [901, 387] width 79 height 26
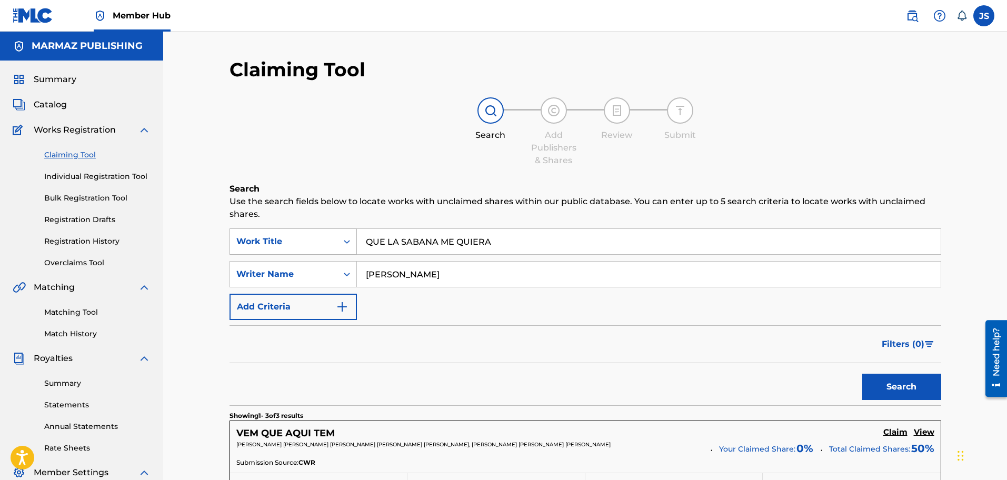
paste input "NUESTRA DISTANCI"
drag, startPoint x: 471, startPoint y: 248, endPoint x: 229, endPoint y: 239, distance: 241.8
click at [230, 239] on div "SearchWithCriteriaf9b2ae29-4ef9-4b21-8a5d-05f5702558f2 Work Title QUE LA SABANA…" at bounding box center [586, 242] width 712 height 26
type input "NUESTRA DISTANCIA"
click at [637, 351] on div "Filters ( 0 )" at bounding box center [586, 344] width 712 height 38
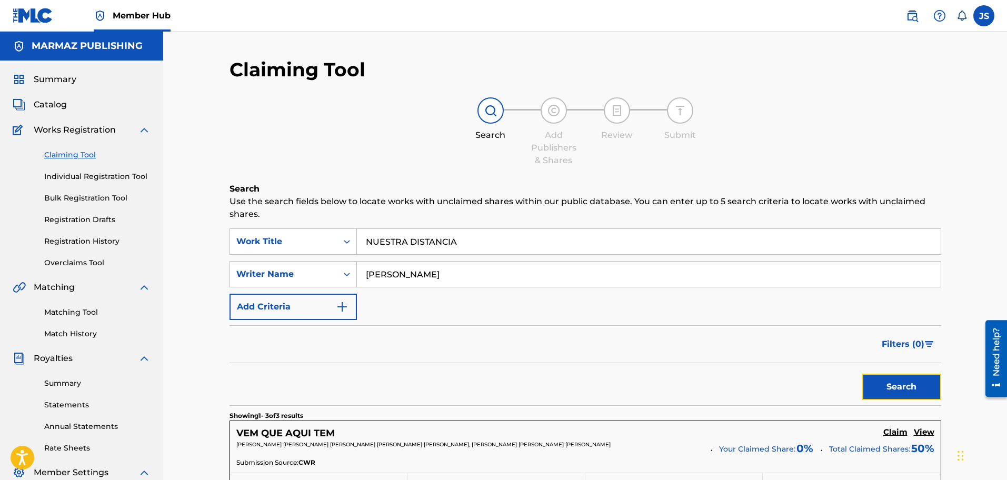
drag, startPoint x: 895, startPoint y: 383, endPoint x: 881, endPoint y: 400, distance: 21.4
click at [895, 383] on button "Search" at bounding box center [901, 387] width 79 height 26
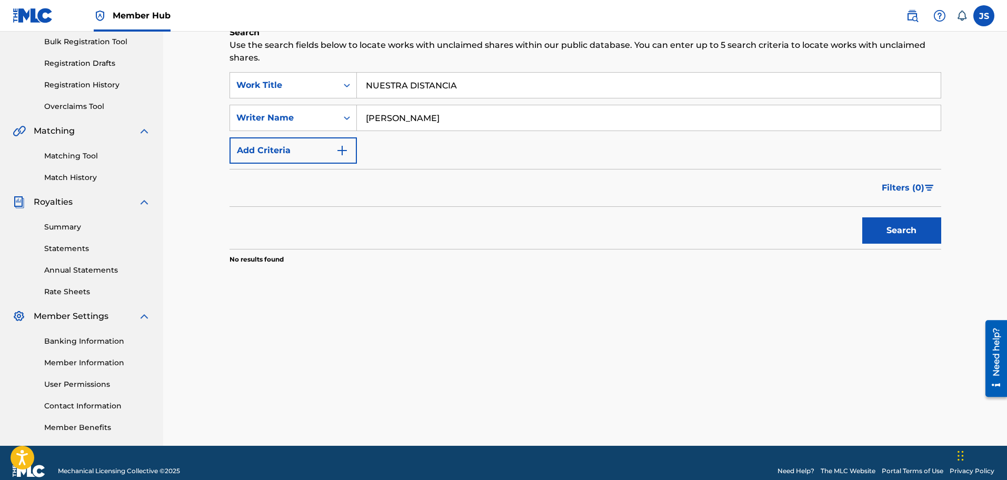
scroll to position [107, 0]
